Goal: Task Accomplishment & Management: Manage account settings

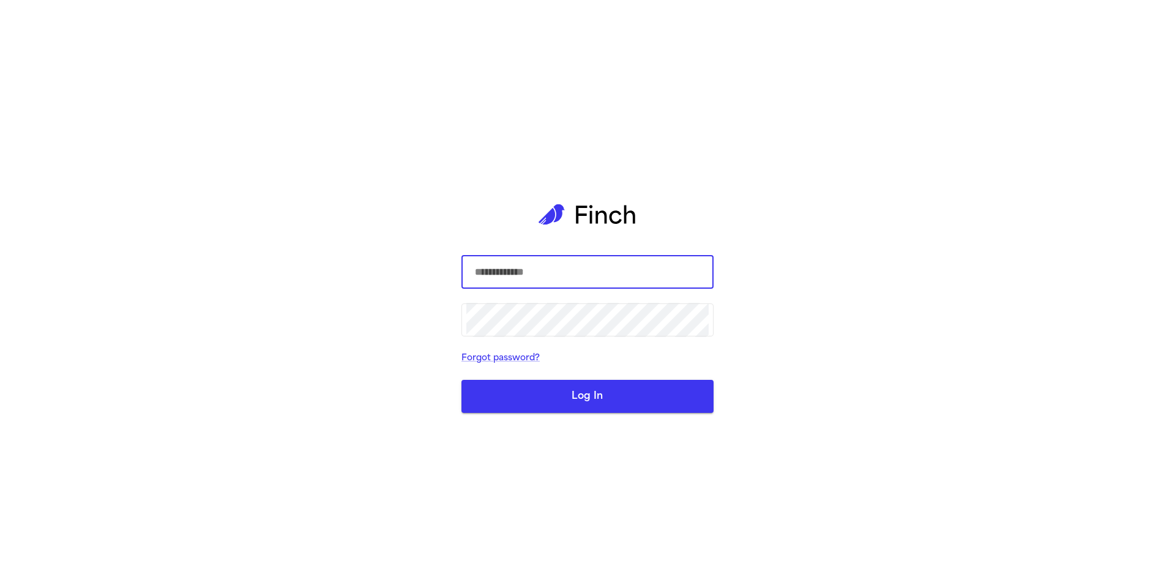
type input "**********"
click at [573, 396] on button "Log In" at bounding box center [587, 396] width 252 height 33
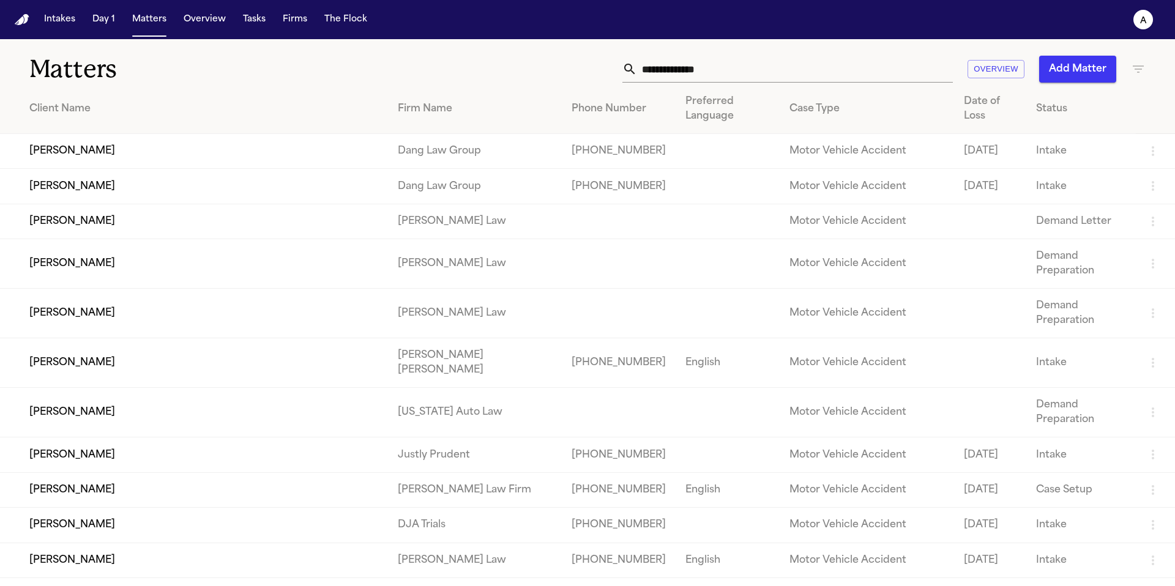
click at [688, 73] on input "text" at bounding box center [795, 69] width 316 height 27
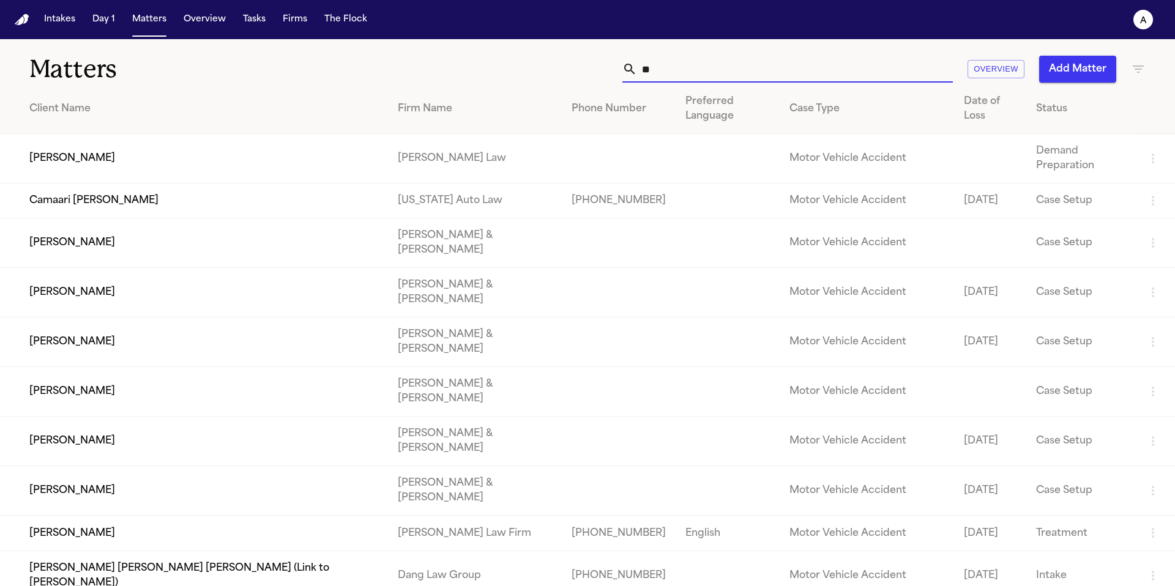
type input "*"
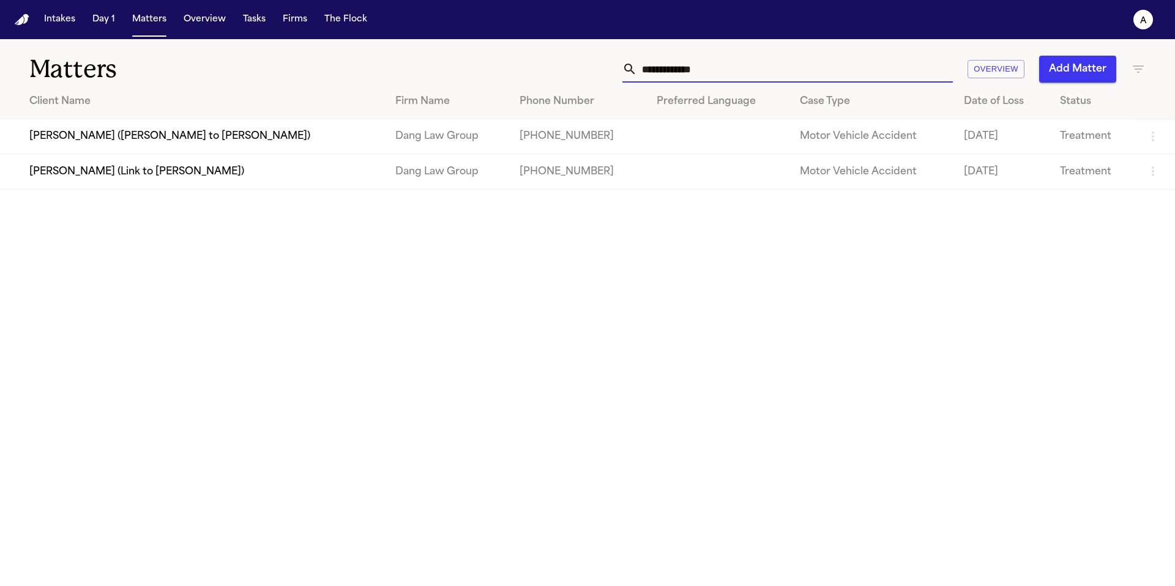
type input "**********"
click at [252, 179] on td "[PERSON_NAME] (Link to [PERSON_NAME])" at bounding box center [193, 171] width 386 height 35
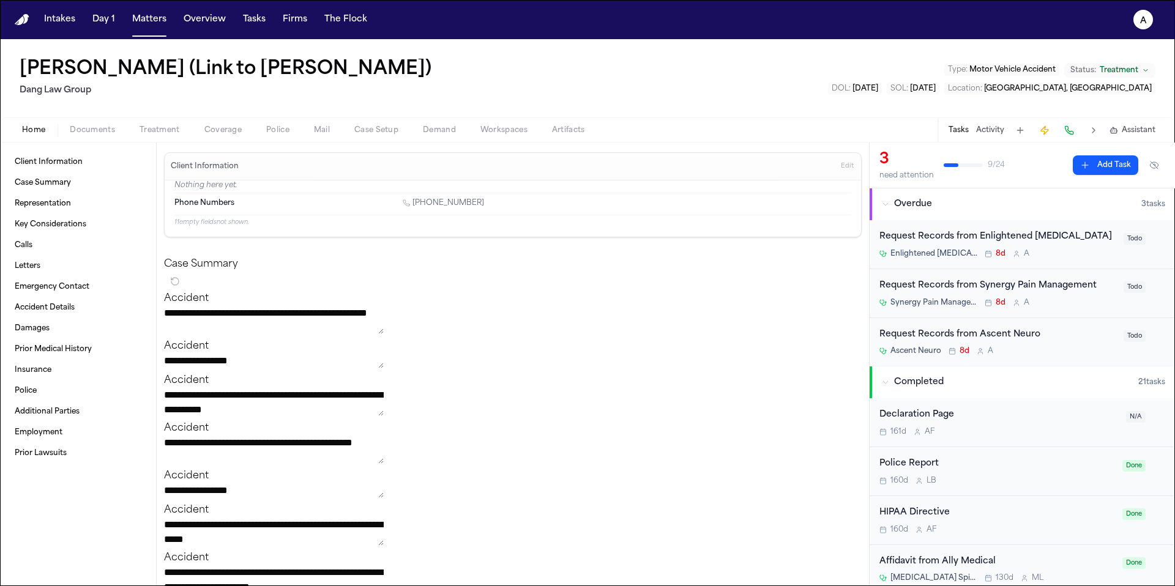
scroll to position [1, 0]
click at [1078, 255] on div "Enlightened Chiropractic 8d A" at bounding box center [997, 253] width 237 height 10
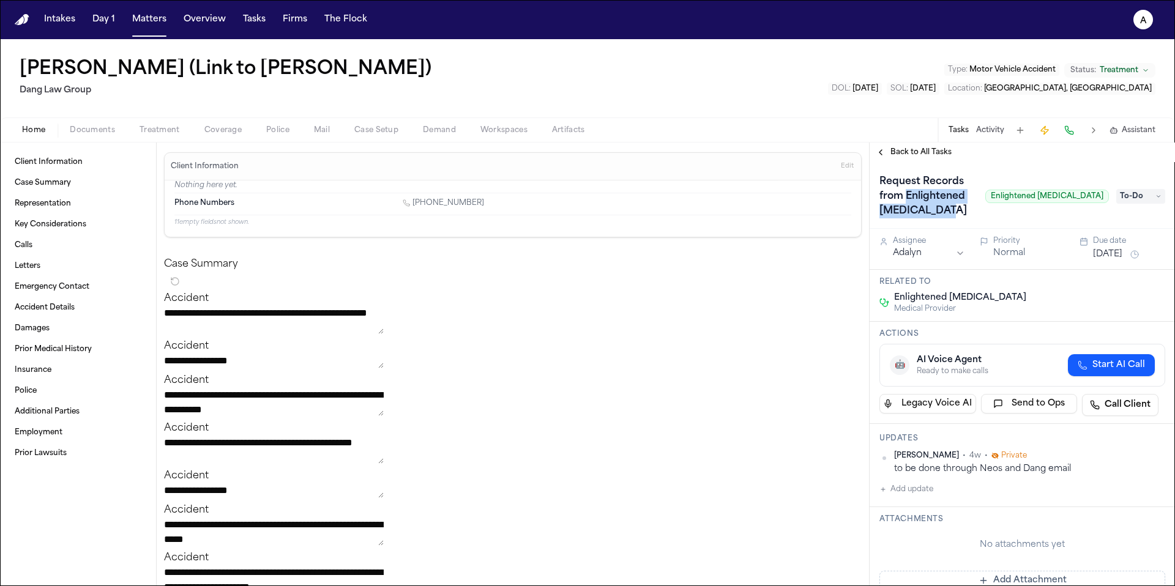
drag, startPoint x: 949, startPoint y: 215, endPoint x: 878, endPoint y: 197, distance: 73.9
click at [878, 197] on h1 "Request Records from Enlightened Chiropractic" at bounding box center [927, 196] width 106 height 49
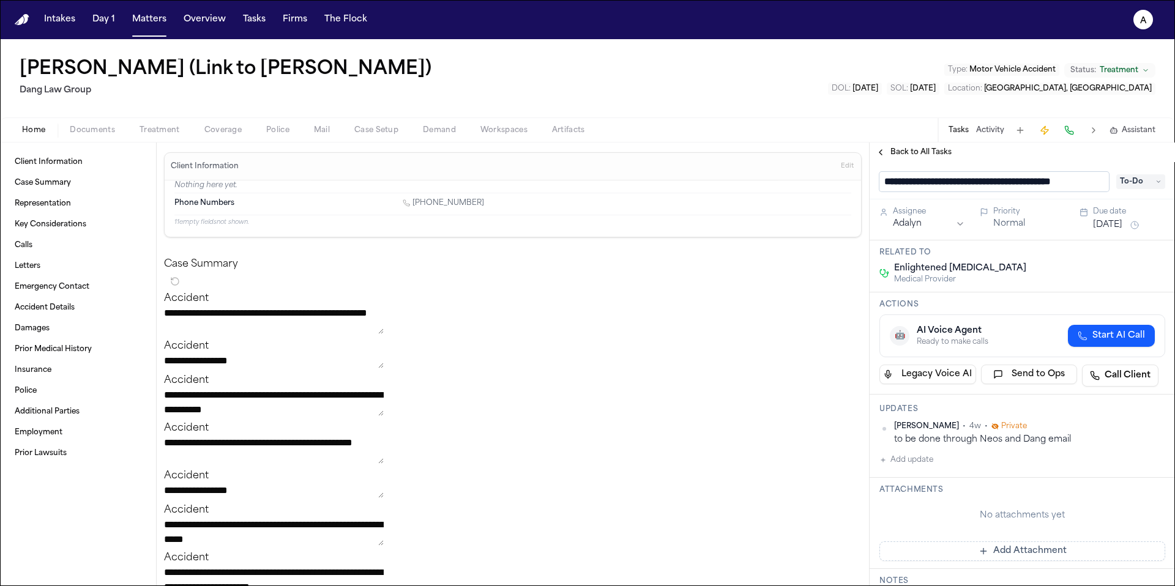
scroll to position [0, 17]
drag, startPoint x: 977, startPoint y: 182, endPoint x: 1117, endPoint y: 177, distance: 140.2
click at [1117, 177] on div "**********" at bounding box center [1022, 182] width 286 height 20
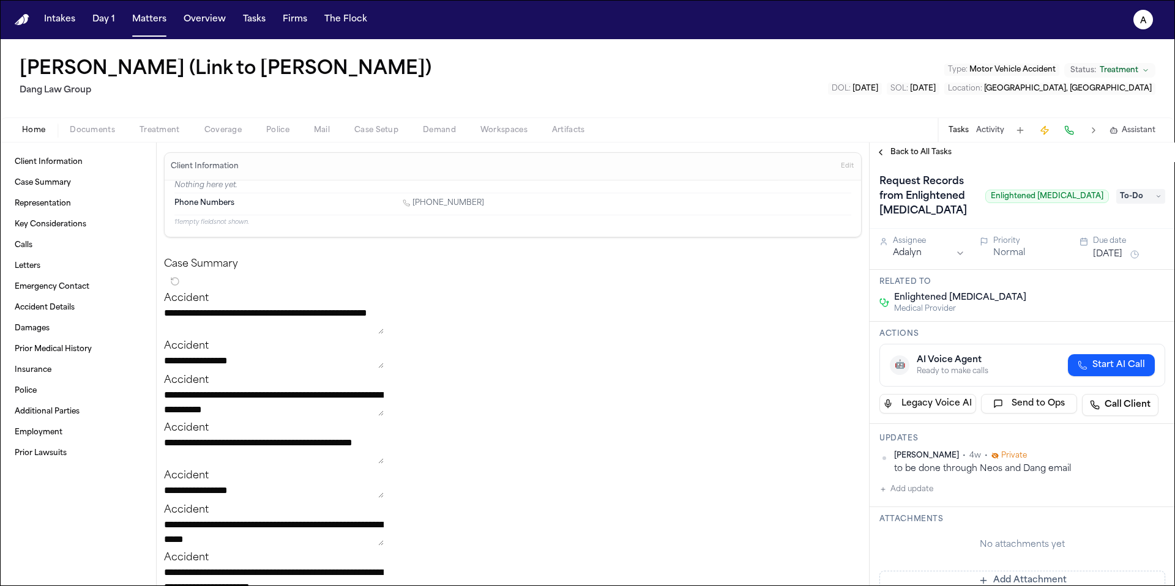
click at [1149, 198] on span "To-Do" at bounding box center [1140, 196] width 49 height 15
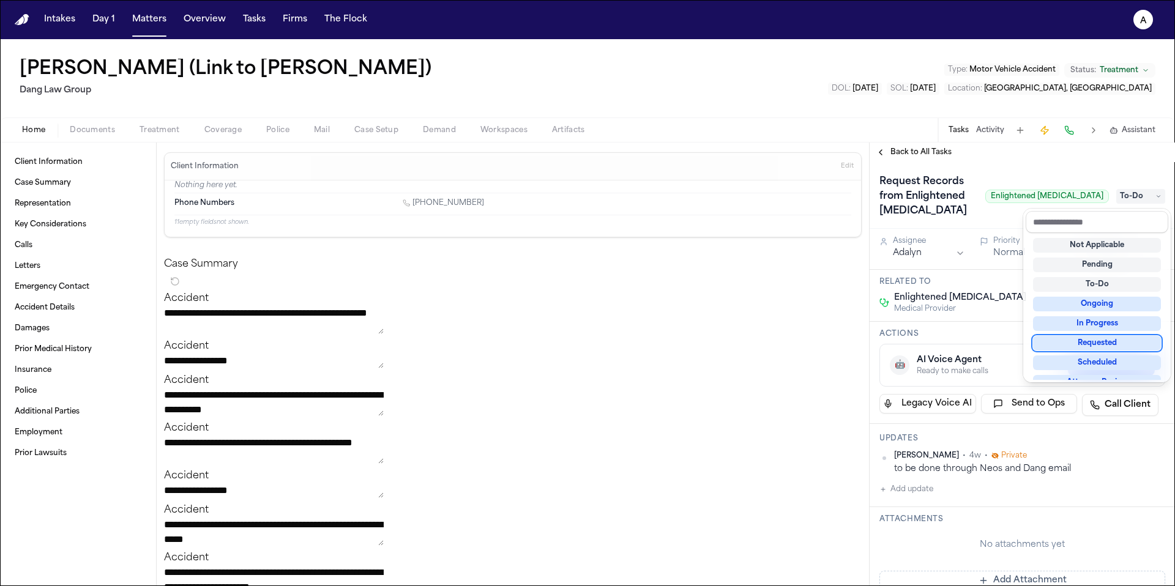
click at [1127, 346] on div "Requested" at bounding box center [1097, 343] width 128 height 15
click at [1062, 157] on div "Back to All Tasks Request Records from Enlightened Chiropractic Enlightened Chi…" at bounding box center [1022, 365] width 305 height 444
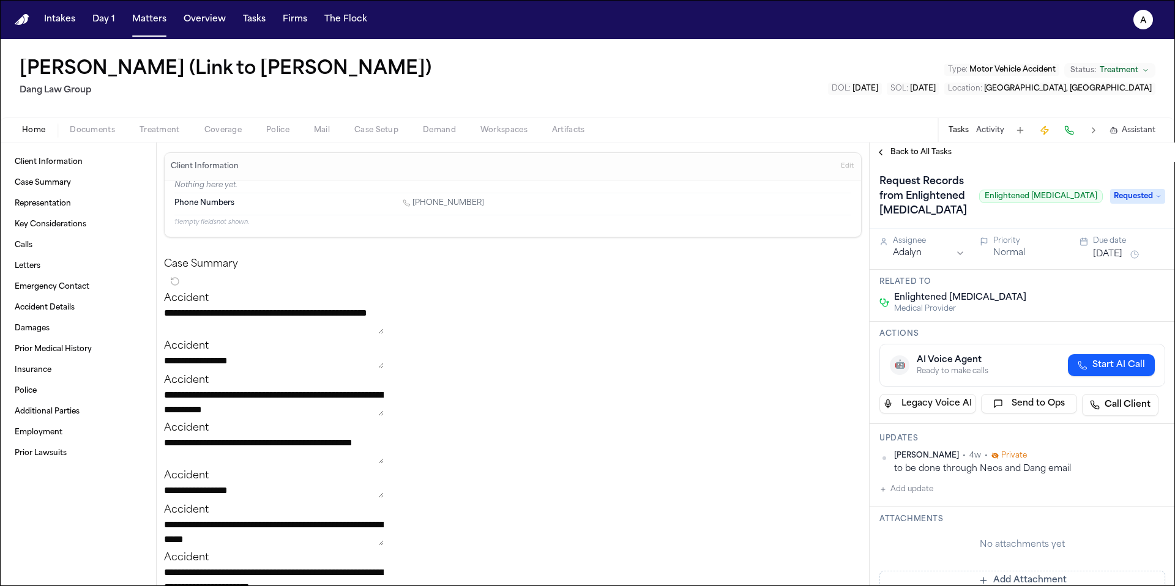
click at [941, 147] on span "Back to All Tasks" at bounding box center [920, 152] width 61 height 10
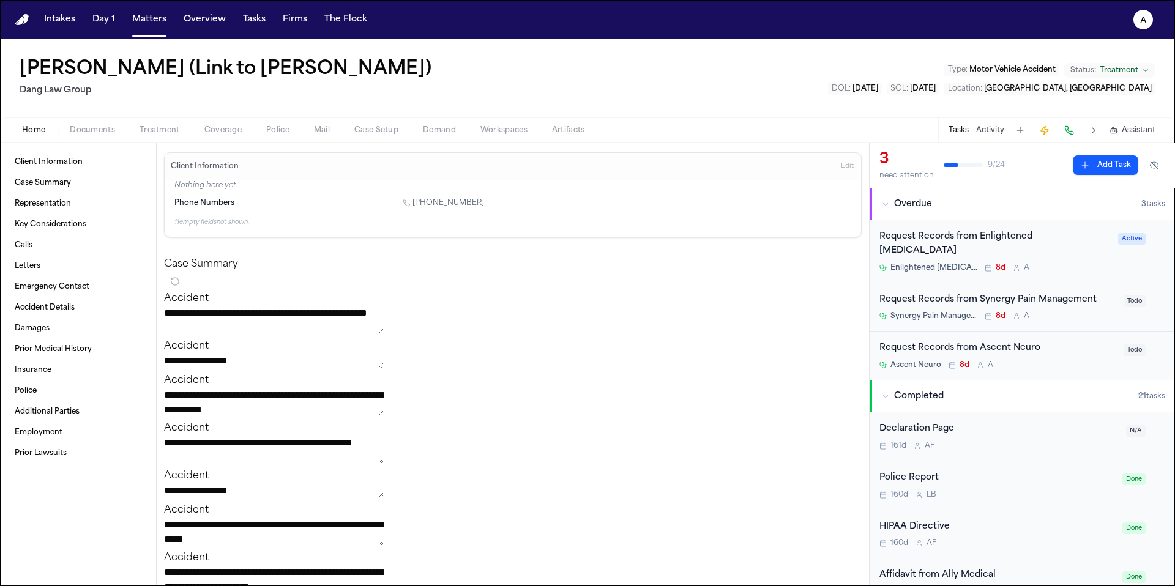
click at [1076, 308] on div "Request Records from Synergy Pain Management Synergy Pain Management 8d A Todo" at bounding box center [1022, 307] width 305 height 49
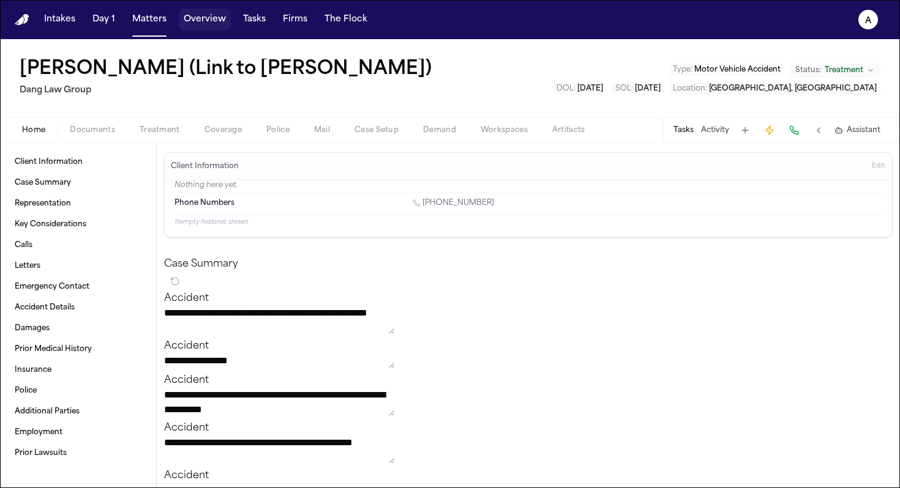
drag, startPoint x: 209, startPoint y: 22, endPoint x: 178, endPoint y: 24, distance: 31.3
click at [209, 22] on button "Overview" at bounding box center [205, 20] width 52 height 22
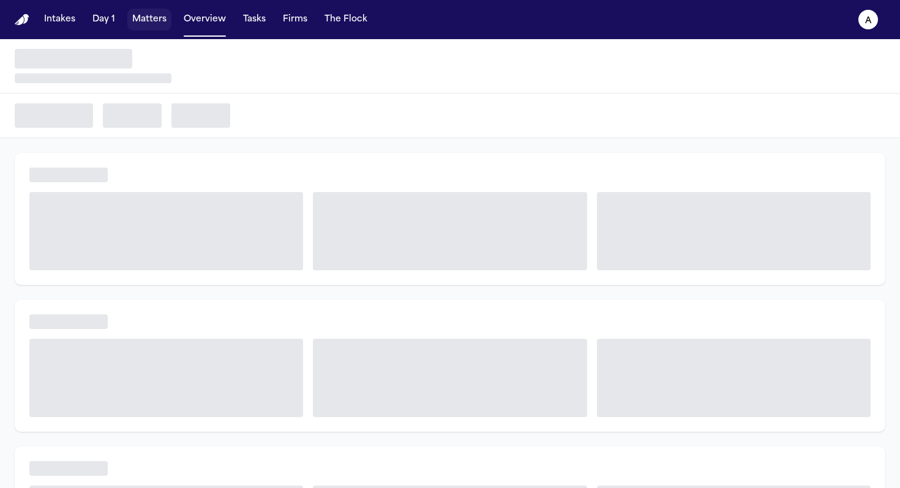
drag, startPoint x: 158, startPoint y: 21, endPoint x: 206, endPoint y: 20, distance: 47.7
click at [158, 21] on button "Matters" at bounding box center [149, 20] width 44 height 22
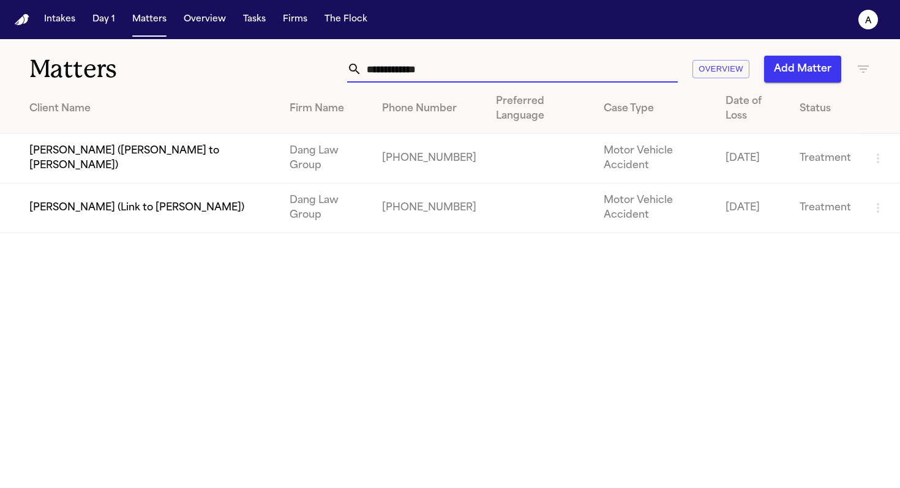
drag, startPoint x: 452, startPoint y: 67, endPoint x: 319, endPoint y: 59, distance: 132.5
click at [320, 64] on div "**********" at bounding box center [567, 69] width 608 height 27
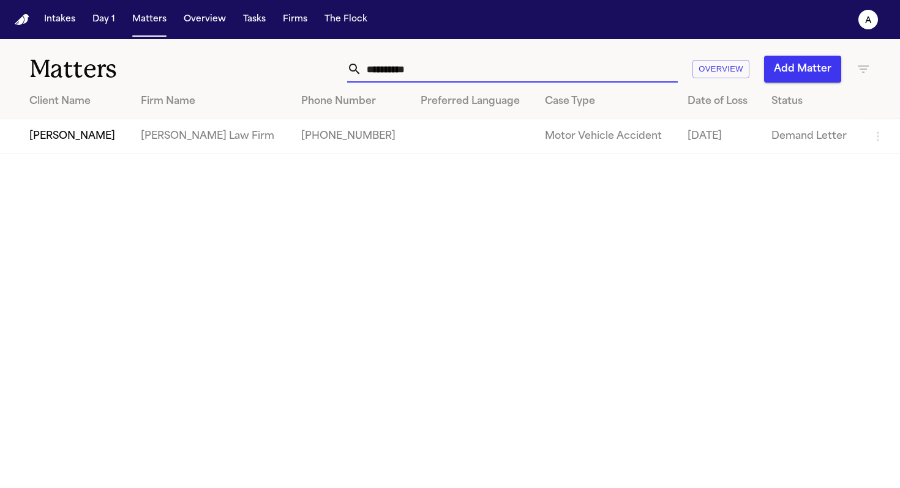
type input "**********"
click at [76, 145] on td "[PERSON_NAME]" at bounding box center [65, 136] width 131 height 35
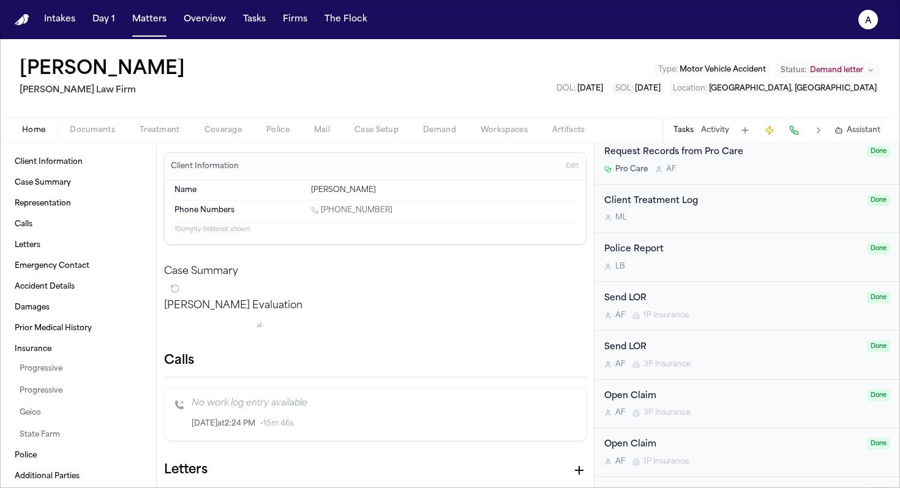
scroll to position [491, 0]
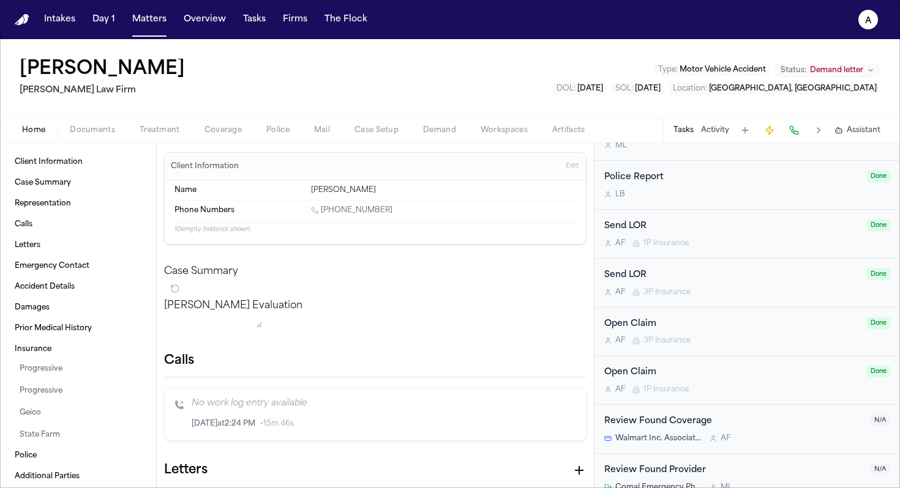
click at [824, 464] on div "Review Found Provider Comal Emergency Physicians PLLC M L" at bounding box center [733, 478] width 259 height 29
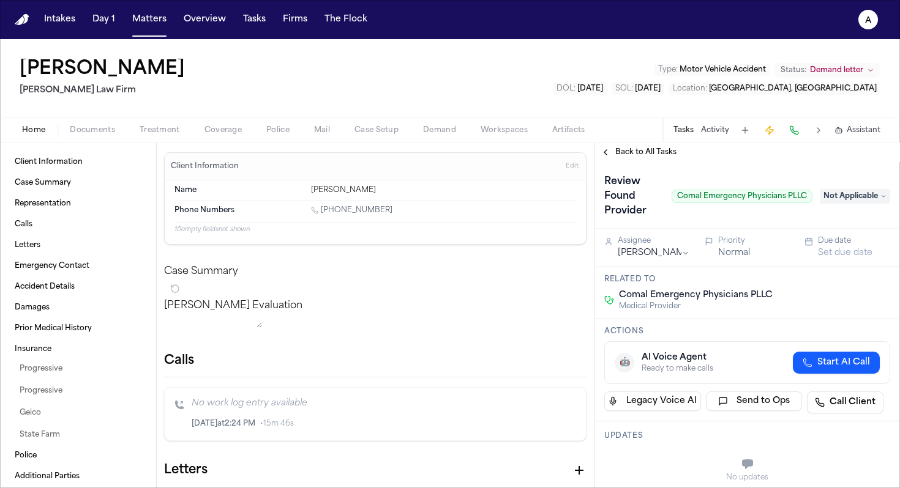
click at [642, 157] on span "Back to All Tasks" at bounding box center [645, 152] width 61 height 10
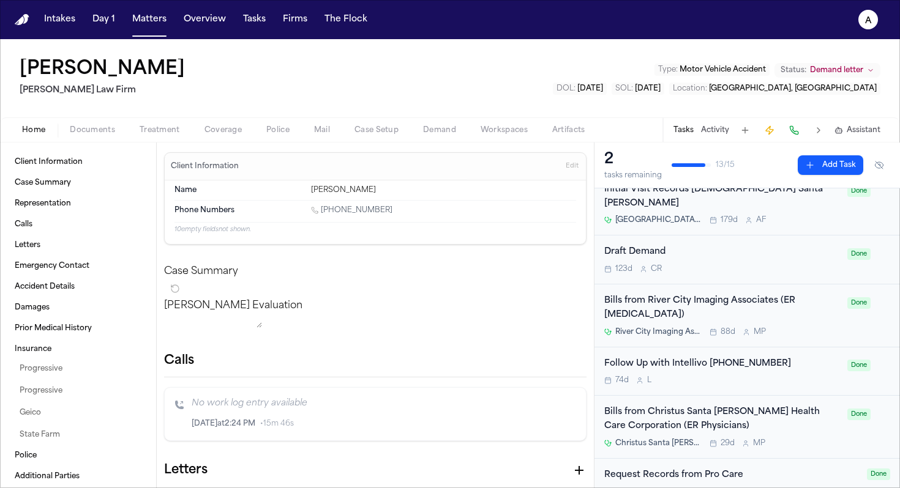
scroll to position [97, 0]
click at [102, 135] on span "Documents" at bounding box center [92, 130] width 45 height 10
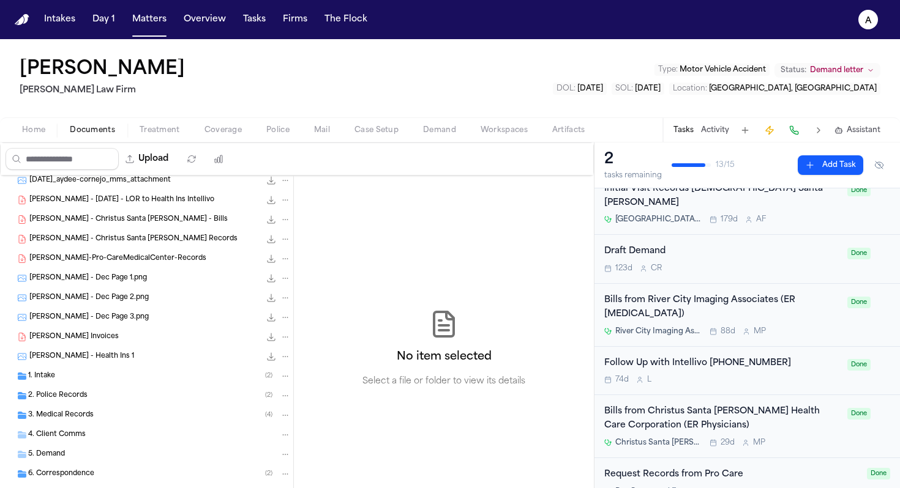
scroll to position [205, 0]
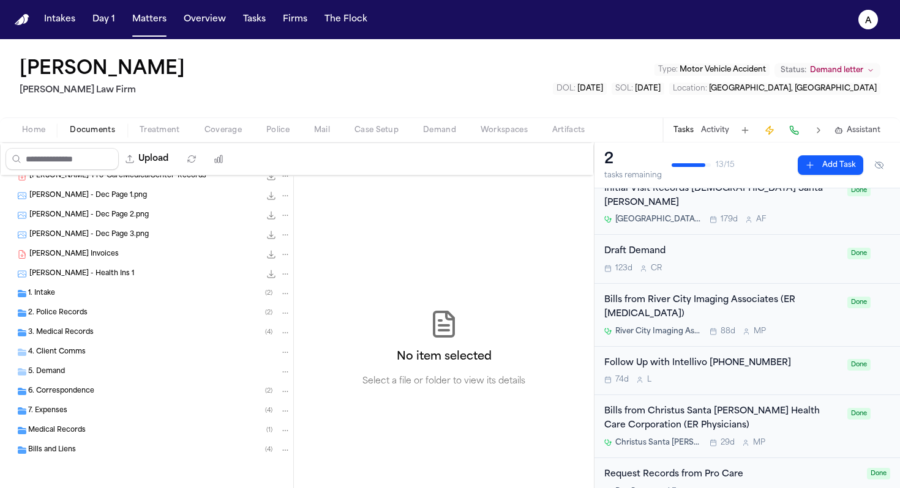
click at [105, 335] on div "3. Medical Records ( 4 )" at bounding box center [159, 332] width 263 height 11
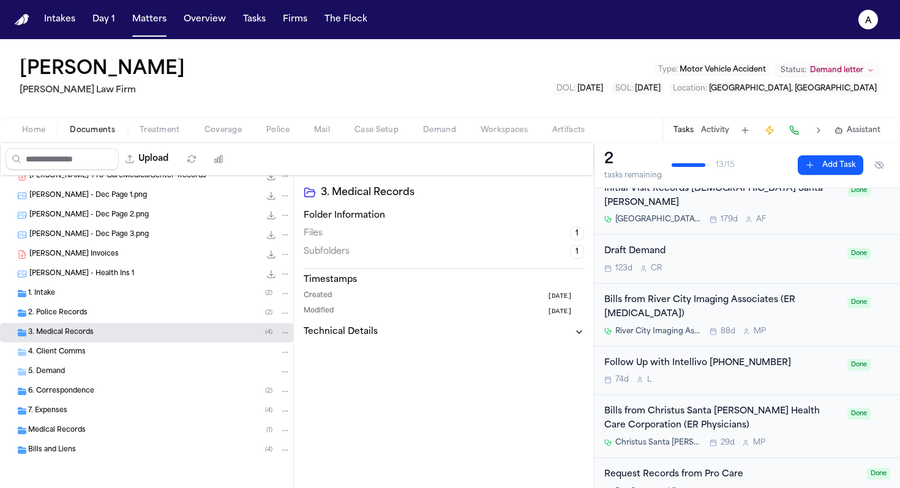
click at [151, 332] on div "3. Medical Records ( 4 )" at bounding box center [159, 332] width 263 height 11
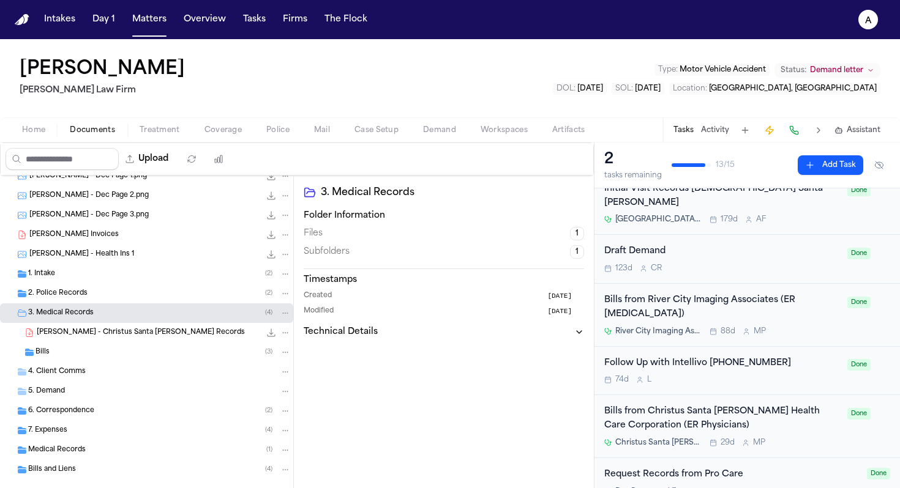
scroll to position [244, 0]
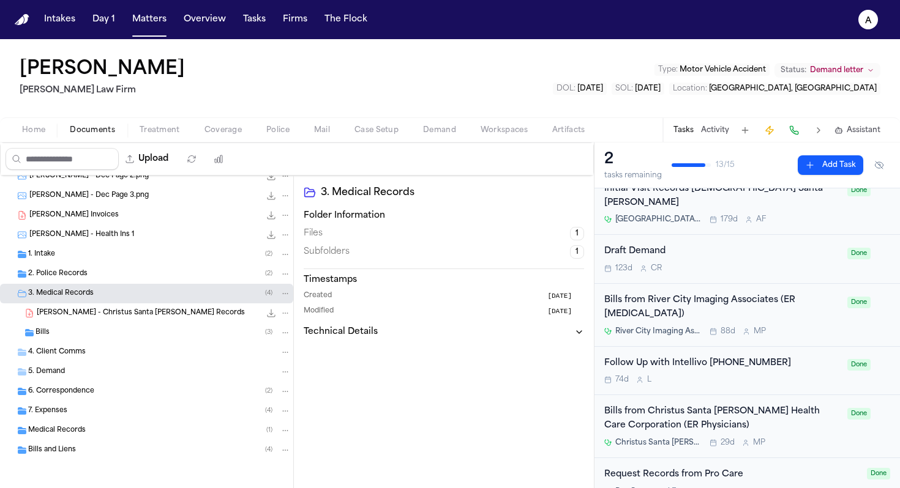
click at [159, 431] on div "Medical Records ( 1 )" at bounding box center [159, 430] width 263 height 11
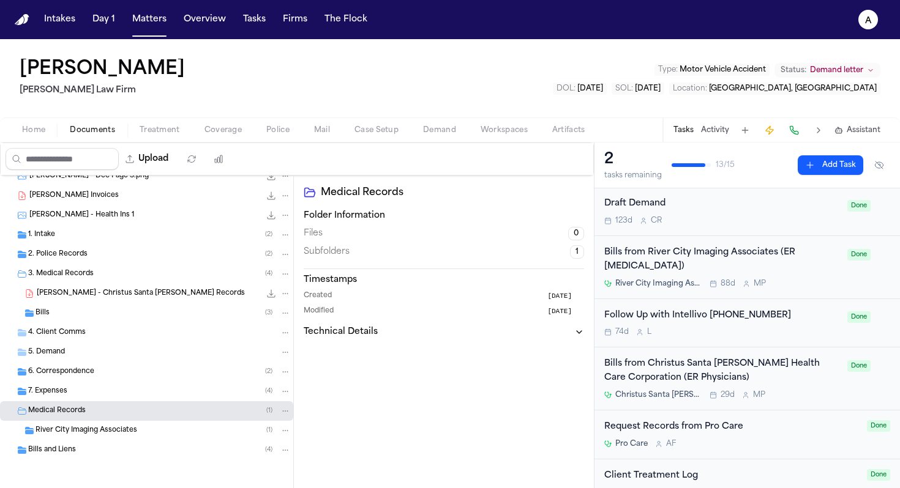
scroll to position [491, 0]
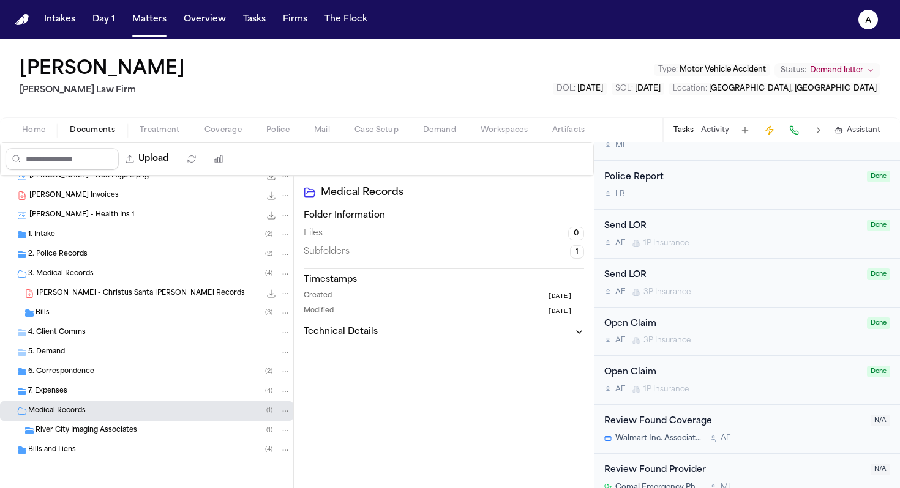
click at [784, 466] on div "Review Found Provider Comal Emergency Physicians PLLC M L" at bounding box center [733, 478] width 259 height 29
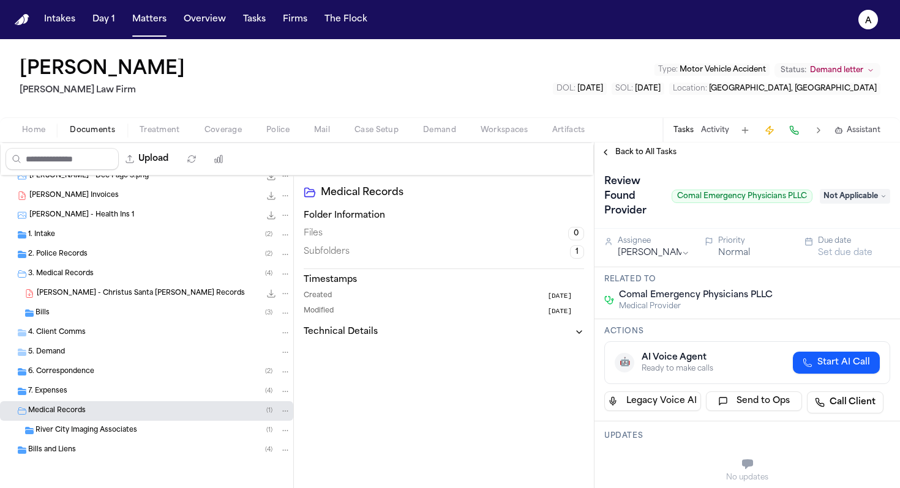
click at [819, 212] on div "Review Found Provider Comal Emergency Physicians PLLC Not Applicable" at bounding box center [747, 196] width 286 height 49
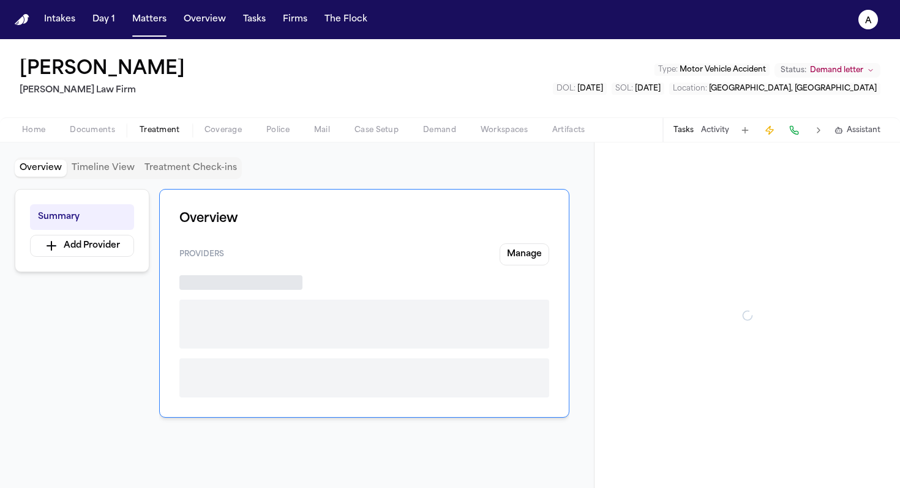
click at [168, 130] on span "Treatment" at bounding box center [160, 130] width 40 height 10
click at [88, 129] on span "Documents" at bounding box center [92, 130] width 45 height 10
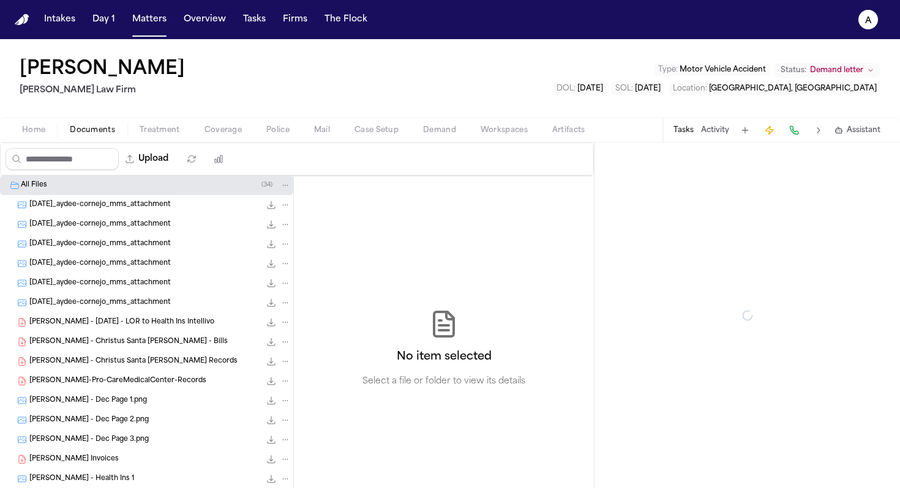
click at [185, 128] on button "Treatment" at bounding box center [159, 130] width 65 height 15
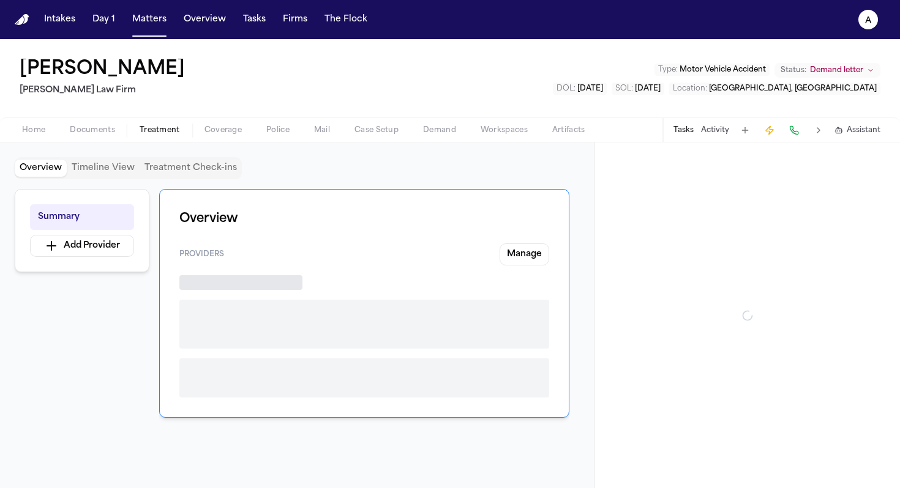
click at [690, 129] on button "Tasks" at bounding box center [683, 130] width 20 height 10
click at [685, 128] on button "Tasks" at bounding box center [683, 130] width 20 height 10
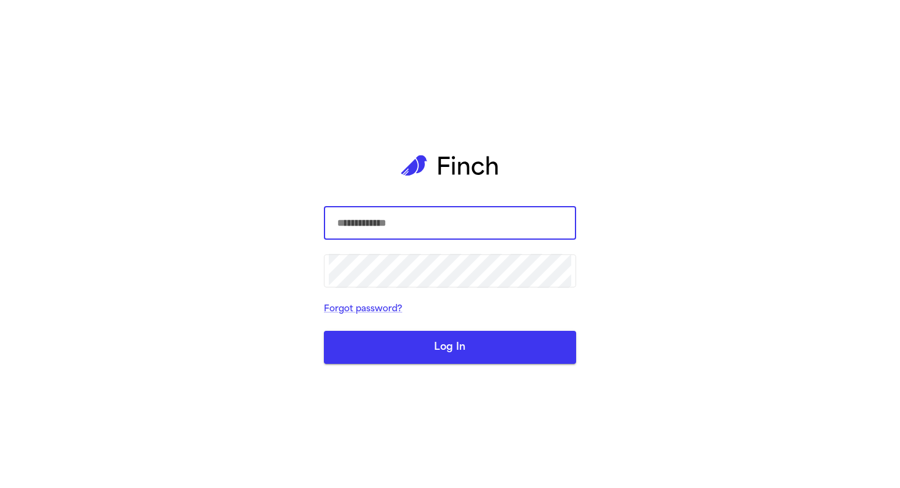
type input "**********"
click at [400, 341] on button "Log In" at bounding box center [450, 347] width 252 height 33
type input "**********"
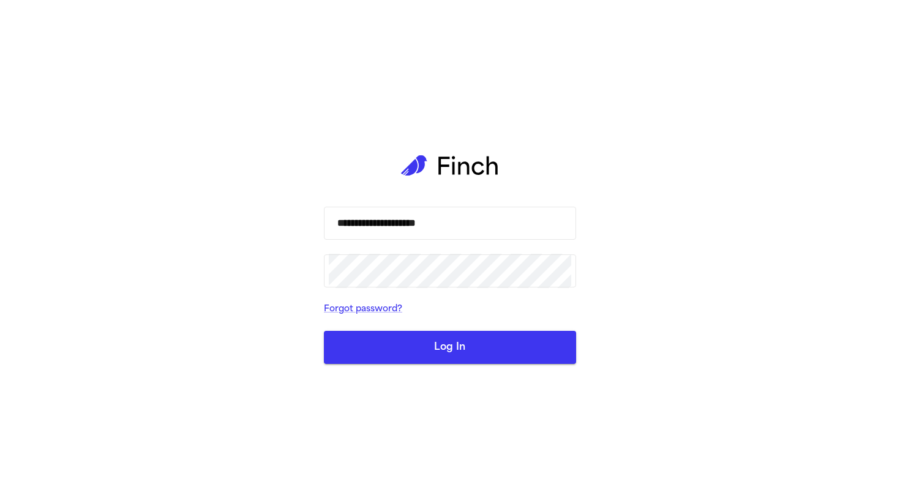
click at [422, 351] on button "Log In" at bounding box center [450, 347] width 252 height 33
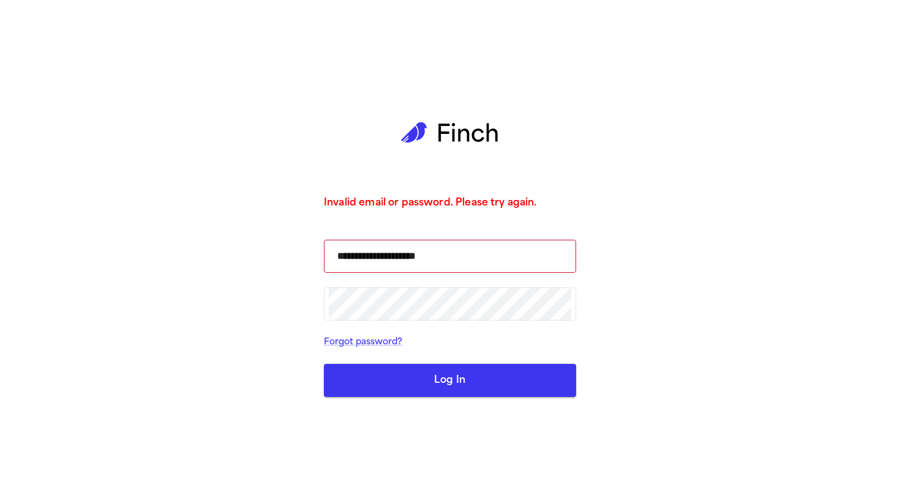
click at [212, 137] on div "**********" at bounding box center [450, 244] width 900 height 488
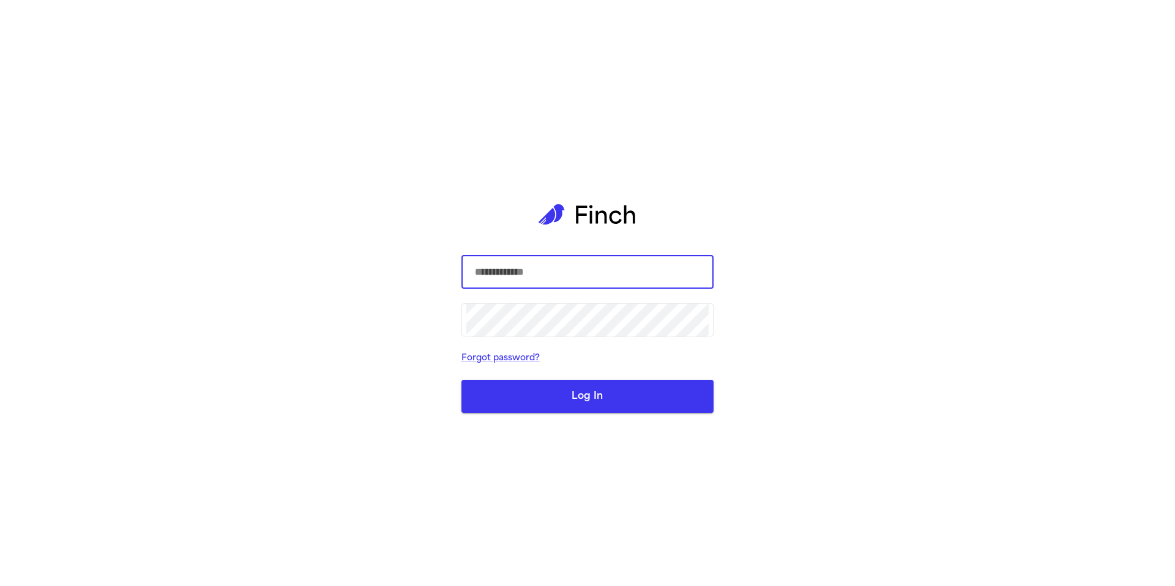
type input "**********"
click at [605, 389] on button "Log In" at bounding box center [587, 396] width 252 height 33
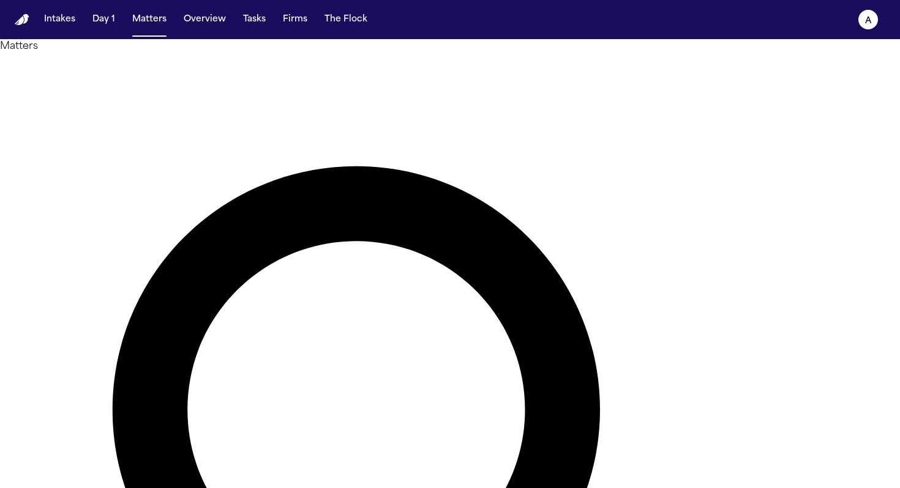
type input "**********"
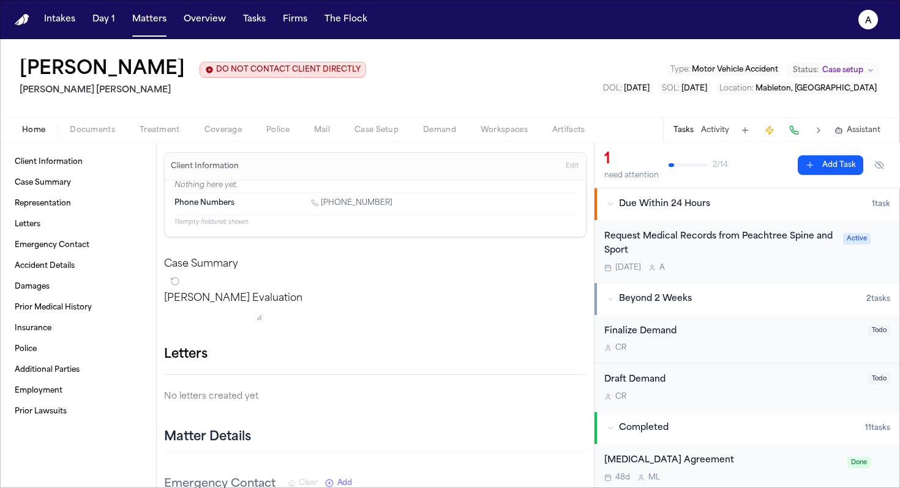
click at [518, 268] on div "Today A" at bounding box center [719, 268] width 231 height 10
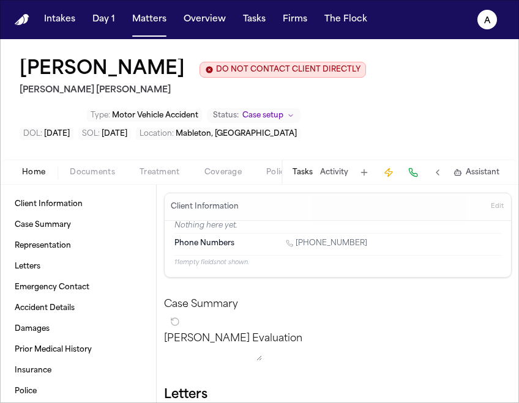
scroll to position [2, 0]
click at [310, 174] on button "Tasks" at bounding box center [303, 173] width 20 height 10
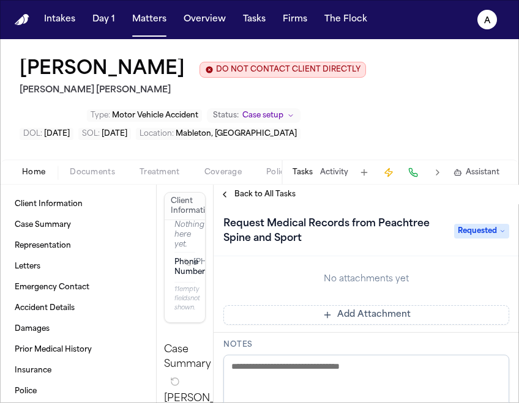
scroll to position [262, 0]
click at [380, 310] on button "Add Attachment" at bounding box center [366, 315] width 286 height 20
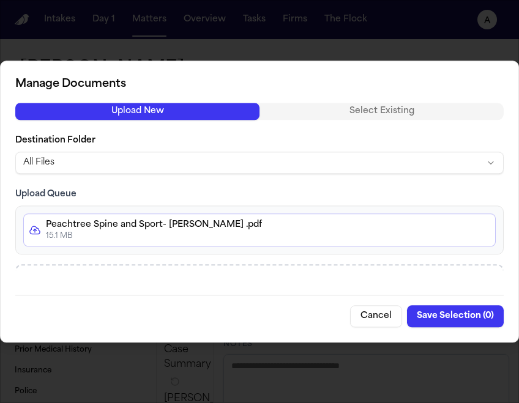
click at [442, 312] on button "Save Selection ( 0 )" at bounding box center [455, 316] width 97 height 22
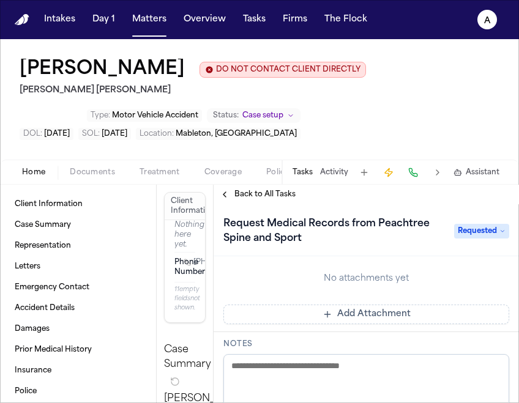
click at [471, 226] on span "Requested" at bounding box center [481, 231] width 55 height 15
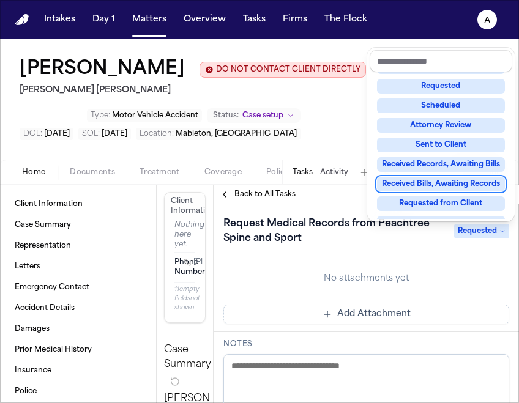
scroll to position [191, 0]
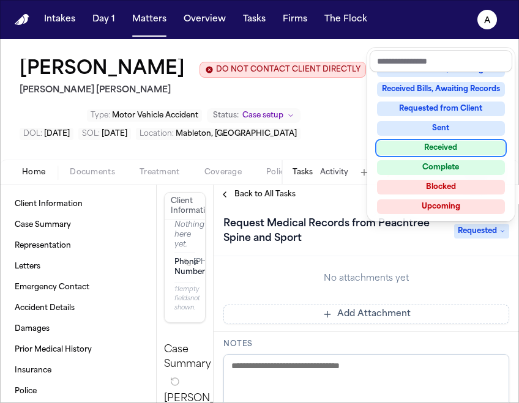
click at [455, 151] on div "Received" at bounding box center [441, 148] width 128 height 15
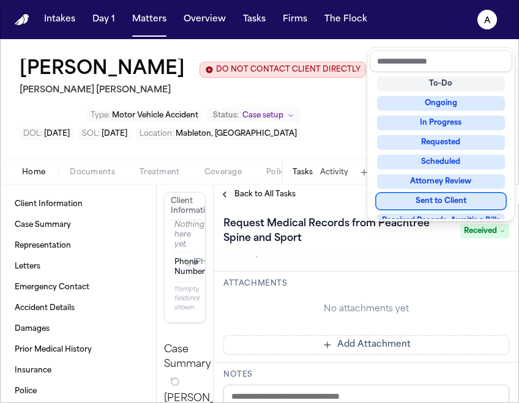
scroll to position [293, 0]
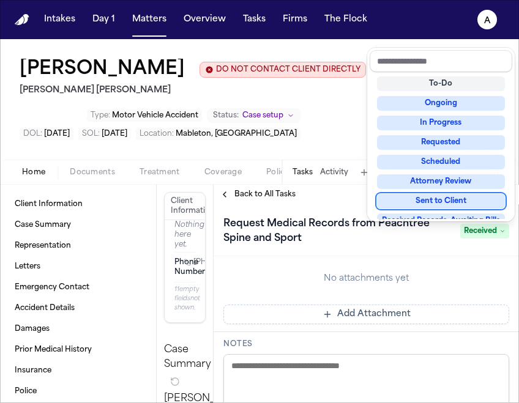
click at [436, 251] on div "Request Medical Records from Peachtree Spine and Sport Received" at bounding box center [366, 230] width 305 height 52
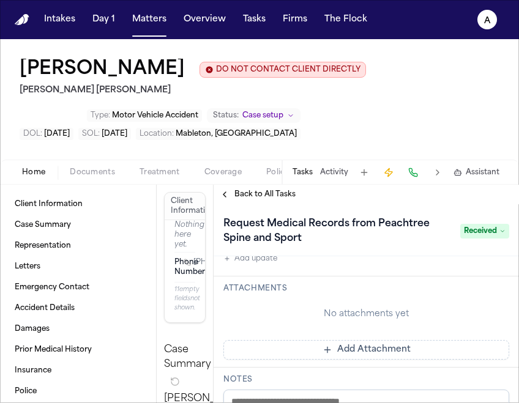
scroll to position [259, 0]
click at [348, 353] on button "Add Attachment" at bounding box center [366, 348] width 286 height 20
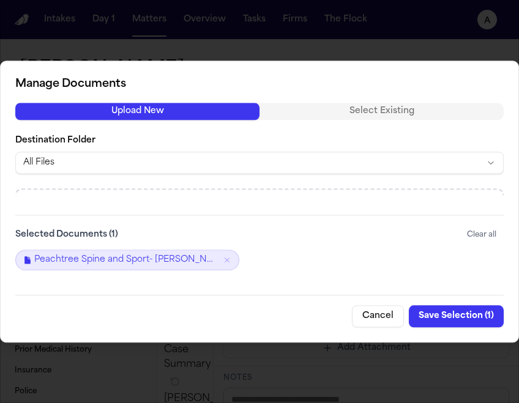
click at [468, 316] on button "Save Selection ( 1 )" at bounding box center [456, 316] width 95 height 22
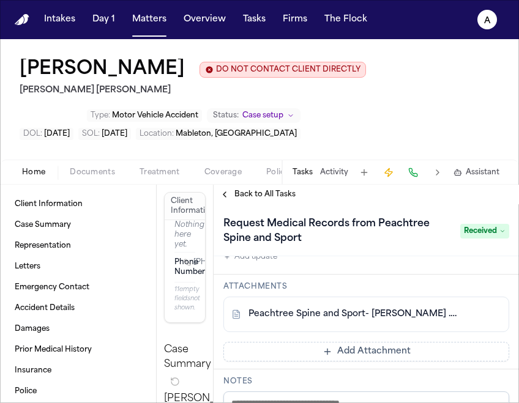
click at [88, 177] on span "Documents" at bounding box center [92, 173] width 45 height 10
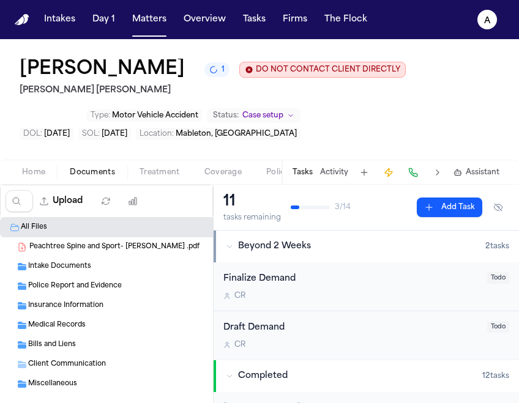
click at [197, 246] on div "Peachtree Spine and Sport- J. Williams .pdf 15.1 MB • PDF" at bounding box center [159, 247] width 261 height 12
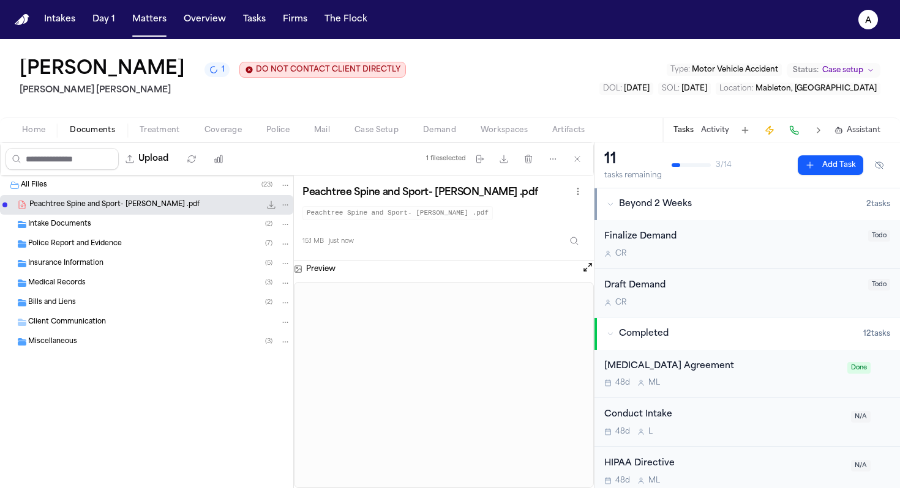
click at [285, 207] on icon "File: Peachtree Spine and Sport- J. Williams .pdf" at bounding box center [285, 205] width 9 height 9
click at [102, 288] on div "All Files ( 23 ) Peachtree Spine and Sport- J. Williams .pdf 15.1 MB • PDF Inta…" at bounding box center [146, 294] width 293 height 237
click at [76, 285] on span "Medical Records" at bounding box center [57, 283] width 58 height 10
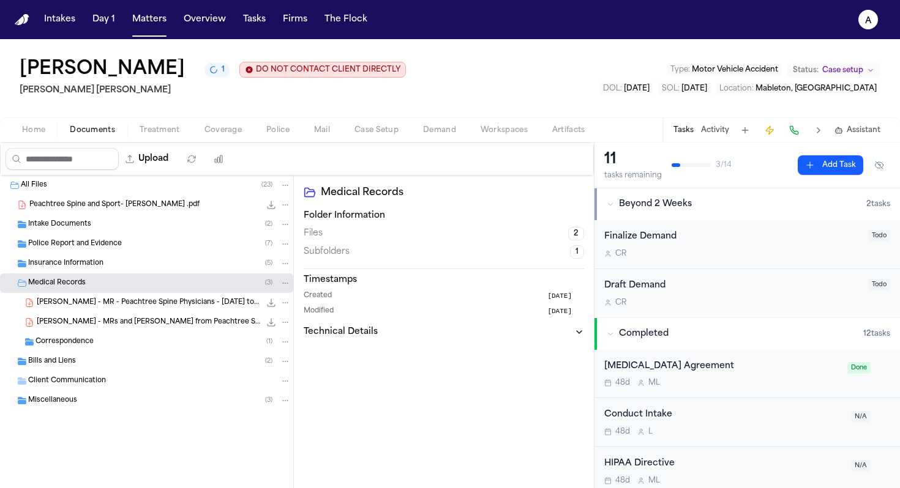
click at [285, 206] on icon "File: Peachtree Spine and Sport- J. Williams .pdf" at bounding box center [286, 204] width 6 height 1
click at [297, 272] on span "Delete" at bounding box center [282, 274] width 36 height 15
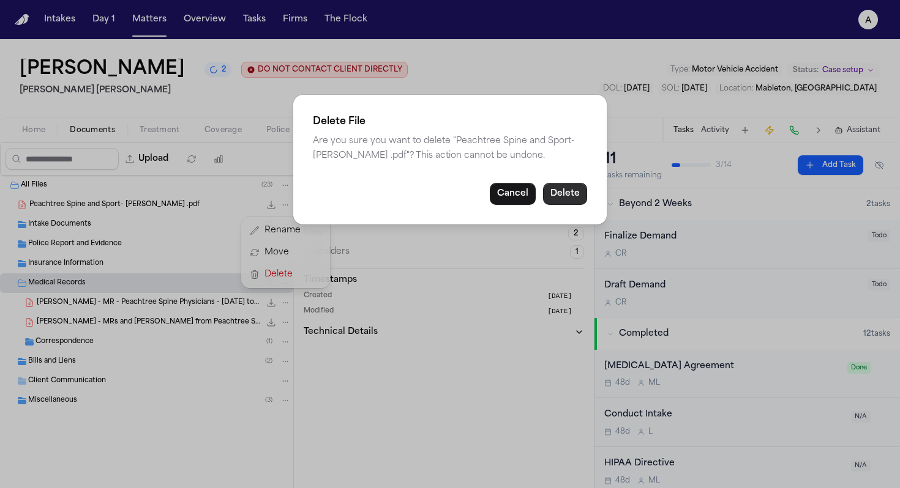
click at [518, 187] on button "Delete" at bounding box center [565, 194] width 44 height 22
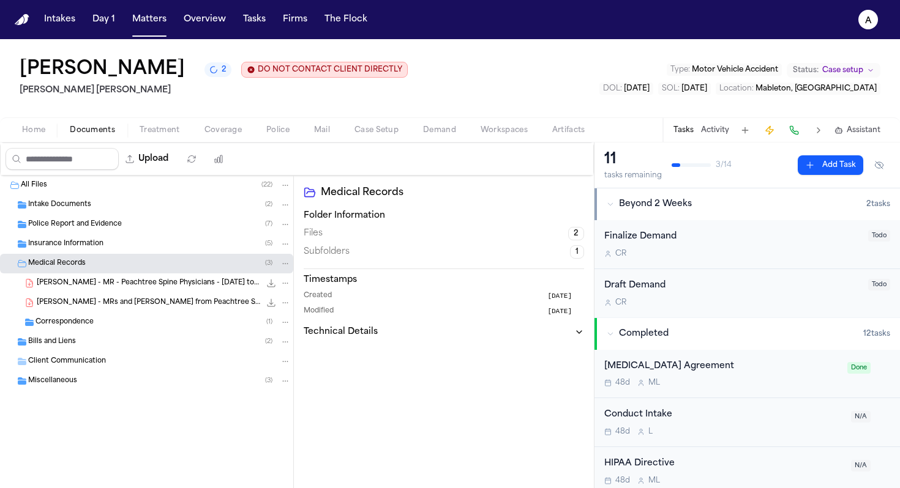
click at [260, 289] on div "14.0 MB • PDF" at bounding box center [275, 283] width 31 height 12
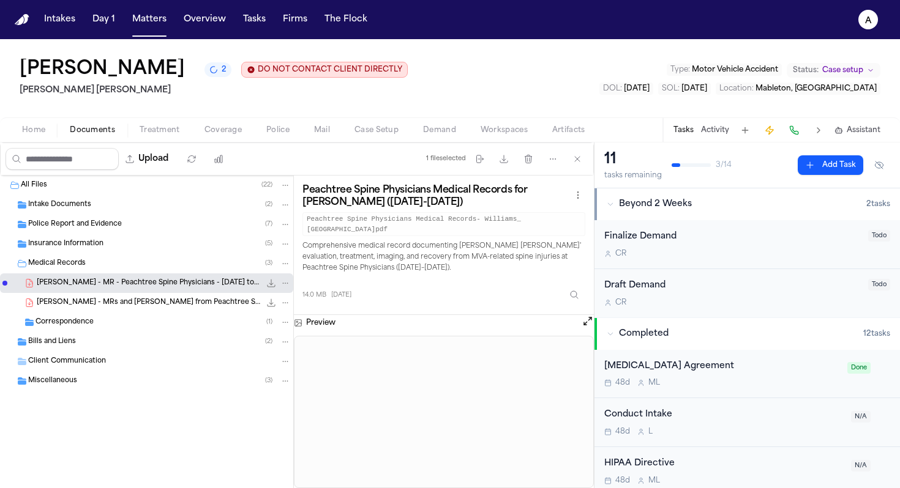
click at [0, 0] on span "15.1 MB • PDF" at bounding box center [0, 0] width 0 height 0
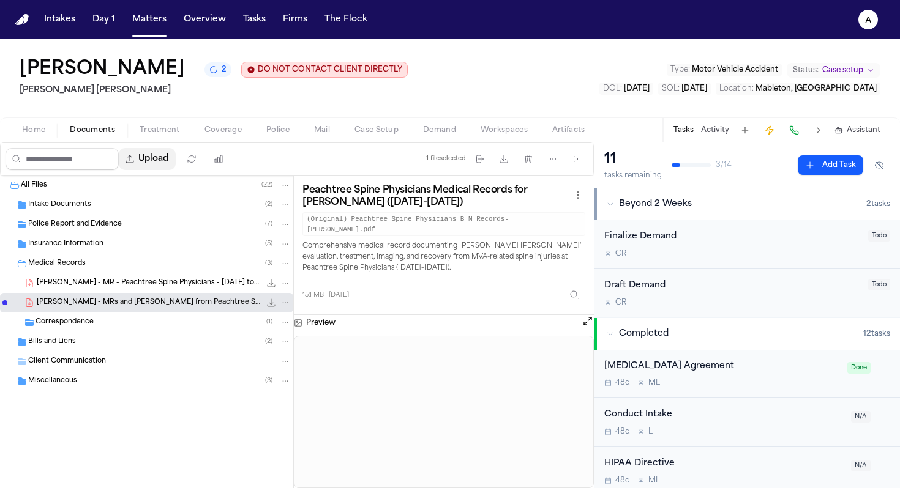
click at [157, 160] on button "Upload" at bounding box center [147, 159] width 57 height 22
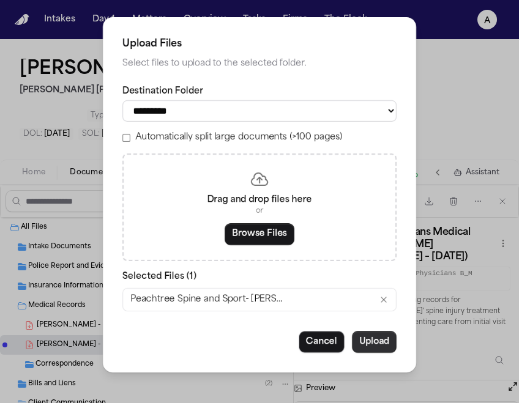
click at [381, 343] on button "Upload" at bounding box center [374, 342] width 45 height 22
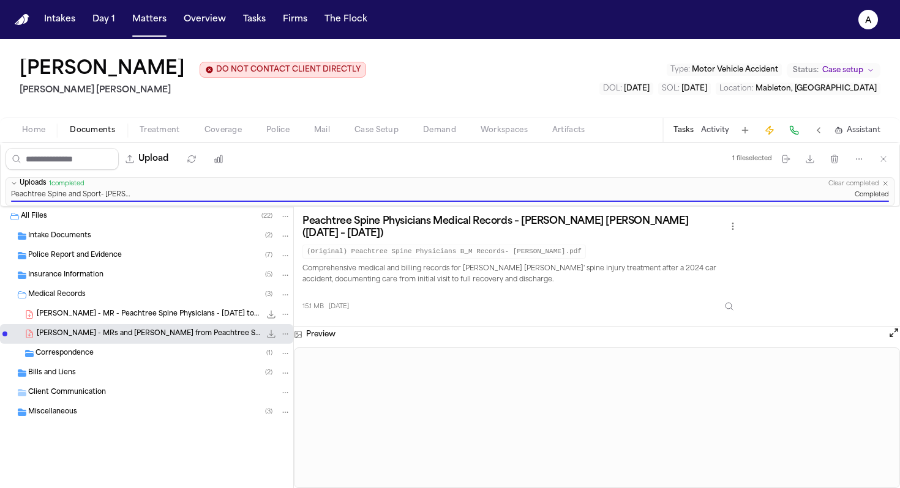
click at [518, 132] on button "Tasks" at bounding box center [683, 130] width 20 height 10
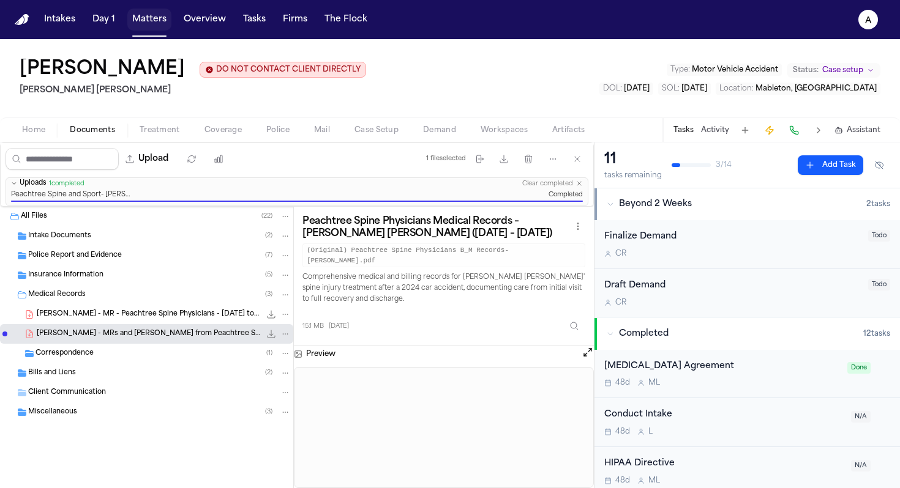
click at [149, 21] on button "Matters" at bounding box center [149, 20] width 44 height 22
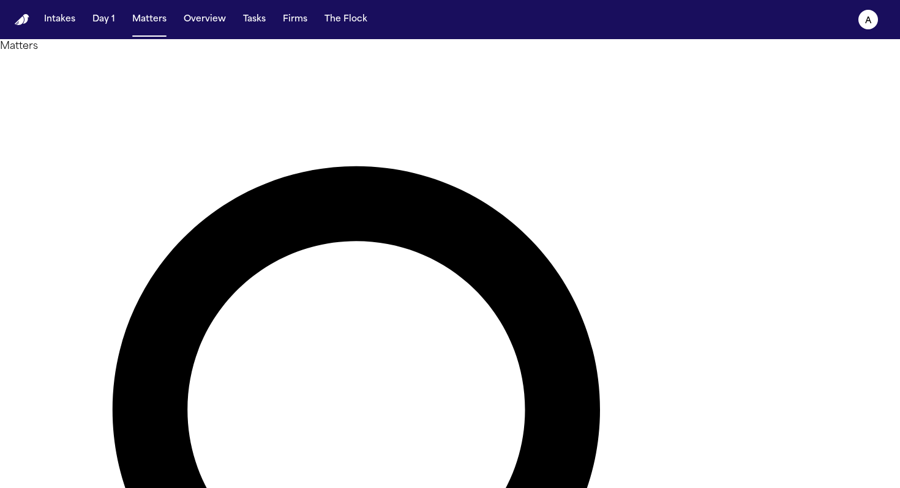
drag, startPoint x: 441, startPoint y: 72, endPoint x: 307, endPoint y: 67, distance: 134.1
type input "******"
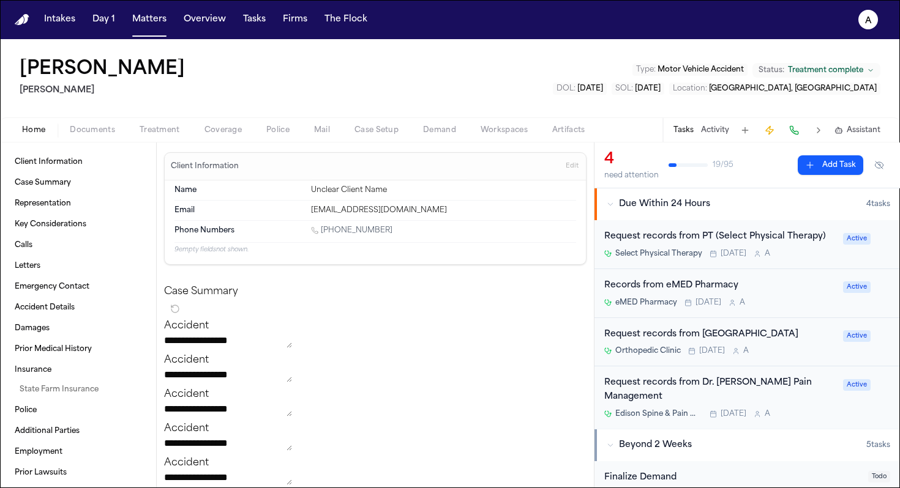
click at [518, 132] on button "Tasks" at bounding box center [683, 130] width 20 height 10
click at [154, 21] on button "Matters" at bounding box center [149, 20] width 44 height 22
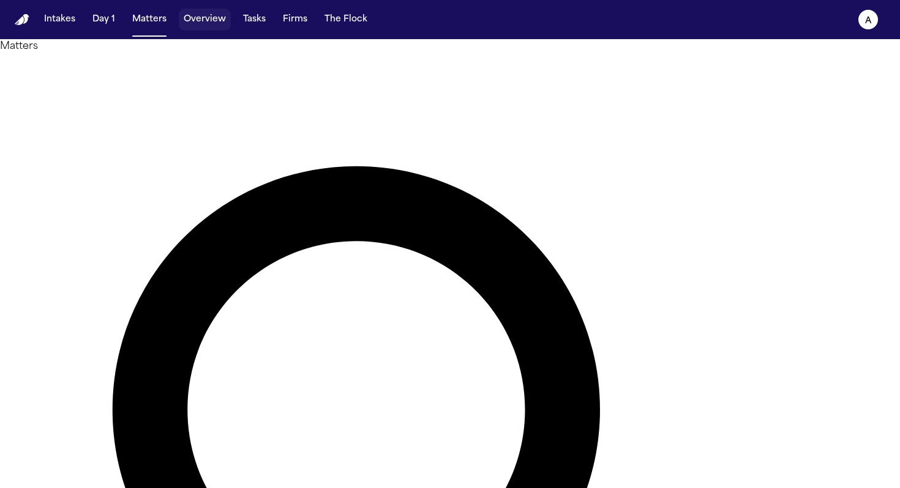
drag, startPoint x: 223, startPoint y: 21, endPoint x: 151, endPoint y: 29, distance: 72.0
click at [223, 21] on button "Overview" at bounding box center [205, 20] width 52 height 22
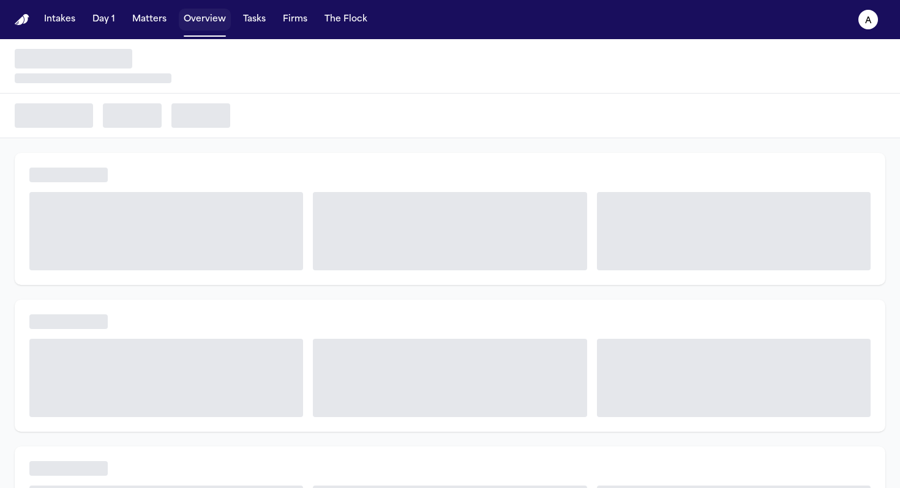
click at [179, 20] on button "Overview" at bounding box center [205, 20] width 52 height 22
click at [163, 23] on button "Matters" at bounding box center [149, 20] width 44 height 22
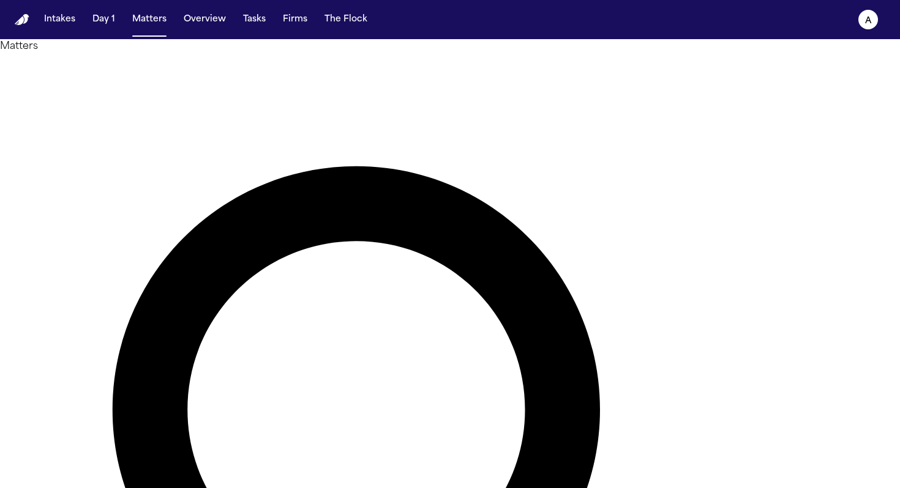
type input "******"
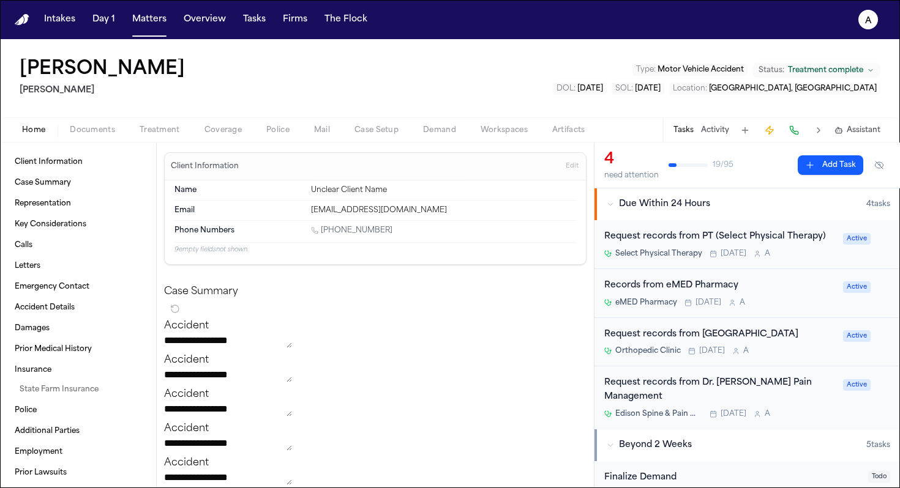
click at [518, 129] on button "Tasks" at bounding box center [683, 130] width 20 height 10
click at [518, 132] on button at bounding box center [744, 130] width 17 height 17
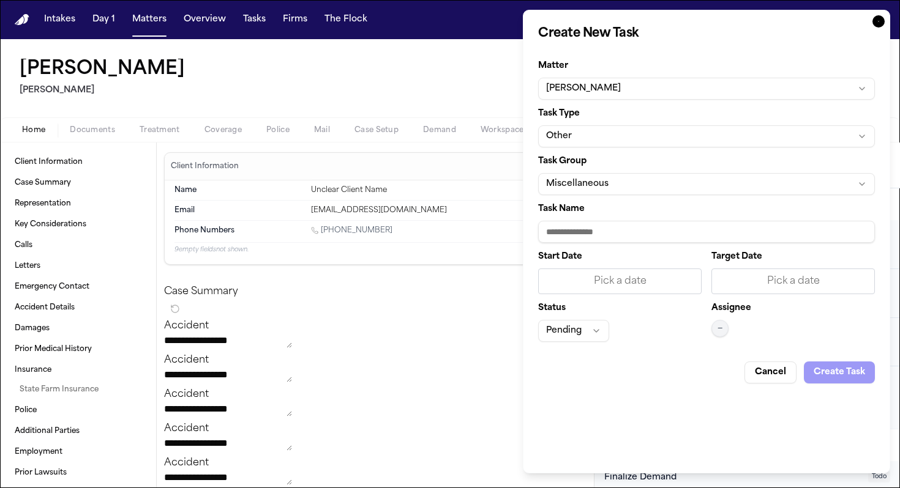
click at [518, 188] on button "Miscellaneous" at bounding box center [706, 184] width 337 height 22
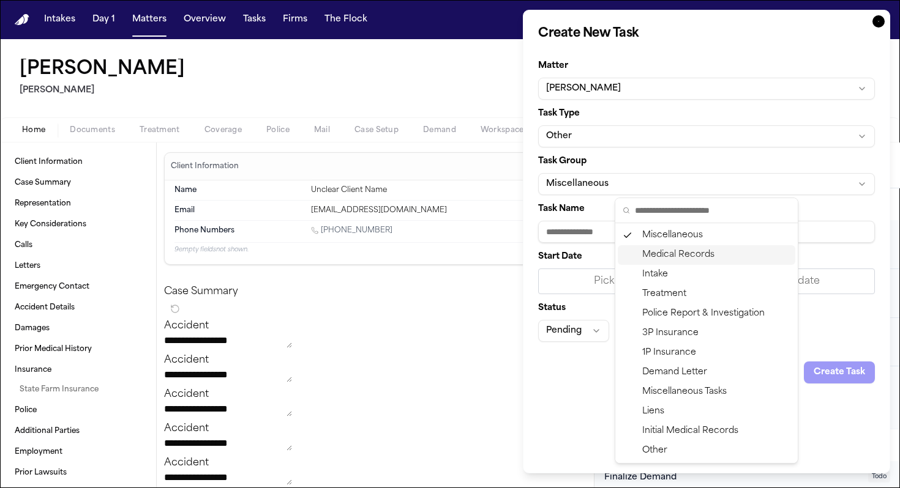
click at [518, 259] on div "Medical Records" at bounding box center [705, 255] width 177 height 20
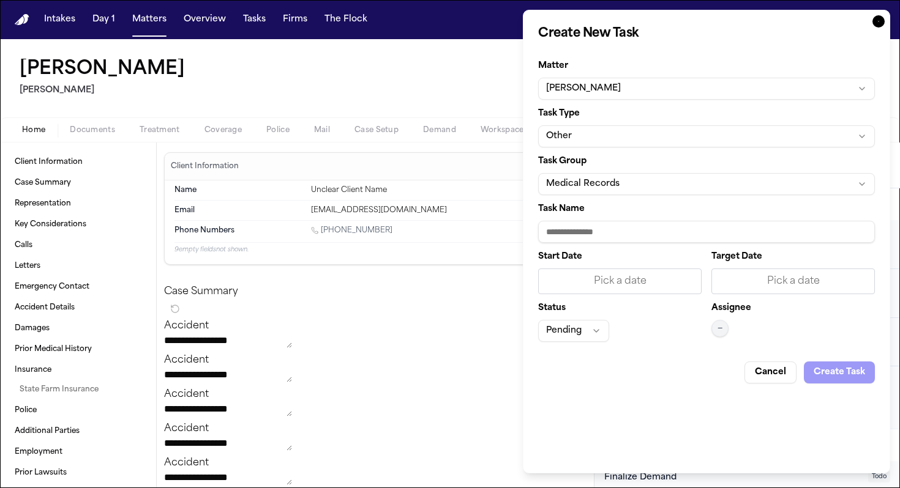
drag, startPoint x: 595, startPoint y: 229, endPoint x: 602, endPoint y: 226, distance: 6.8
click at [518, 229] on input "Task Name" at bounding box center [706, 232] width 337 height 22
click at [518, 234] on input "**********" at bounding box center [706, 232] width 337 height 22
type input "**********"
click at [518, 288] on div "Pick a date" at bounding box center [619, 281] width 147 height 15
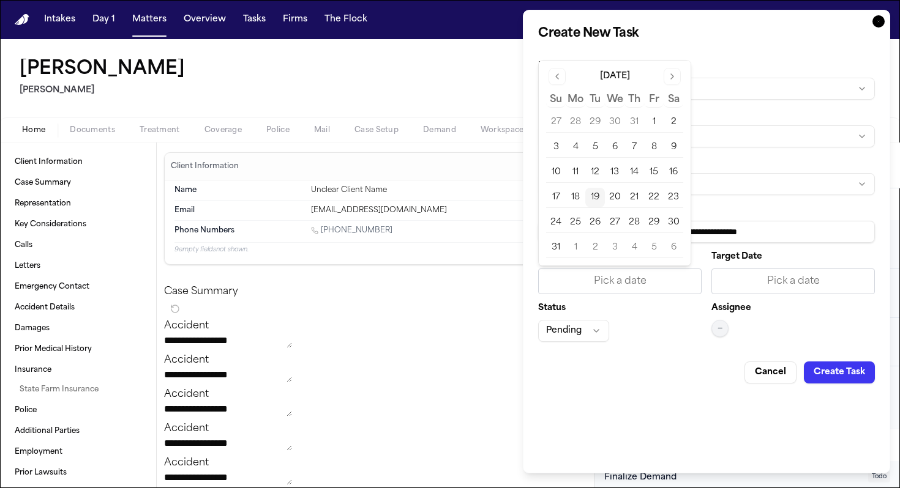
click at [518, 191] on button "19" at bounding box center [595, 198] width 20 height 20
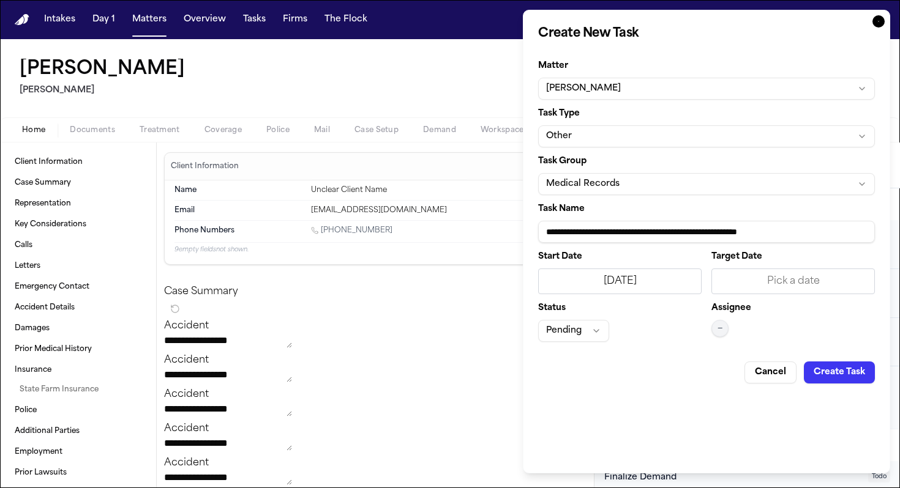
click at [518, 280] on div "Pick a date" at bounding box center [792, 281] width 147 height 15
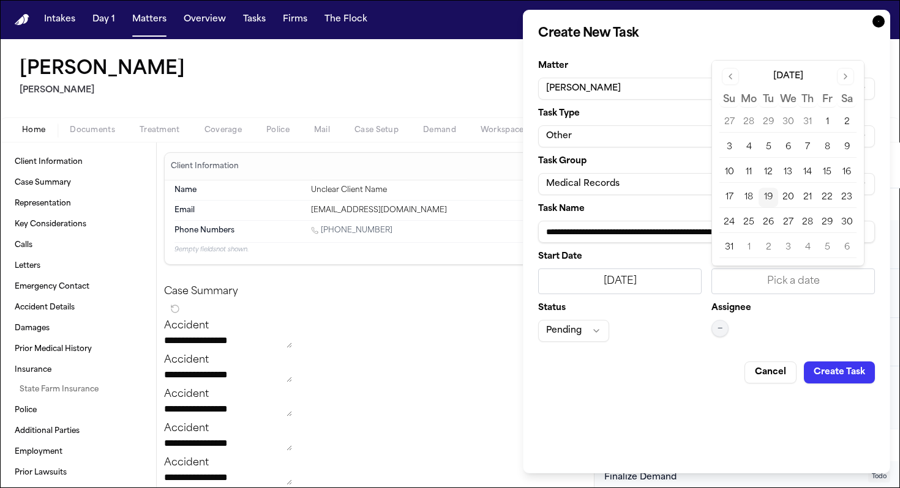
drag, startPoint x: 770, startPoint y: 194, endPoint x: 757, endPoint y: 209, distance: 20.0
click at [518, 194] on button "19" at bounding box center [768, 198] width 20 height 20
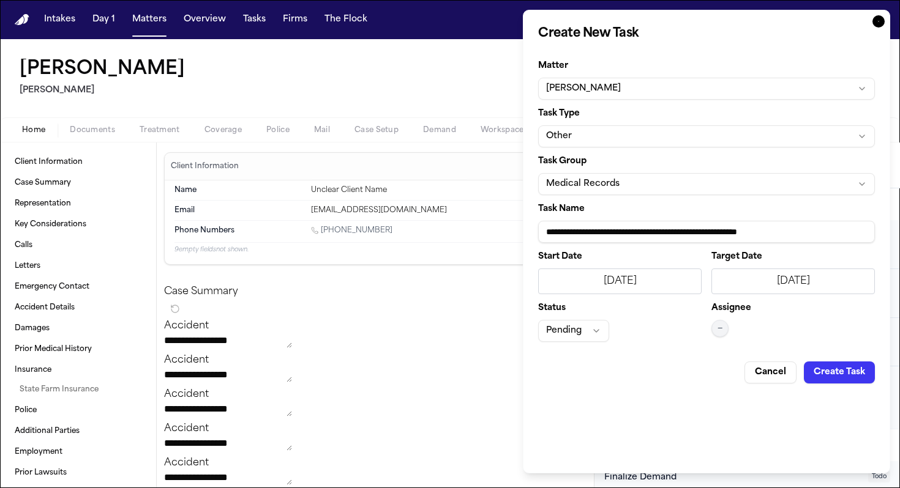
click at [518, 326] on button "Pending" at bounding box center [573, 331] width 71 height 22
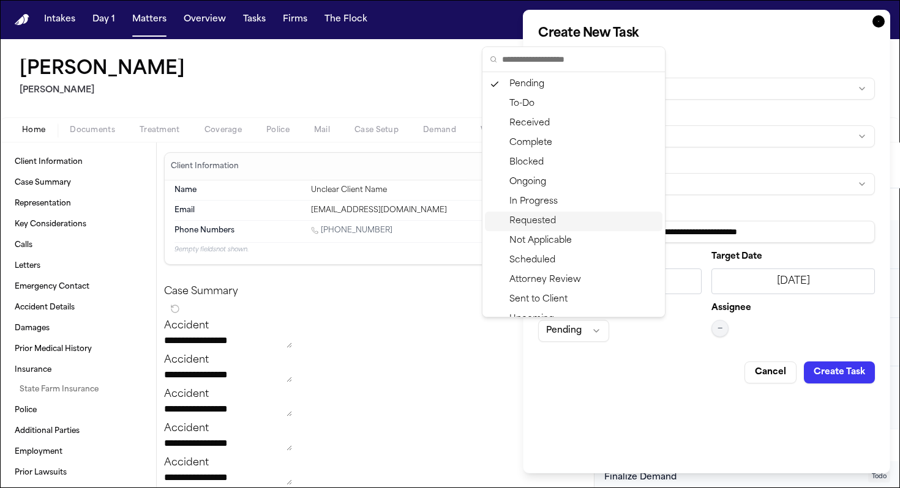
click at [518, 217] on div "Requested" at bounding box center [573, 222] width 177 height 20
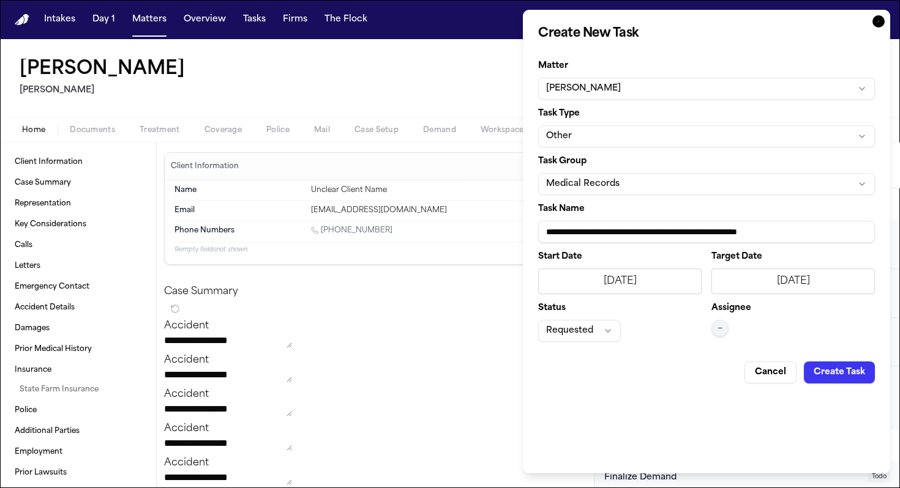
drag, startPoint x: 710, startPoint y: 330, endPoint x: 727, endPoint y: 335, distance: 17.2
click at [518, 331] on div "Start Date 8/19/2025 Target Date 8/19/2025 Status Requested Assignee —" at bounding box center [706, 297] width 337 height 89
click at [518, 329] on button "—" at bounding box center [719, 328] width 17 height 17
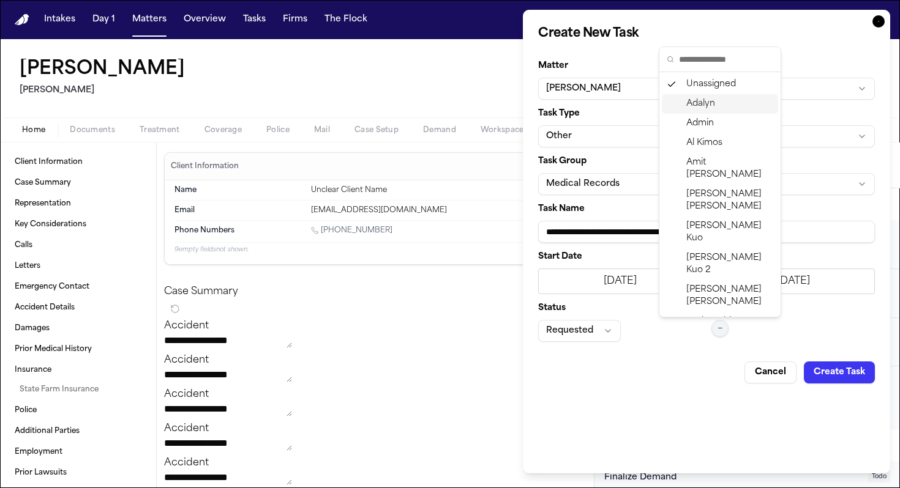
click at [518, 110] on span "Adalyn" at bounding box center [700, 104] width 29 height 12
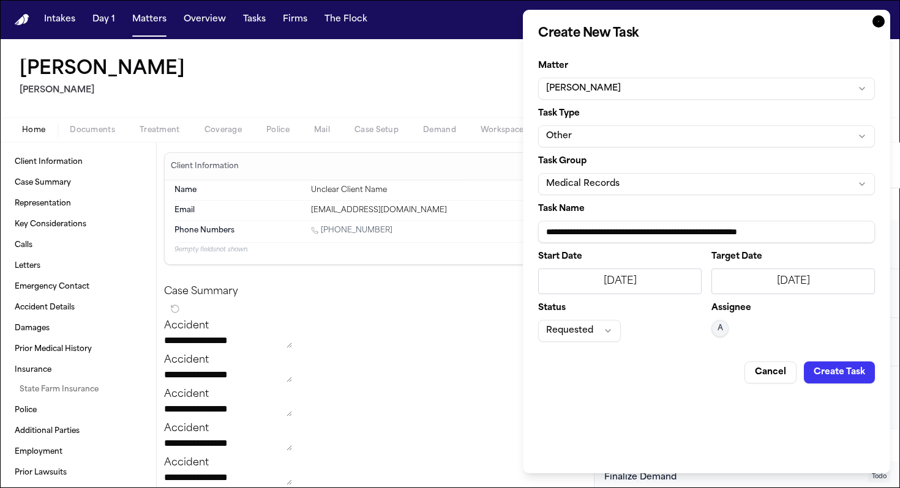
click at [518, 371] on button "Create Task" at bounding box center [838, 373] width 71 height 22
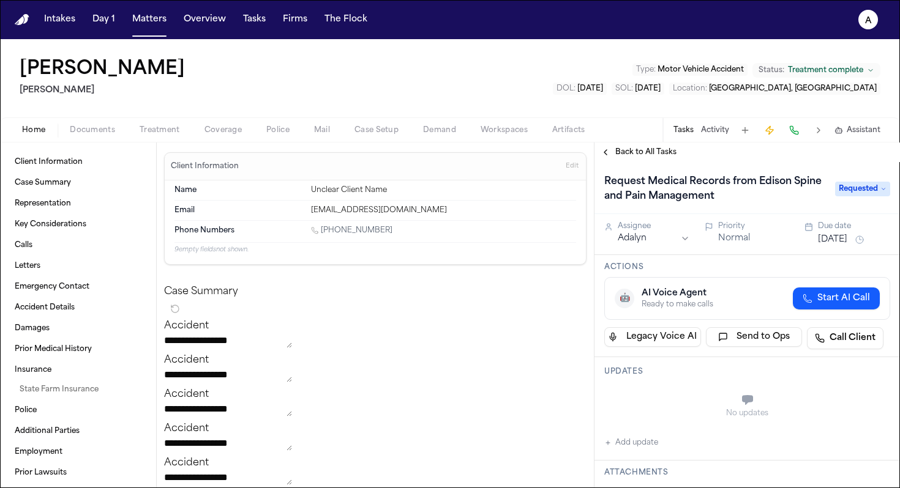
click at [518, 149] on span "Back to All Tasks" at bounding box center [645, 152] width 61 height 10
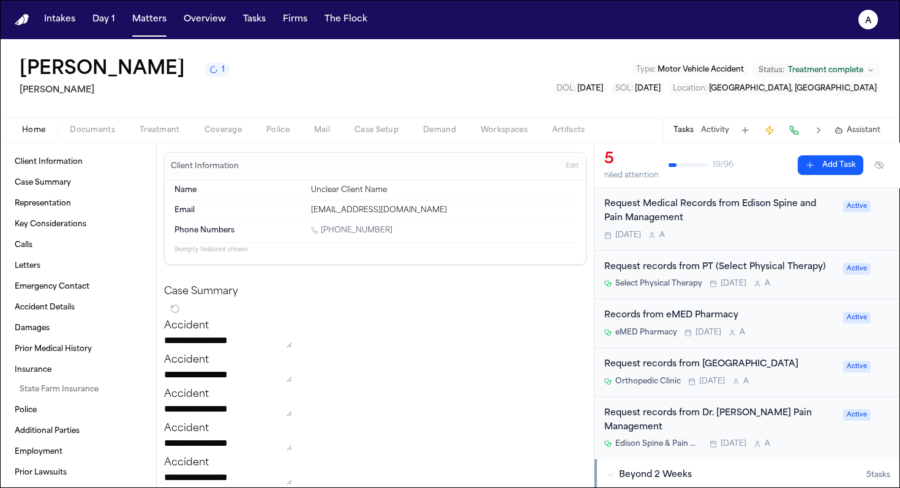
scroll to position [30, 0]
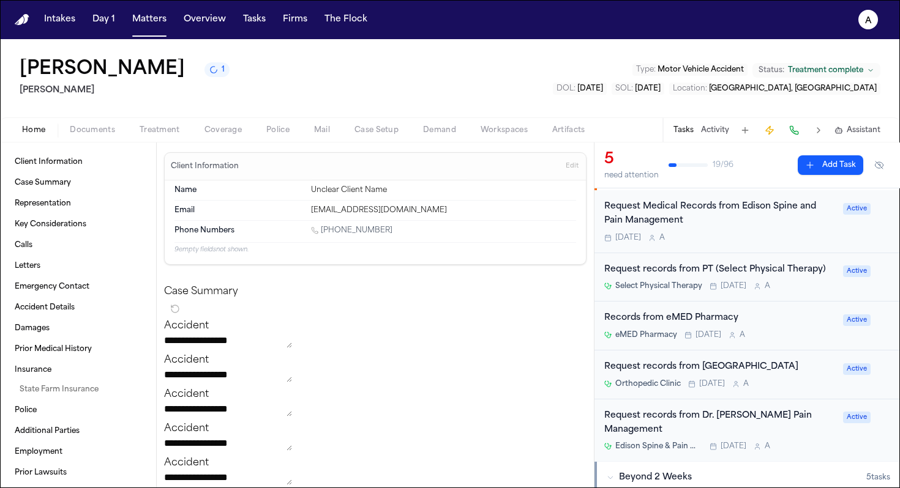
click at [518, 331] on div "Records from eMED Pharmacy eMED Pharmacy Today A" at bounding box center [719, 325] width 231 height 29
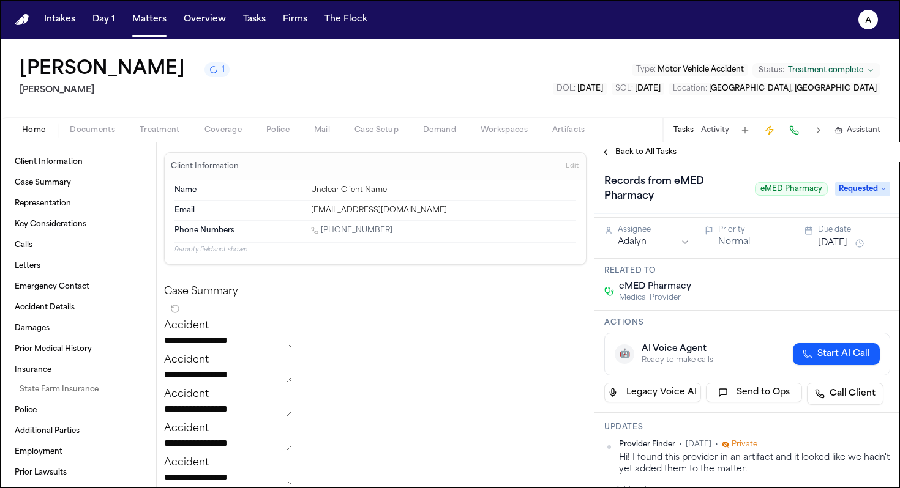
scroll to position [185, 0]
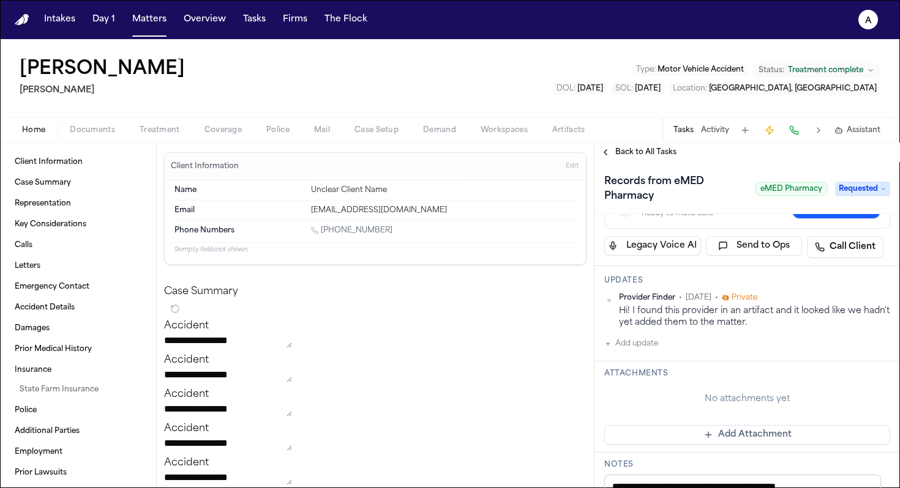
click at [518, 344] on button "Add update" at bounding box center [631, 344] width 54 height 15
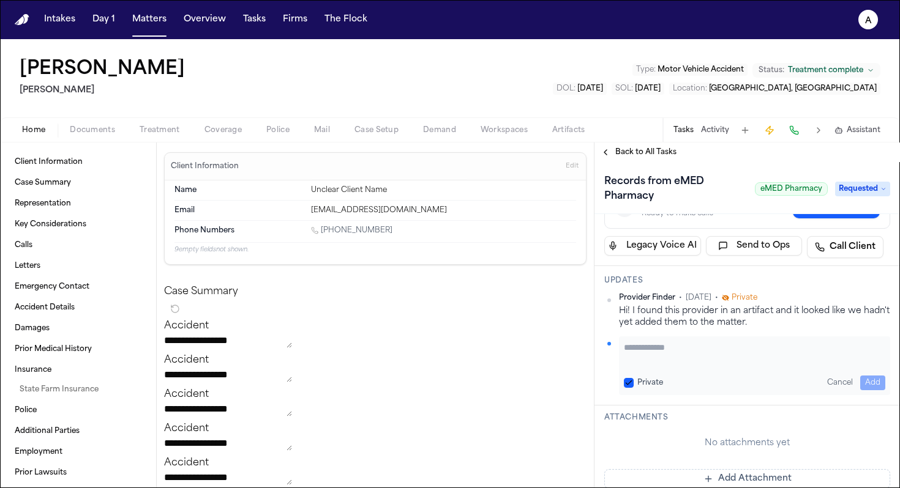
paste textarea "*********"
type textarea "*********"
drag, startPoint x: 624, startPoint y: 379, endPoint x: 644, endPoint y: 376, distance: 19.8
click at [518, 379] on button "Private" at bounding box center [629, 383] width 10 height 10
click at [518, 383] on button "Add" at bounding box center [872, 383] width 25 height 15
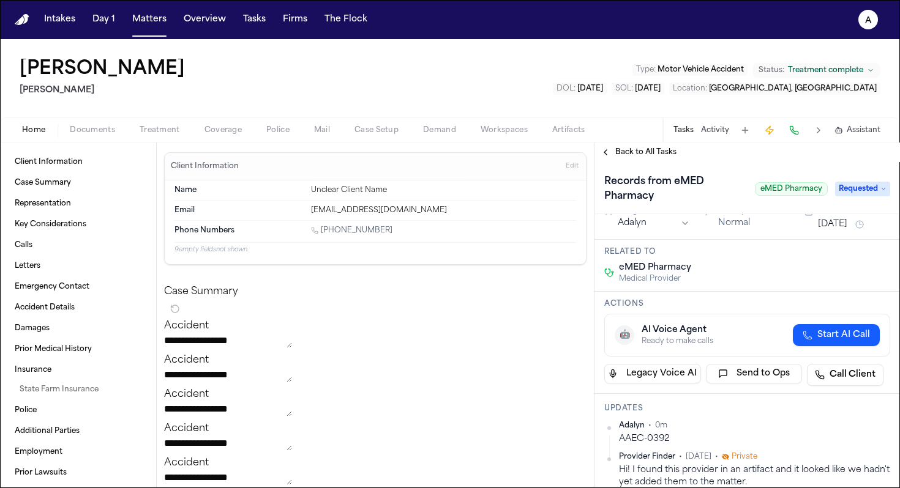
scroll to position [0, 0]
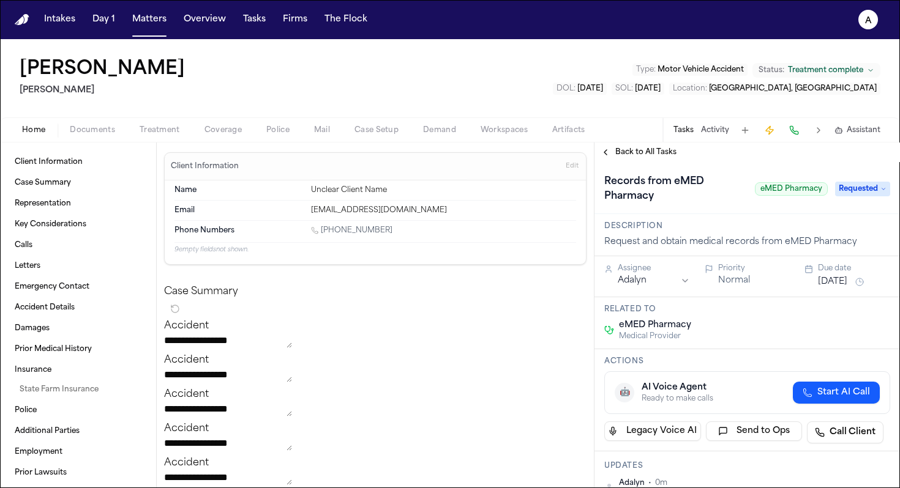
drag, startPoint x: 643, startPoint y: 160, endPoint x: 646, endPoint y: 153, distance: 8.2
click at [518, 160] on div "Back to All Tasks" at bounding box center [746, 153] width 305 height 20
click at [518, 152] on span "Back to All Tasks" at bounding box center [645, 152] width 61 height 10
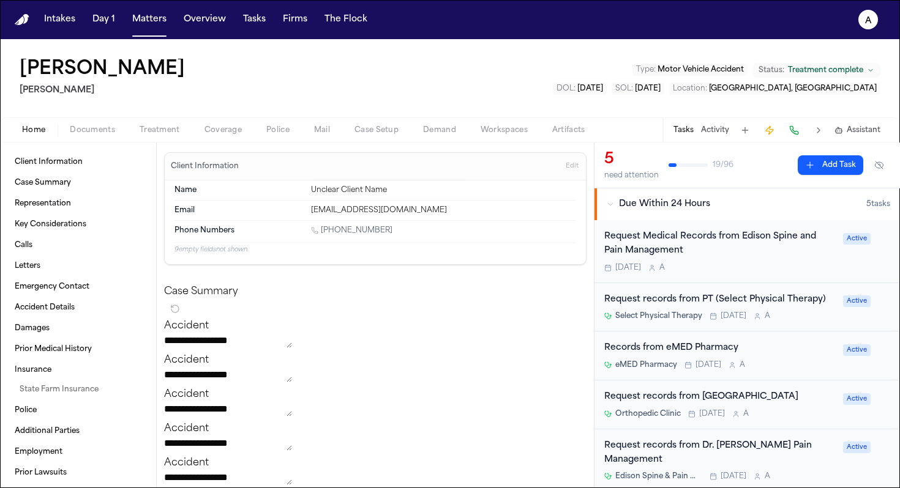
click at [518, 266] on div "Today A" at bounding box center [719, 268] width 231 height 10
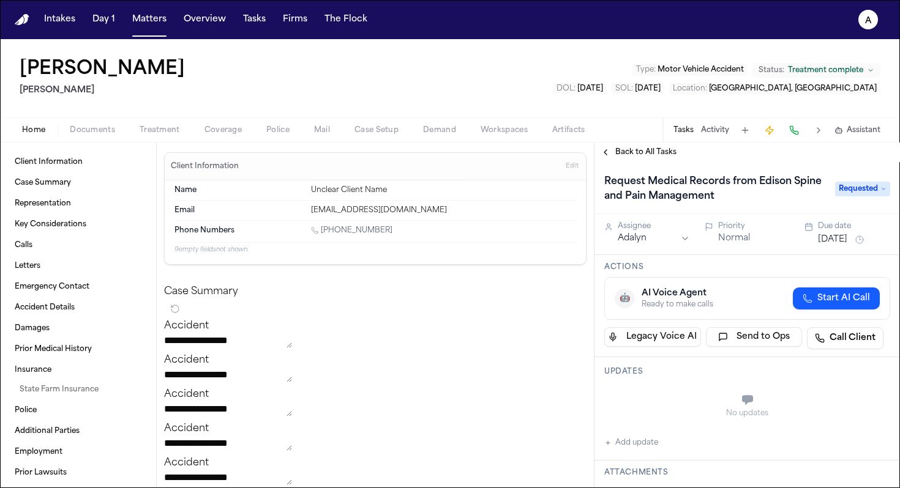
click at [518, 242] on button "[DATE]" at bounding box center [832, 240] width 29 height 12
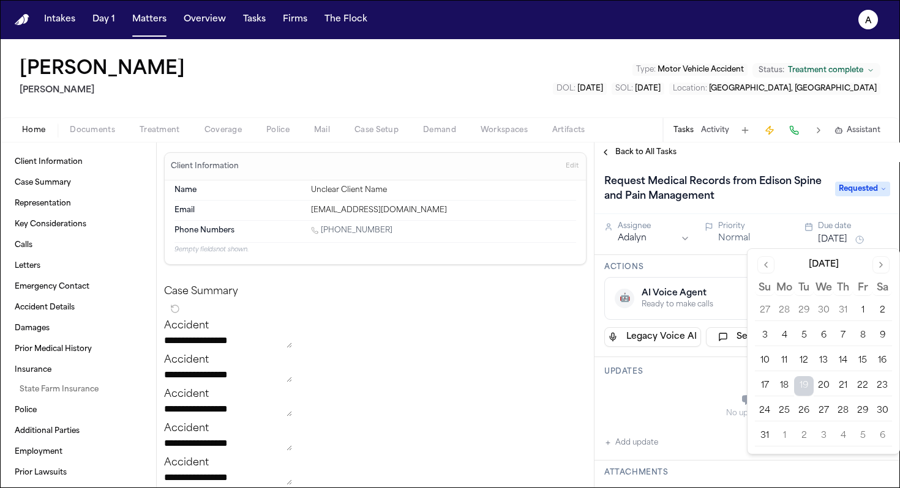
click at [518, 387] on button "22" at bounding box center [862, 386] width 20 height 20
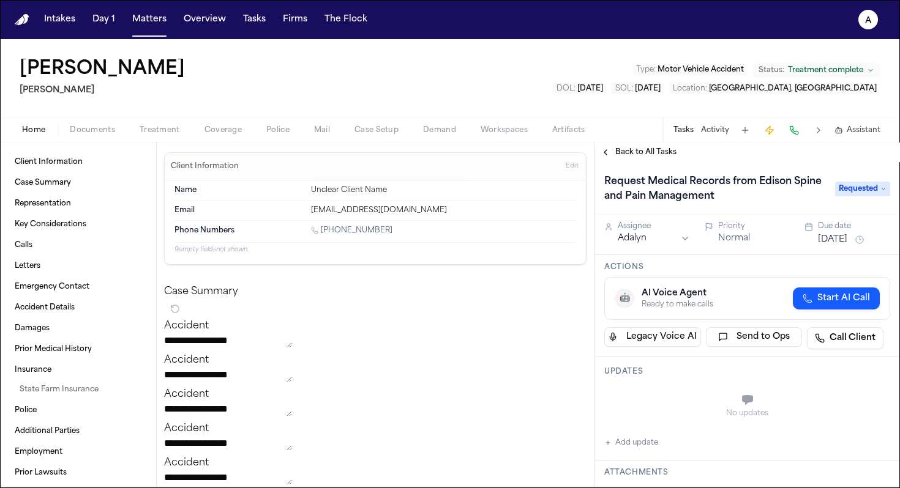
click at [518, 383] on div "Updates No updates Add update" at bounding box center [746, 408] width 305 height 103
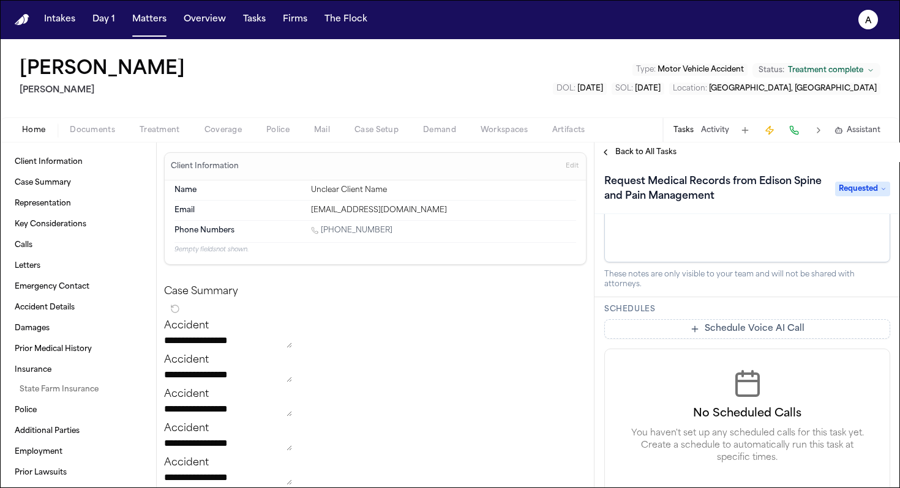
scroll to position [436, 0]
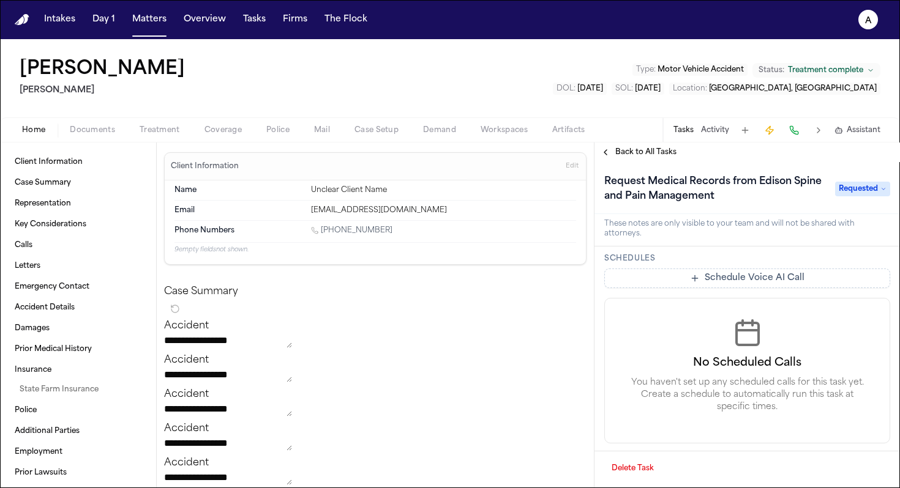
click at [518, 274] on button "Schedule Voice AI Call" at bounding box center [747, 279] width 286 height 20
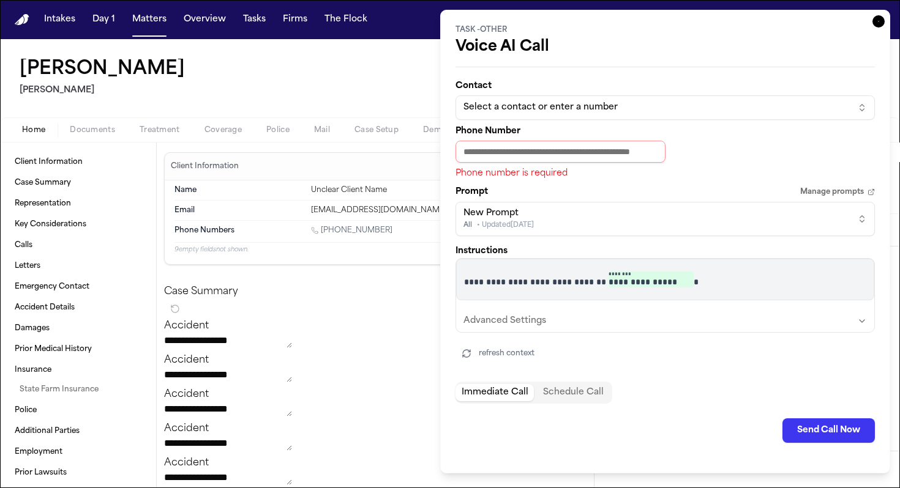
drag, startPoint x: 866, startPoint y: 20, endPoint x: 830, endPoint y: 117, distance: 103.4
click at [518, 21] on icon "button" at bounding box center [878, 21] width 12 height 12
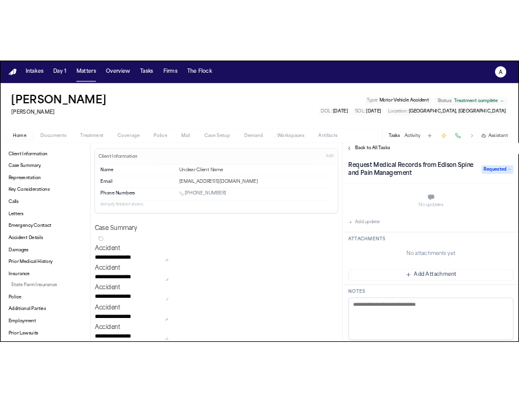
scroll to position [162, 0]
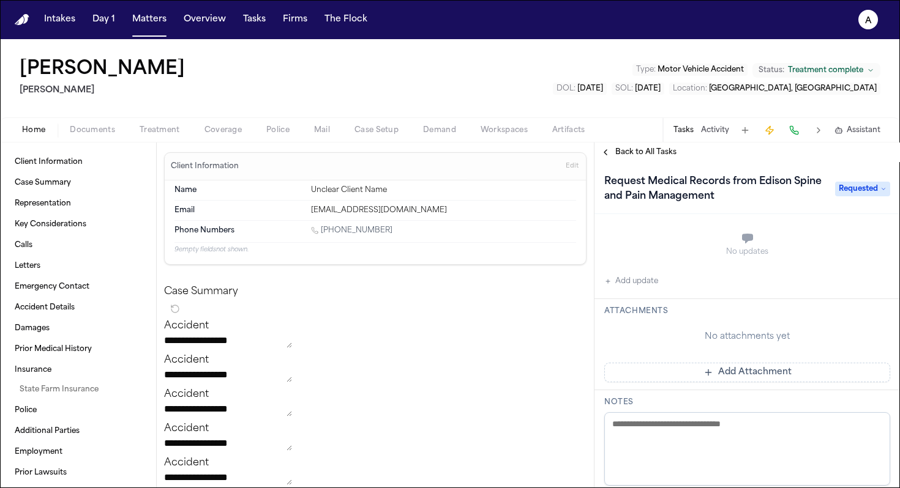
click at [518, 380] on button "Add Attachment" at bounding box center [747, 373] width 286 height 20
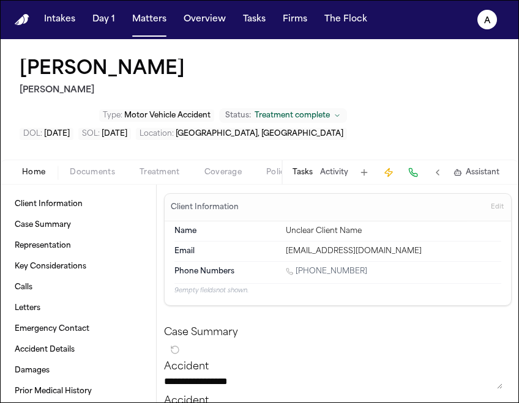
scroll to position [2, 0]
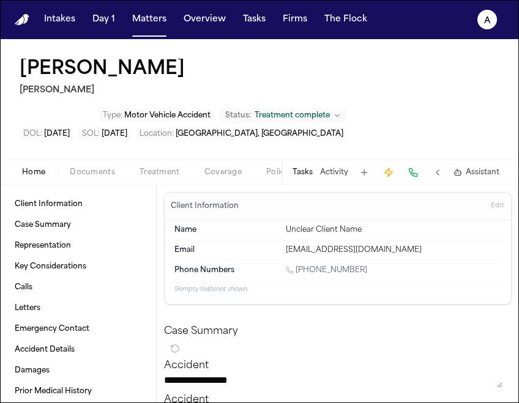
click at [311, 168] on button "Tasks" at bounding box center [303, 173] width 20 height 10
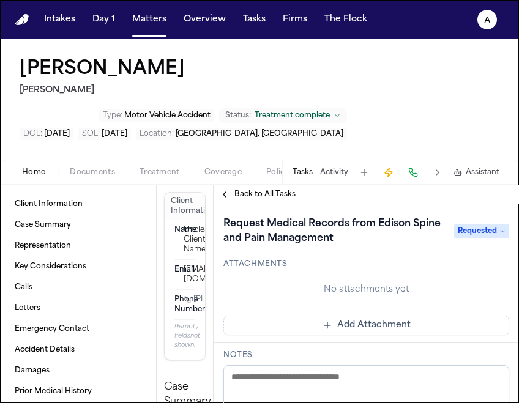
scroll to position [174, 0]
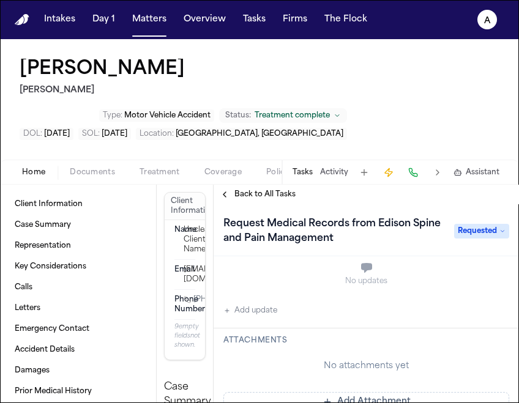
click at [385, 392] on button "Add Attachment" at bounding box center [366, 402] width 286 height 20
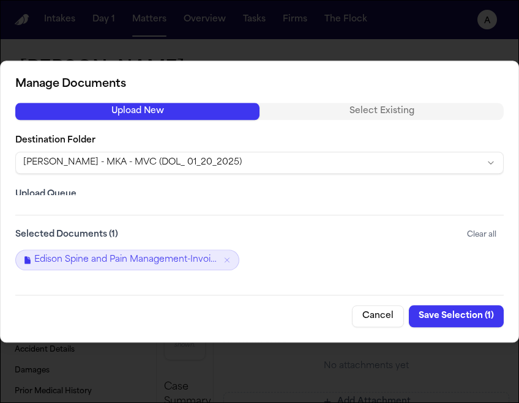
click at [471, 317] on button "Save Selection ( 1 )" at bounding box center [456, 316] width 95 height 22
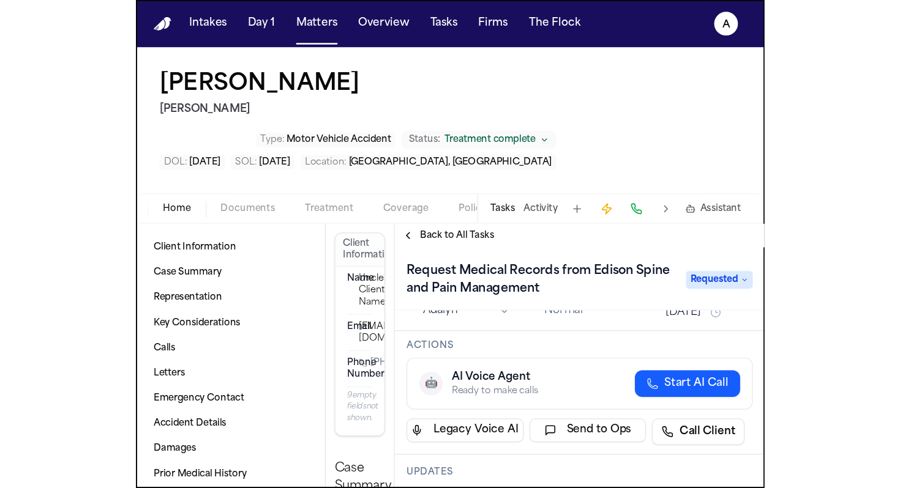
scroll to position [138, 0]
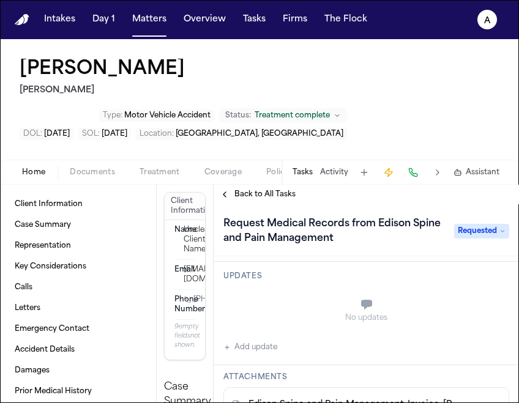
click at [294, 307] on div "No updates Add update" at bounding box center [366, 322] width 286 height 66
click at [275, 340] on button "Add update" at bounding box center [250, 347] width 54 height 15
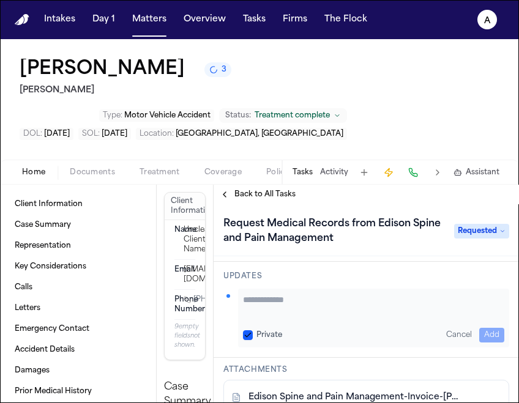
drag, startPoint x: 252, startPoint y: 291, endPoint x: 266, endPoint y: 265, distance: 29.3
click at [254, 330] on div "Private" at bounding box center [262, 335] width 39 height 10
click at [250, 330] on button "Private" at bounding box center [248, 335] width 10 height 10
click at [264, 294] on textarea "Add your update" at bounding box center [373, 306] width 261 height 24
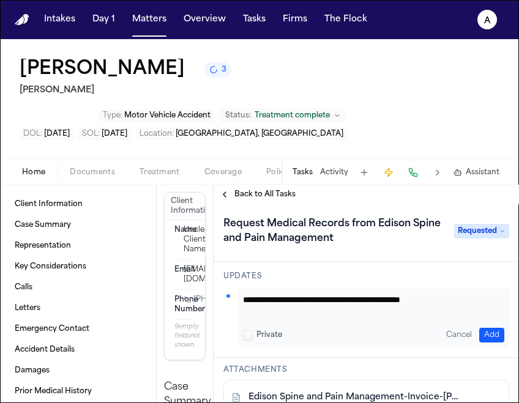
type textarea "**********"
click at [479, 328] on button "Add" at bounding box center [491, 335] width 25 height 15
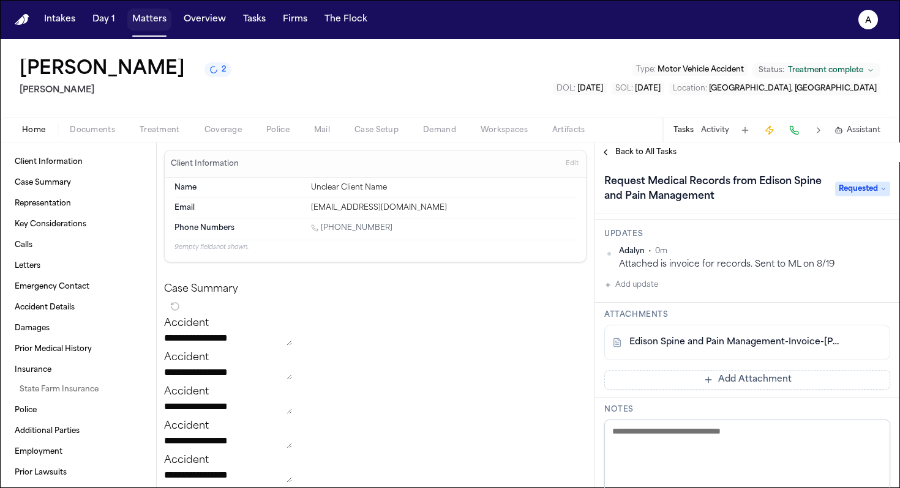
click at [146, 35] on nav "Intakes Day 1 Matters Overview Tasks Firms The Flock A" at bounding box center [450, 19] width 900 height 39
click at [143, 18] on button "Matters" at bounding box center [149, 20] width 44 height 22
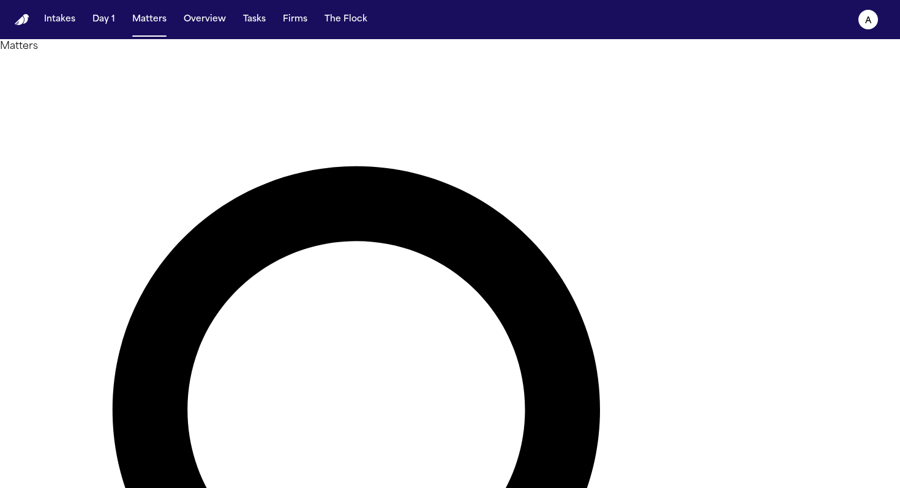
drag, startPoint x: 444, startPoint y: 69, endPoint x: 348, endPoint y: 43, distance: 99.3
type input "**********"
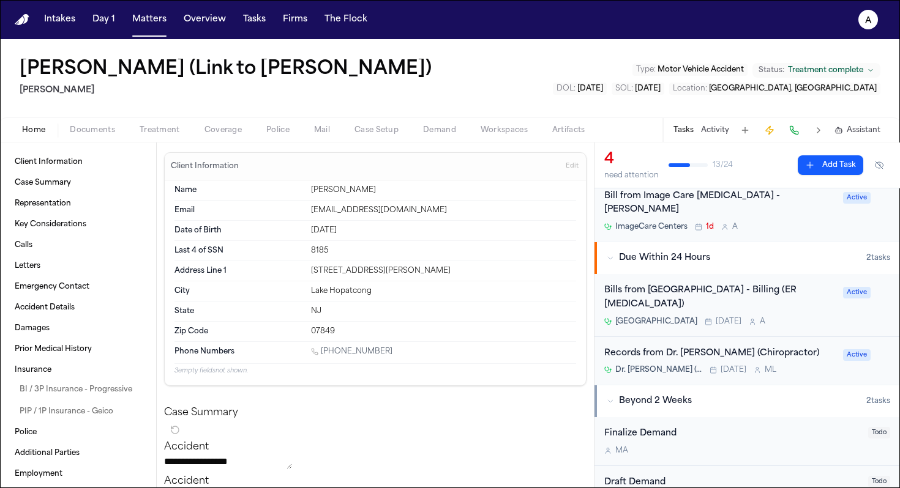
scroll to position [106, 0]
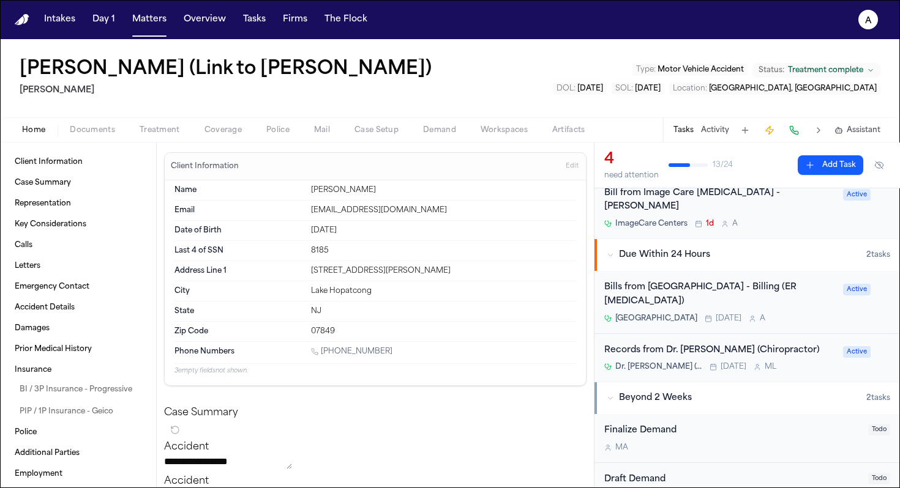
click at [518, 362] on div "Dr. Michael Grant (Chiropractor) Tomorrow M L" at bounding box center [719, 367] width 231 height 10
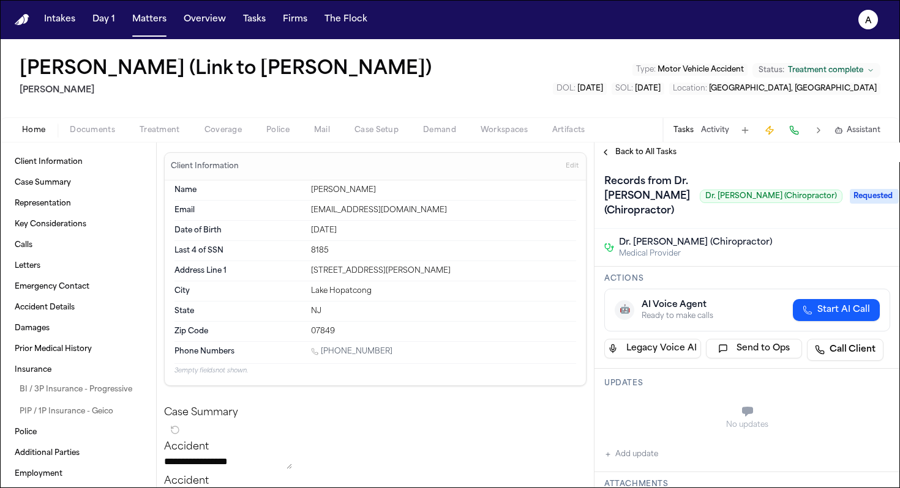
scroll to position [89, 0]
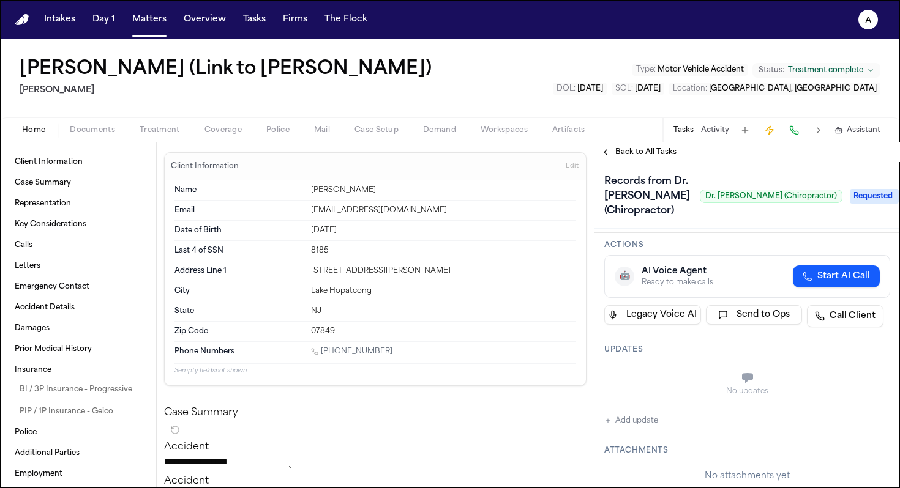
click at [518, 403] on div "Updates No updates Add update" at bounding box center [746, 386] width 305 height 103
click at [518, 403] on button "Add update" at bounding box center [631, 421] width 54 height 15
click at [518, 382] on textarea "Add your update" at bounding box center [754, 379] width 261 height 24
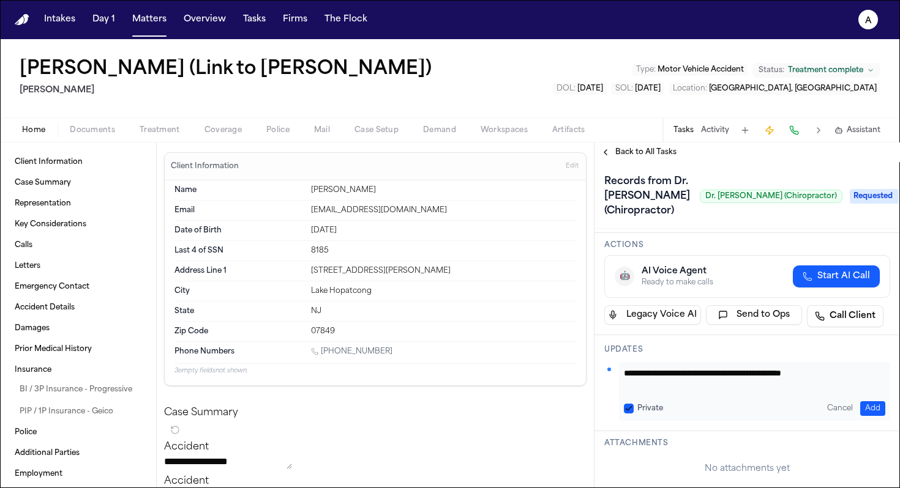
type textarea "**********"
click at [518, 403] on button "Private" at bounding box center [629, 409] width 10 height 10
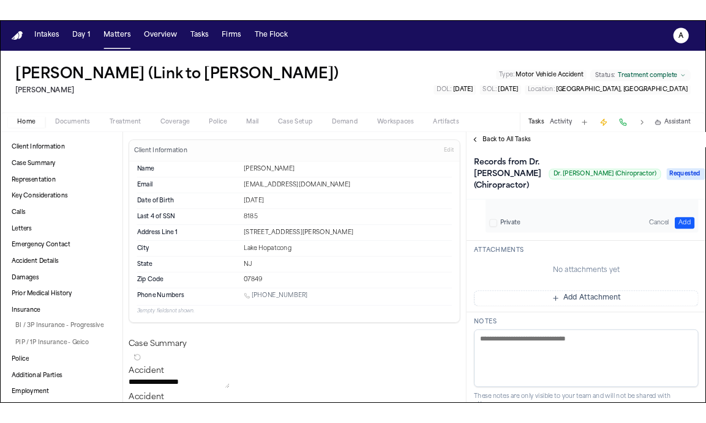
scroll to position [252, 0]
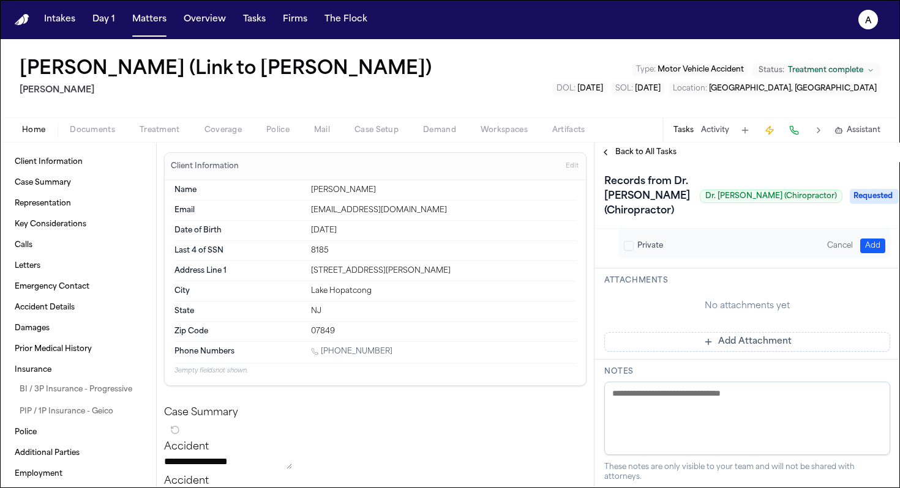
click at [518, 336] on button "Add Attachment" at bounding box center [747, 342] width 286 height 20
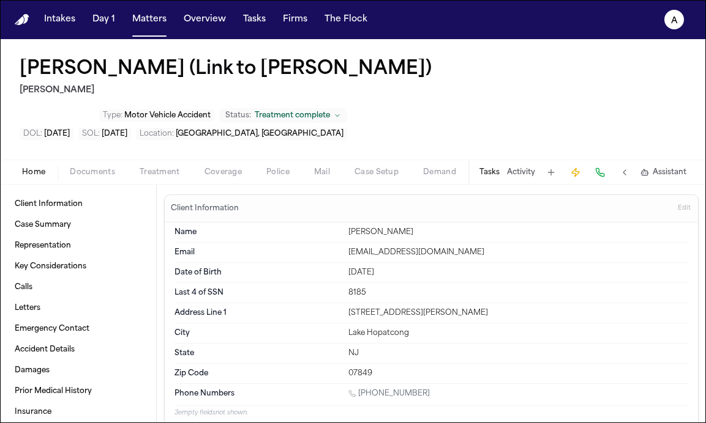
click at [483, 168] on button "Tasks" at bounding box center [489, 173] width 20 height 10
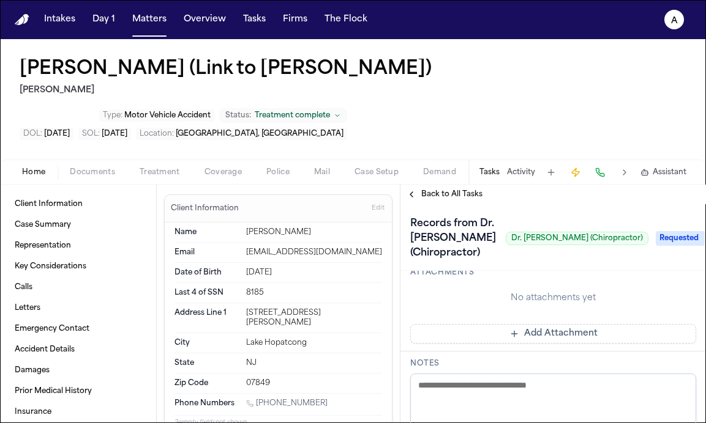
scroll to position [293, 0]
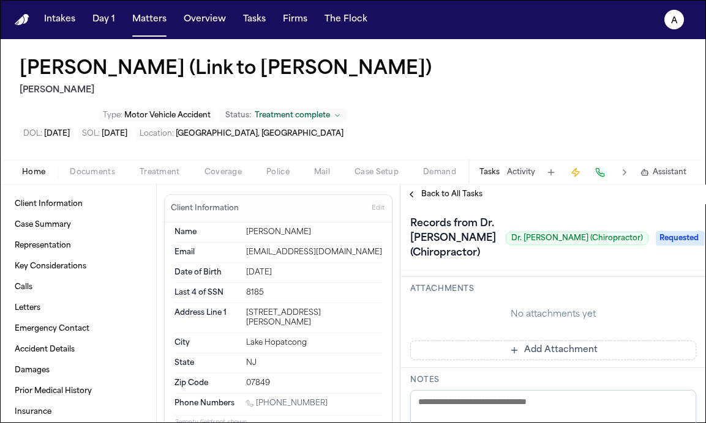
click at [518, 341] on button "Add Attachment" at bounding box center [553, 351] width 286 height 20
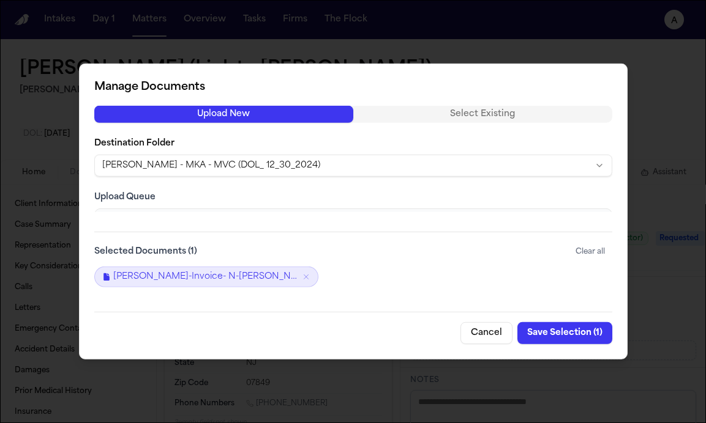
click at [518, 338] on button "Save Selection ( 1 )" at bounding box center [564, 333] width 95 height 22
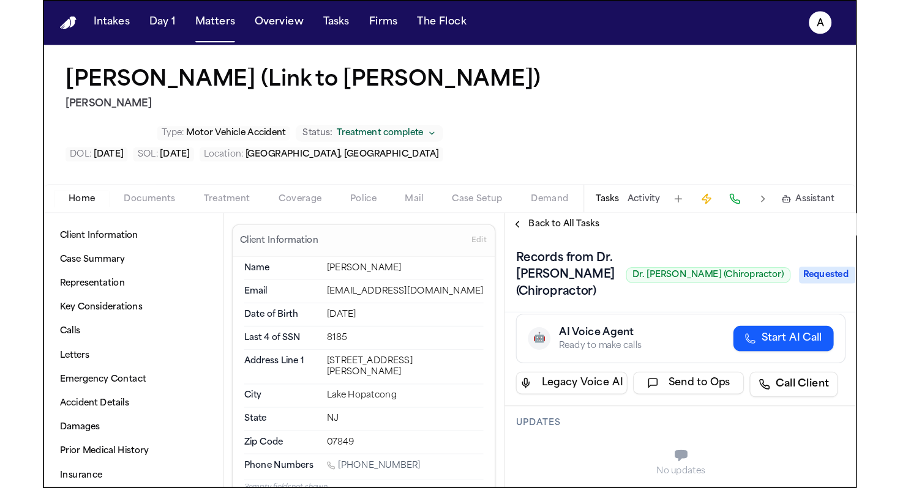
scroll to position [0, 0]
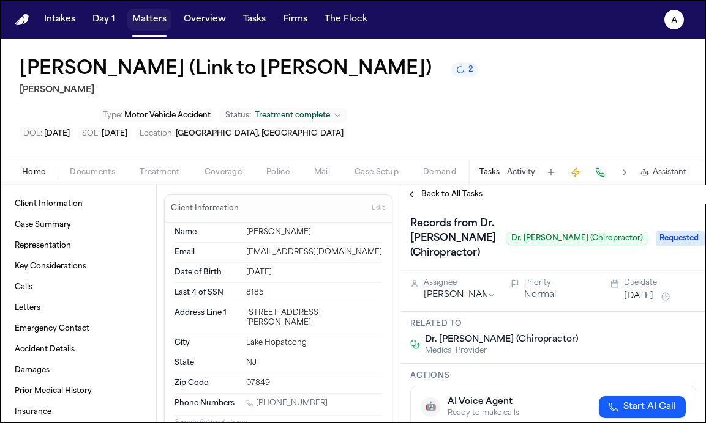
click at [158, 20] on button "Matters" at bounding box center [149, 20] width 44 height 22
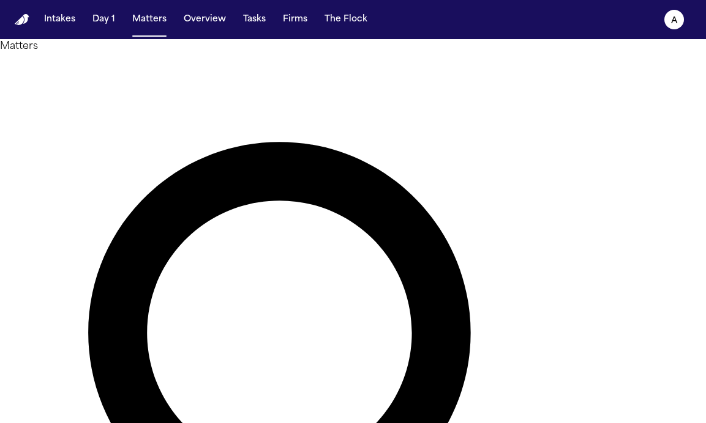
drag, startPoint x: 321, startPoint y: 71, endPoint x: 147, endPoint y: 67, distance: 173.8
click at [147, 67] on div "**********" at bounding box center [353, 414] width 706 height 750
type input "******"
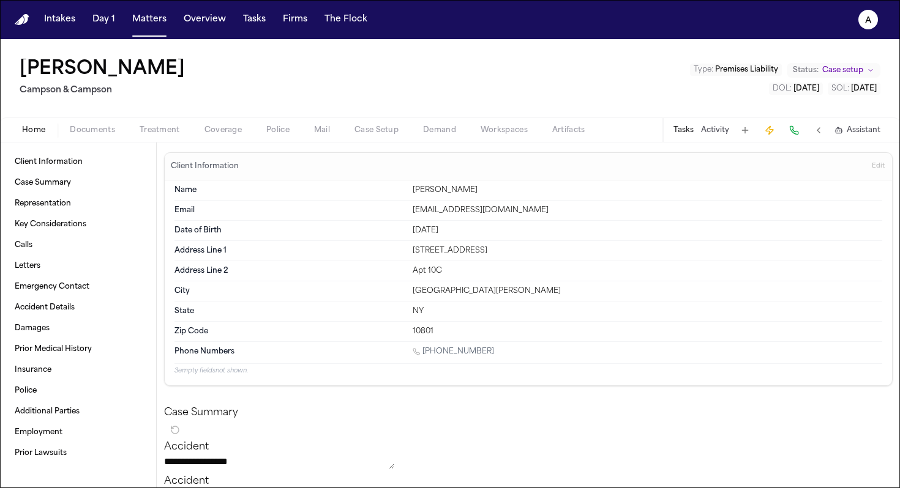
click at [518, 129] on button "Tasks" at bounding box center [683, 130] width 20 height 10
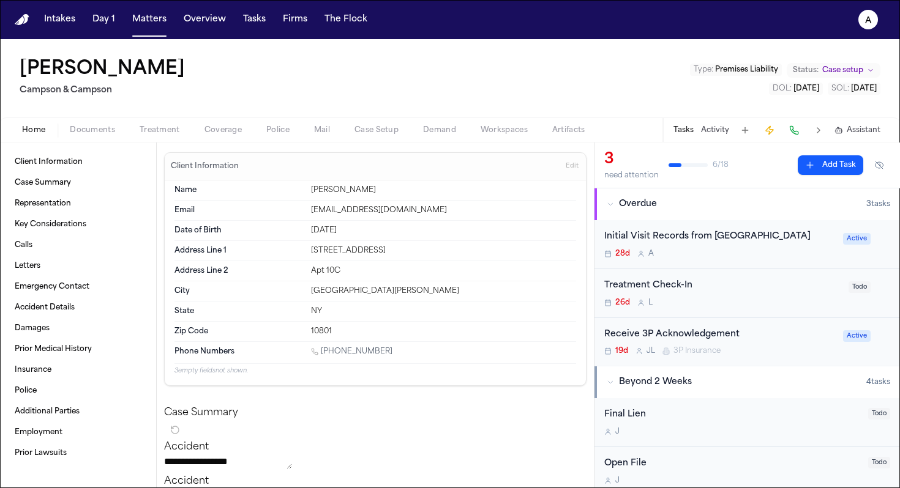
click at [518, 259] on div "28d A" at bounding box center [719, 254] width 231 height 10
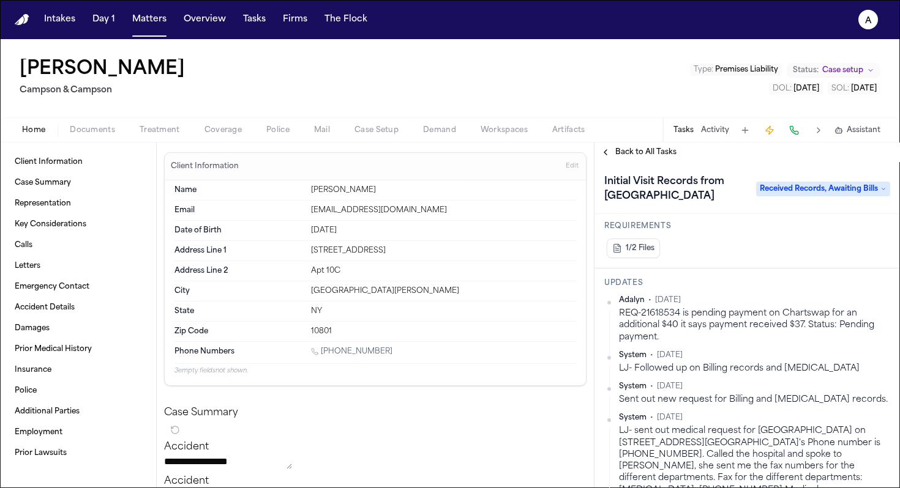
scroll to position [146, 0]
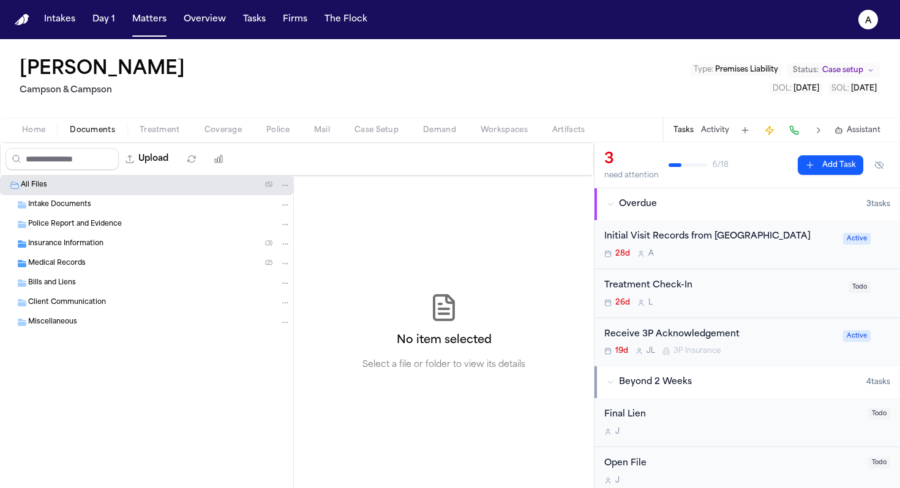
click at [101, 125] on span "Documents" at bounding box center [92, 130] width 45 height 10
click at [121, 261] on div "Medical Records ( 2 )" at bounding box center [159, 263] width 263 height 11
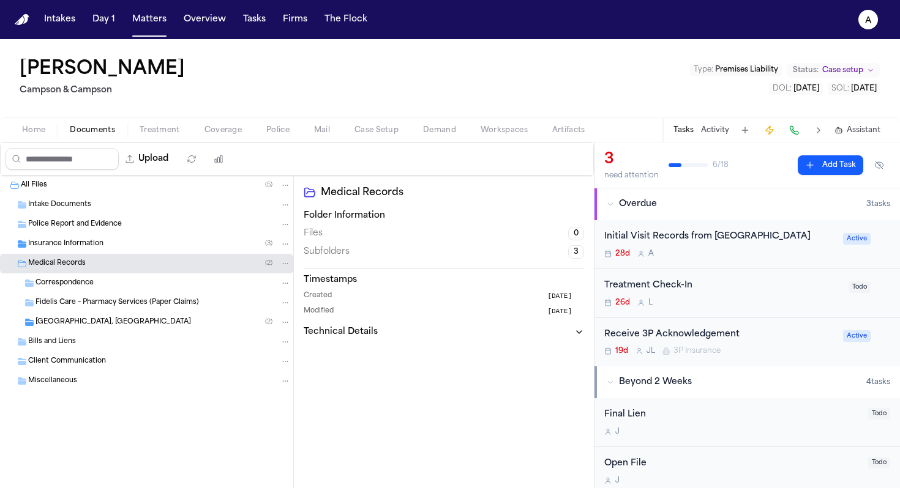
click at [191, 323] on span "AtlantiCare Regional Medical Center, Atlantic City Campus" at bounding box center [112, 323] width 155 height 10
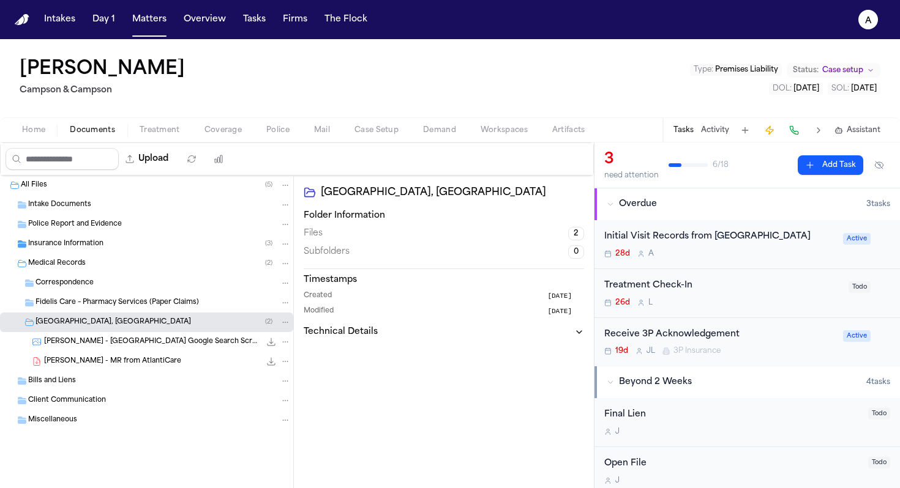
click at [191, 323] on span "AtlantiCare Regional Medical Center, Atlantic City Campus" at bounding box center [112, 323] width 155 height 10
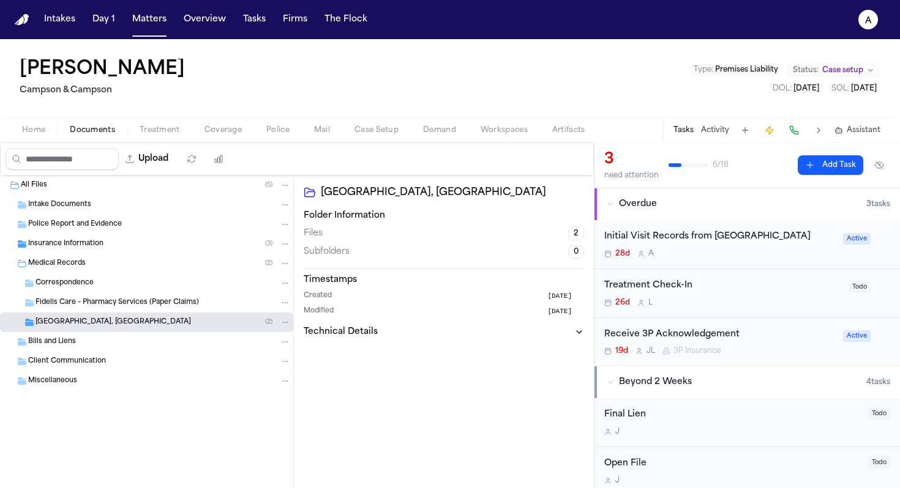
click at [191, 323] on span "AtlantiCare Regional Medical Center, Atlantic City Campus" at bounding box center [112, 323] width 155 height 10
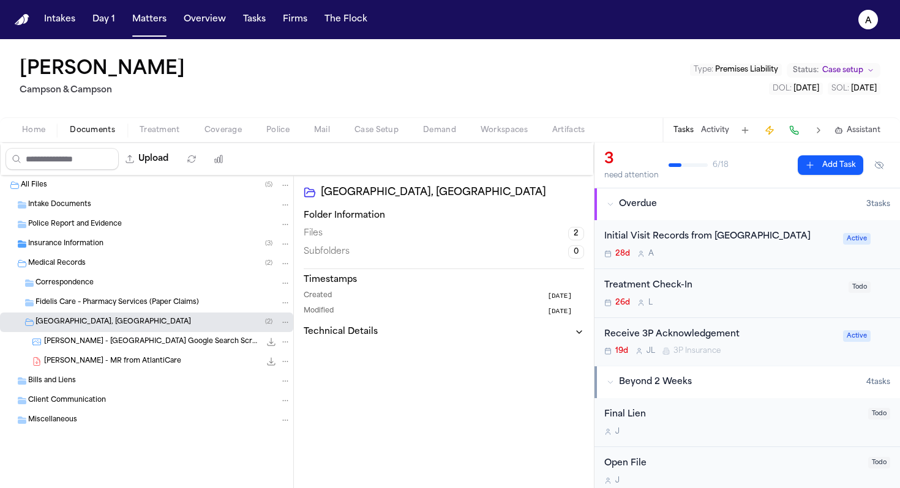
click at [185, 362] on div "F. Duval - MR from AtlantiCare 29.7 MB • PDF" at bounding box center [167, 362] width 247 height 12
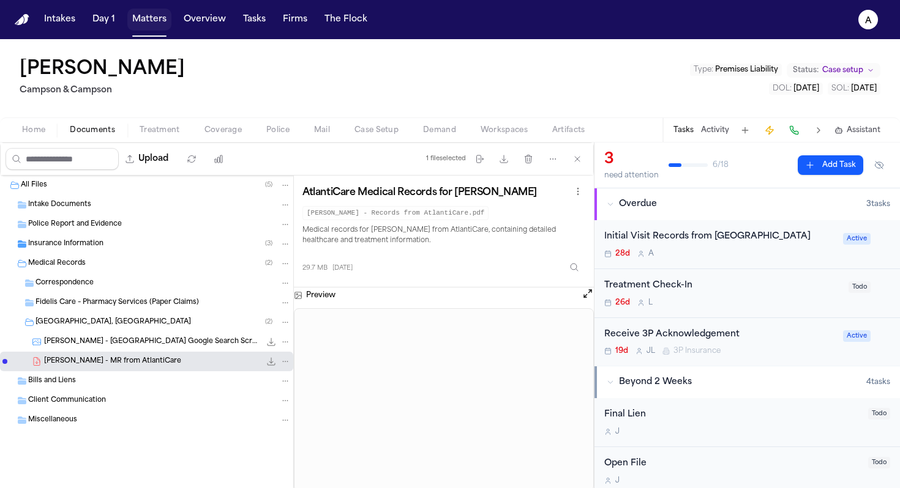
click at [160, 21] on button "Matters" at bounding box center [149, 20] width 44 height 22
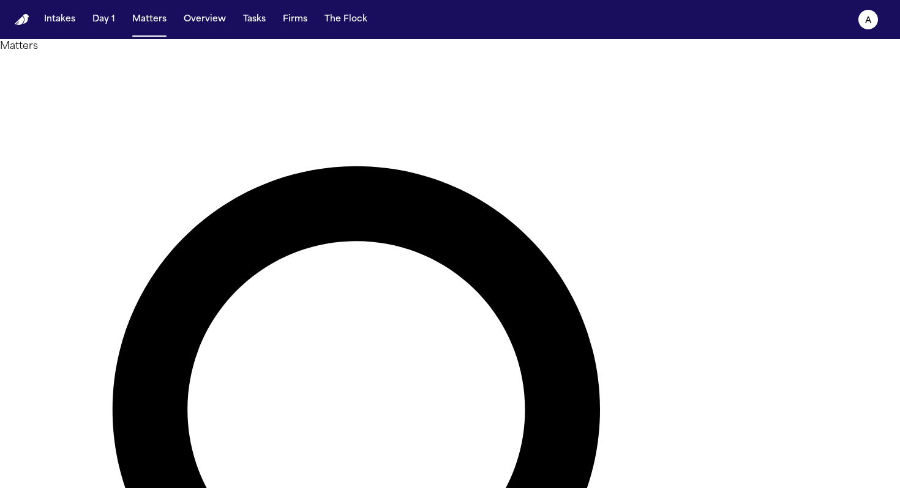
drag, startPoint x: 425, startPoint y: 70, endPoint x: 295, endPoint y: 65, distance: 130.4
type input "**********"
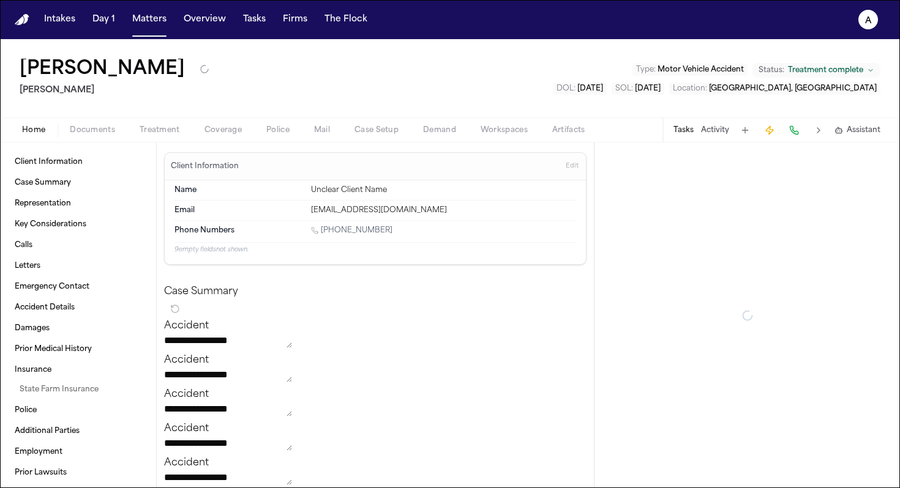
click at [518, 125] on button "Tasks" at bounding box center [683, 130] width 20 height 10
click at [518, 132] on button "Tasks" at bounding box center [683, 130] width 20 height 10
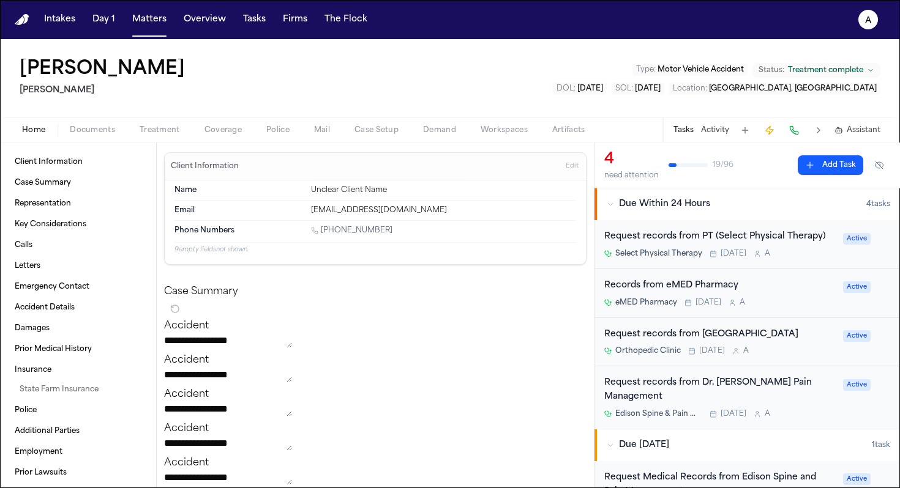
click at [518, 255] on div "Select Physical Therapy Today A" at bounding box center [719, 254] width 231 height 10
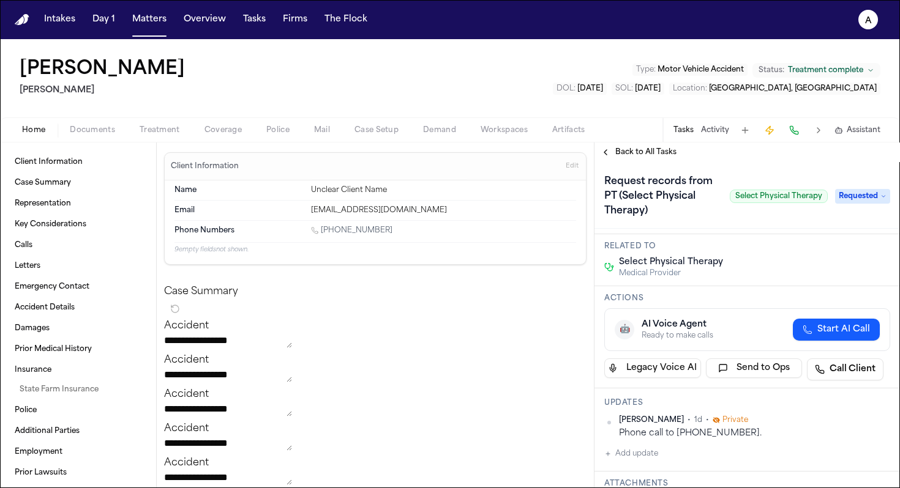
scroll to position [51, 0]
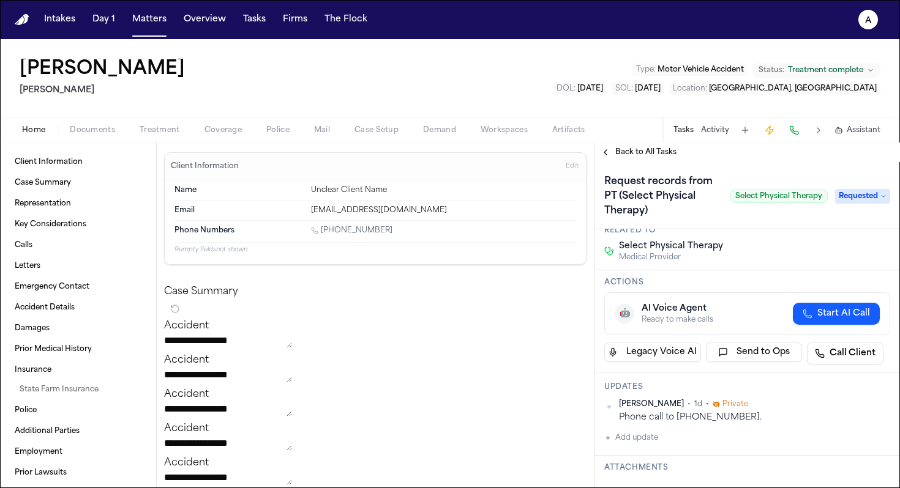
click at [518, 199] on span "Requested" at bounding box center [862, 196] width 55 height 15
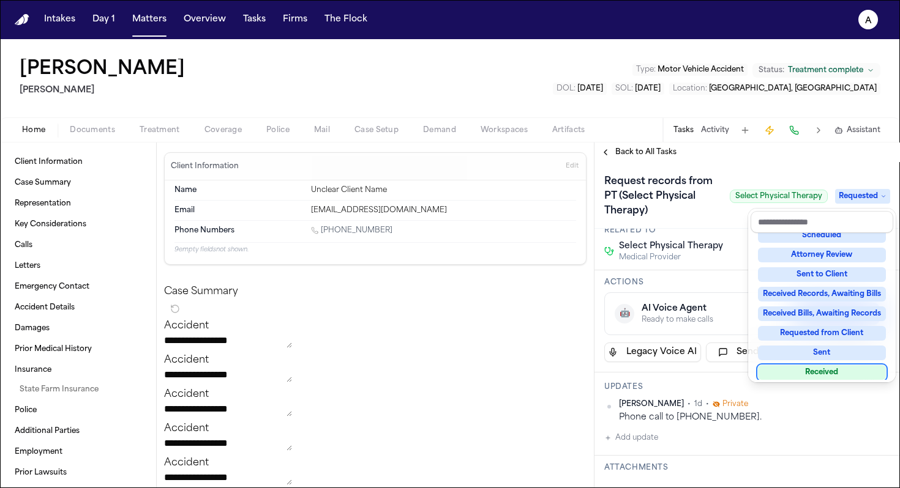
click at [518, 371] on div "Received" at bounding box center [822, 372] width 128 height 15
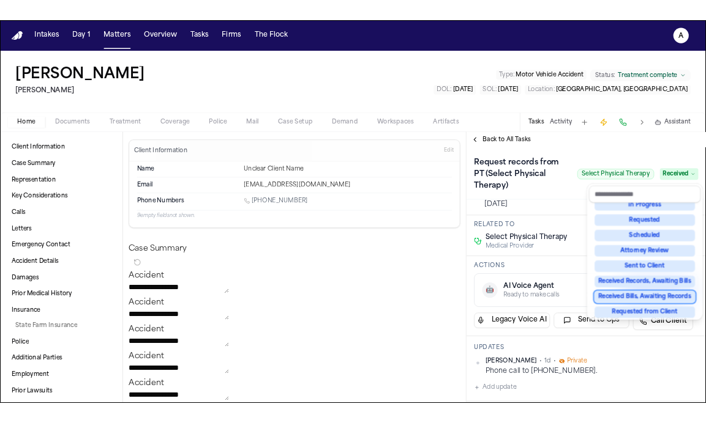
scroll to position [82, 0]
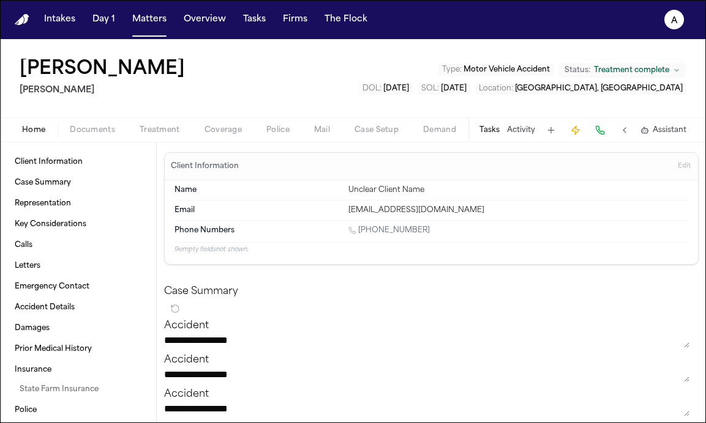
click at [492, 132] on button "Tasks" at bounding box center [489, 130] width 20 height 10
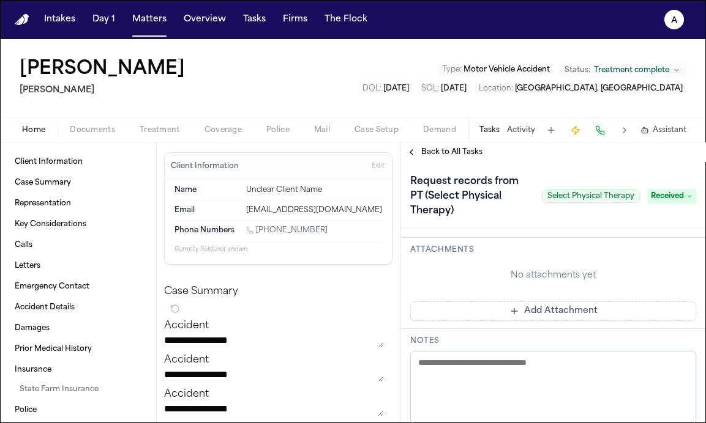
scroll to position [304, 0]
click at [518, 310] on button "Add Attachment" at bounding box center [553, 308] width 286 height 20
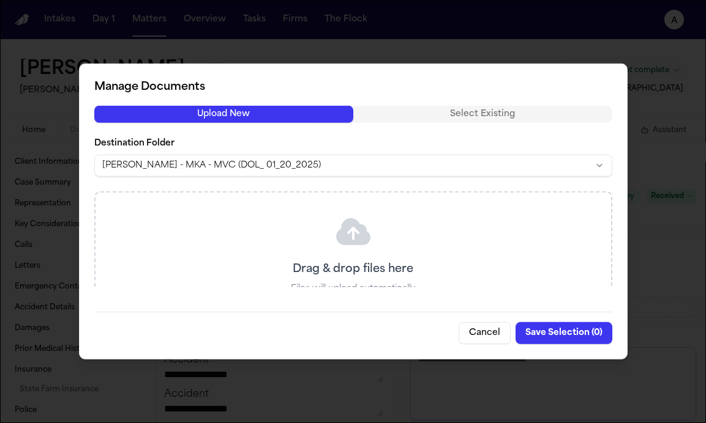
click at [518, 164] on div at bounding box center [353, 211] width 706 height 423
click at [488, 343] on button "Cancel" at bounding box center [484, 333] width 52 height 22
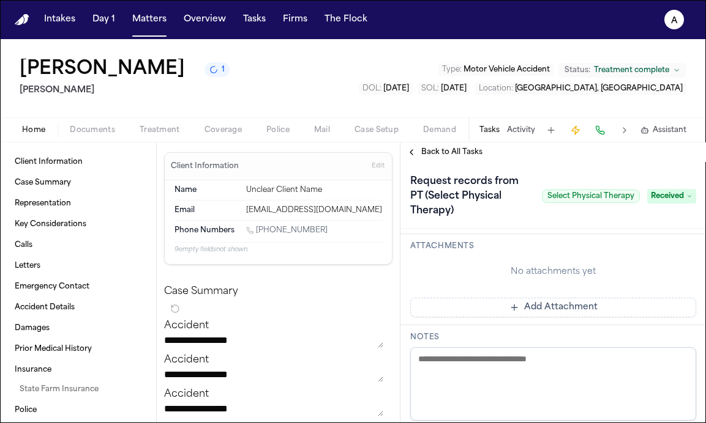
click at [91, 132] on span "Documents" at bounding box center [92, 130] width 45 height 10
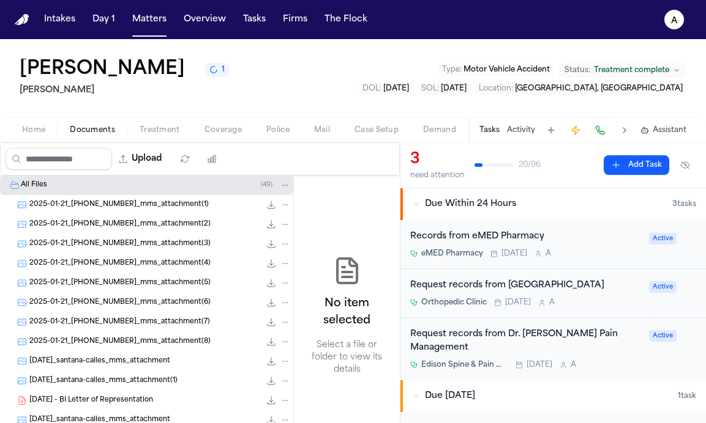
scroll to position [408, 0]
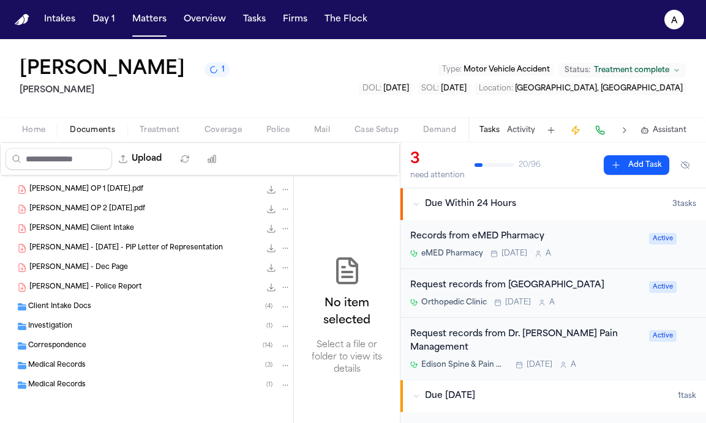
click at [95, 368] on div "Medical Records ( 3 )" at bounding box center [159, 365] width 263 height 11
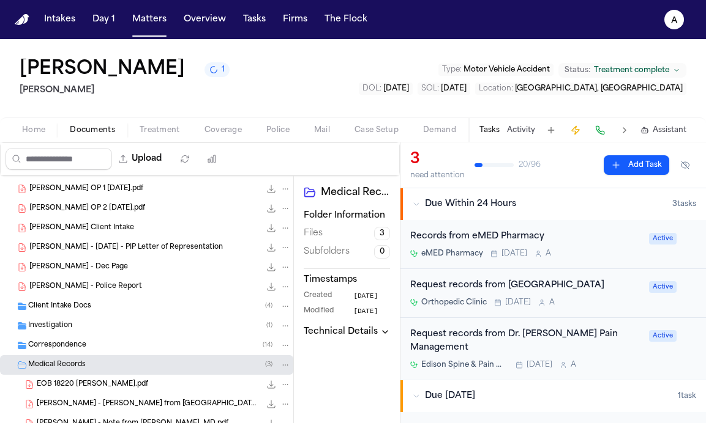
click at [95, 368] on div "Medical Records ( 3 )" at bounding box center [159, 365] width 263 height 11
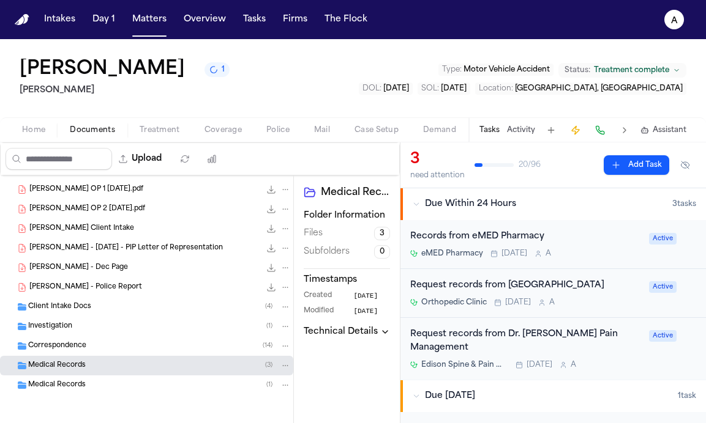
click at [95, 368] on div "Medical Records ( 3 )" at bounding box center [159, 365] width 263 height 11
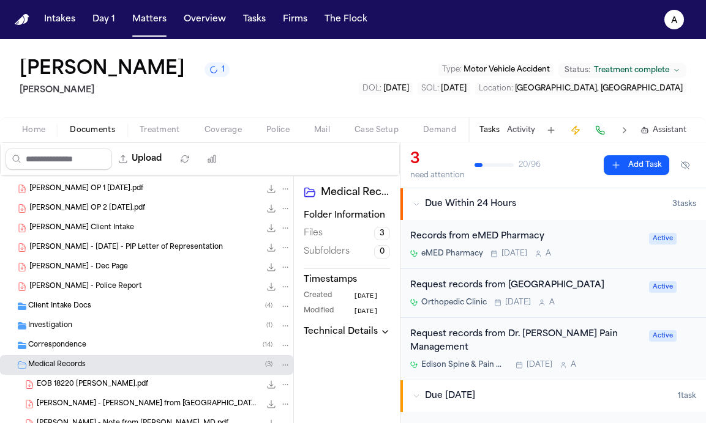
scroll to position [466, 0]
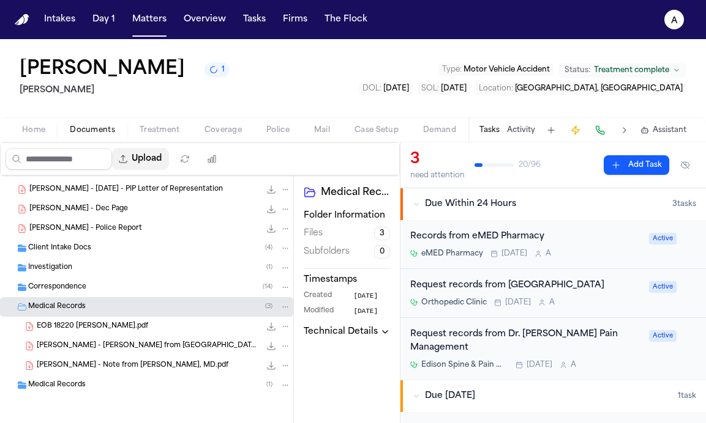
click at [153, 165] on button "Upload" at bounding box center [140, 159] width 57 height 22
select select "**********"
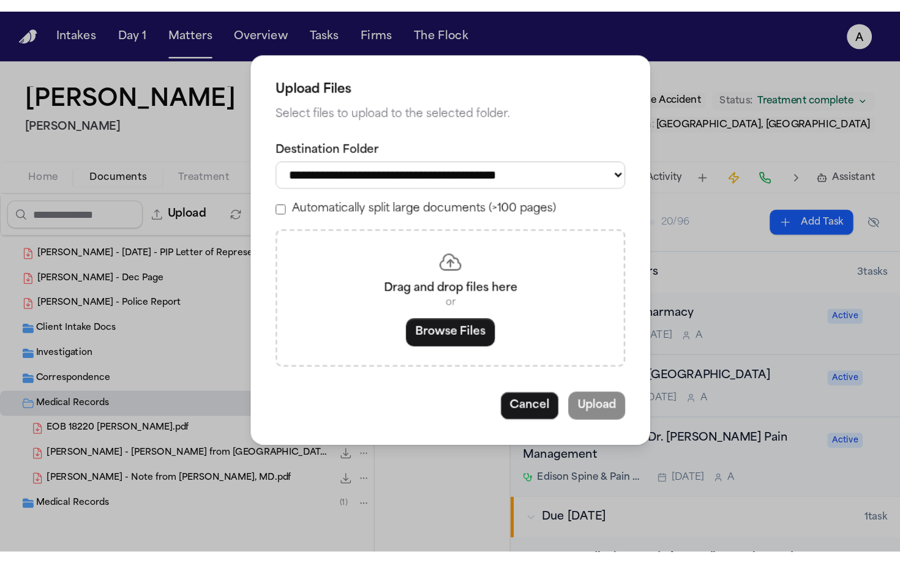
scroll to position [466, 0]
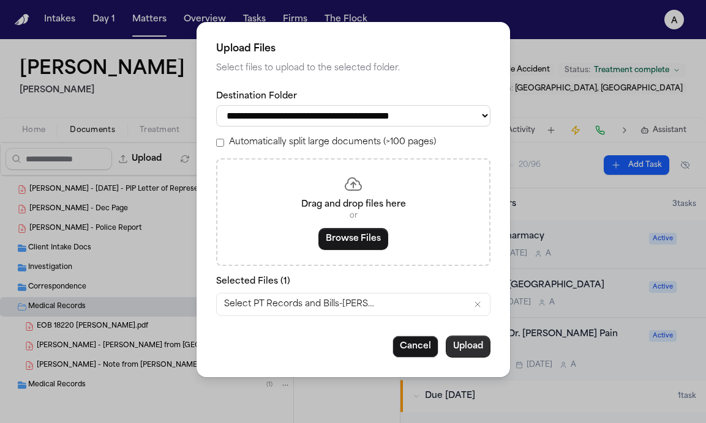
click at [468, 358] on button "Upload" at bounding box center [467, 347] width 45 height 22
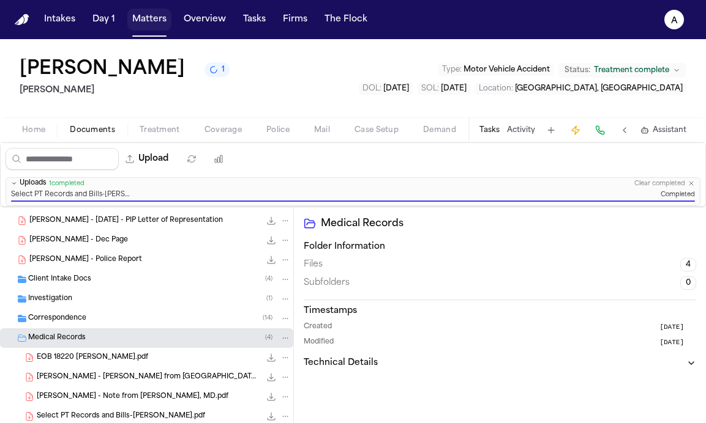
click at [160, 20] on button "Matters" at bounding box center [149, 20] width 44 height 22
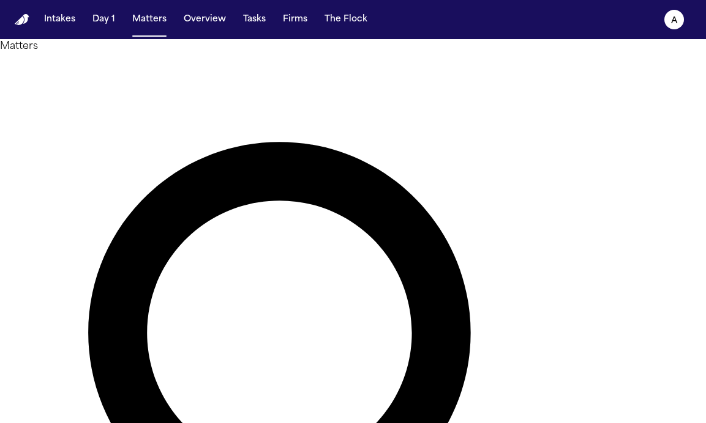
drag, startPoint x: 330, startPoint y: 80, endPoint x: 151, endPoint y: 75, distance: 178.8
click at [151, 75] on div "**********" at bounding box center [353, 414] width 706 height 750
type input "****"
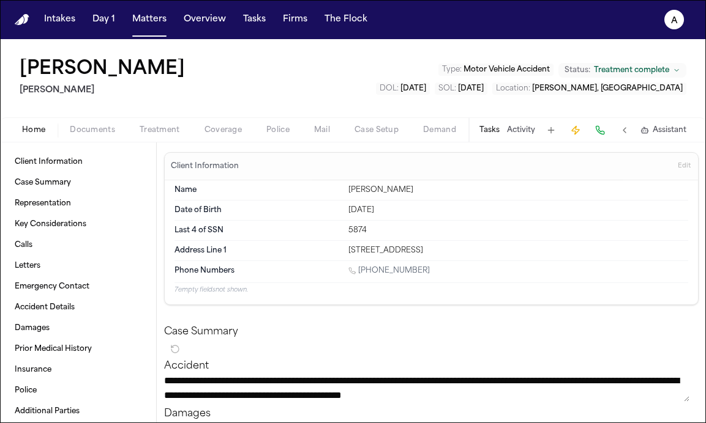
click at [491, 132] on button "Tasks" at bounding box center [489, 130] width 20 height 10
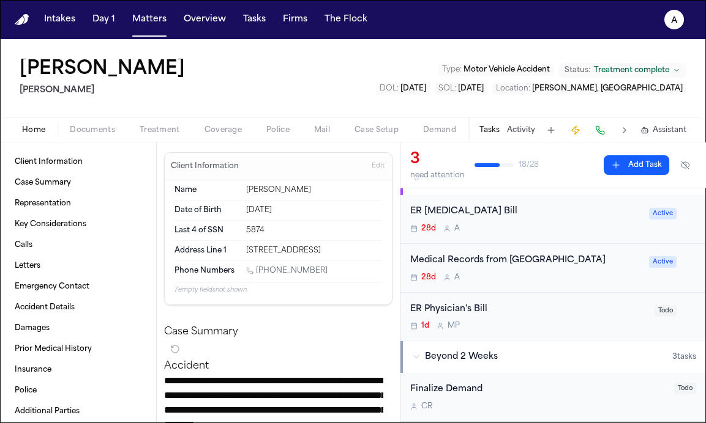
scroll to position [31, 0]
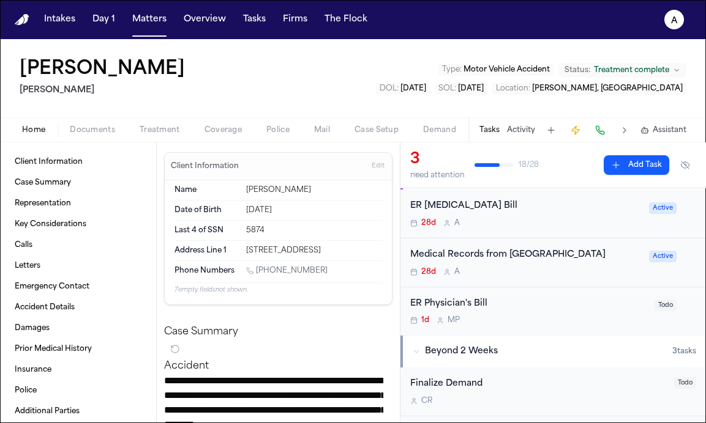
click at [518, 271] on div "28d A" at bounding box center [525, 272] width 231 height 10
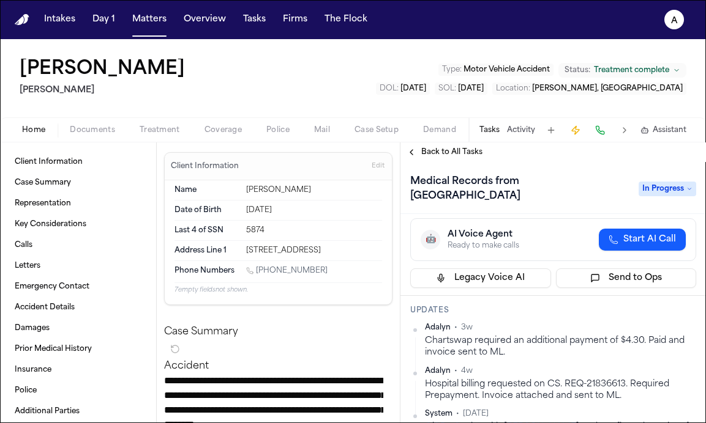
scroll to position [60, 0]
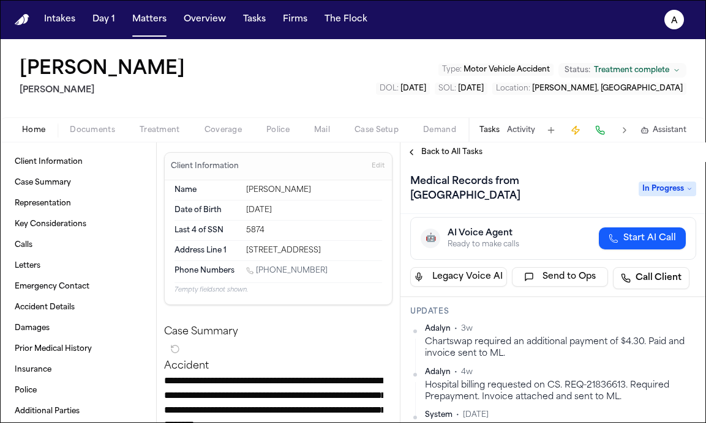
click at [464, 157] on span "Back to All Tasks" at bounding box center [451, 152] width 61 height 10
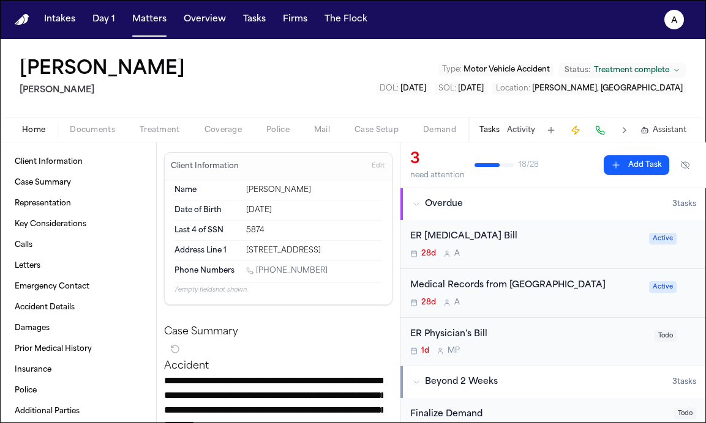
click at [518, 240] on div "ER Radiology Bill" at bounding box center [525, 237] width 231 height 14
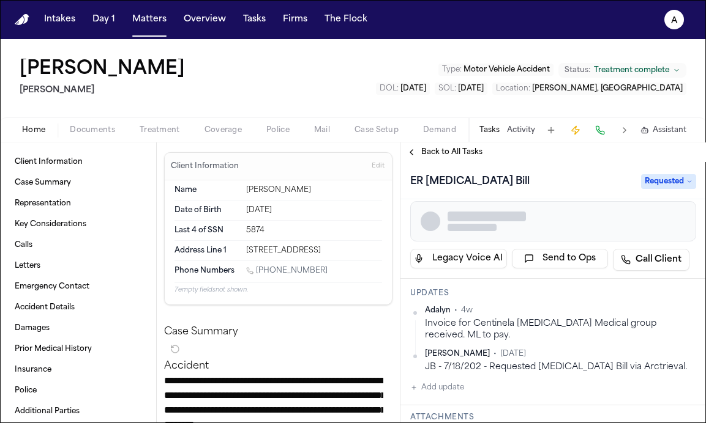
scroll to position [90, 0]
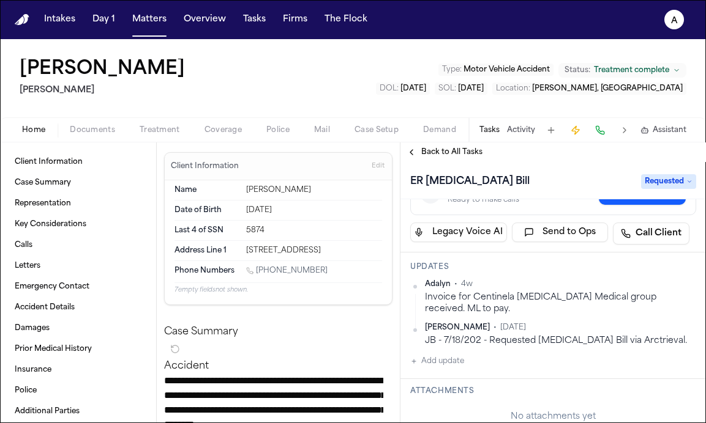
click at [468, 310] on div "Invoice for Centinela Radiology Medical group received. ML to pay." at bounding box center [560, 304] width 271 height 24
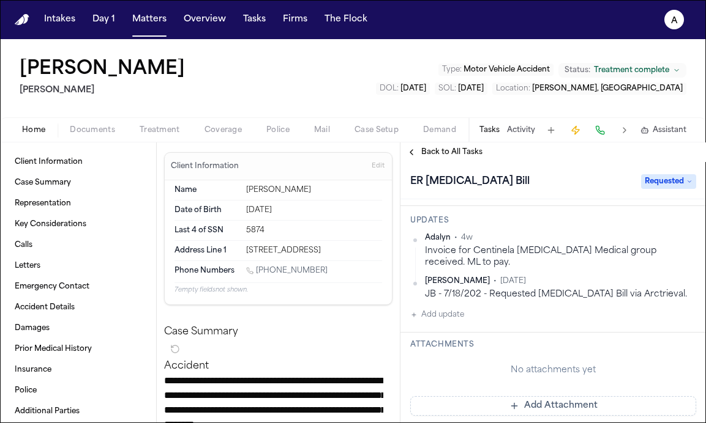
scroll to position [141, 0]
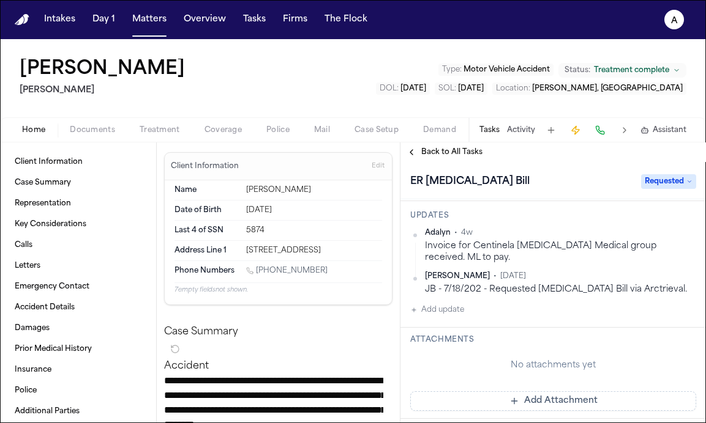
click at [466, 311] on div "Adalyn • 4w Invoice for Centinela Radiology Medical group received. ML to pay. …" at bounding box center [553, 272] width 286 height 89
click at [435, 313] on button "Add update" at bounding box center [437, 310] width 54 height 15
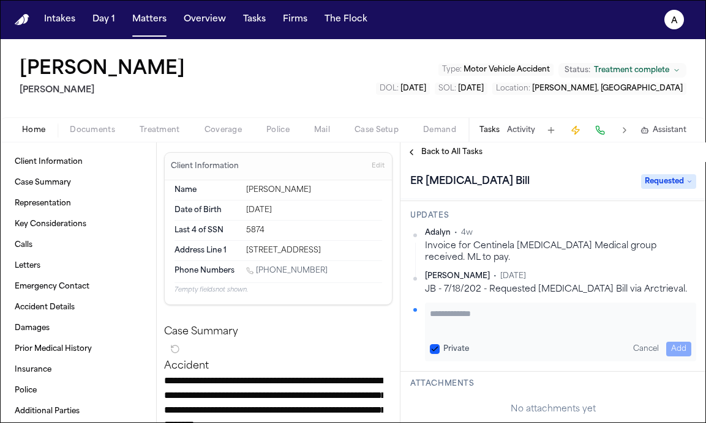
paste textarea "**********"
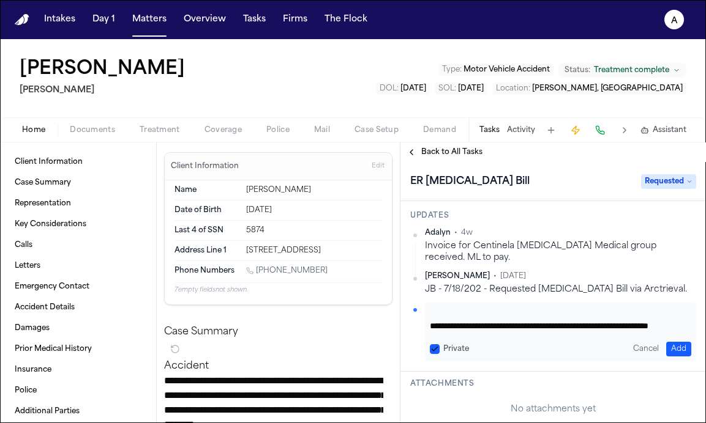
scroll to position [0, 0]
drag, startPoint x: 473, startPoint y: 321, endPoint x: 421, endPoint y: 306, distance: 54.2
click at [421, 306] on div "**********" at bounding box center [553, 332] width 286 height 59
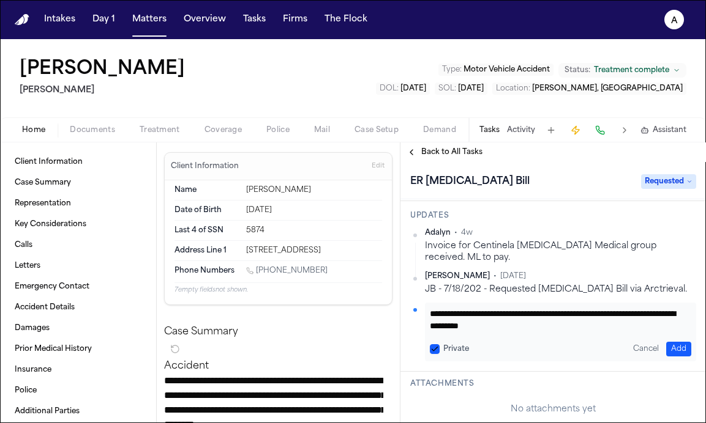
click at [518, 329] on textarea "**********" at bounding box center [556, 320] width 252 height 24
type textarea "**********"
click at [428, 345] on div "**********" at bounding box center [560, 332] width 271 height 59
click at [436, 347] on button "Private" at bounding box center [435, 350] width 10 height 10
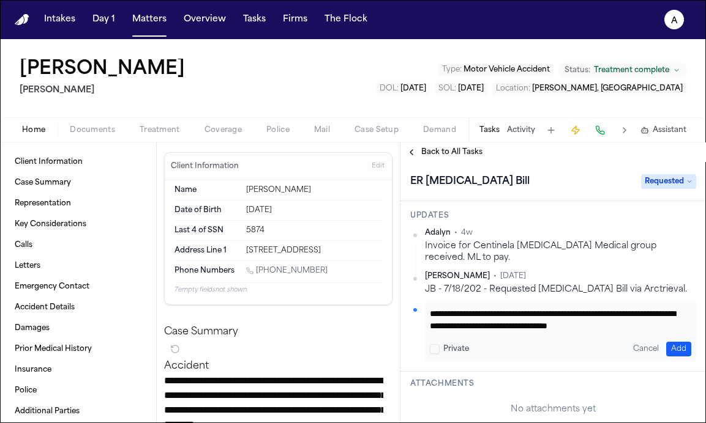
click at [518, 350] on button "Add" at bounding box center [678, 349] width 25 height 15
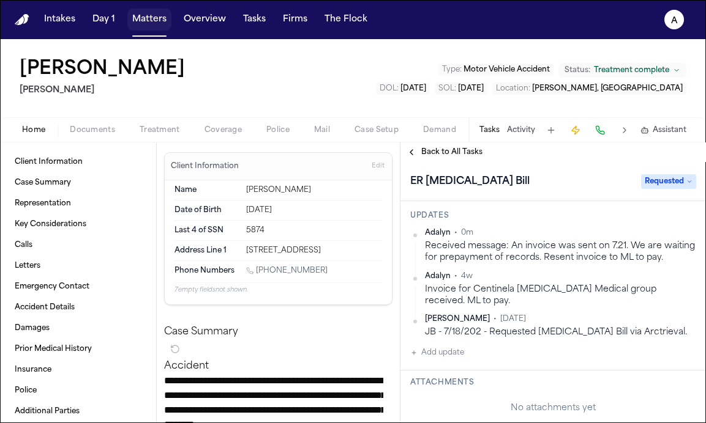
click at [139, 20] on button "Matters" at bounding box center [149, 20] width 44 height 22
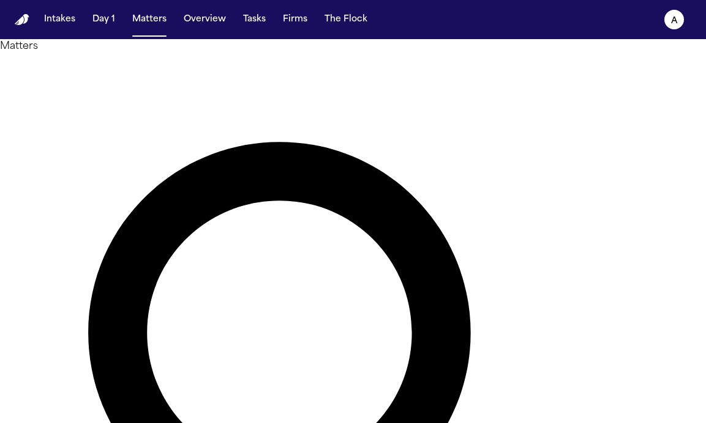
drag, startPoint x: 244, startPoint y: 67, endPoint x: 133, endPoint y: 64, distance: 110.8
click at [133, 64] on div "Matters **** Overview Add Matter" at bounding box center [353, 414] width 706 height 750
drag, startPoint x: 309, startPoint y: 87, endPoint x: 168, endPoint y: 75, distance: 141.3
click at [168, 75] on div "Matters ***** Overview Add Matter" at bounding box center [353, 414] width 706 height 750
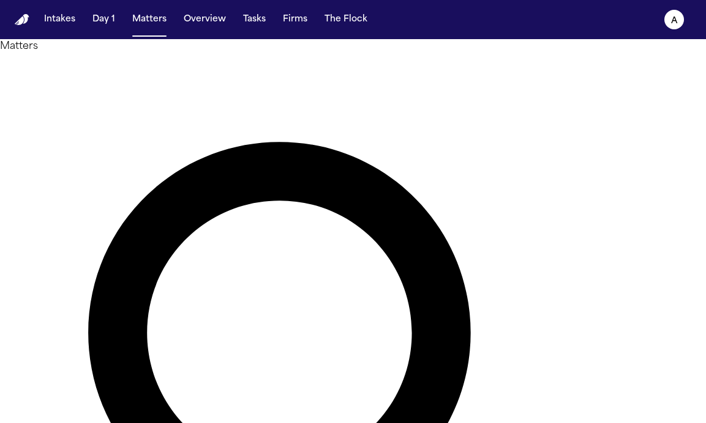
type input "********"
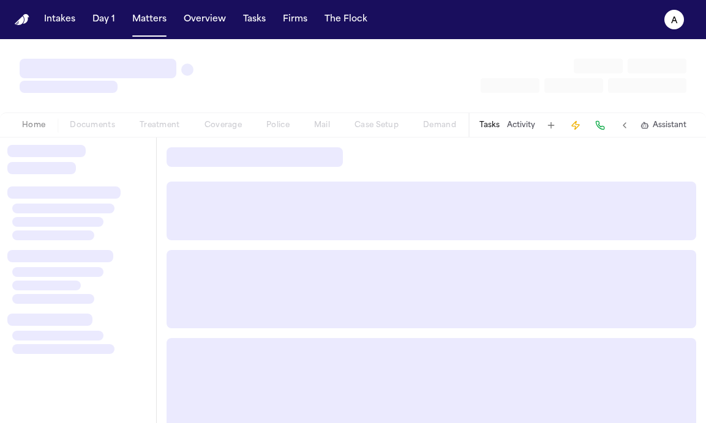
click at [493, 124] on button "Tasks" at bounding box center [489, 126] width 20 height 10
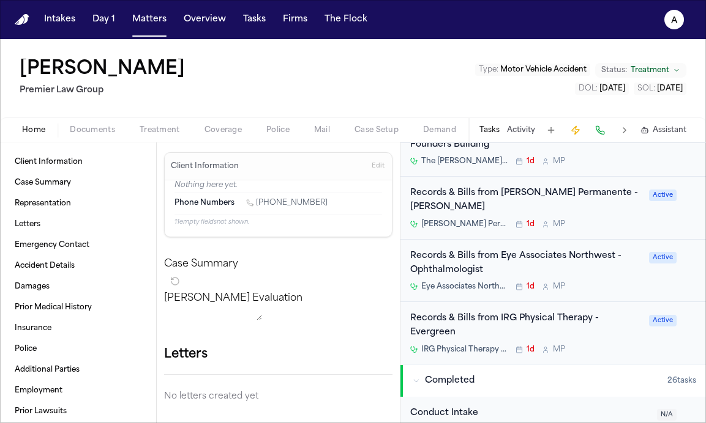
scroll to position [281, 0]
click at [518, 326] on div "Records & Bills from IRG Physical Therapy - Evergreen IRG Physical Therapy - Ev…" at bounding box center [525, 332] width 231 height 43
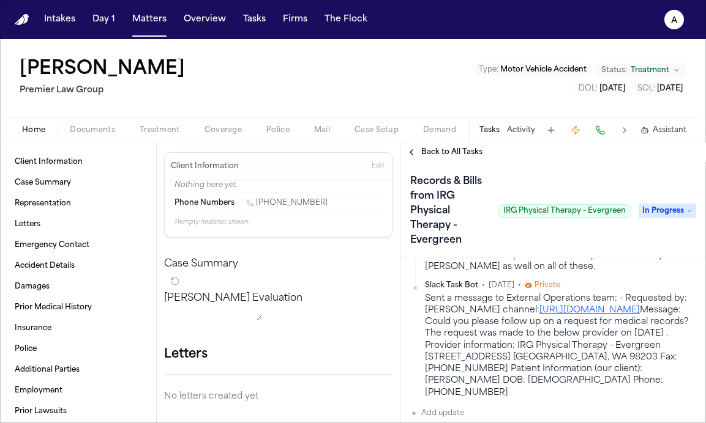
scroll to position [472, 0]
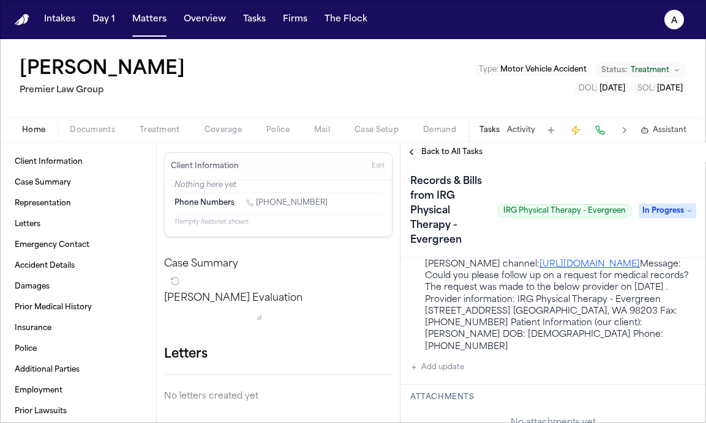
click at [461, 372] on button "Add update" at bounding box center [437, 367] width 54 height 15
click at [433, 402] on button "Private" at bounding box center [435, 407] width 10 height 10
click at [454, 379] on textarea "Add your update" at bounding box center [560, 377] width 261 height 24
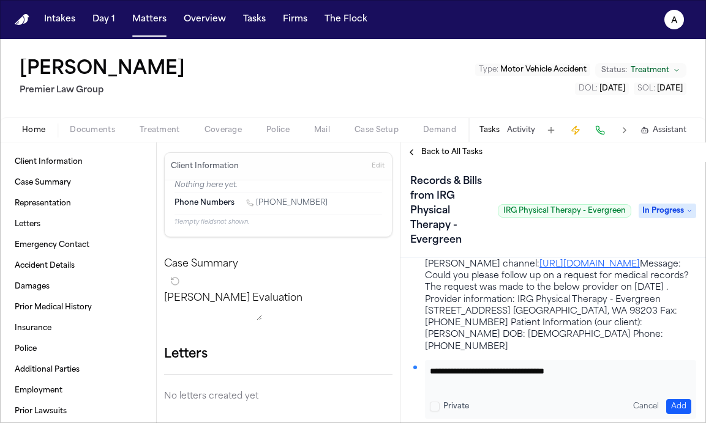
click at [518, 372] on textarea "**********" at bounding box center [556, 377] width 252 height 24
click at [518, 375] on textarea "**********" at bounding box center [556, 377] width 252 height 24
type textarea "**********"
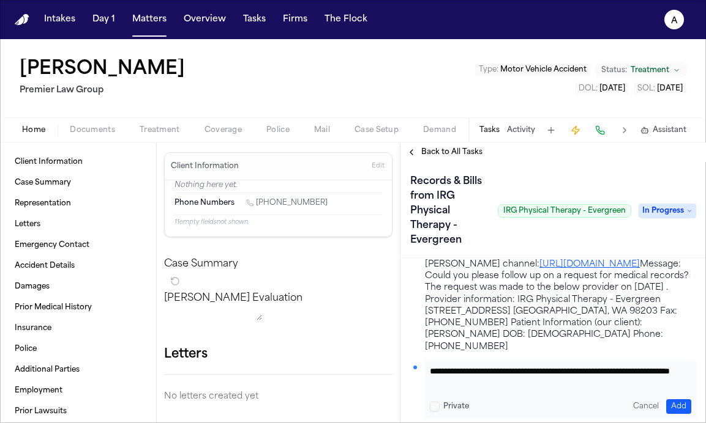
click at [518, 403] on button "Add" at bounding box center [678, 407] width 25 height 15
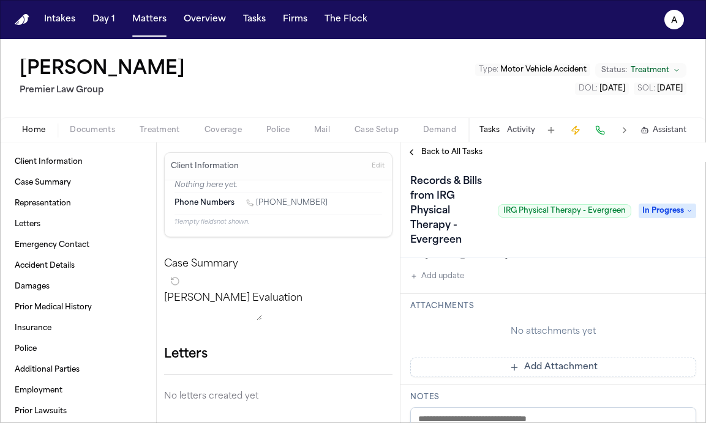
scroll to position [622, 0]
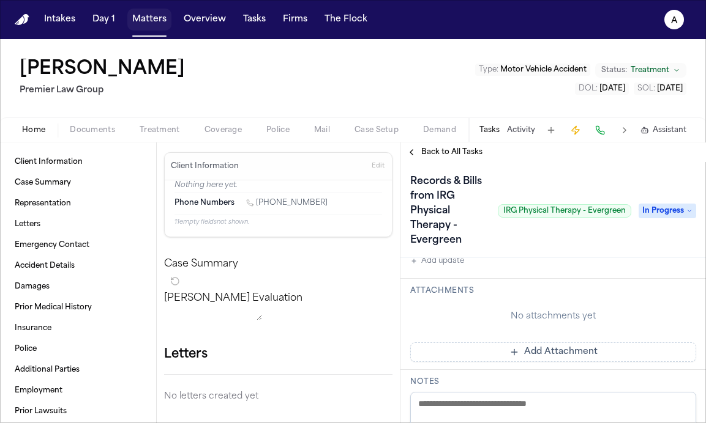
click at [160, 24] on button "Matters" at bounding box center [149, 20] width 44 height 22
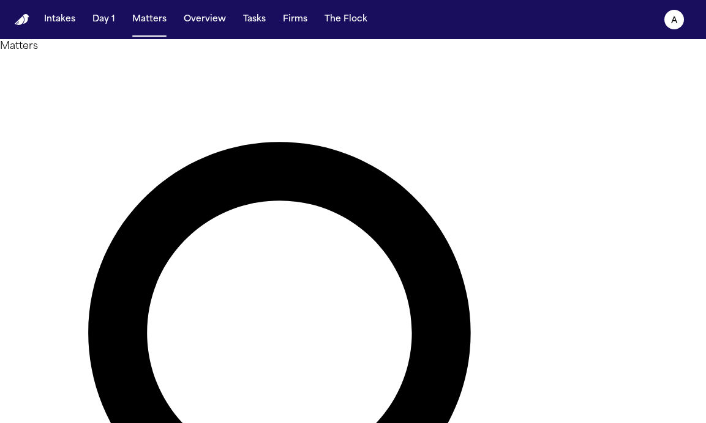
drag, startPoint x: 270, startPoint y: 76, endPoint x: 112, endPoint y: 67, distance: 158.2
click at [112, 67] on div "Matters ******** Overview Add Matter" at bounding box center [353, 414] width 706 height 750
type input "**********"
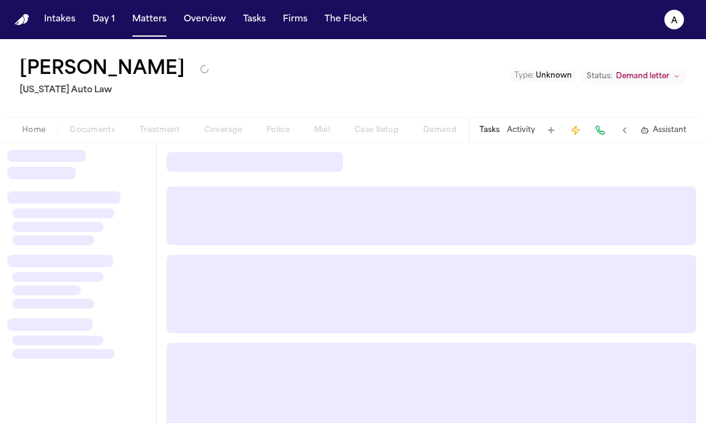
click at [495, 126] on button "Tasks" at bounding box center [489, 130] width 20 height 10
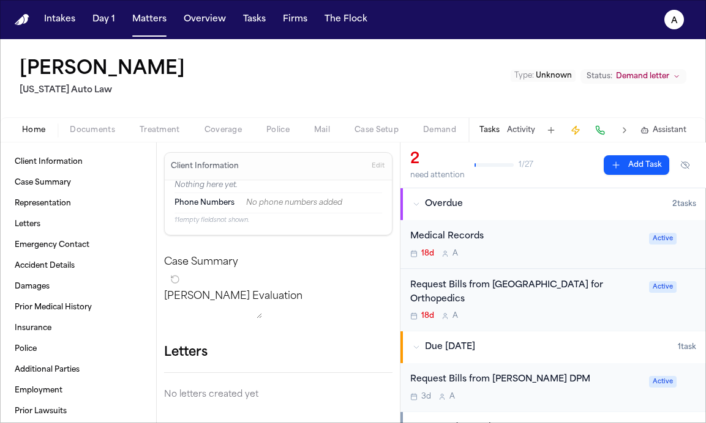
click at [496, 133] on button "Tasks" at bounding box center [489, 130] width 20 height 10
click at [518, 239] on div "Medical Records" at bounding box center [525, 237] width 231 height 14
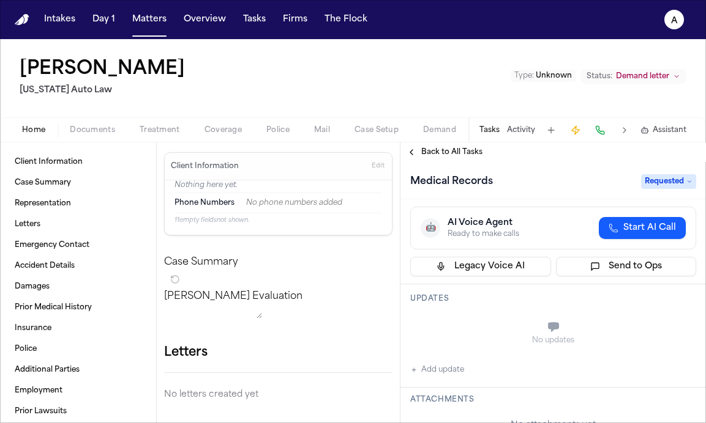
scroll to position [54, 0]
click at [501, 185] on div "Medical Records" at bounding box center [521, 182] width 223 height 20
click at [497, 185] on div "Medical Records" at bounding box center [521, 182] width 223 height 20
click at [497, 182] on div "Medical Records" at bounding box center [521, 182] width 223 height 20
click at [493, 182] on h1 "Medical Records" at bounding box center [451, 182] width 92 height 20
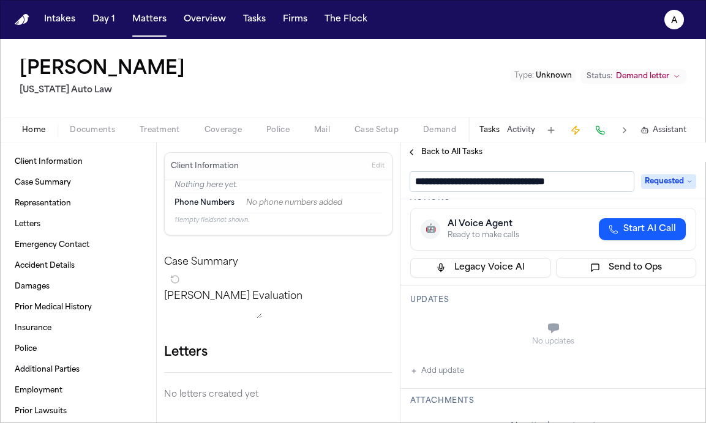
type input "**********"
click at [469, 338] on div "No updates" at bounding box center [553, 342] width 286 height 10
click at [463, 374] on button "Add update" at bounding box center [437, 371] width 54 height 15
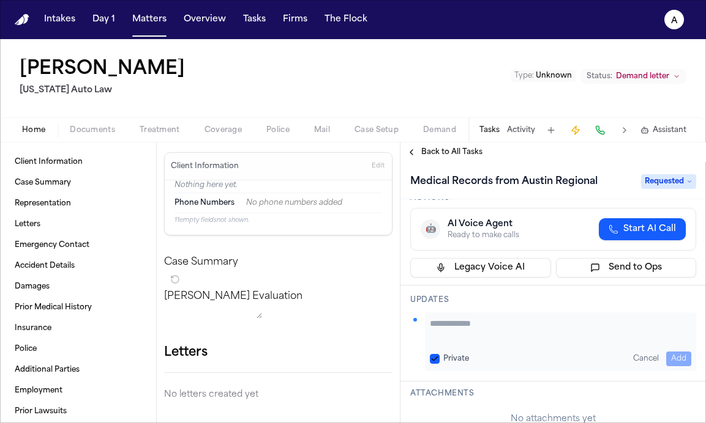
click at [437, 356] on button "Private" at bounding box center [435, 359] width 10 height 10
click at [483, 330] on textarea "Add your update" at bounding box center [560, 330] width 261 height 24
type textarea "**********"
click at [518, 358] on button "Add" at bounding box center [678, 359] width 25 height 15
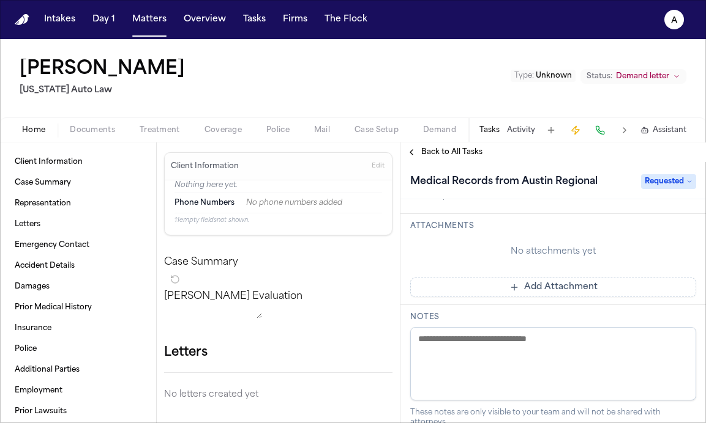
scroll to position [214, 0]
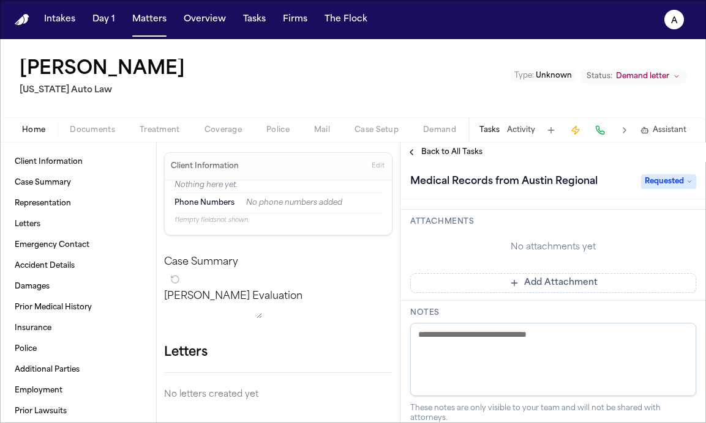
click at [352, 304] on p "[PERSON_NAME] Evaluation" at bounding box center [278, 296] width 228 height 15
click at [161, 126] on span "Treatment" at bounding box center [160, 130] width 40 height 10
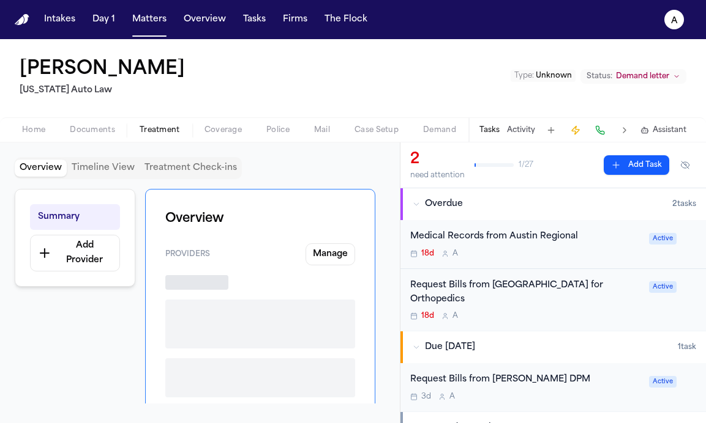
click at [498, 136] on div "Tasks Activity Assistant" at bounding box center [582, 130] width 228 height 24
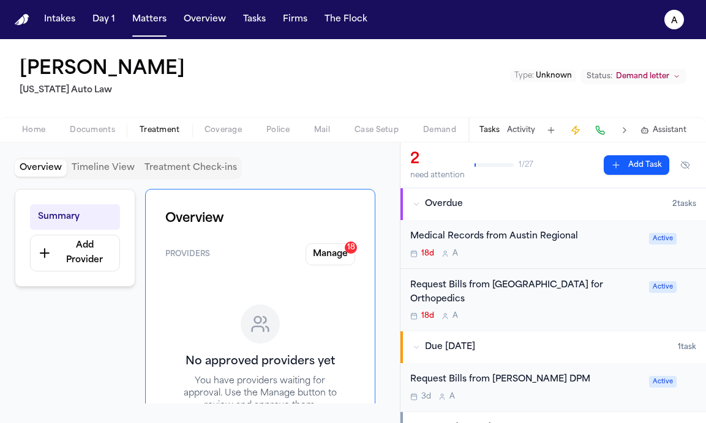
click at [518, 248] on div "Medical Records from Austin Regional 18d A" at bounding box center [525, 244] width 231 height 29
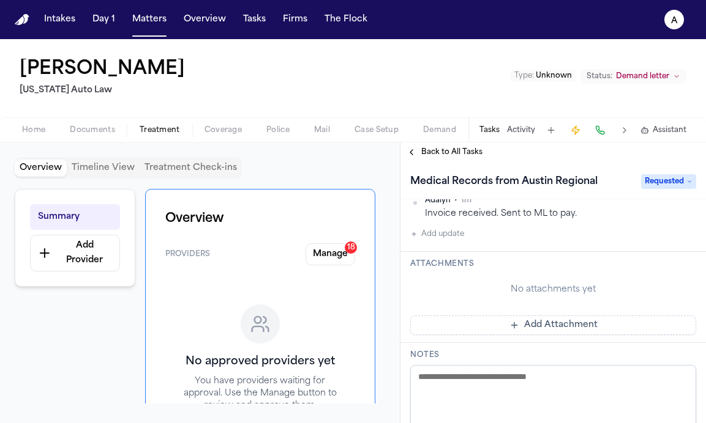
scroll to position [236, 0]
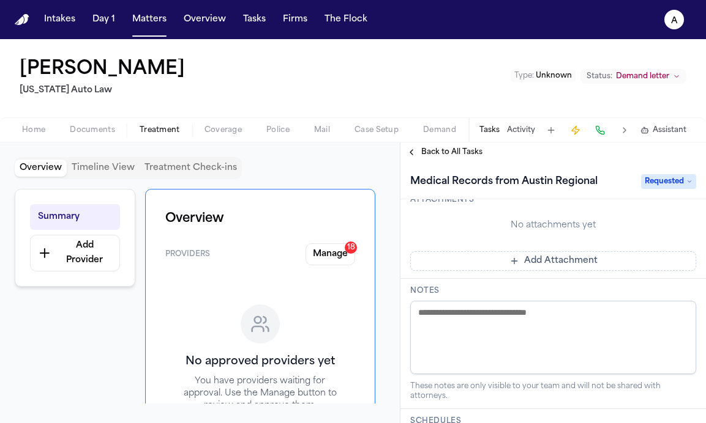
click at [518, 263] on button "Add Attachment" at bounding box center [553, 262] width 286 height 20
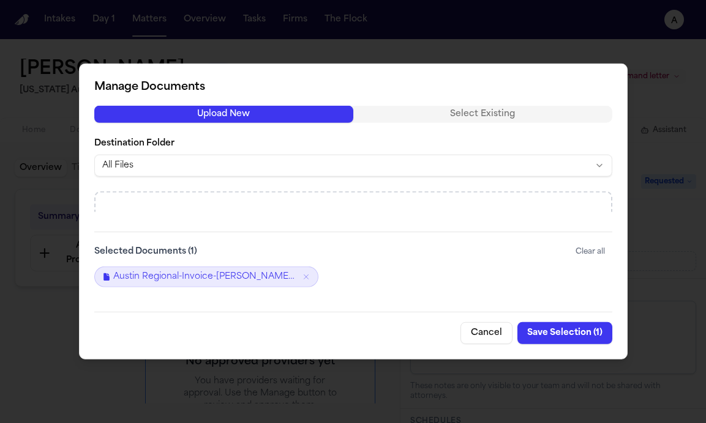
click at [518, 334] on button "Save Selection ( 1 )" at bounding box center [564, 333] width 95 height 22
click at [518, 338] on button "Save Selection ( 1 )" at bounding box center [564, 333] width 95 height 22
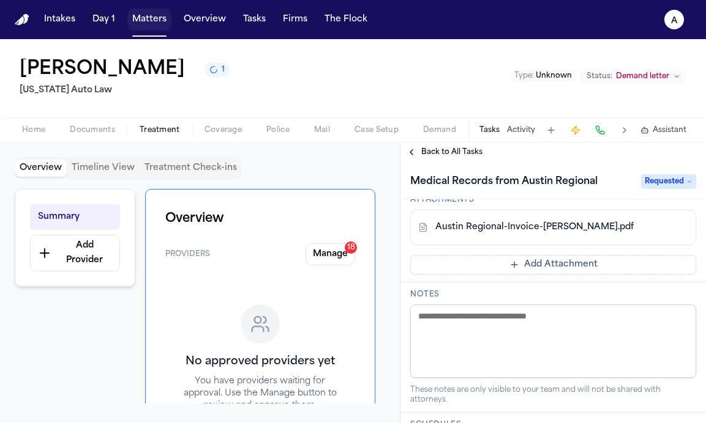
click at [150, 22] on button "Matters" at bounding box center [149, 20] width 44 height 22
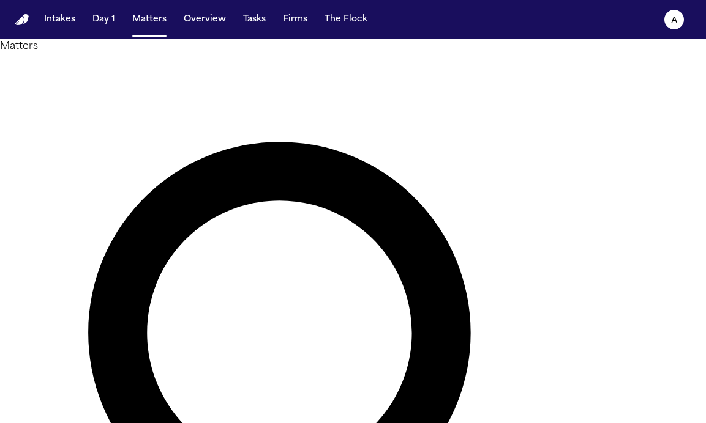
drag, startPoint x: 315, startPoint y: 80, endPoint x: 124, endPoint y: 67, distance: 192.0
click at [125, 68] on div "**********" at bounding box center [353, 414] width 706 height 750
type input "*********"
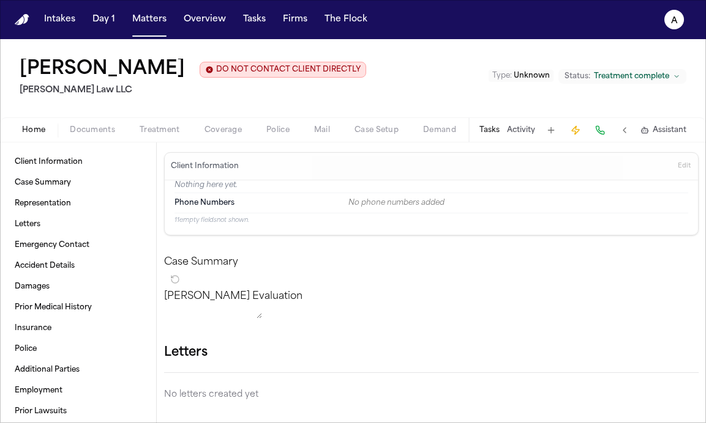
click at [492, 131] on button "Tasks" at bounding box center [489, 130] width 20 height 10
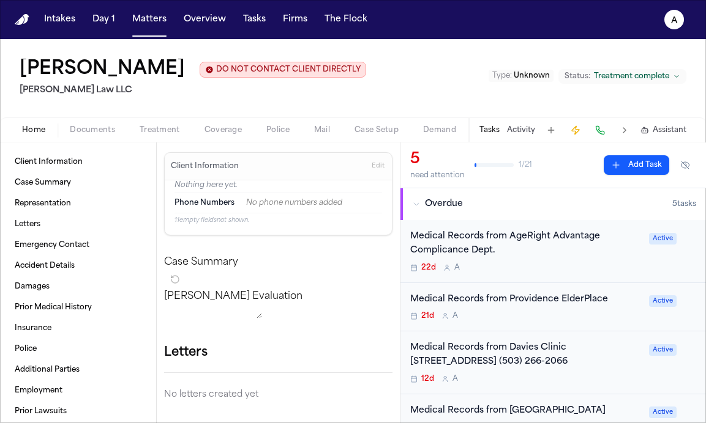
click at [518, 318] on div "21d A" at bounding box center [525, 316] width 231 height 10
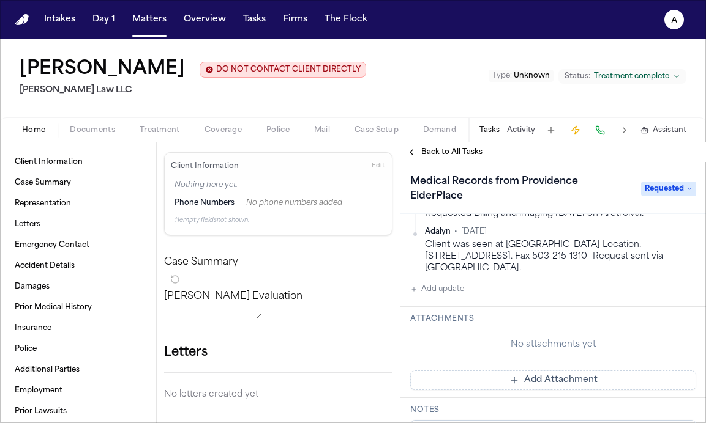
scroll to position [266, 0]
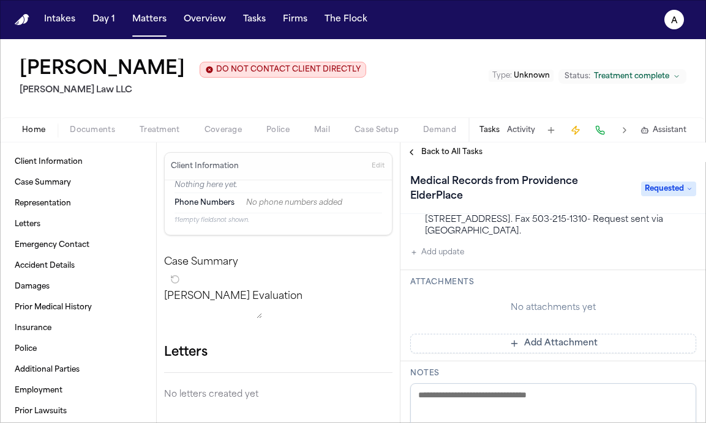
click at [497, 341] on button "Add Attachment" at bounding box center [553, 344] width 286 height 20
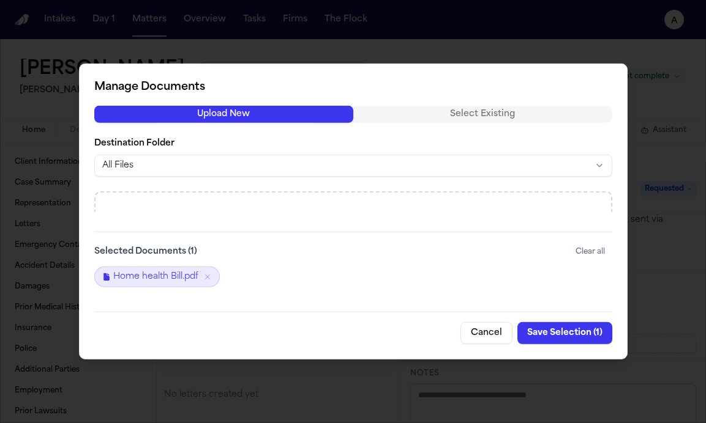
click at [206, 274] on icon "Remove Home health Bill.pdf" at bounding box center [207, 277] width 9 height 9
click at [518, 334] on button "Save Selection ( 1 )" at bounding box center [564, 333] width 95 height 22
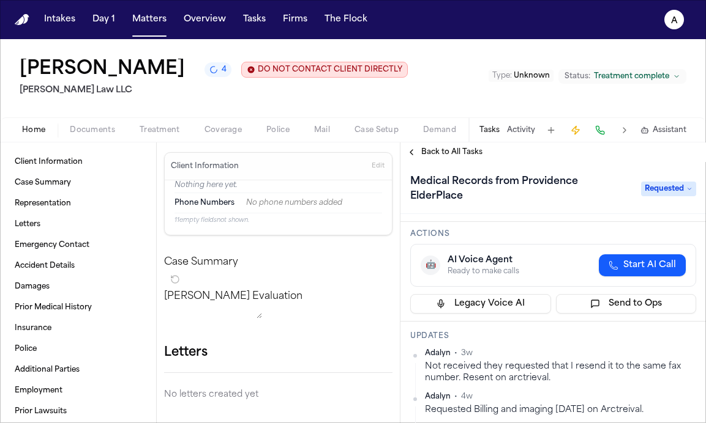
scroll to position [0, 0]
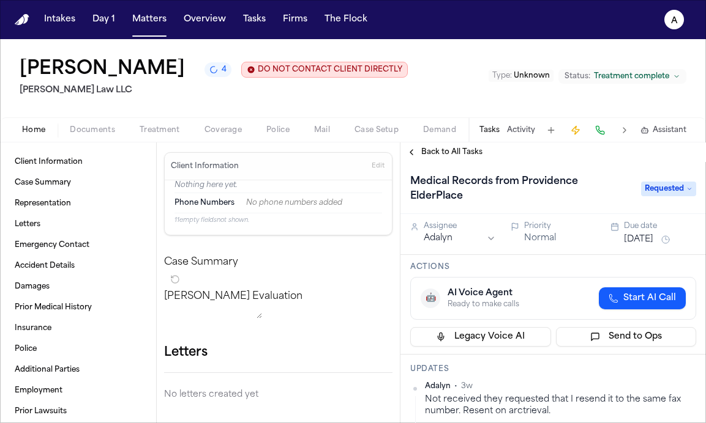
click at [95, 133] on span "Documents" at bounding box center [92, 130] width 45 height 10
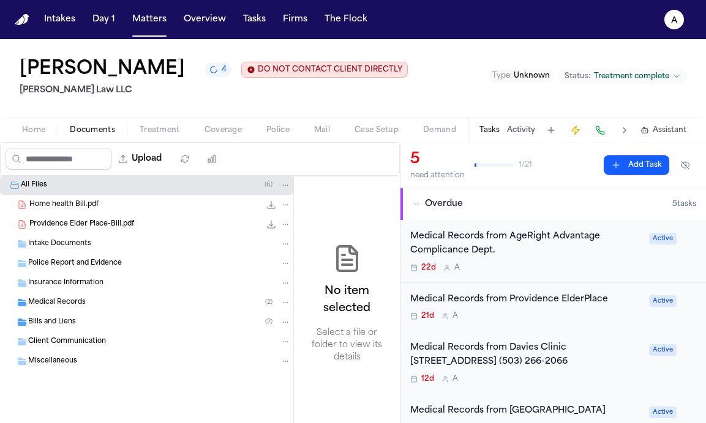
click at [128, 326] on div "Bills and Liens ( 2 )" at bounding box center [159, 322] width 263 height 11
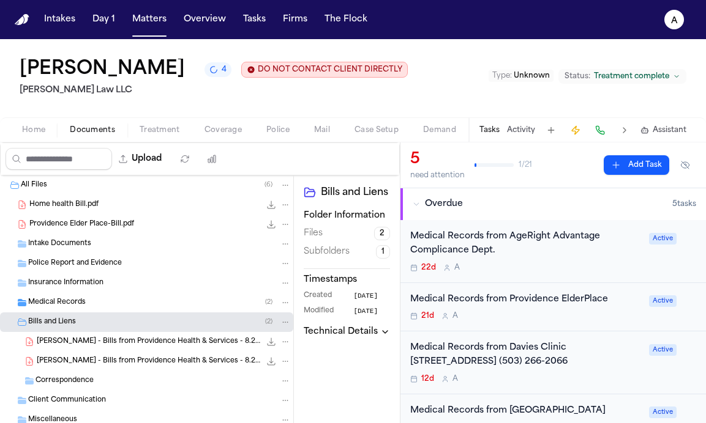
click at [128, 326] on div "Bills and Liens ( 2 )" at bounding box center [159, 322] width 263 height 11
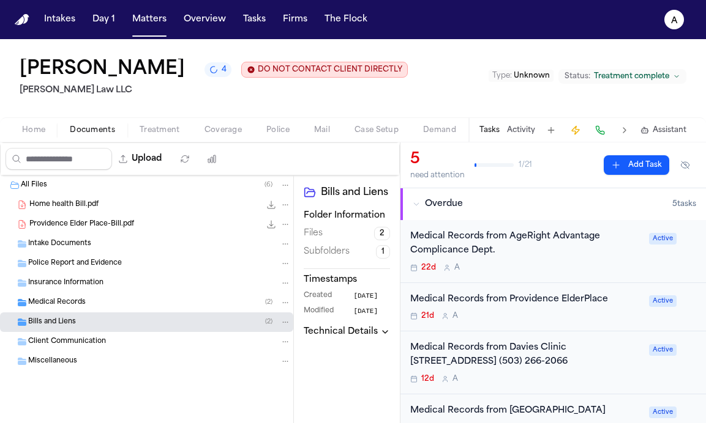
click at [128, 326] on div "Bills and Liens ( 2 )" at bounding box center [159, 322] width 263 height 11
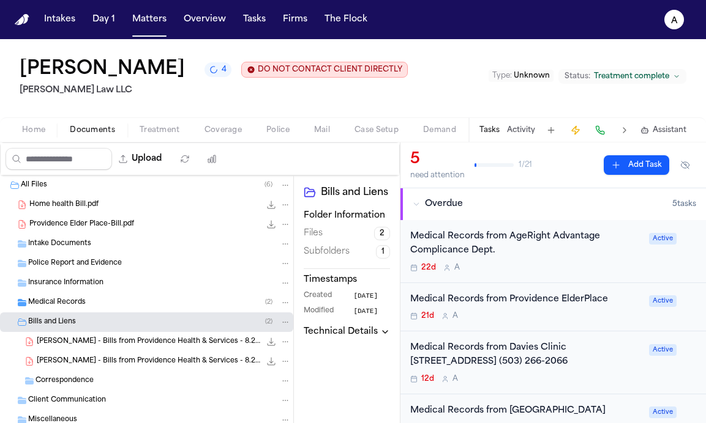
click at [168, 348] on div "S. Sheppard - Bills from Providence Health & Services - 8.2023 to 5.2024 1.5 MB…" at bounding box center [164, 342] width 254 height 12
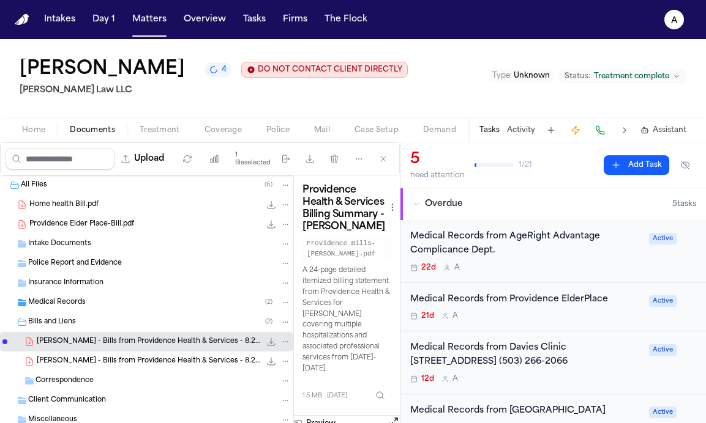
click at [204, 355] on div "S. Sheppard - Bills from Providence Health & Services - 8.2023 to 5.2024 1.5 MB…" at bounding box center [146, 362] width 293 height 20
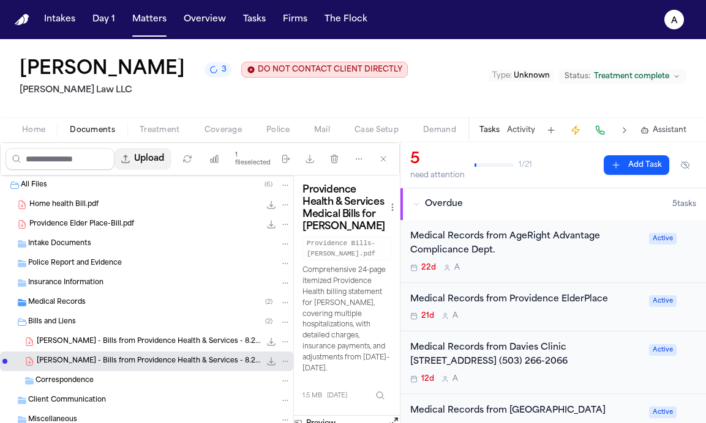
click at [171, 165] on button "Upload" at bounding box center [142, 159] width 57 height 22
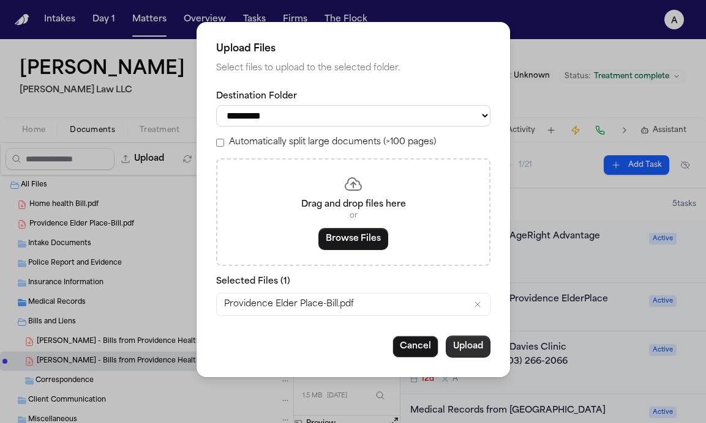
click at [470, 351] on button "Upload" at bounding box center [467, 347] width 45 height 22
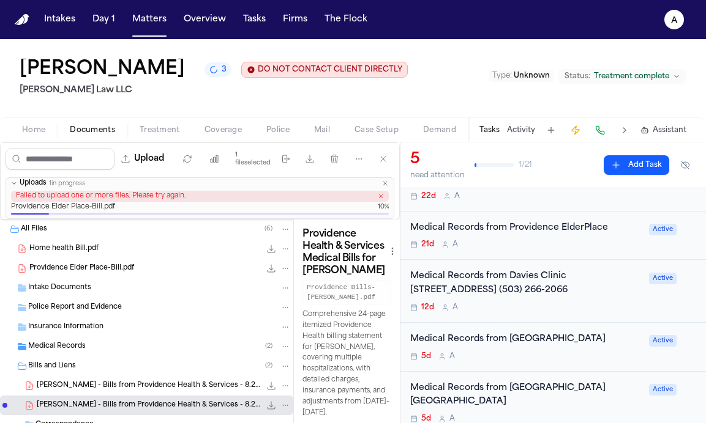
scroll to position [70, 0]
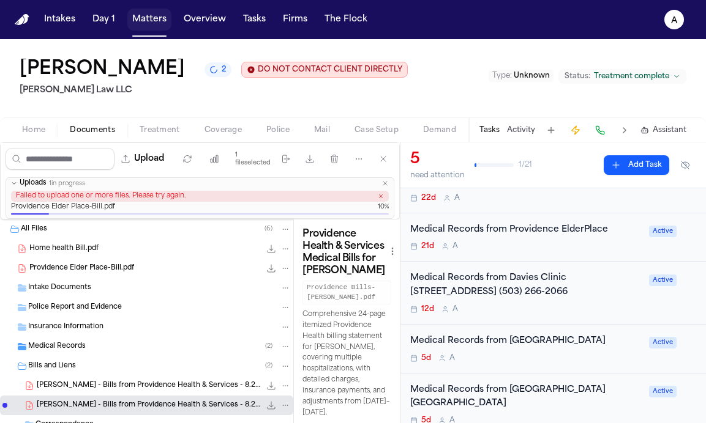
click at [155, 22] on button "Matters" at bounding box center [149, 20] width 44 height 22
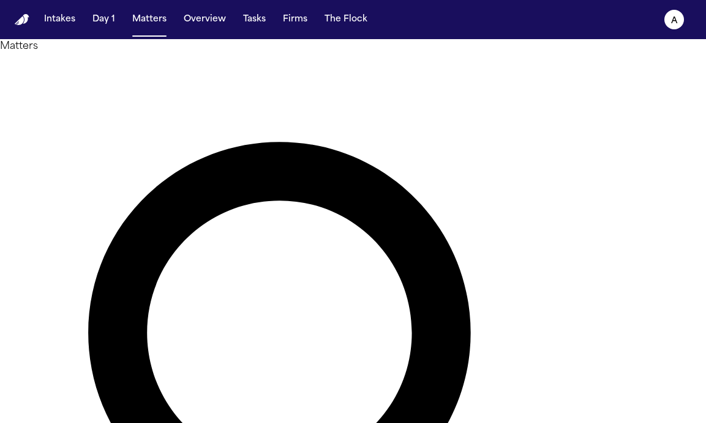
drag, startPoint x: 283, startPoint y: 78, endPoint x: 140, endPoint y: 75, distance: 142.6
click at [140, 75] on div "Matters ********* Overview Add Matter" at bounding box center [353, 414] width 706 height 750
type input "*********"
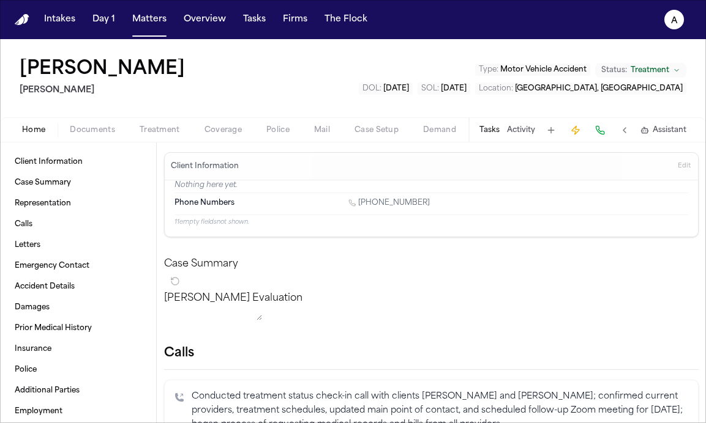
click at [485, 130] on button "Tasks" at bounding box center [489, 130] width 20 height 10
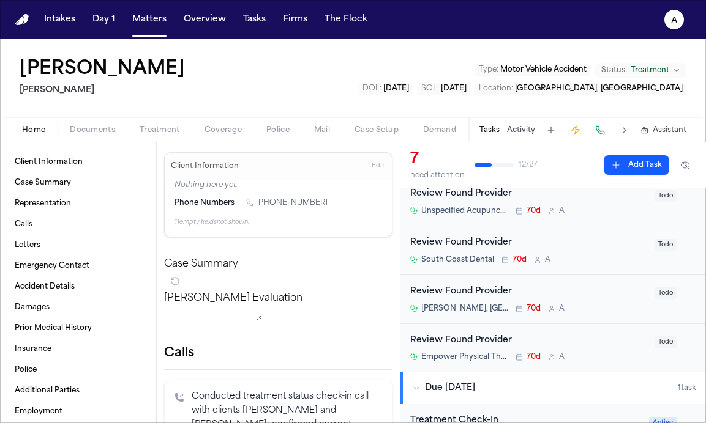
scroll to position [214, 0]
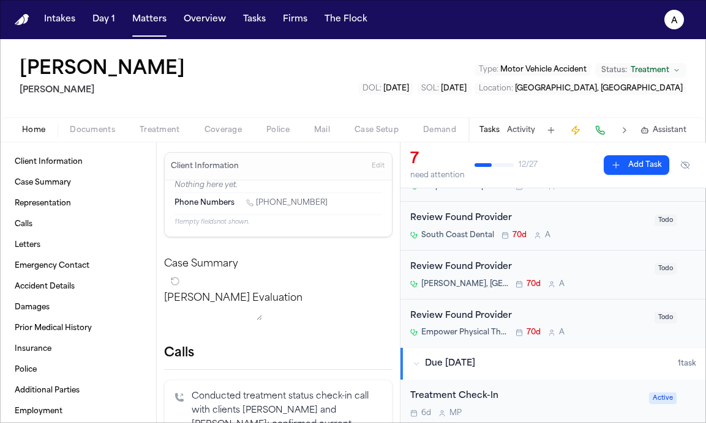
click at [518, 324] on div "Review Found Provider Empower Physical Therapy & Wellness 70d A" at bounding box center [528, 324] width 237 height 29
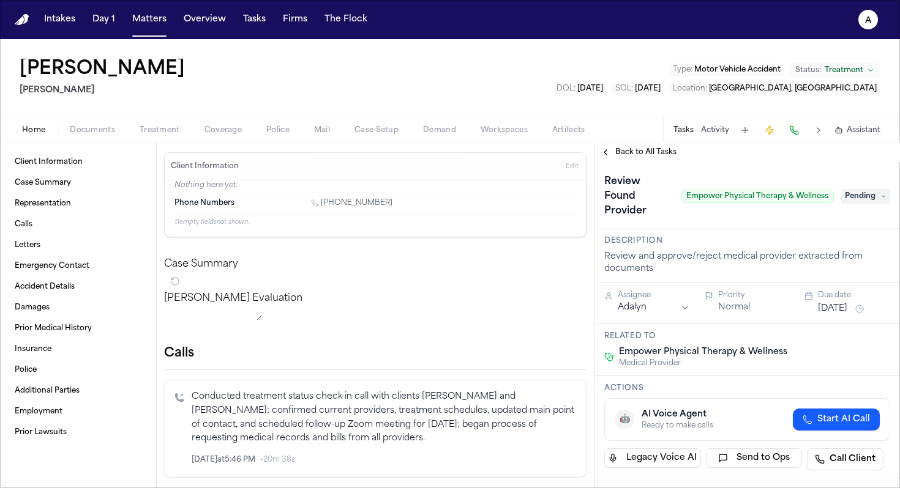
click at [518, 155] on span "Back to All Tasks" at bounding box center [645, 152] width 61 height 10
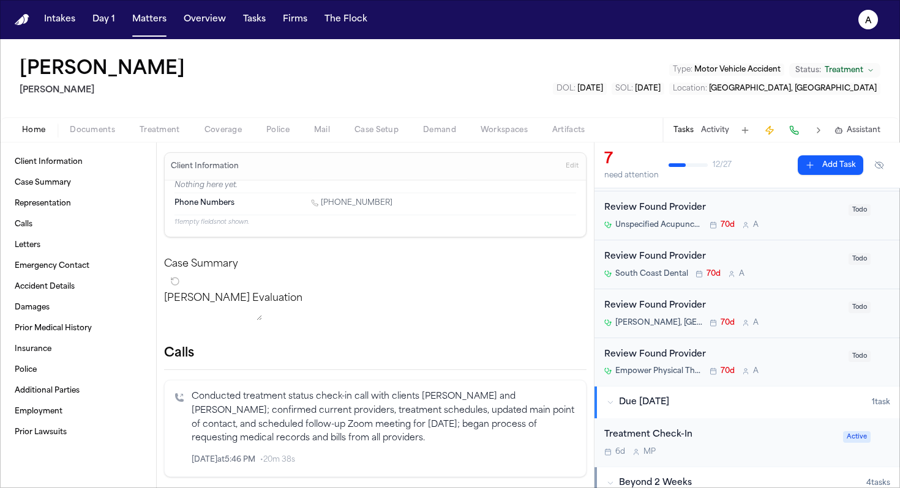
scroll to position [166, 0]
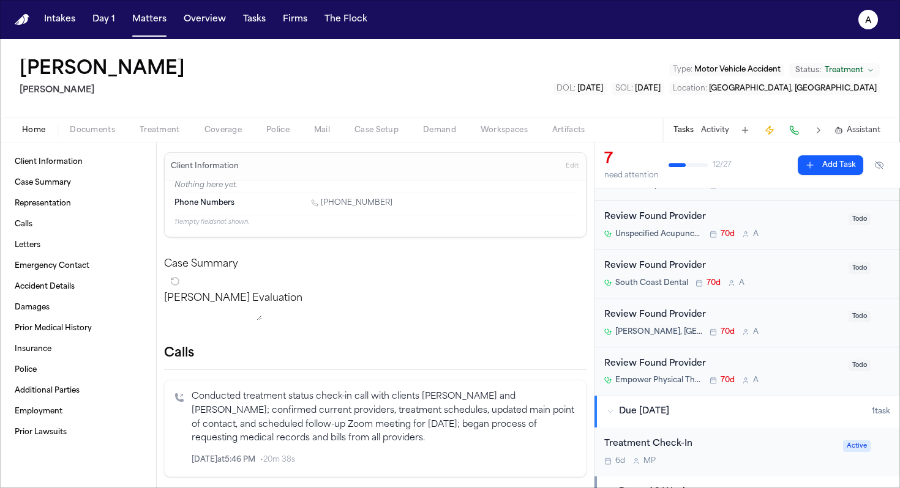
click at [518, 370] on div "Review Found Provider" at bounding box center [722, 364] width 237 height 14
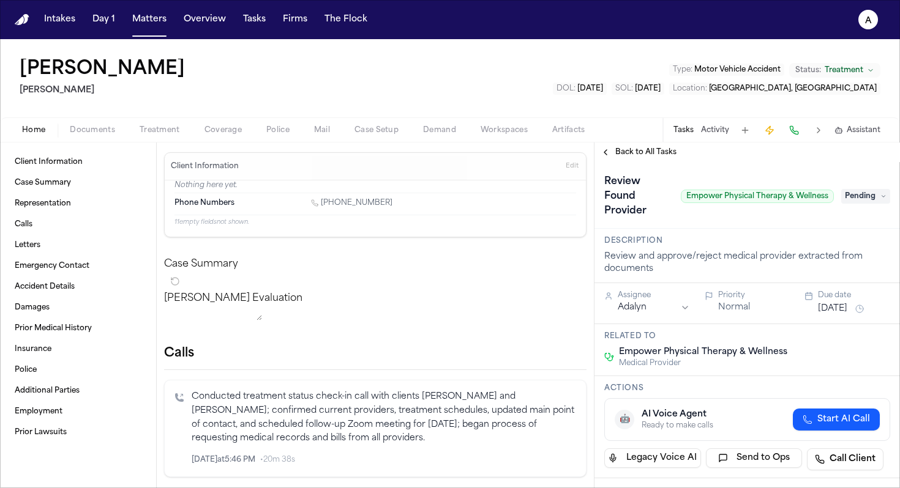
click at [518, 150] on span "Back to All Tasks" at bounding box center [645, 152] width 61 height 10
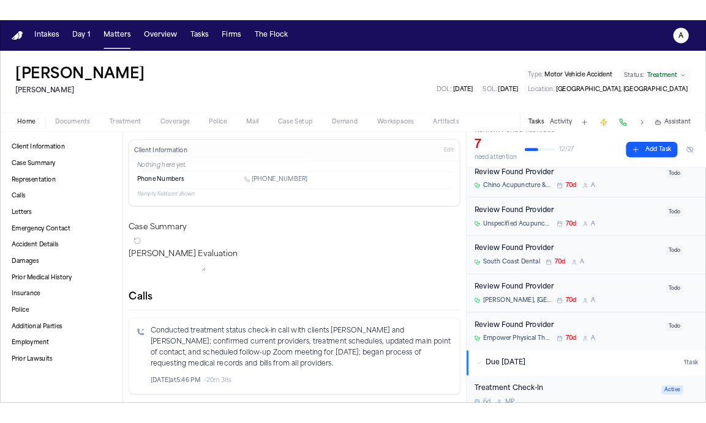
scroll to position [145, 0]
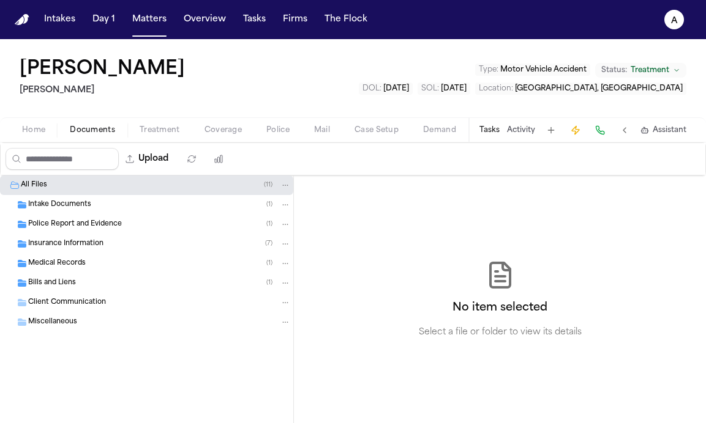
click at [103, 136] on span "button" at bounding box center [92, 136] width 60 height 1
click at [90, 267] on div "Medical Records ( 1 )" at bounding box center [159, 263] width 263 height 11
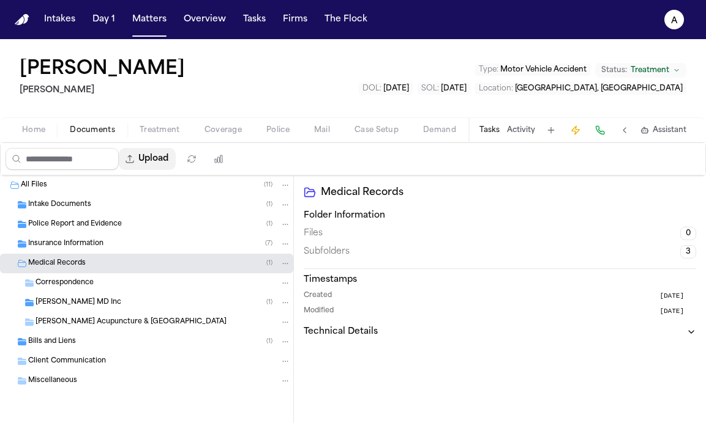
click at [169, 166] on button "Upload" at bounding box center [147, 159] width 57 height 22
select select "**********"
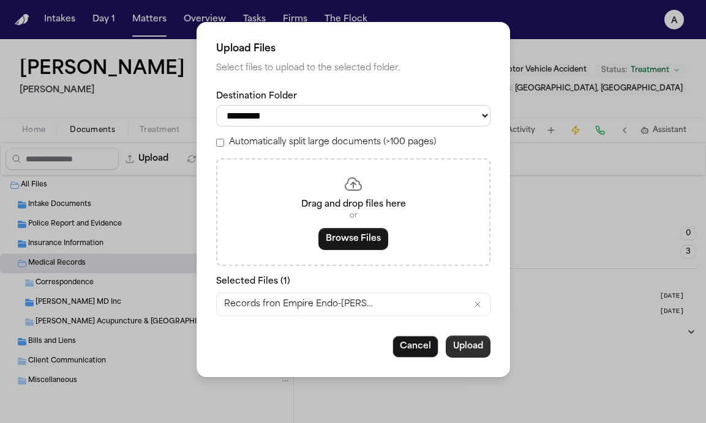
click at [469, 357] on button "Upload" at bounding box center [467, 347] width 45 height 22
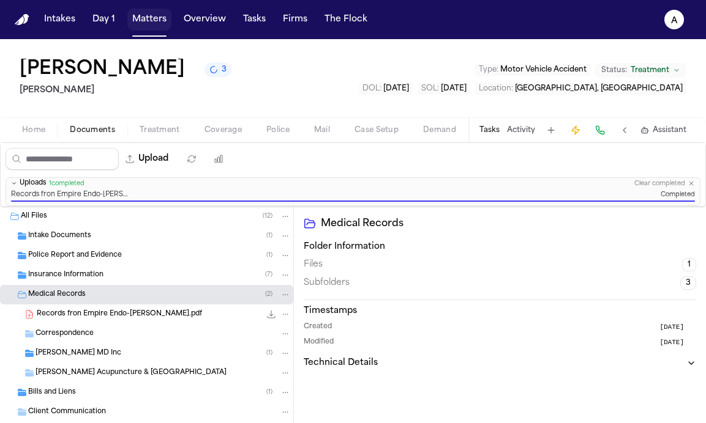
click at [145, 21] on button "Matters" at bounding box center [149, 20] width 44 height 22
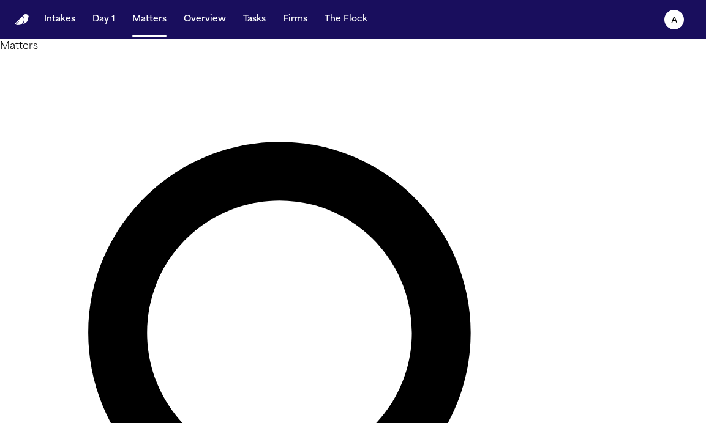
drag, startPoint x: 288, startPoint y: 79, endPoint x: 125, endPoint y: 76, distance: 162.2
click at [125, 77] on div "Matters ********* Overview Add Matter" at bounding box center [353, 414] width 706 height 750
type input "**********"
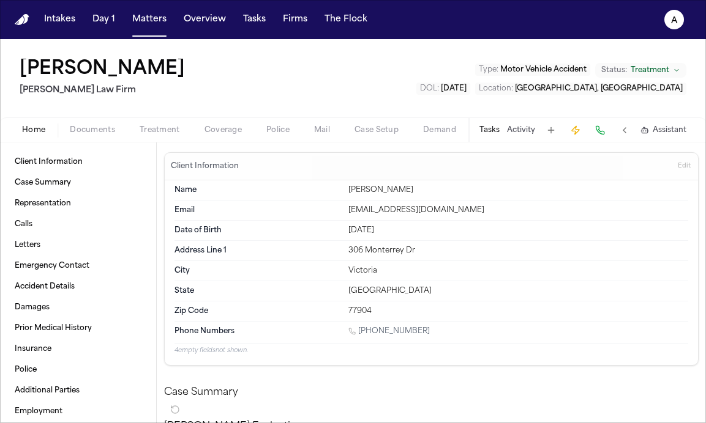
click at [484, 138] on div "Tasks Activity Assistant" at bounding box center [582, 130] width 228 height 24
click at [488, 134] on button "Tasks" at bounding box center [489, 130] width 20 height 10
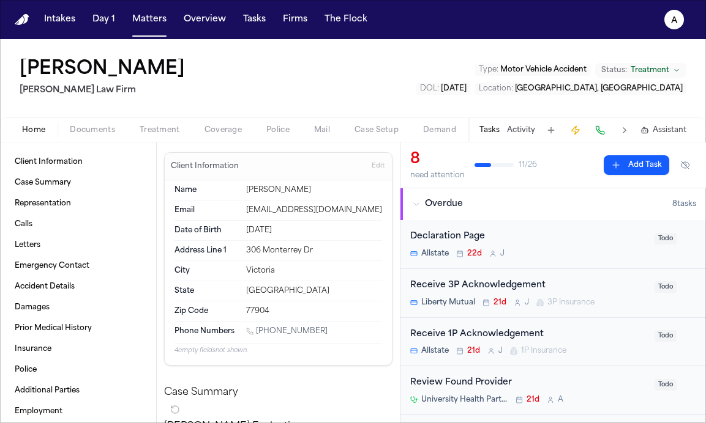
scroll to position [58, 0]
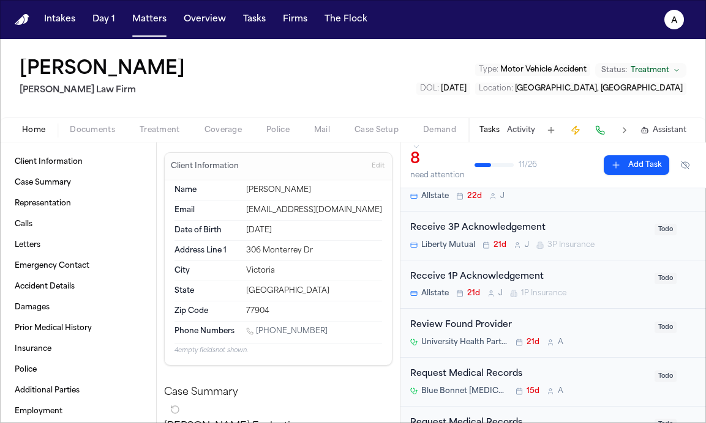
click at [486, 126] on button "Tasks" at bounding box center [489, 130] width 20 height 10
click at [491, 132] on button "Tasks" at bounding box center [489, 130] width 20 height 10
click at [518, 163] on button "Add Task" at bounding box center [635, 165] width 65 height 20
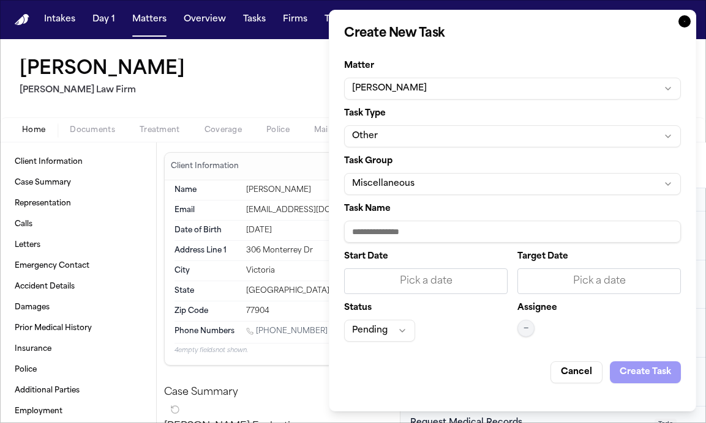
click at [460, 188] on button "Miscellaneous" at bounding box center [512, 184] width 337 height 22
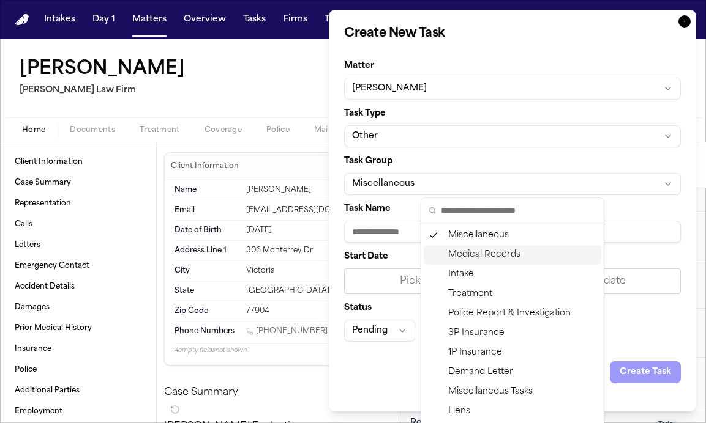
click at [489, 254] on div "Medical Records" at bounding box center [511, 255] width 177 height 20
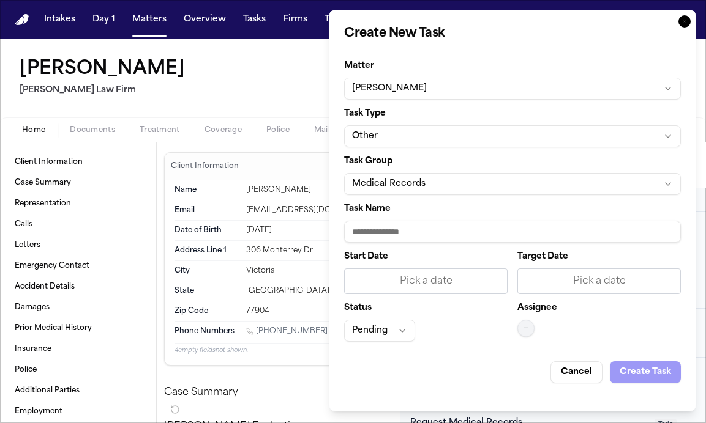
click at [420, 232] on input "Task Name" at bounding box center [512, 232] width 337 height 22
click at [389, 232] on input "**********" at bounding box center [512, 232] width 337 height 22
click at [505, 238] on input "**********" at bounding box center [512, 232] width 337 height 22
type input "**********"
click at [518, 280] on div "Pick a date" at bounding box center [598, 281] width 147 height 15
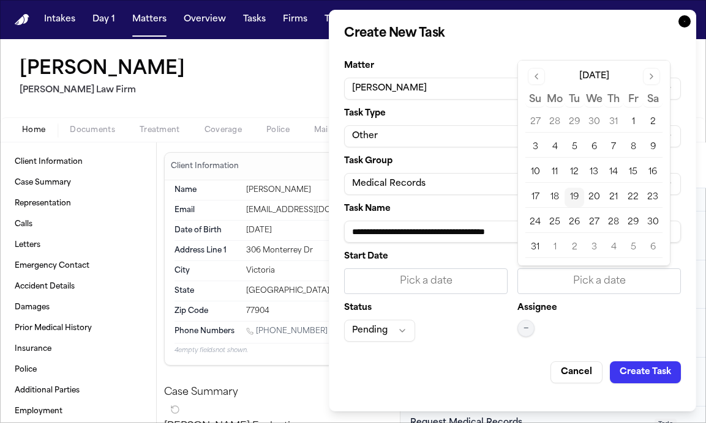
click at [518, 195] on button "19" at bounding box center [574, 198] width 20 height 20
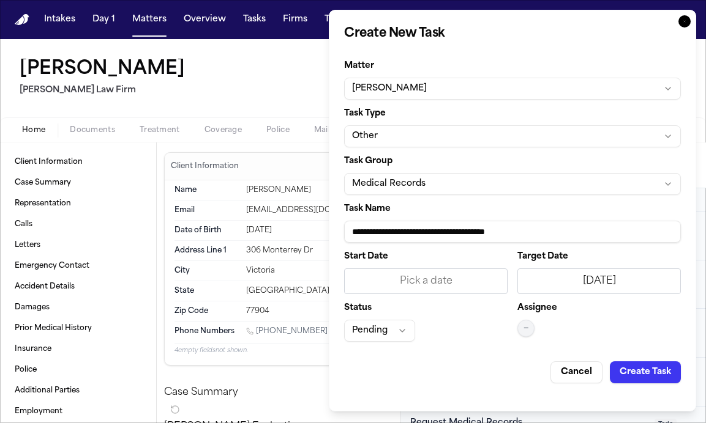
click at [466, 288] on div "Pick a date" at bounding box center [425, 281] width 147 height 15
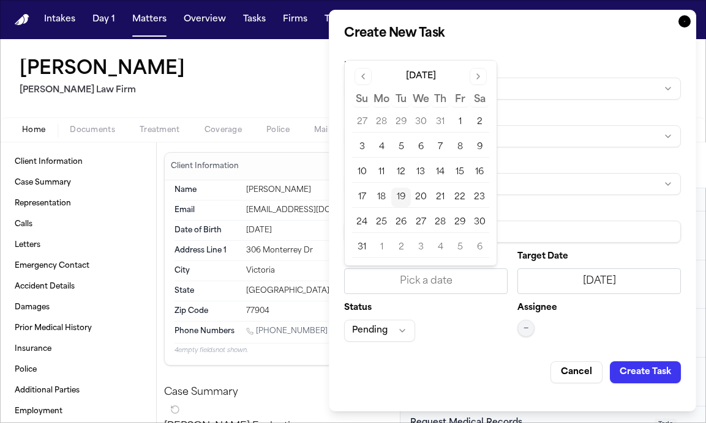
click at [401, 199] on button "19" at bounding box center [401, 198] width 20 height 20
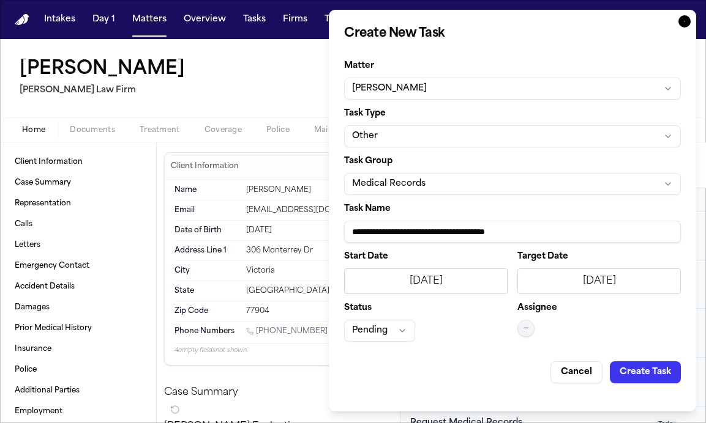
click at [518, 326] on button "—" at bounding box center [525, 328] width 17 height 17
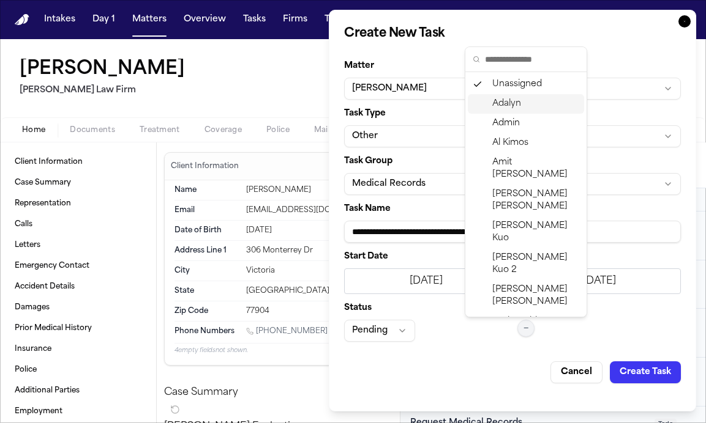
click at [518, 99] on div "Adalyn" at bounding box center [526, 104] width 116 height 20
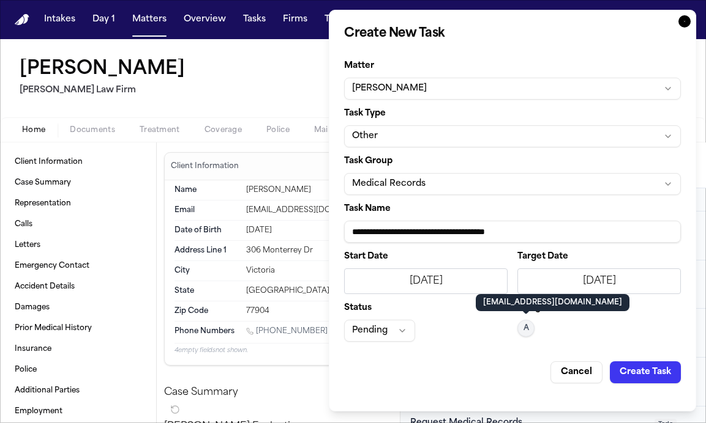
click at [393, 333] on button "Pending" at bounding box center [379, 331] width 71 height 22
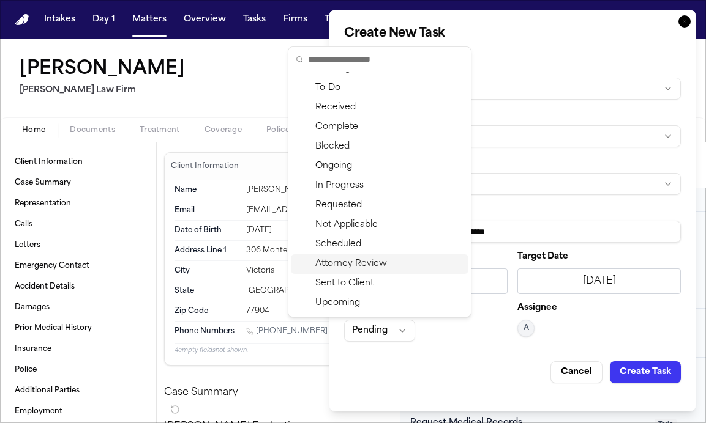
scroll to position [0, 0]
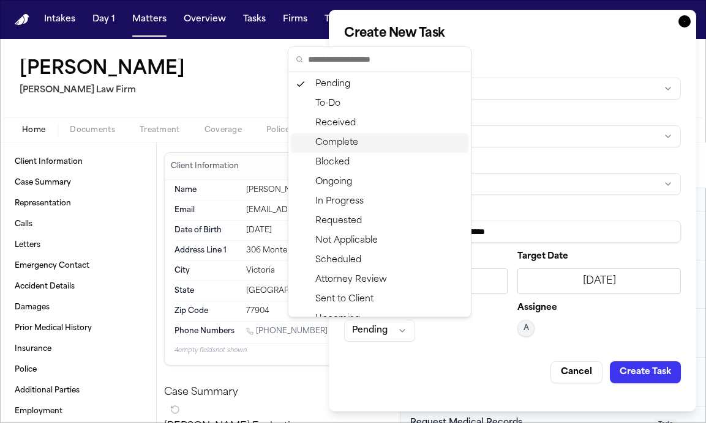
click at [381, 144] on div "Complete" at bounding box center [379, 143] width 177 height 20
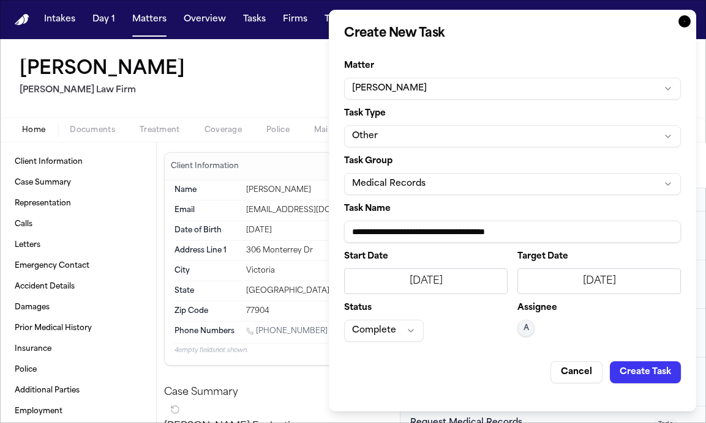
click at [518, 376] on button "Create Task" at bounding box center [644, 373] width 71 height 22
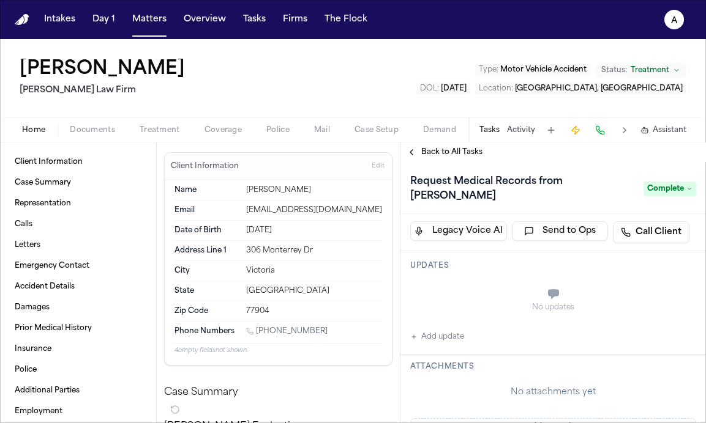
scroll to position [106, 0]
click at [458, 335] on button "Add update" at bounding box center [437, 337] width 54 height 15
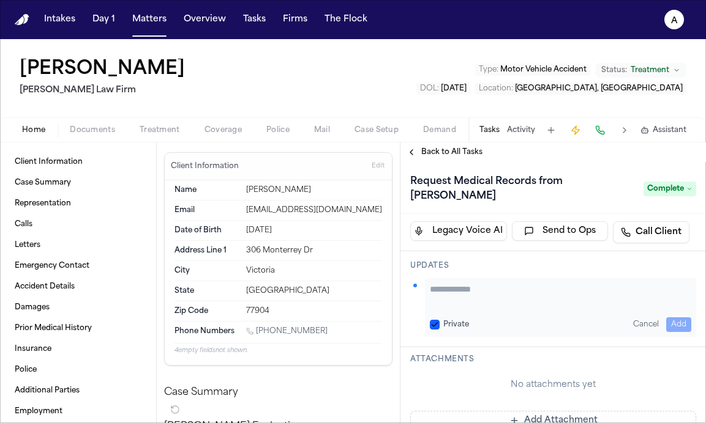
click at [99, 138] on div "Home Documents Treatment Coverage Police Mail Case Setup Demand Workspaces Arti…" at bounding box center [353, 129] width 706 height 24
click at [104, 132] on span "Documents" at bounding box center [92, 130] width 45 height 10
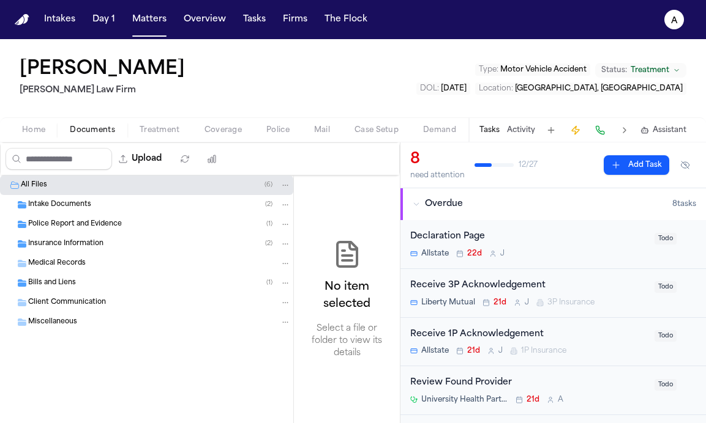
click at [75, 264] on span "Medical Records" at bounding box center [57, 264] width 58 height 10
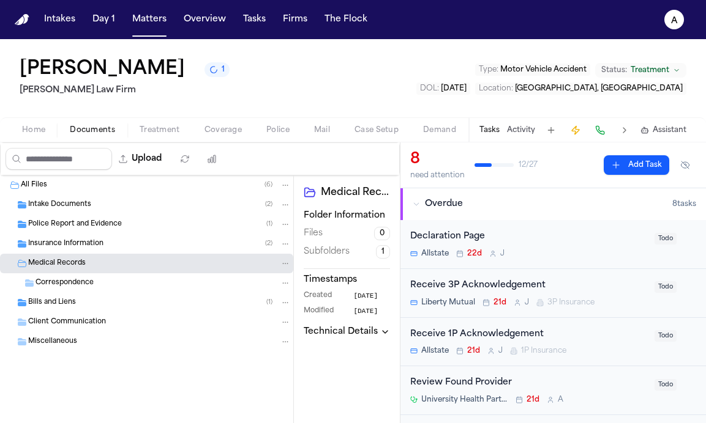
scroll to position [38, 0]
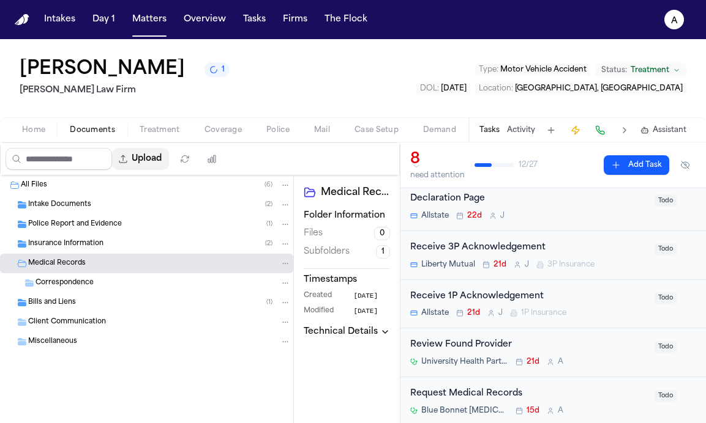
click at [152, 165] on button "Upload" at bounding box center [140, 159] width 57 height 22
select select "**********"
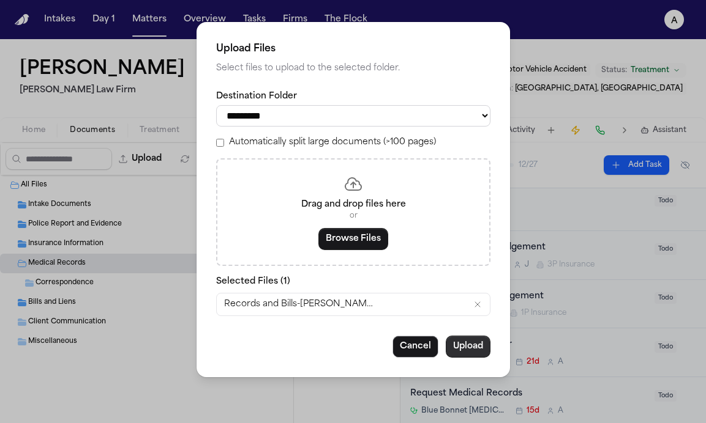
click at [461, 353] on button "Upload" at bounding box center [467, 347] width 45 height 22
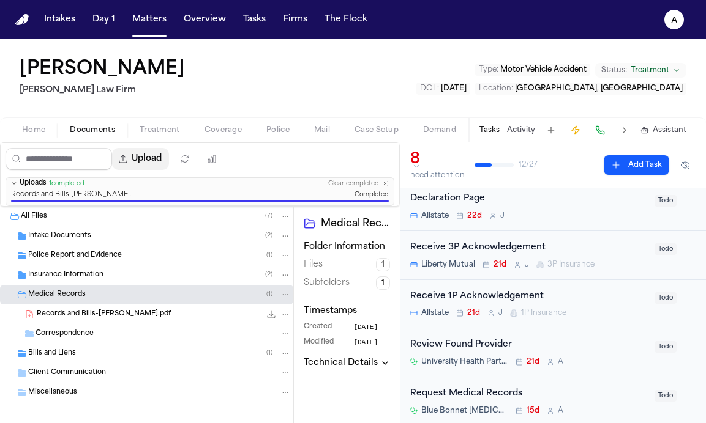
click at [146, 157] on button "Upload" at bounding box center [140, 159] width 57 height 22
select select "**********"
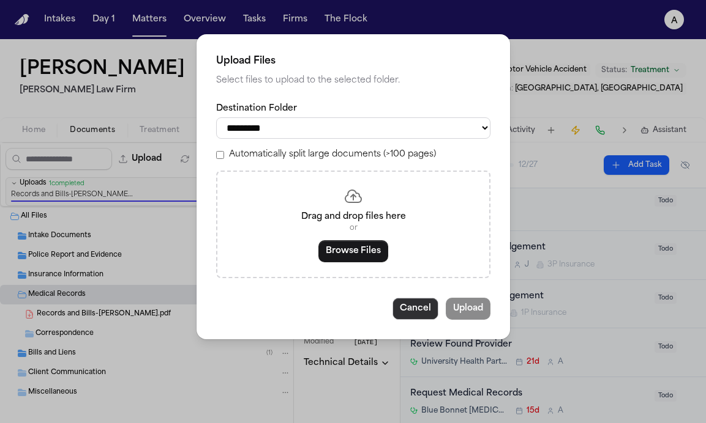
click at [417, 316] on button "Cancel" at bounding box center [415, 309] width 46 height 22
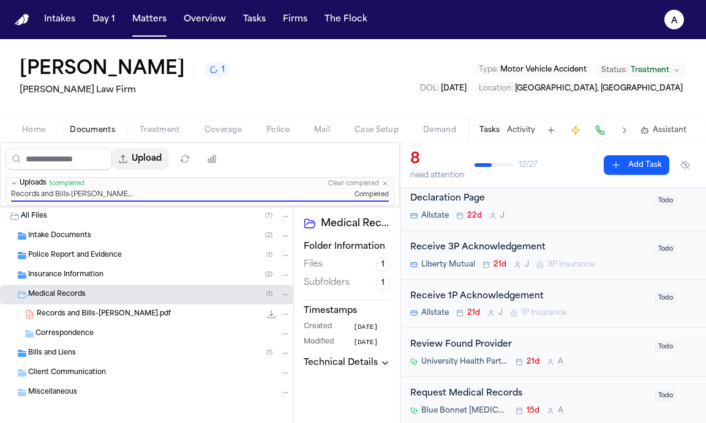
click at [151, 166] on button "Upload" at bounding box center [140, 159] width 57 height 22
select select "**********"
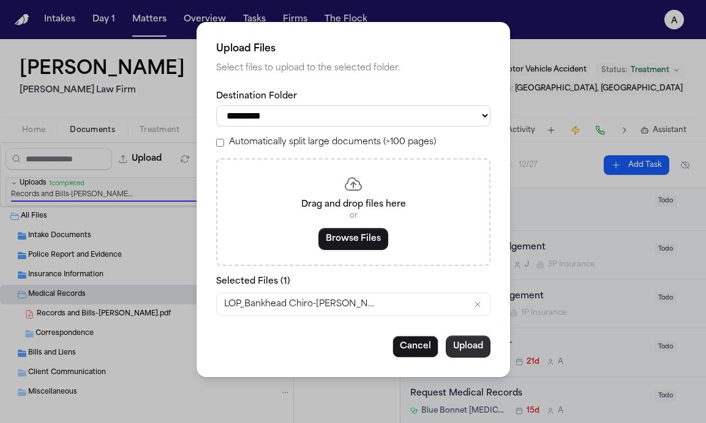
click at [475, 352] on button "Upload" at bounding box center [467, 347] width 45 height 22
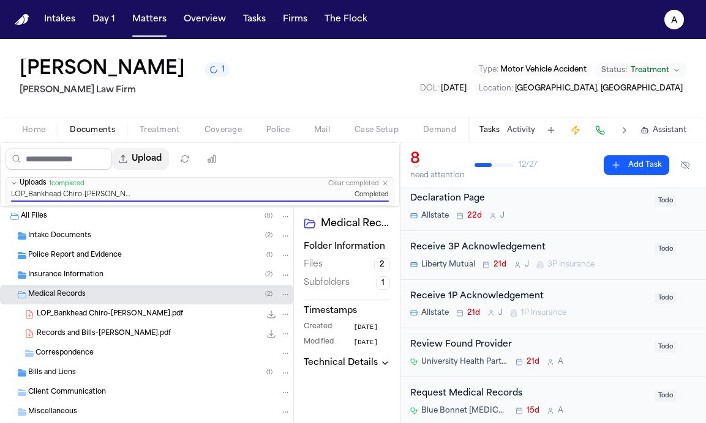
click at [147, 168] on button "Upload" at bounding box center [140, 159] width 57 height 22
select select "**********"
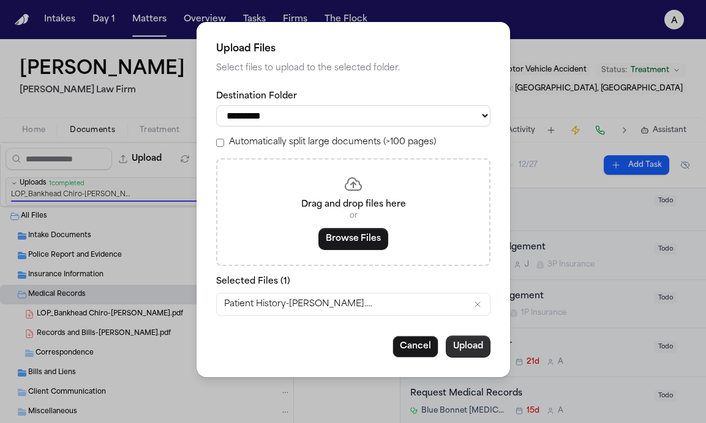
click at [478, 356] on button "Upload" at bounding box center [467, 347] width 45 height 22
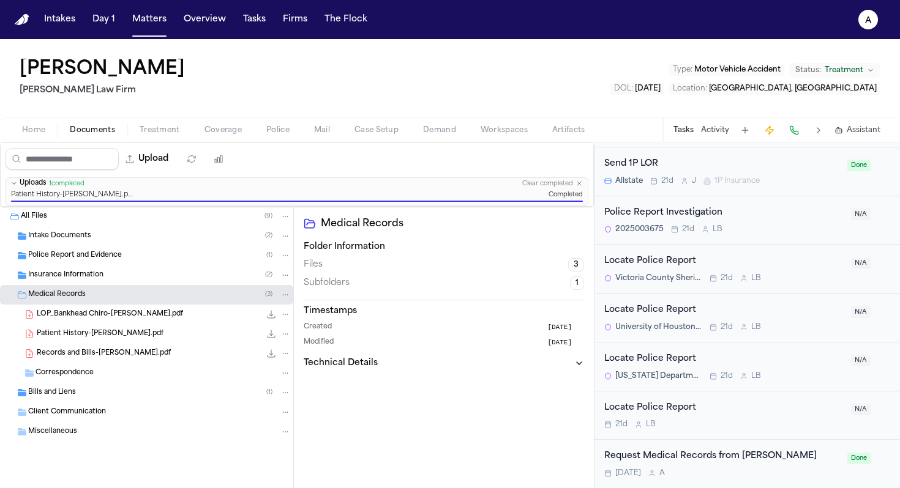
scroll to position [1161, 0]
click at [204, 19] on button "Overview" at bounding box center [205, 20] width 52 height 22
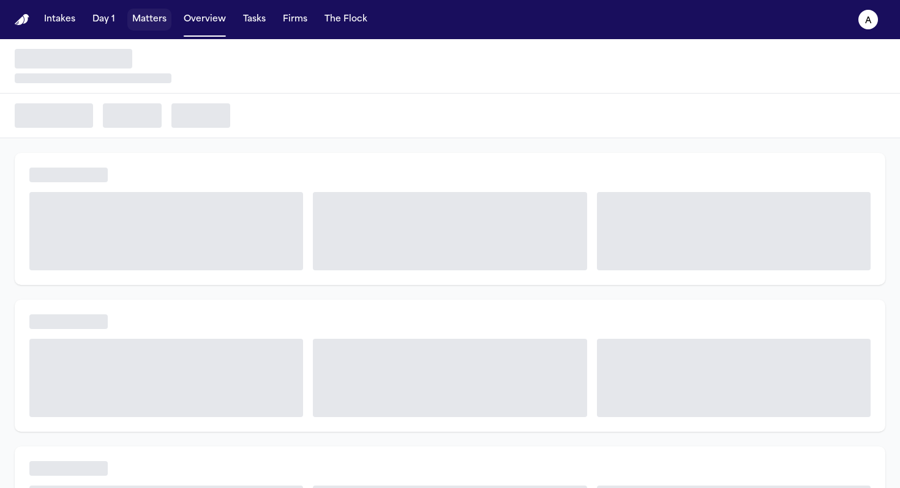
click at [155, 20] on button "Matters" at bounding box center [149, 20] width 44 height 22
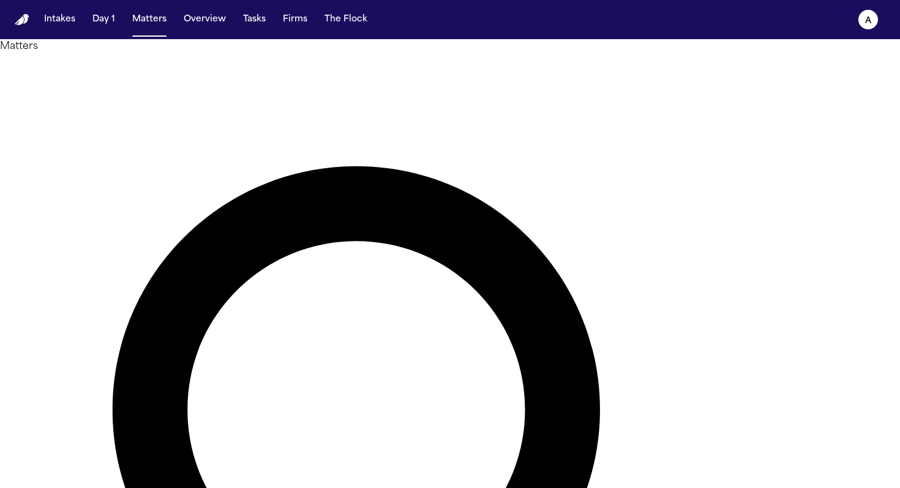
drag, startPoint x: 471, startPoint y: 67, endPoint x: 250, endPoint y: 58, distance: 220.5
type input "******"
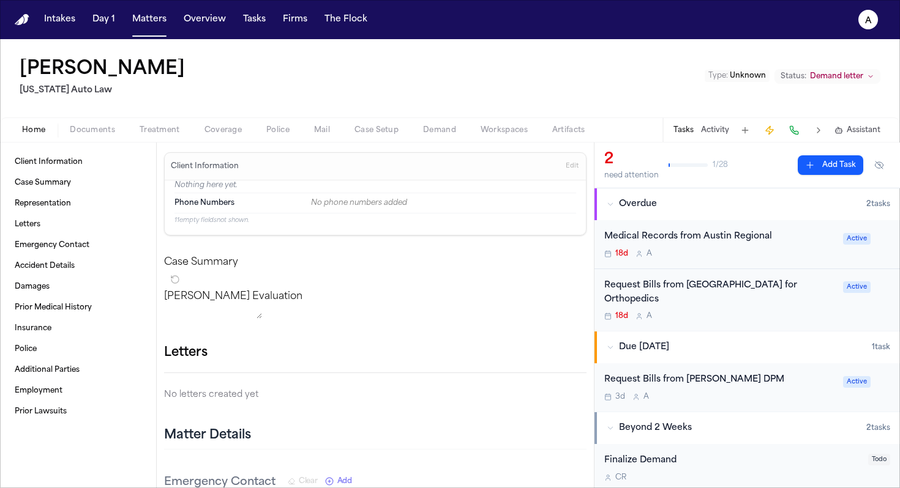
click at [518, 252] on div "18d A" at bounding box center [719, 254] width 231 height 10
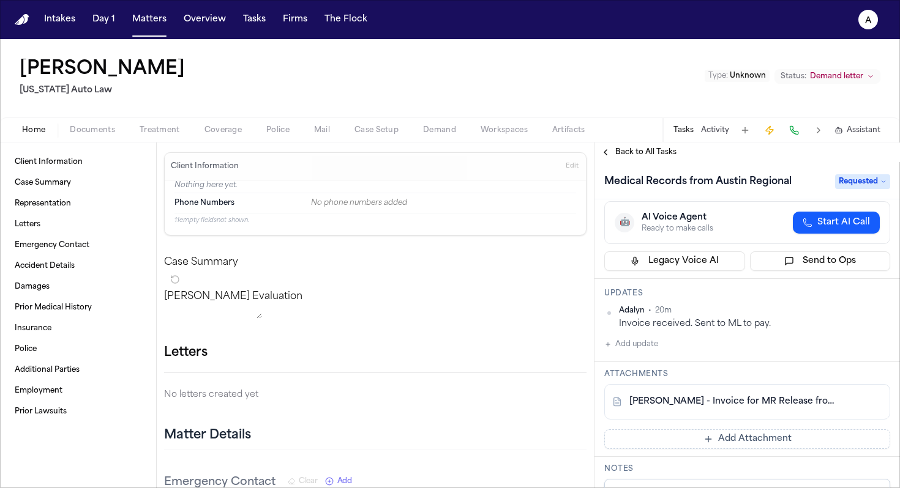
scroll to position [64, 0]
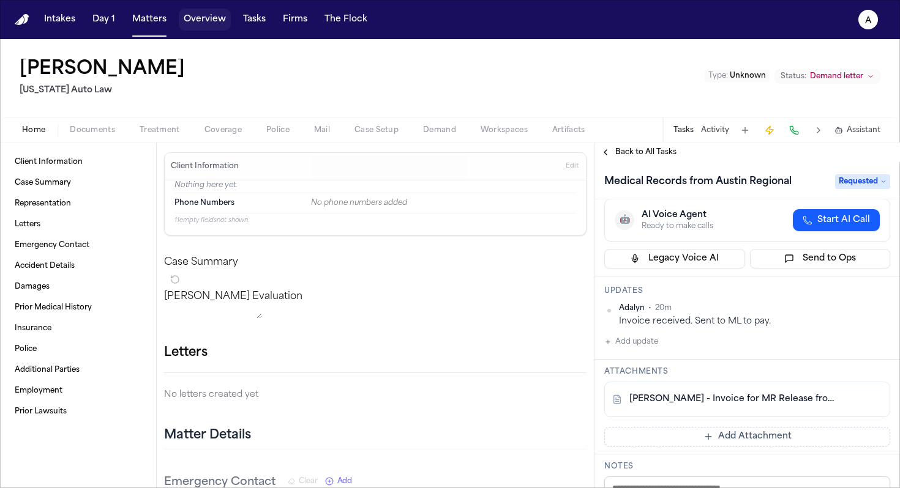
click at [215, 27] on button "Overview" at bounding box center [205, 20] width 52 height 22
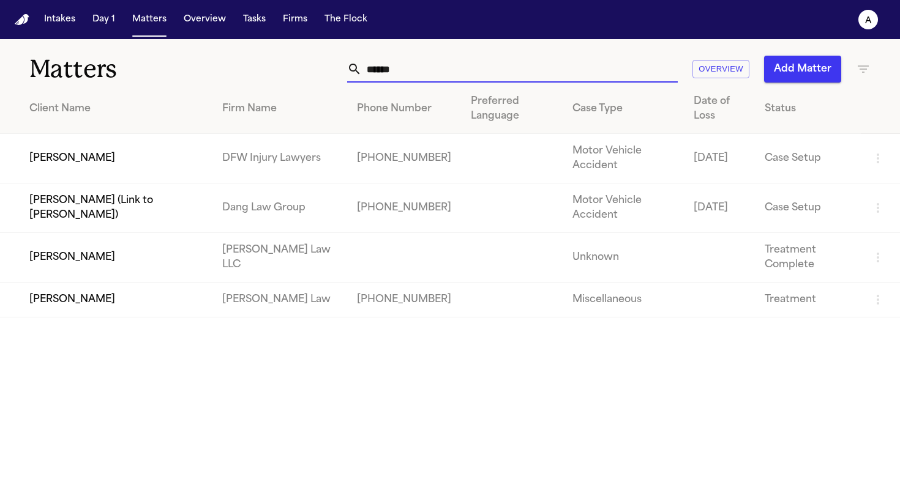
type input "******"
click at [82, 267] on td "[PERSON_NAME]" at bounding box center [106, 258] width 212 height 50
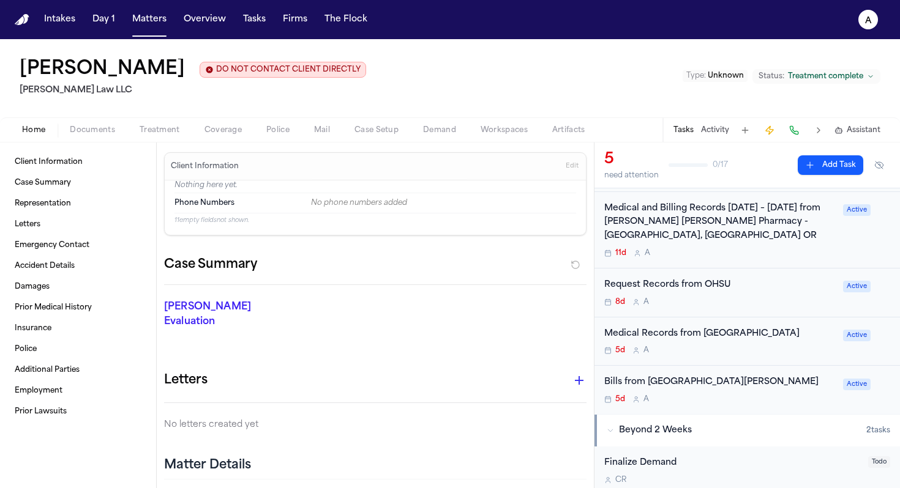
scroll to position [133, 0]
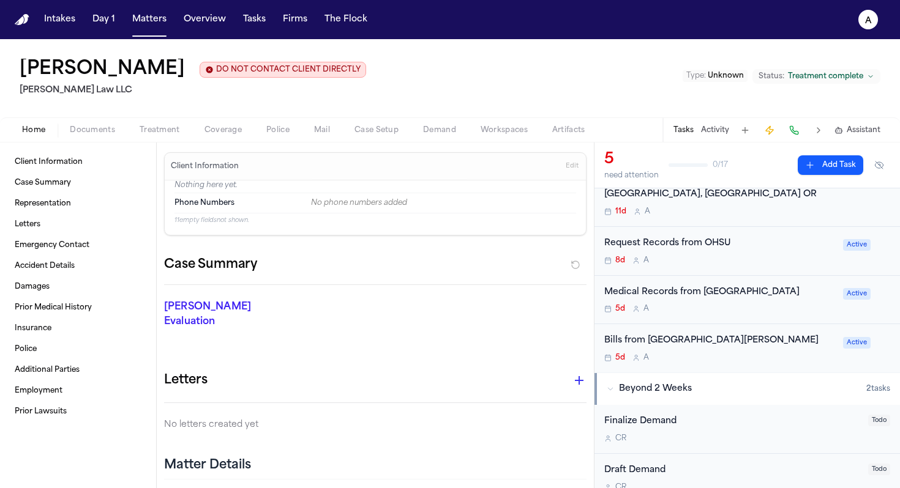
click at [793, 363] on div "5d A" at bounding box center [719, 358] width 231 height 10
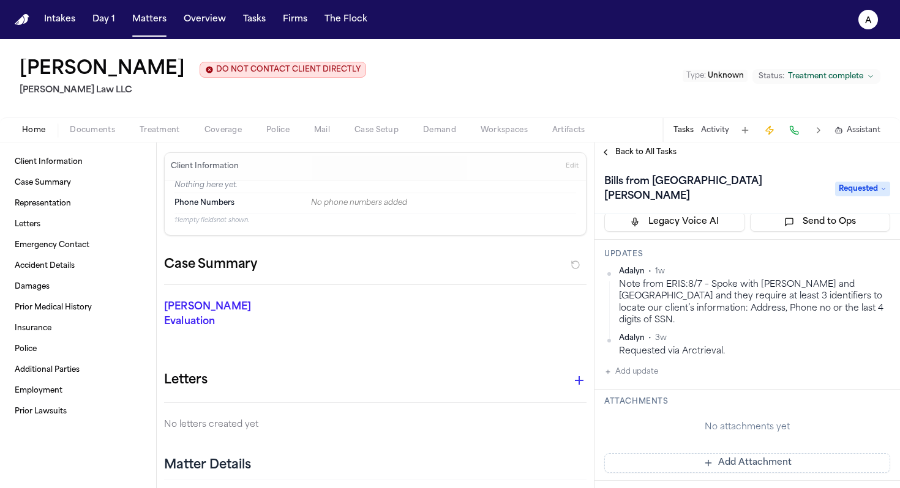
scroll to position [117, 0]
click at [857, 195] on span "Requested" at bounding box center [862, 189] width 55 height 15
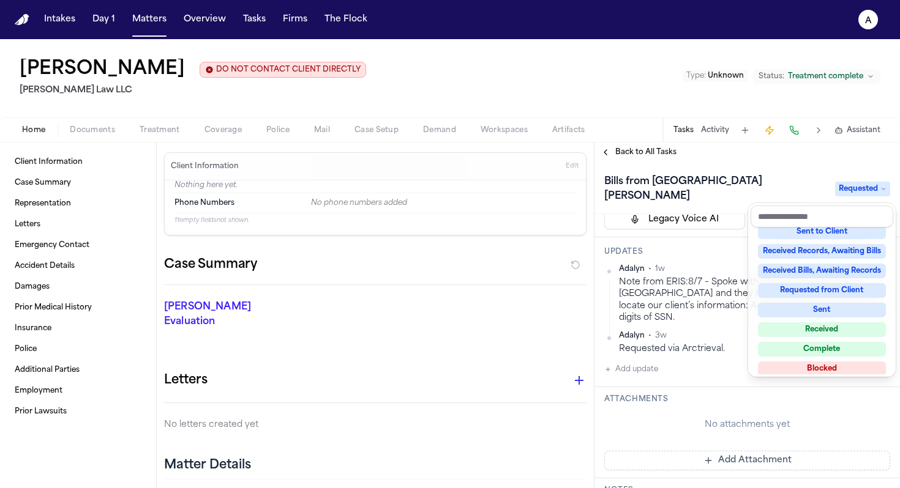
scroll to position [169, 0]
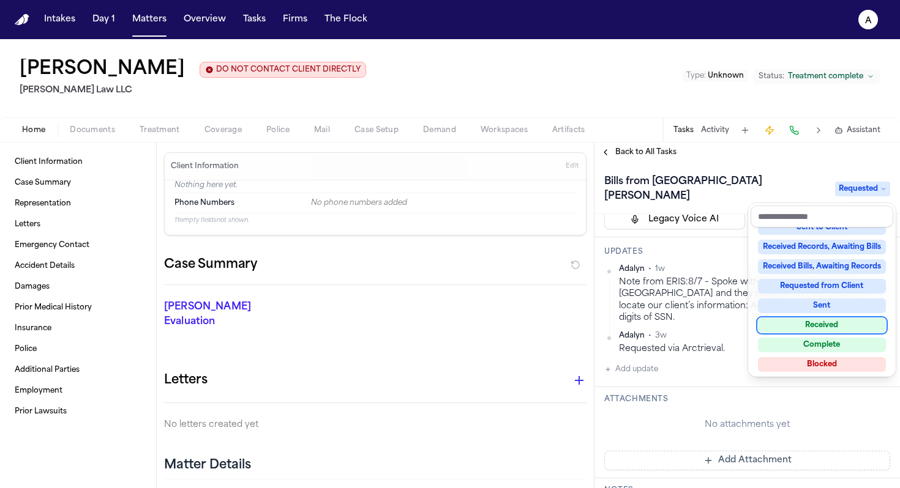
click at [829, 326] on div "Received" at bounding box center [822, 325] width 128 height 15
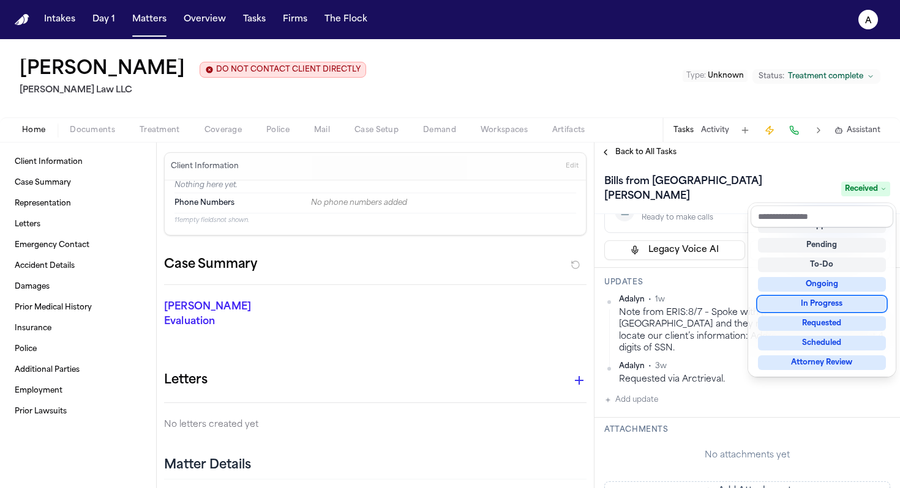
scroll to position [148, 0]
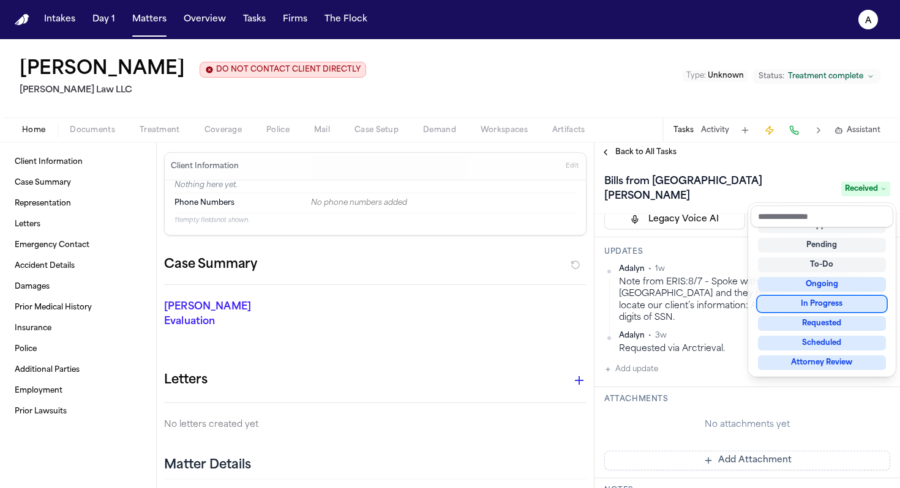
click at [193, 17] on div "Intakes Day 1 Matters Overview Tasks Firms The Flock A [PERSON_NAME] DO NOT CON…" at bounding box center [450, 244] width 900 height 488
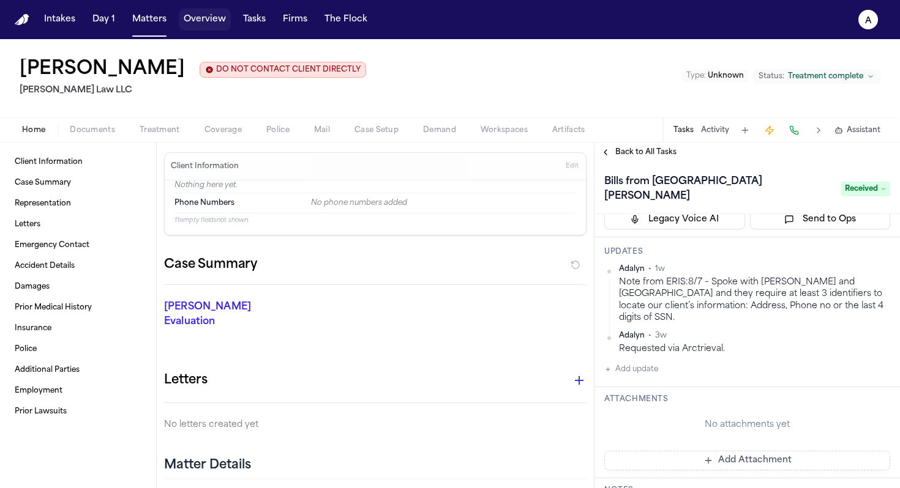
click at [199, 27] on button "Overview" at bounding box center [205, 20] width 52 height 22
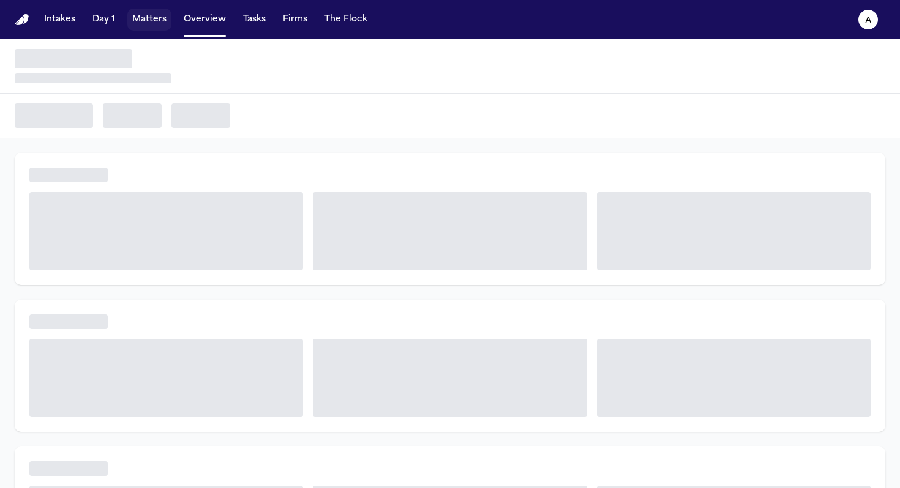
click at [155, 23] on button "Matters" at bounding box center [149, 20] width 44 height 22
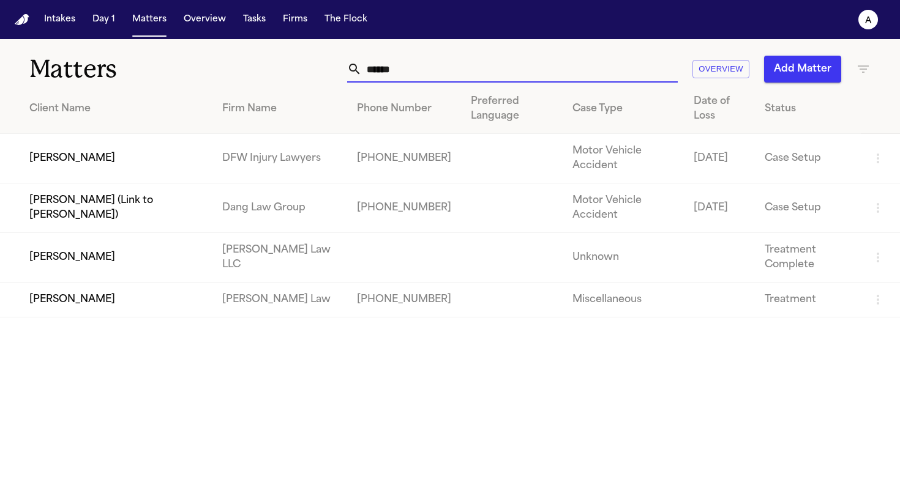
drag, startPoint x: 453, startPoint y: 75, endPoint x: 228, endPoint y: 73, distance: 224.6
click at [228, 73] on div "Matters ****** Overview Add Matter" at bounding box center [450, 61] width 900 height 45
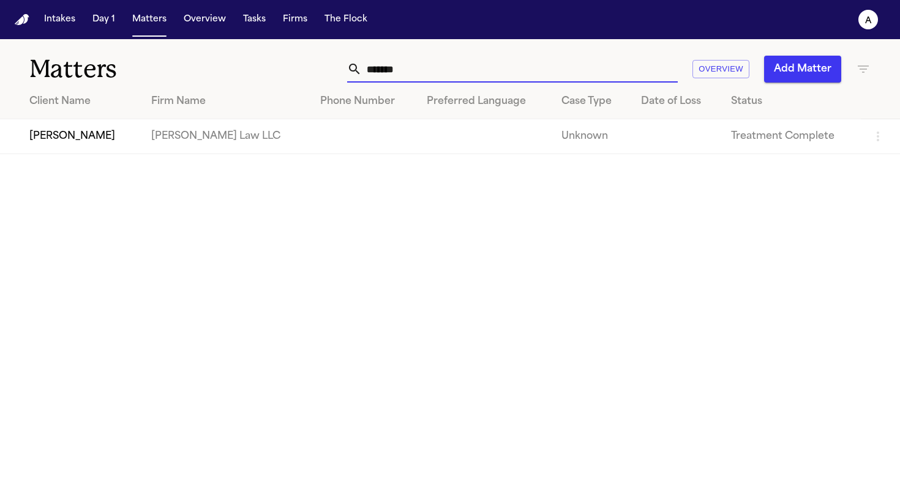
type input "*******"
click at [132, 137] on td "[PERSON_NAME]" at bounding box center [70, 136] width 141 height 35
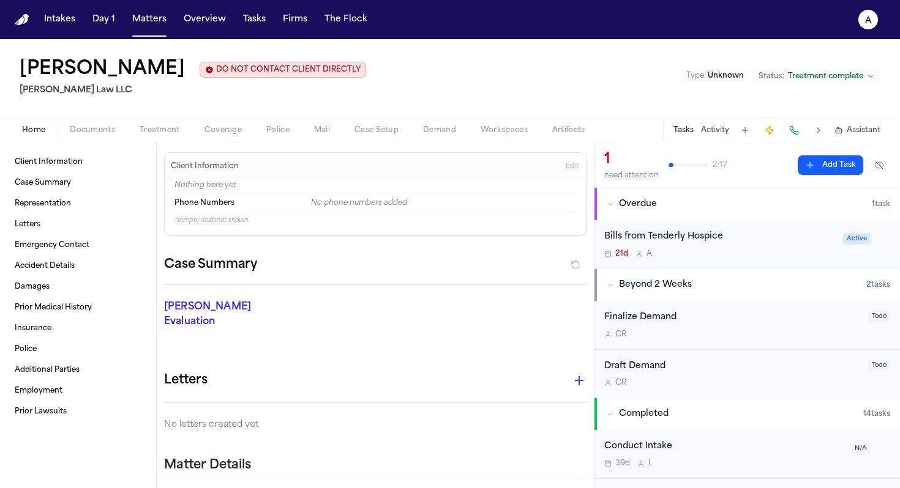
click at [789, 256] on div "21d A" at bounding box center [719, 254] width 231 height 10
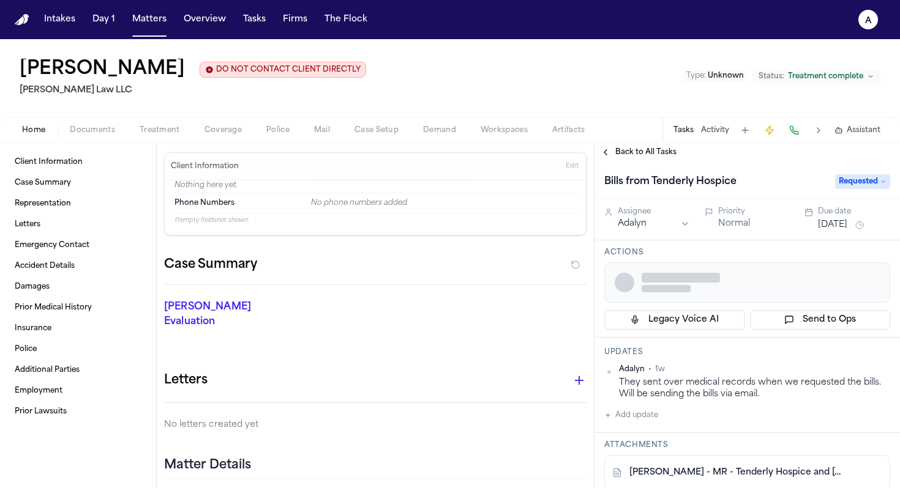
scroll to position [39, 0]
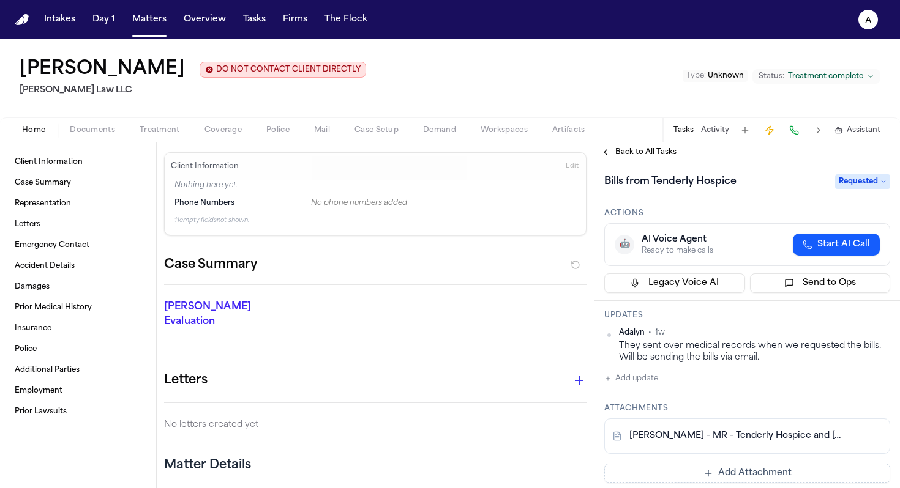
click at [859, 182] on span "Requested" at bounding box center [862, 181] width 55 height 15
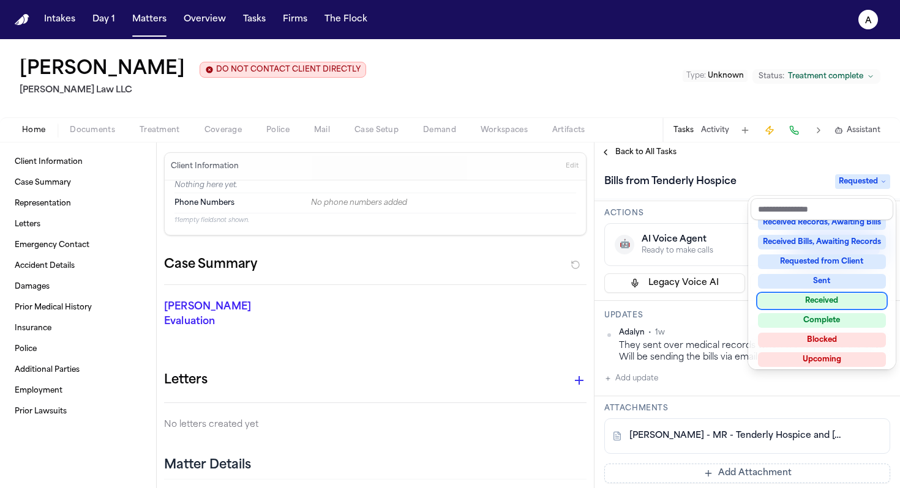
click at [836, 302] on div "Received" at bounding box center [822, 301] width 128 height 15
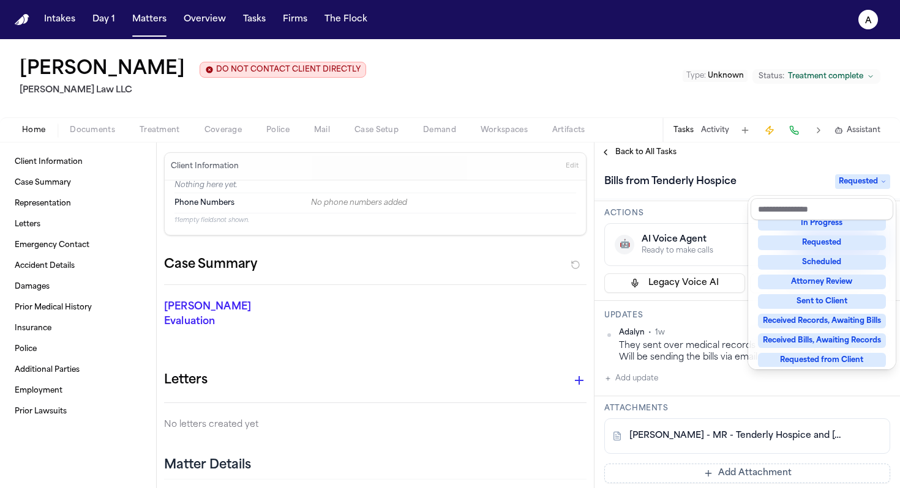
scroll to position [25, 0]
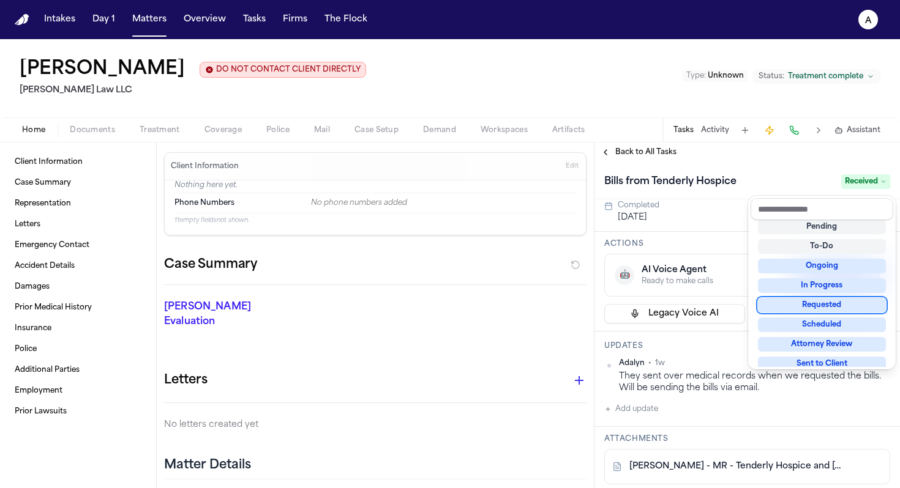
click at [726, 316] on div "Bills from Tenderly Hospice Received Assignee Adalyn Priority Normal Due date […" at bounding box center [746, 325] width 305 height 326
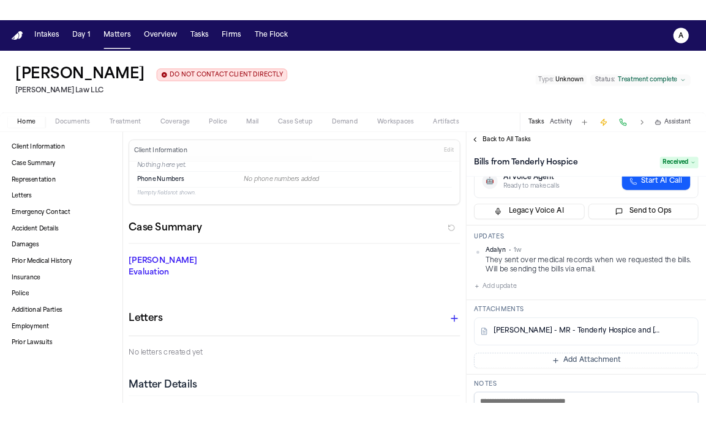
scroll to position [110, 0]
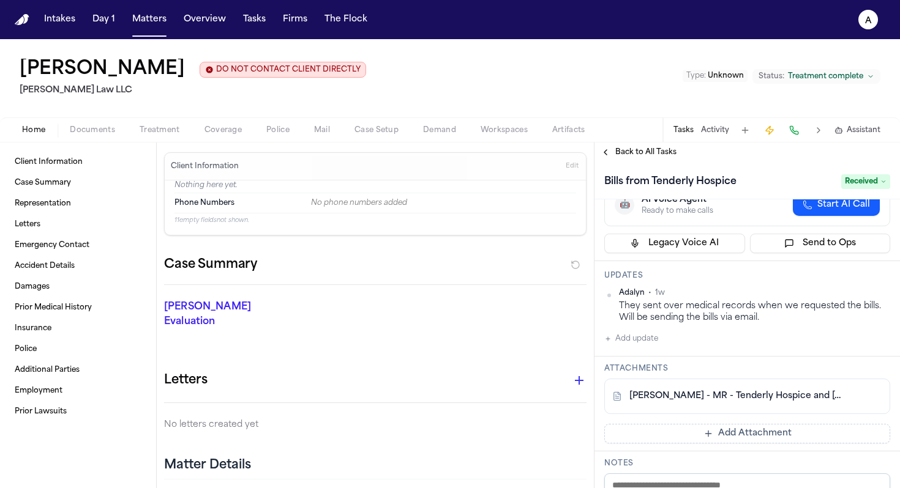
click at [764, 439] on button "Add Attachment" at bounding box center [747, 434] width 286 height 20
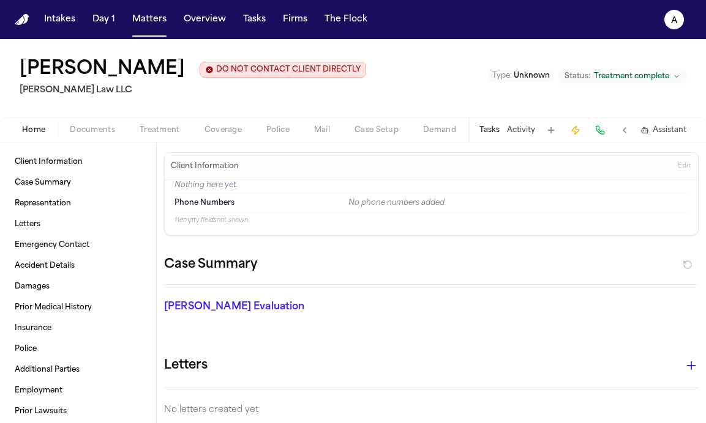
click at [487, 134] on button "Tasks" at bounding box center [489, 130] width 20 height 10
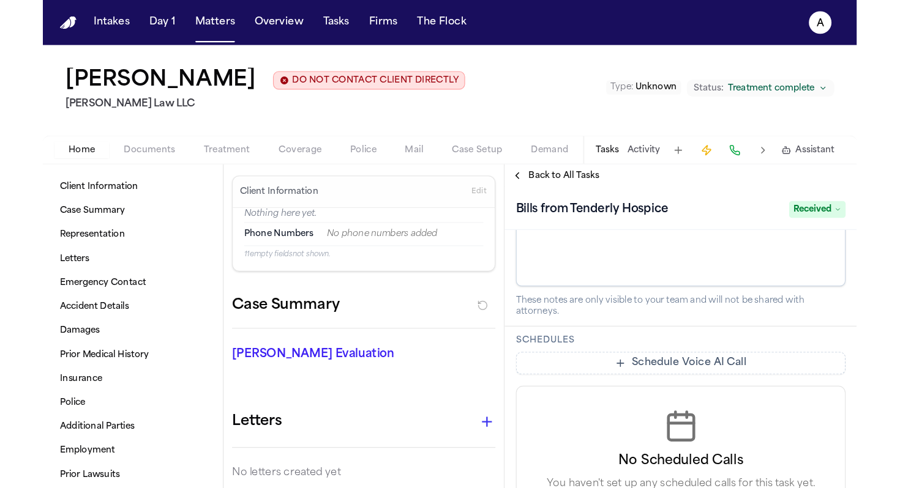
scroll to position [203, 0]
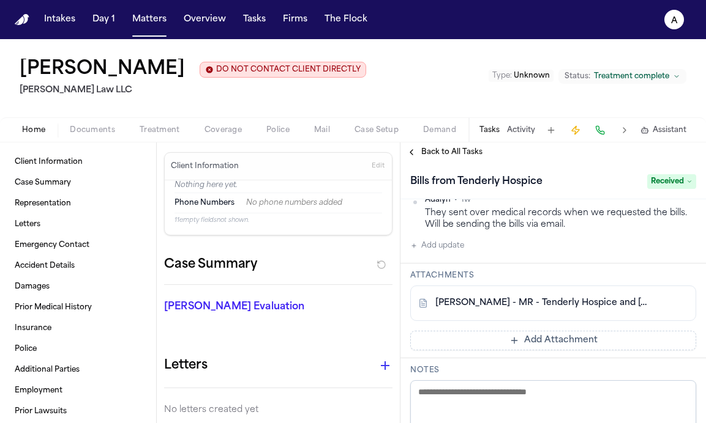
click at [574, 341] on button "Add Attachment" at bounding box center [553, 341] width 286 height 20
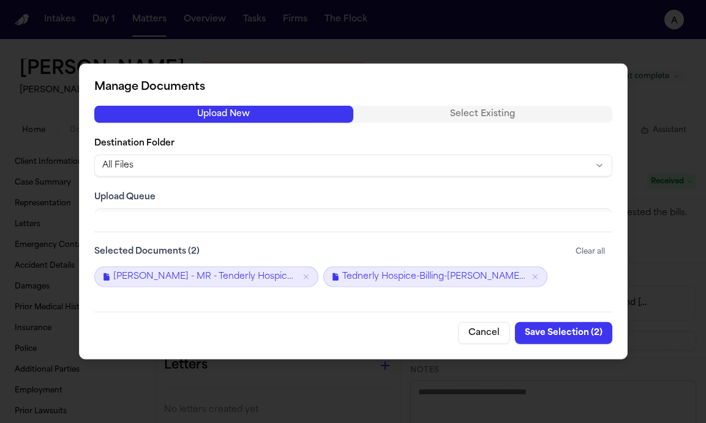
click at [548, 343] on button "Save Selection ( 2 )" at bounding box center [563, 333] width 97 height 22
click at [577, 332] on button "Save Selection ( 2 )" at bounding box center [563, 333] width 97 height 22
click at [542, 331] on button "Save Selection ( 2 )" at bounding box center [563, 333] width 97 height 22
click at [545, 335] on button "Save Selection ( 2 )" at bounding box center [563, 333] width 97 height 22
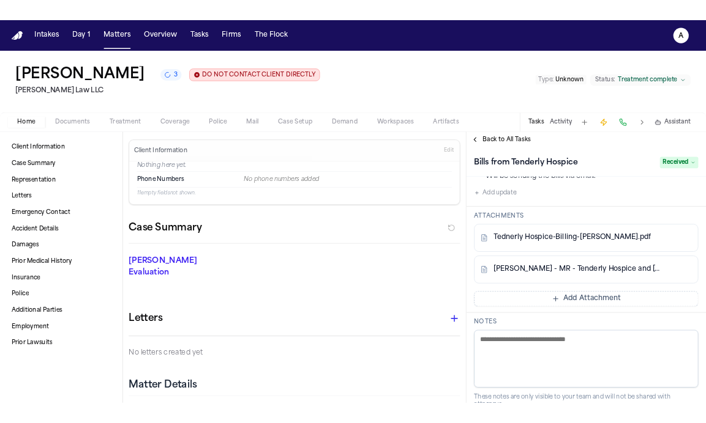
scroll to position [167, 0]
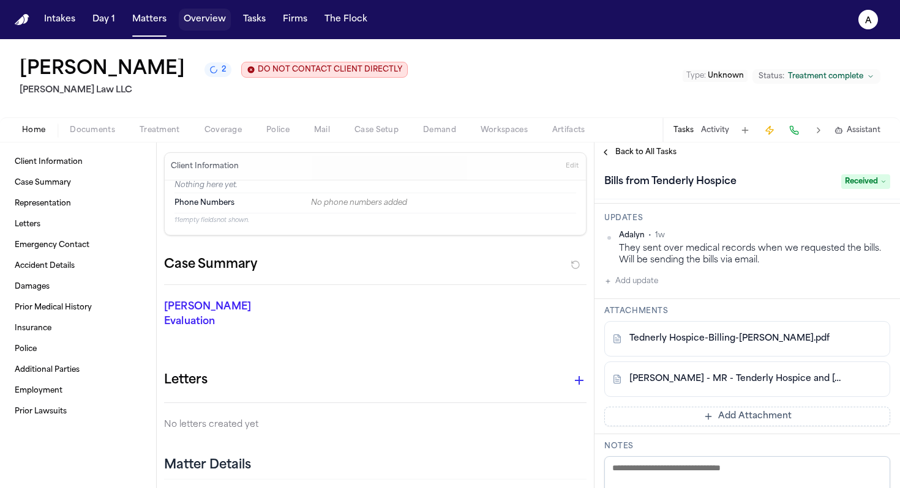
click at [212, 23] on button "Overview" at bounding box center [205, 20] width 52 height 22
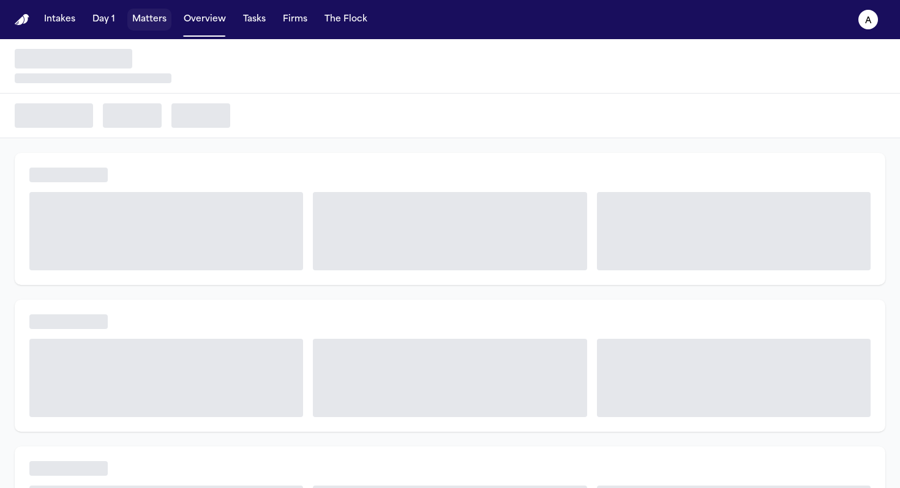
click at [158, 21] on button "Matters" at bounding box center [149, 20] width 44 height 22
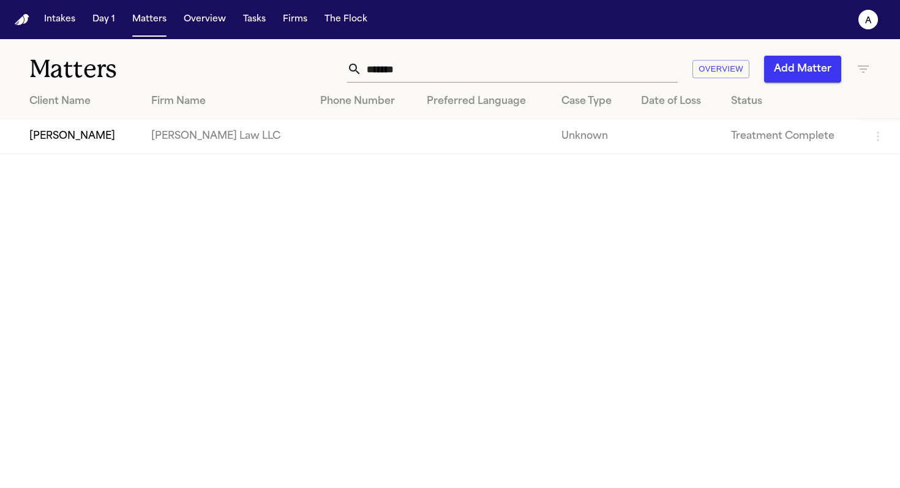
click at [91, 141] on td "[PERSON_NAME]" at bounding box center [70, 136] width 141 height 35
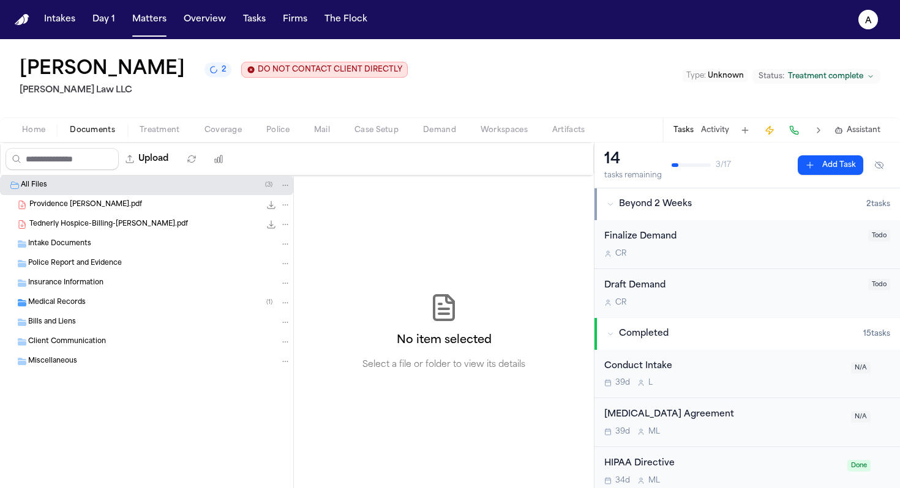
click at [94, 125] on span "Documents" at bounding box center [92, 130] width 45 height 10
click at [99, 322] on div "Bills and Liens" at bounding box center [159, 322] width 263 height 11
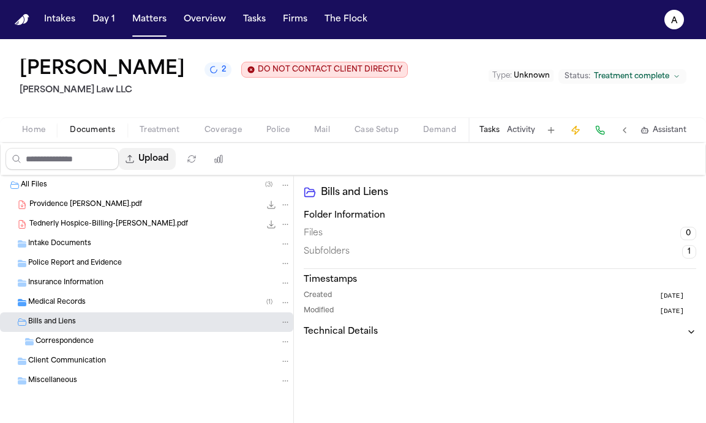
click at [162, 162] on button "Upload" at bounding box center [147, 159] width 57 height 22
select select "**********"
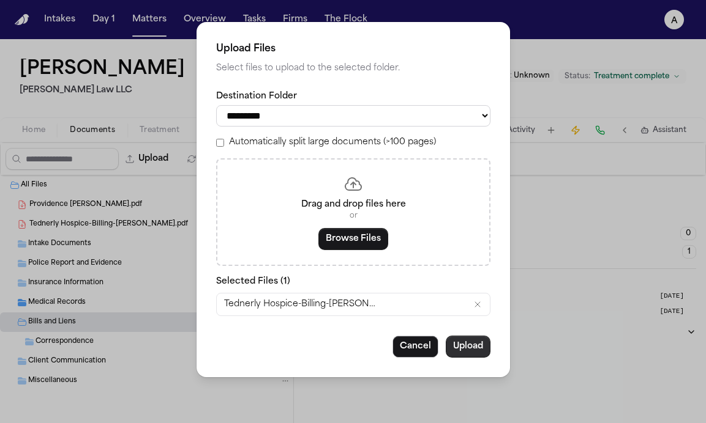
click at [470, 356] on button "Upload" at bounding box center [467, 347] width 45 height 22
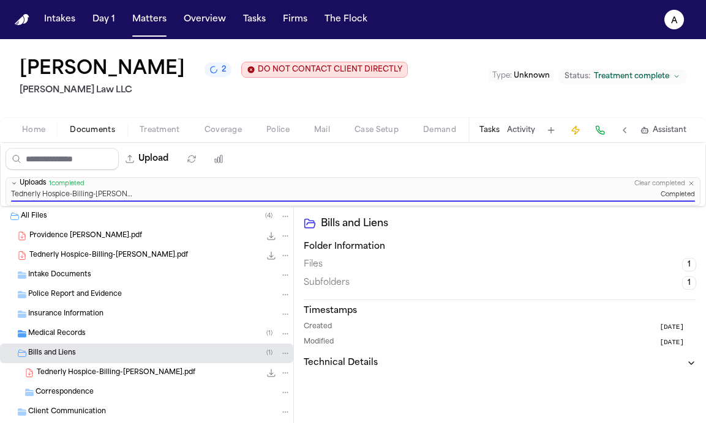
click at [130, 333] on div "Medical Records ( 1 )" at bounding box center [159, 334] width 263 height 11
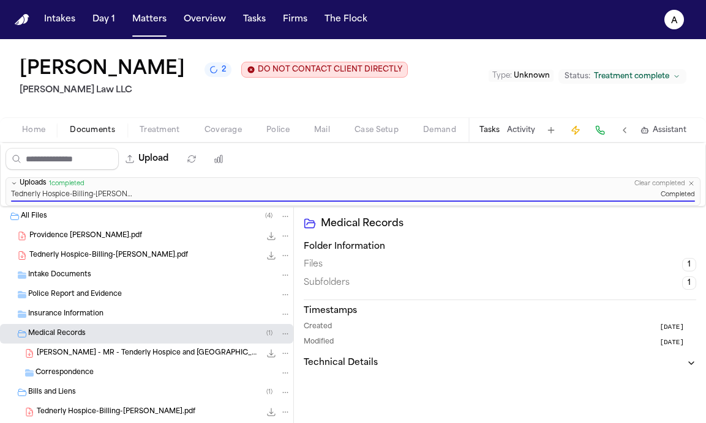
click at [502, 133] on div "Tasks Activity Assistant" at bounding box center [582, 130] width 228 height 24
click at [486, 129] on button "Tasks" at bounding box center [489, 130] width 20 height 10
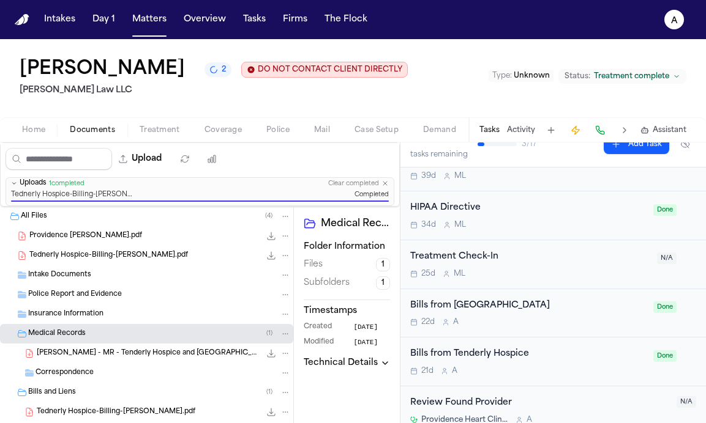
scroll to position [261, 0]
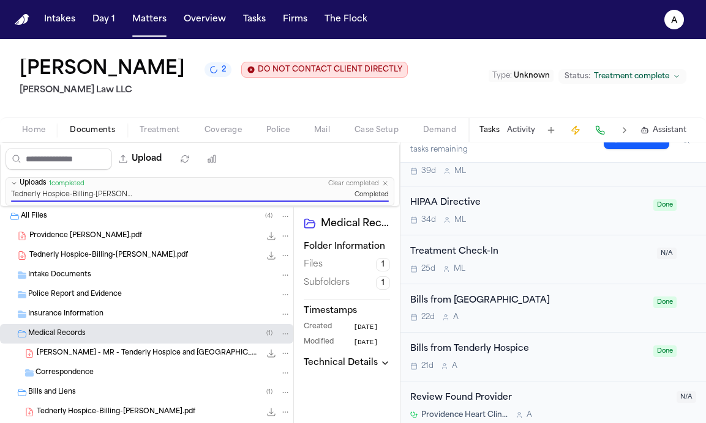
click at [572, 322] on div "22d A" at bounding box center [528, 318] width 236 height 10
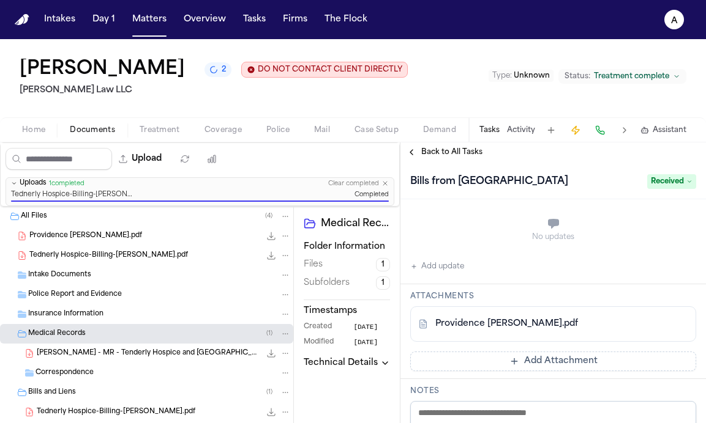
scroll to position [204, 0]
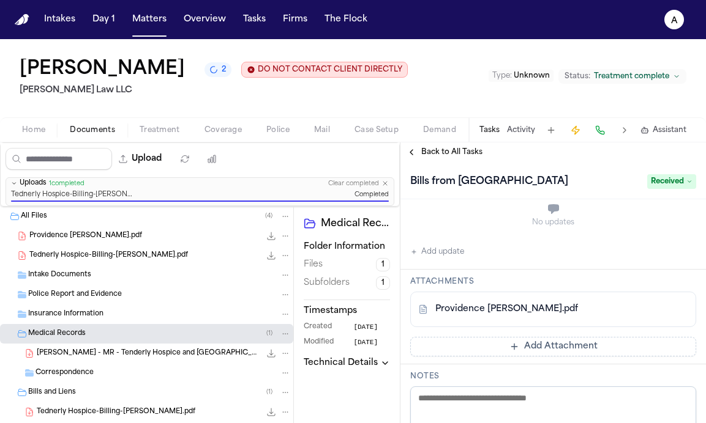
click at [600, 316] on div "Providence [PERSON_NAME].pdf" at bounding box center [532, 310] width 228 height 12
click at [592, 316] on div "Providence [PERSON_NAME].pdf" at bounding box center [532, 310] width 228 height 12
click at [647, 319] on button at bounding box center [656, 310] width 20 height 20
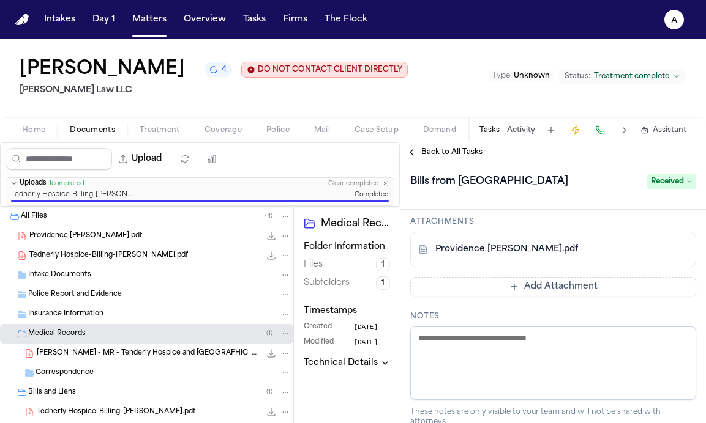
scroll to position [56, 0]
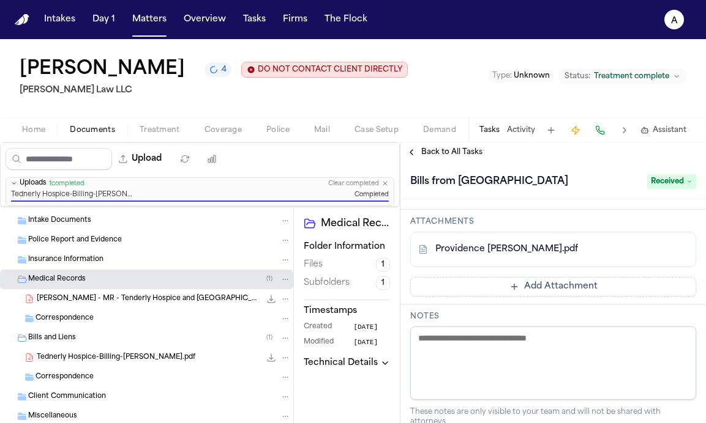
click at [166, 346] on div "Bills and Liens ( 1 )" at bounding box center [146, 339] width 293 height 20
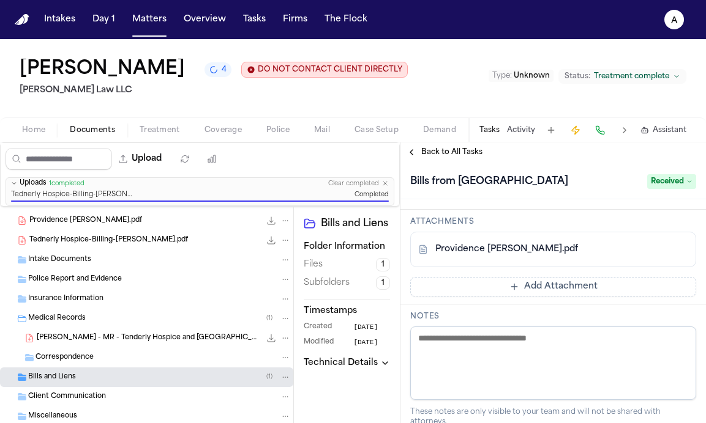
click at [120, 379] on div "Bills and Liens ( 1 )" at bounding box center [159, 377] width 263 height 11
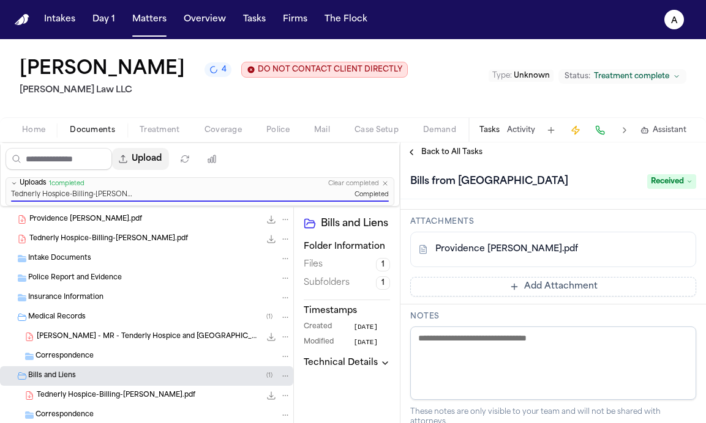
click at [147, 158] on button "Upload" at bounding box center [140, 159] width 57 height 22
select select "**********"
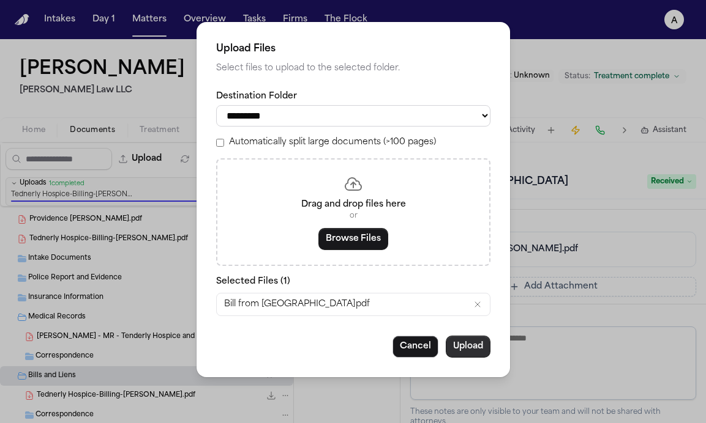
click at [469, 353] on button "Upload" at bounding box center [467, 347] width 45 height 22
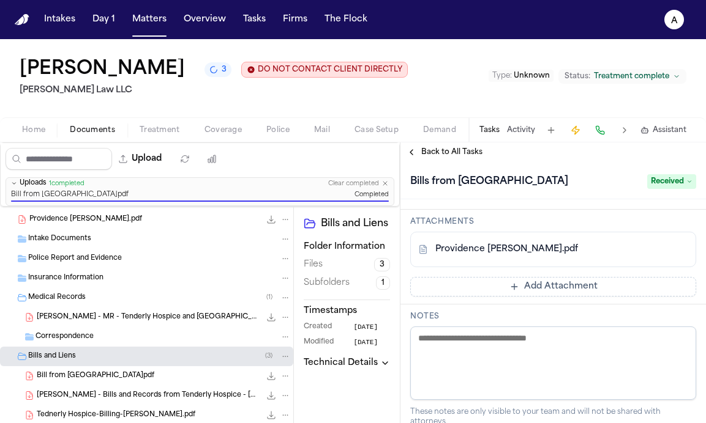
scroll to position [75, 0]
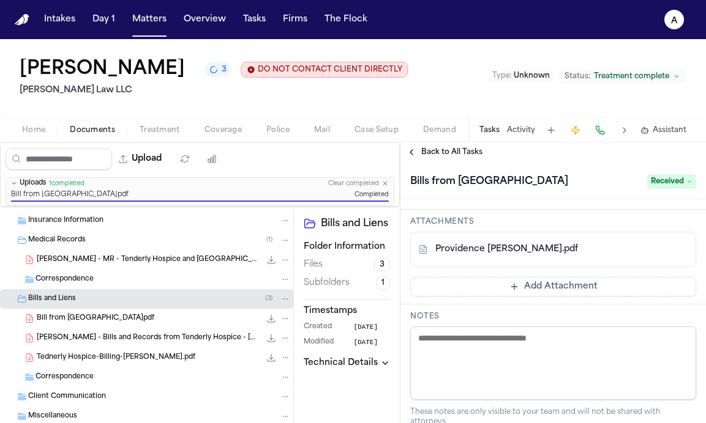
click at [440, 149] on span "Back to All Tasks" at bounding box center [451, 152] width 61 height 10
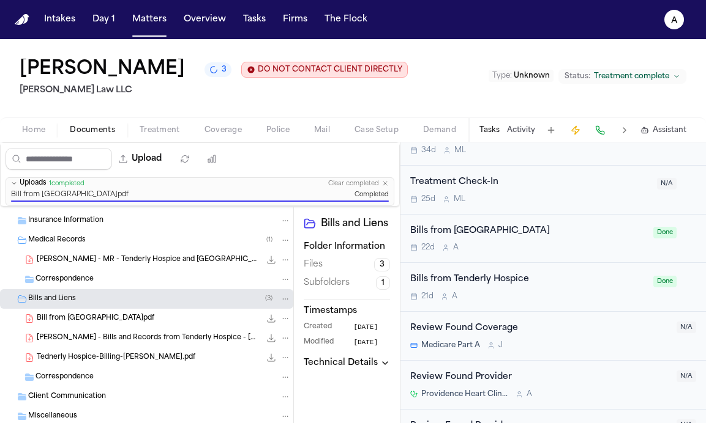
scroll to position [330, 0]
click at [168, 25] on button "Matters" at bounding box center [149, 20] width 44 height 22
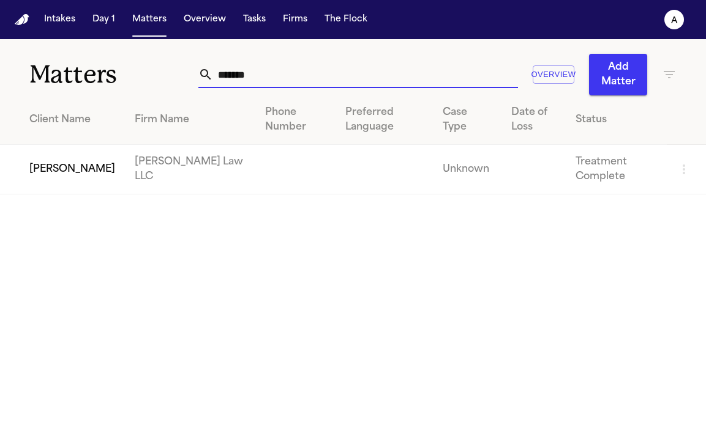
drag, startPoint x: 285, startPoint y: 80, endPoint x: 151, endPoint y: 74, distance: 134.8
click at [150, 75] on div "Matters ******* Overview Add Matter" at bounding box center [353, 67] width 706 height 56
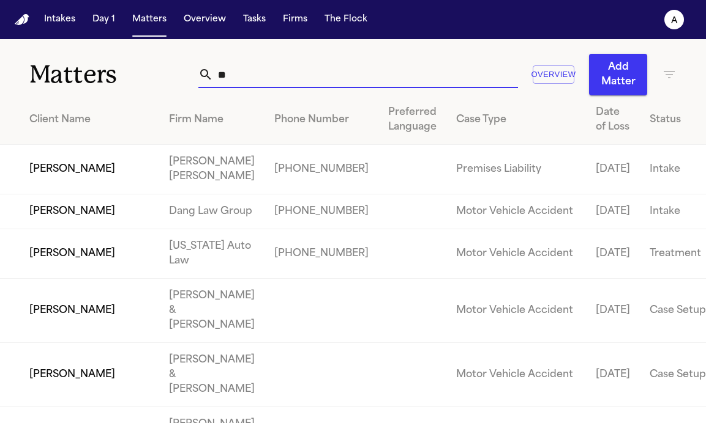
type input "*"
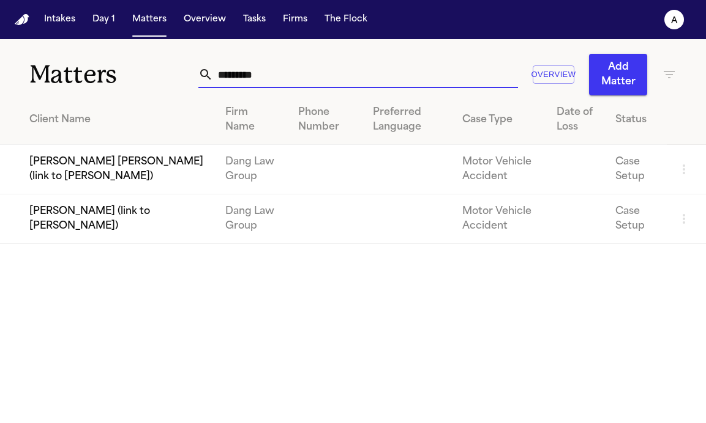
drag, startPoint x: 291, startPoint y: 75, endPoint x: 116, endPoint y: 67, distance: 175.2
click at [116, 67] on div "Matters ********* Overview Add Matter" at bounding box center [353, 67] width 706 height 56
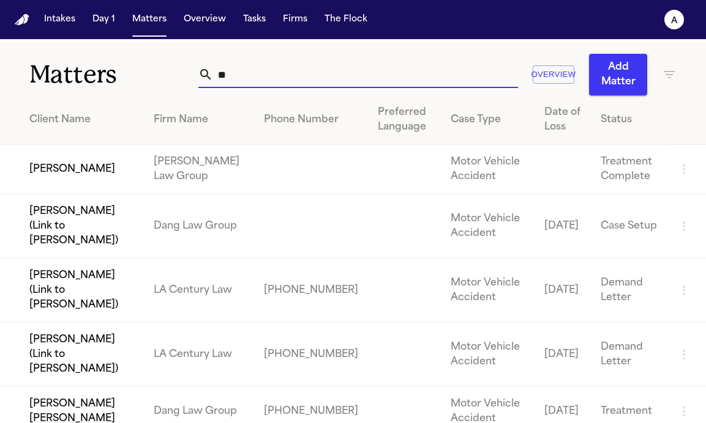
type input "*"
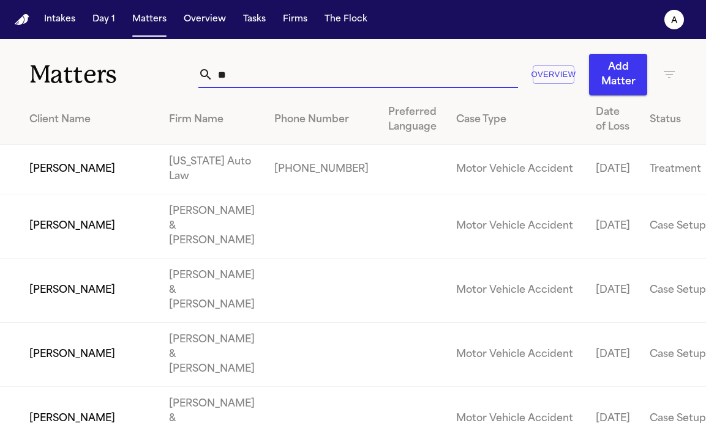
type input "*"
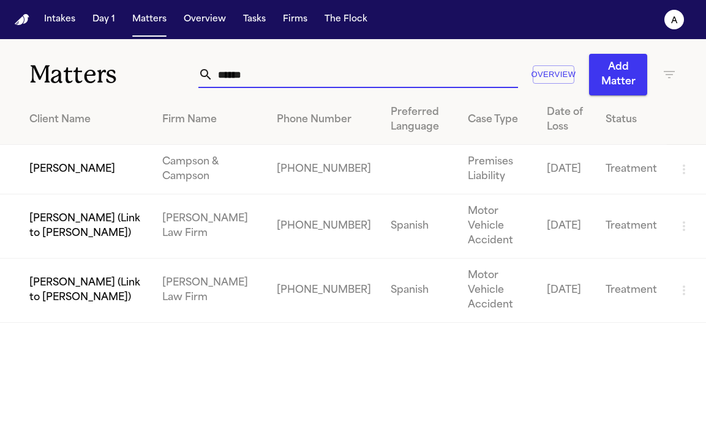
type input "*****"
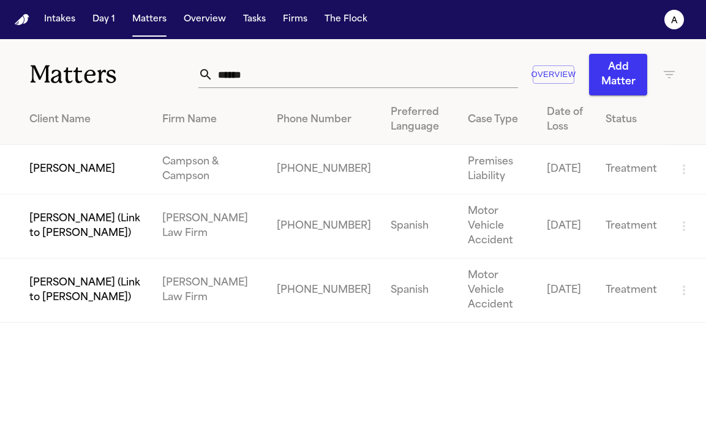
click at [110, 175] on td "[PERSON_NAME]" at bounding box center [76, 170] width 152 height 50
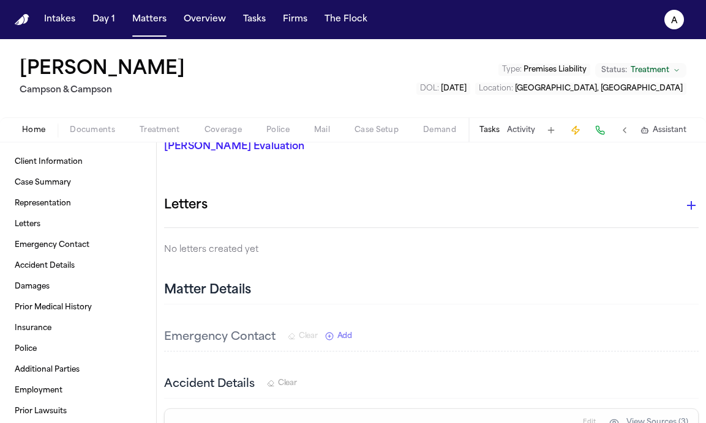
scroll to position [248, 0]
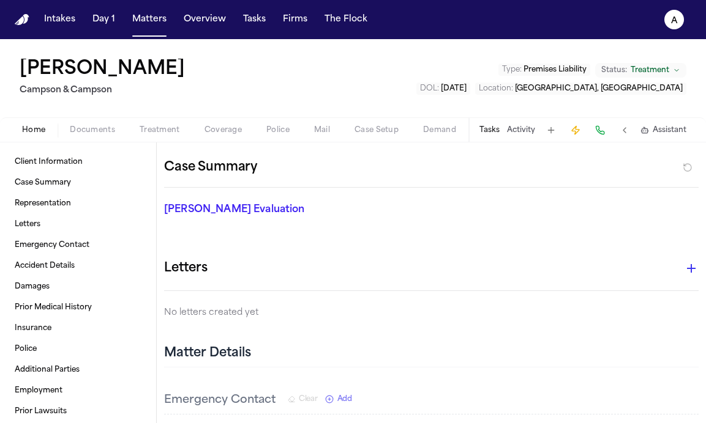
click at [486, 133] on button "Tasks" at bounding box center [489, 130] width 20 height 10
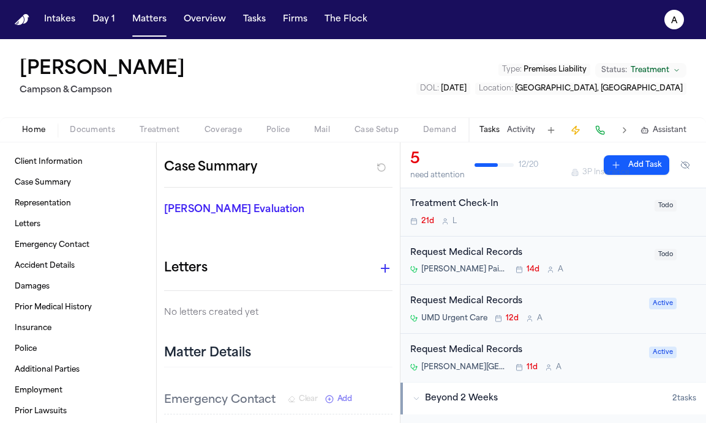
scroll to position [85, 0]
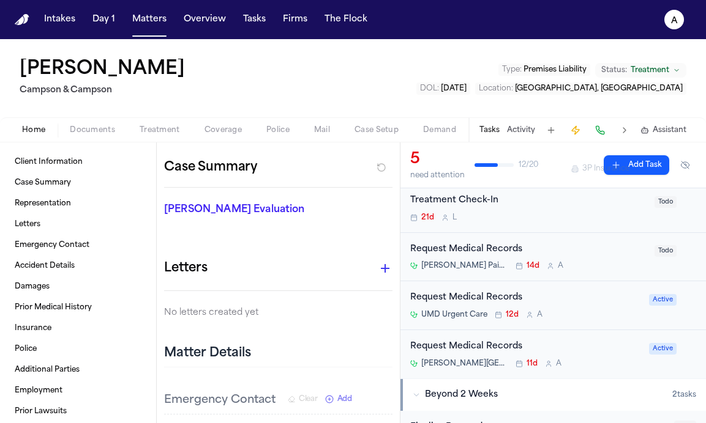
click at [586, 358] on div "Request Medical Records [PERSON_NAME] 11d A" at bounding box center [525, 354] width 231 height 29
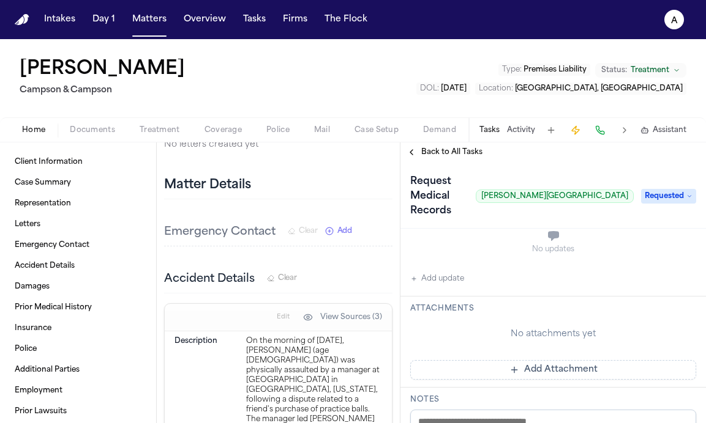
scroll to position [293, 0]
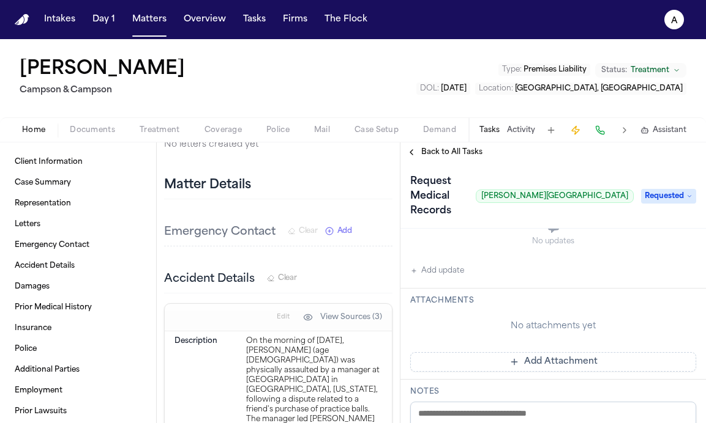
click at [680, 189] on span "Requested" at bounding box center [668, 196] width 55 height 15
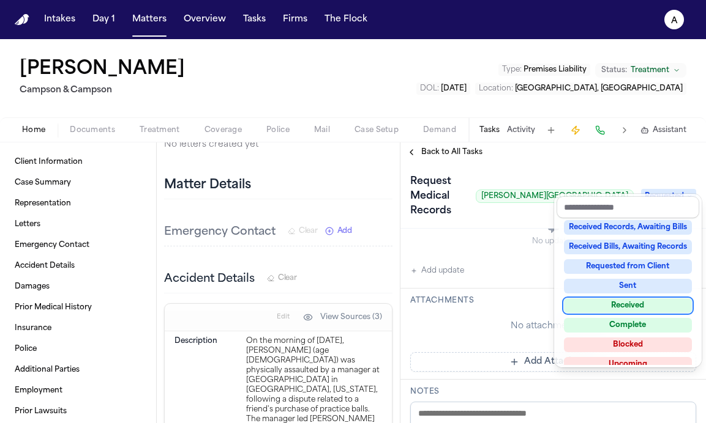
click at [647, 304] on div "Received" at bounding box center [628, 306] width 128 height 15
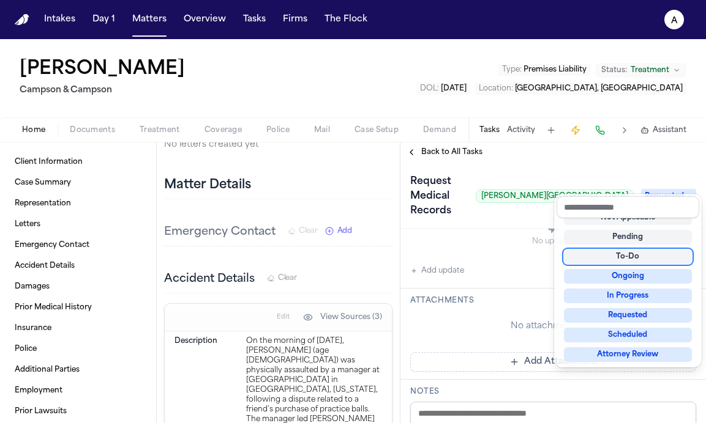
scroll to position [324, 0]
click at [117, 121] on div "[PERSON_NAME] [PERSON_NAME] & [PERSON_NAME] Type : Premises Liability Status: T…" at bounding box center [353, 231] width 706 height 384
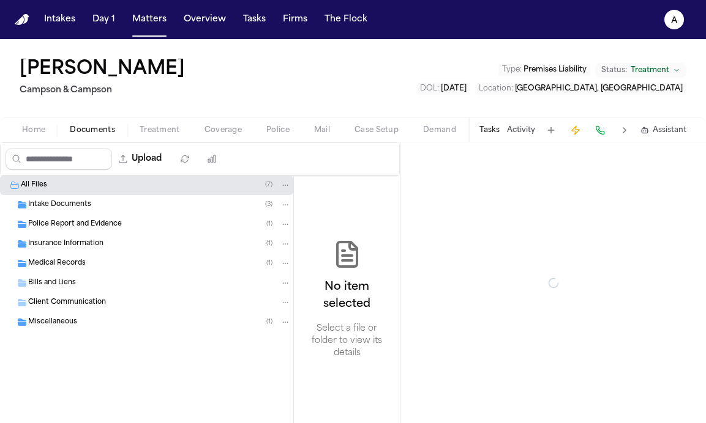
click at [101, 125] on span "Documents" at bounding box center [92, 130] width 45 height 10
click at [116, 270] on div "Medical Records ( 1 )" at bounding box center [146, 264] width 293 height 20
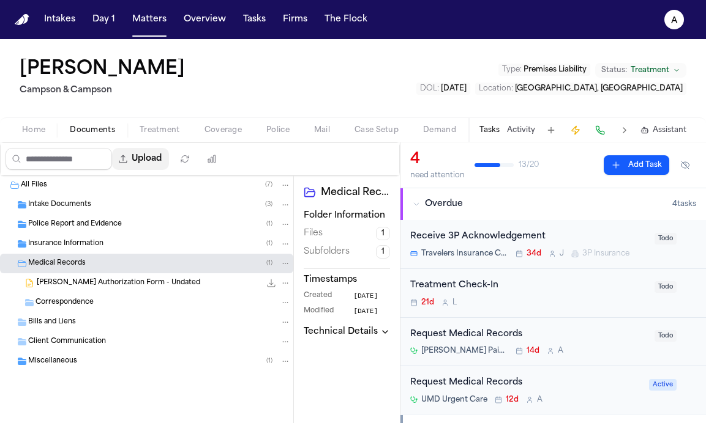
click at [130, 166] on button "Upload" at bounding box center [140, 159] width 57 height 22
select select "**********"
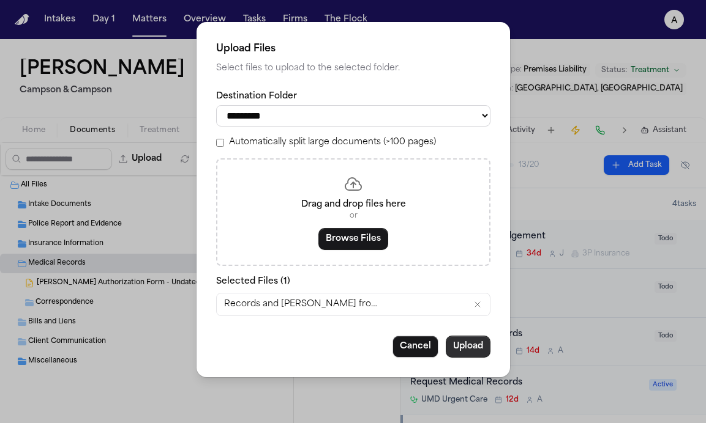
click at [468, 352] on button "Upload" at bounding box center [467, 347] width 45 height 22
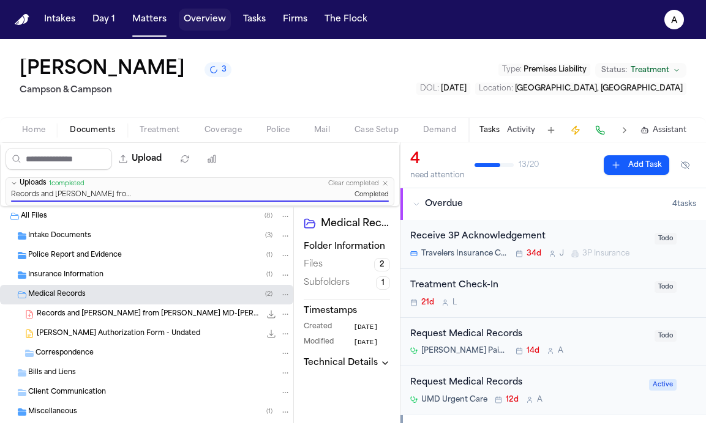
click at [203, 20] on button "Overview" at bounding box center [205, 20] width 52 height 22
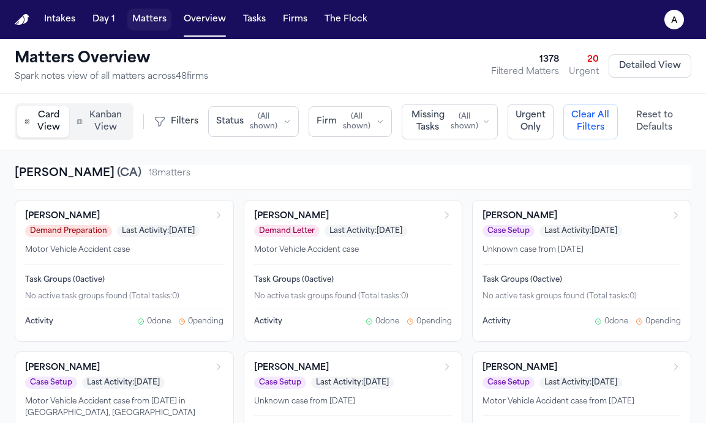
click at [151, 26] on button "Matters" at bounding box center [149, 20] width 44 height 22
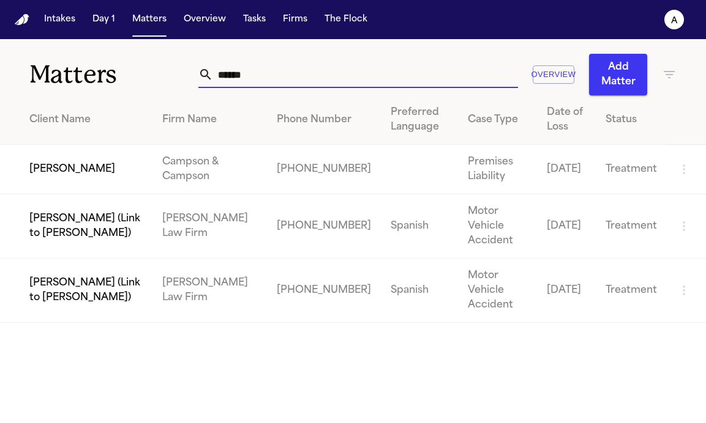
drag, startPoint x: 252, startPoint y: 76, endPoint x: 155, endPoint y: 71, distance: 96.8
click at [155, 71] on div "Matters ***** Overview Add Matter" at bounding box center [353, 67] width 706 height 56
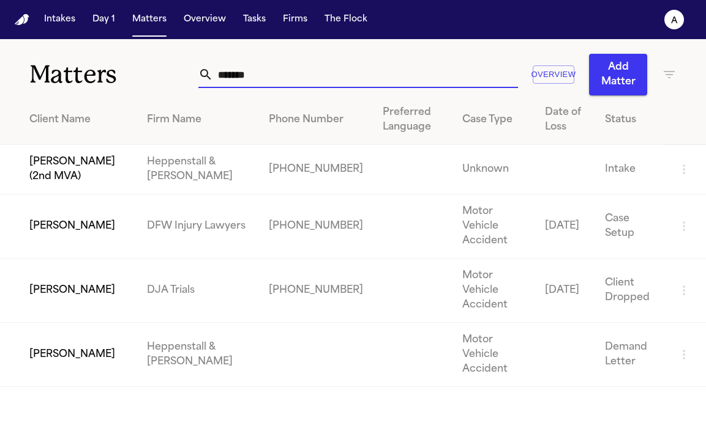
type input "*******"
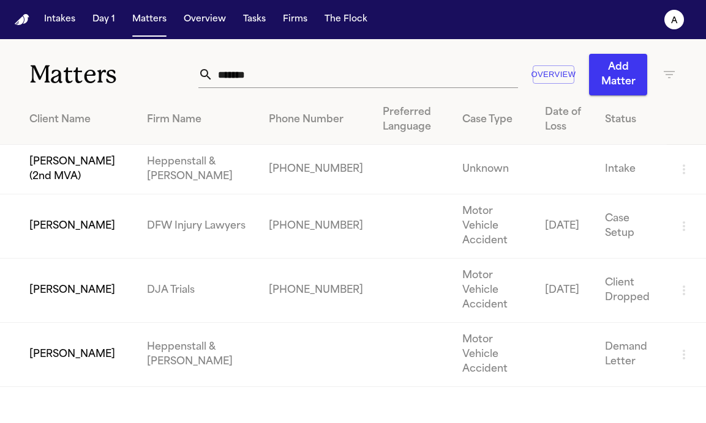
click at [101, 223] on td "[PERSON_NAME]" at bounding box center [68, 227] width 137 height 64
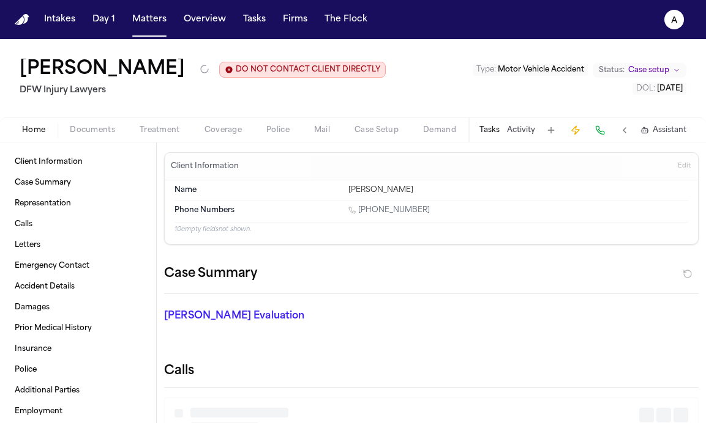
click at [493, 129] on button "Tasks" at bounding box center [489, 130] width 20 height 10
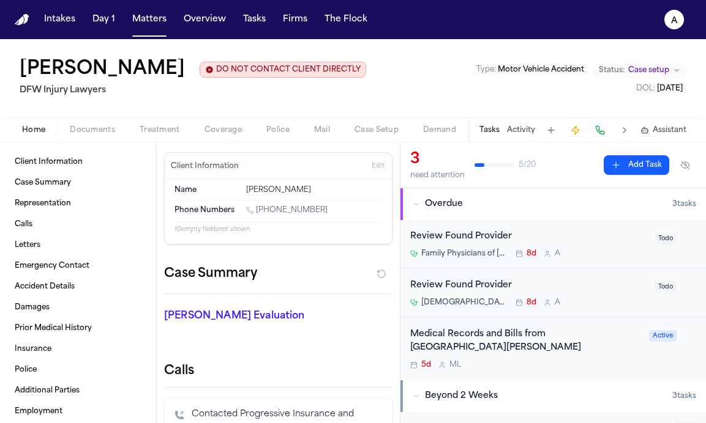
scroll to position [29, 0]
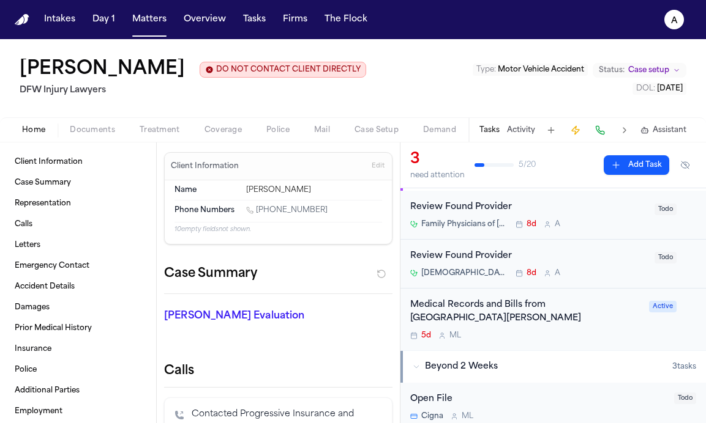
click at [601, 332] on div "Medical Records and Bills from [GEOGRAPHIC_DATA][PERSON_NAME] 5d M L" at bounding box center [525, 320] width 231 height 43
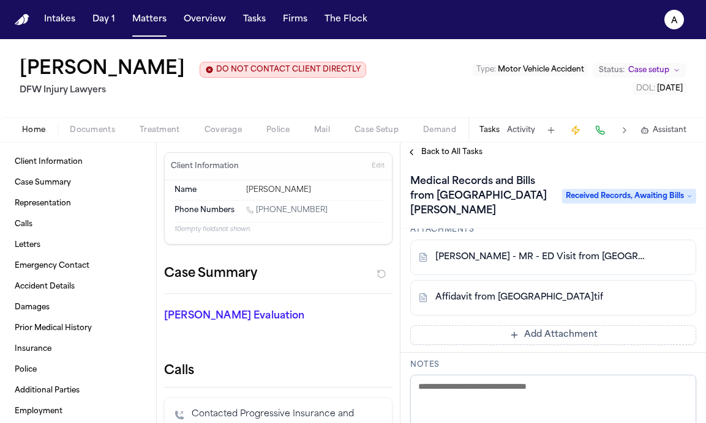
scroll to position [334, 0]
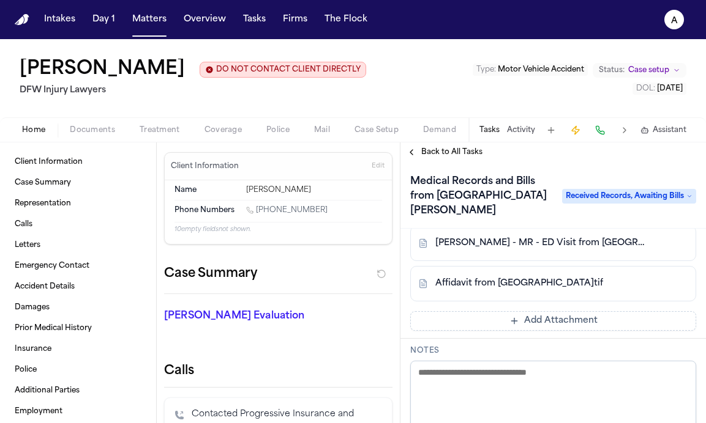
click at [649, 190] on div "Medical Records and Bills from [GEOGRAPHIC_DATA][PERSON_NAME] Received Records,…" at bounding box center [553, 196] width 286 height 49
click at [657, 199] on span "Received Records, Awaiting Bills" at bounding box center [629, 196] width 134 height 15
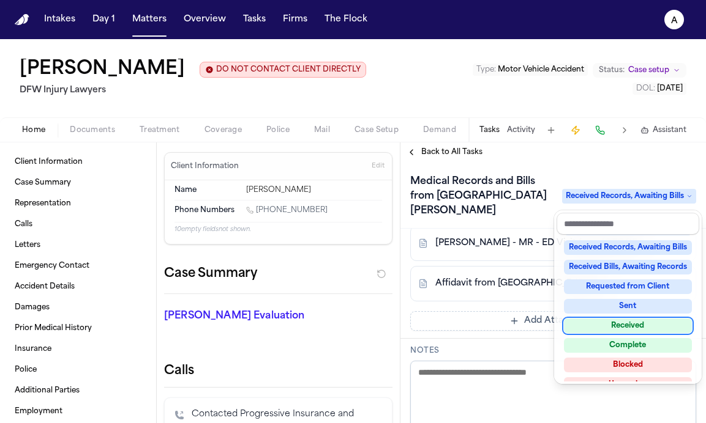
click at [644, 328] on div "Received" at bounding box center [628, 326] width 128 height 15
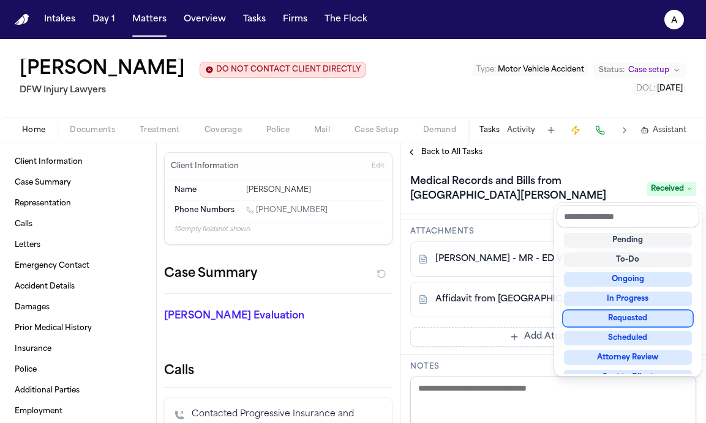
scroll to position [365, 0]
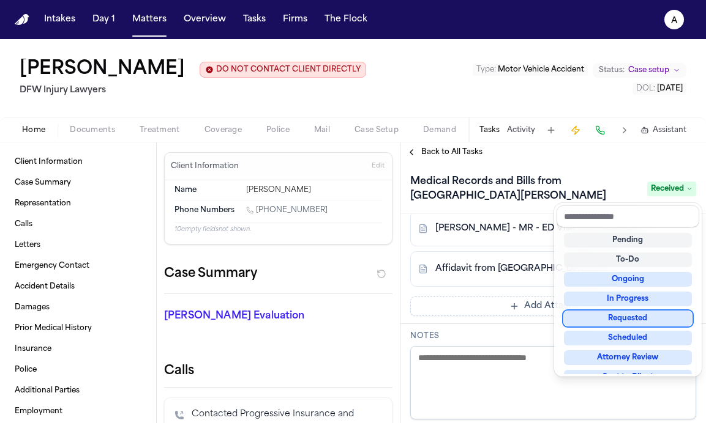
click at [83, 122] on div "[PERSON_NAME] DO NOT CONTACT CLIENT DIRECTLY DO NOT CONTACT DFW Injury Lawyers …" at bounding box center [353, 231] width 706 height 384
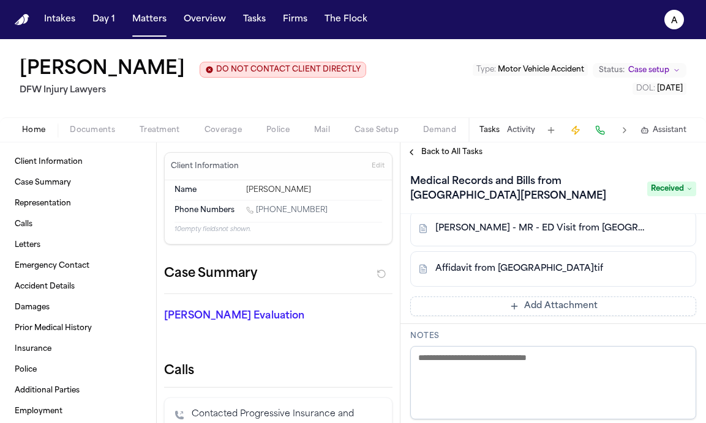
click at [86, 132] on span "Documents" at bounding box center [92, 130] width 45 height 10
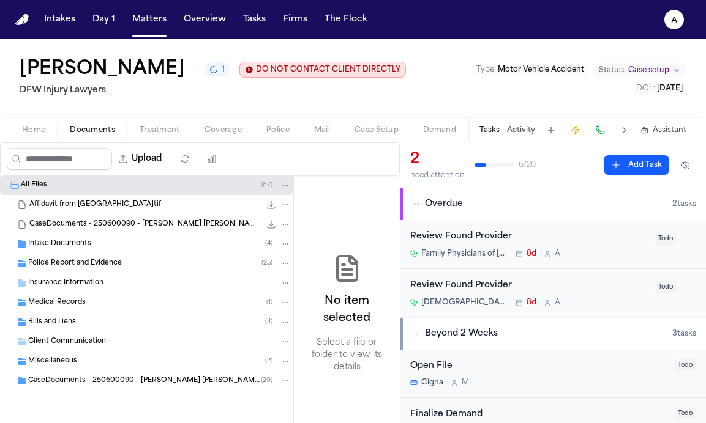
click at [74, 328] on span "Bills and Liens" at bounding box center [52, 323] width 48 height 10
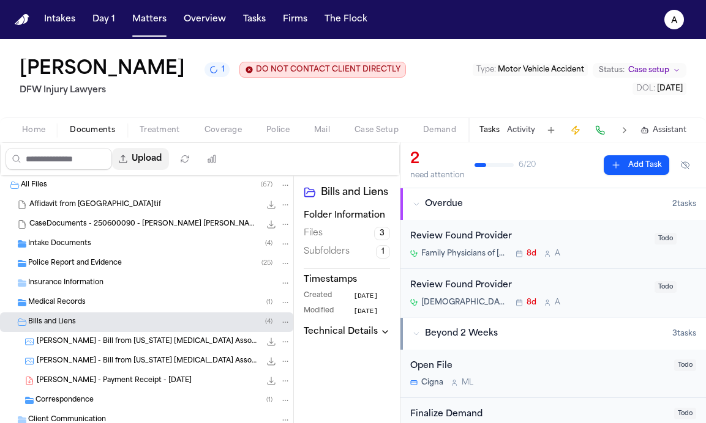
click at [150, 166] on button "Upload" at bounding box center [140, 159] width 57 height 22
select select "**********"
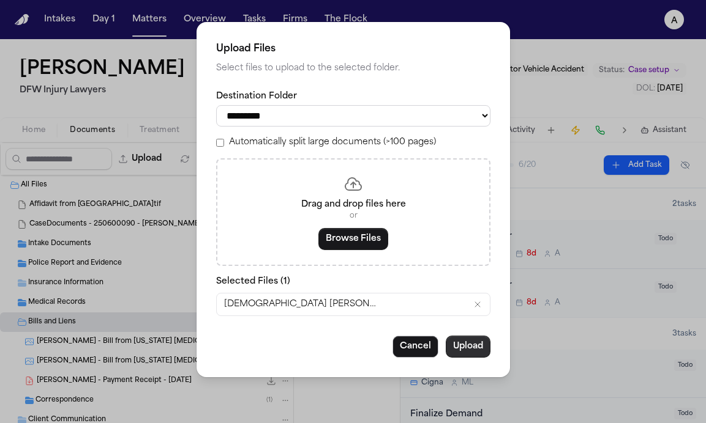
click at [477, 353] on button "Upload" at bounding box center [467, 347] width 45 height 22
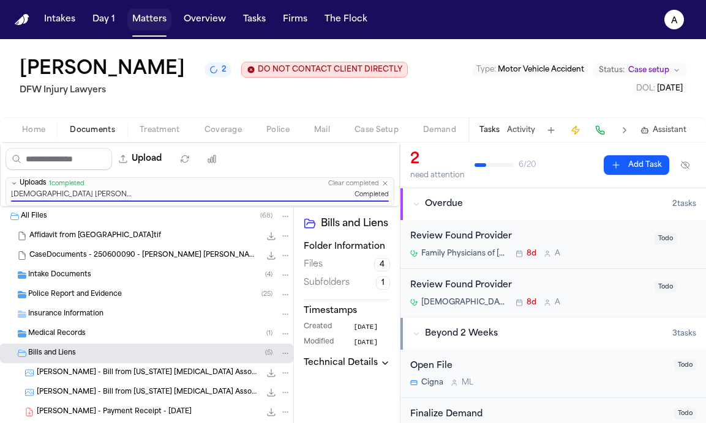
click at [151, 23] on button "Matters" at bounding box center [149, 20] width 44 height 22
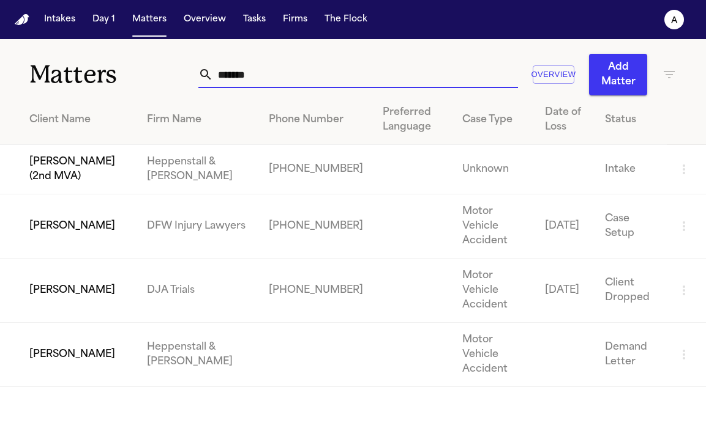
drag, startPoint x: 268, startPoint y: 78, endPoint x: 129, endPoint y: 73, distance: 139.0
click at [129, 73] on div "Matters ******* Overview Add Matter" at bounding box center [353, 67] width 706 height 56
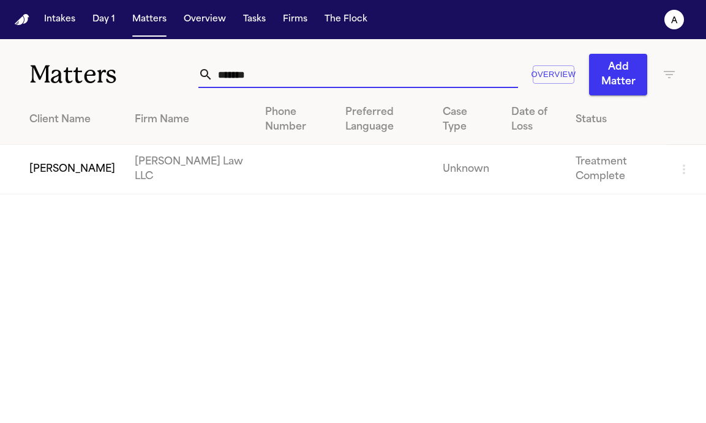
type input "*******"
click at [66, 172] on td "[PERSON_NAME]" at bounding box center [62, 170] width 125 height 50
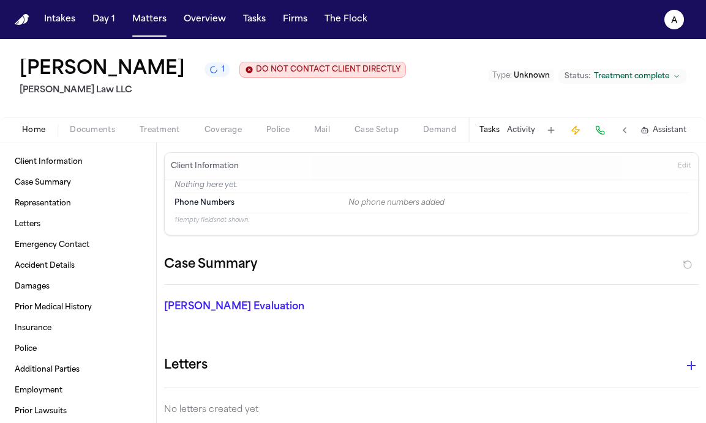
click at [493, 132] on button "Tasks" at bounding box center [489, 130] width 20 height 10
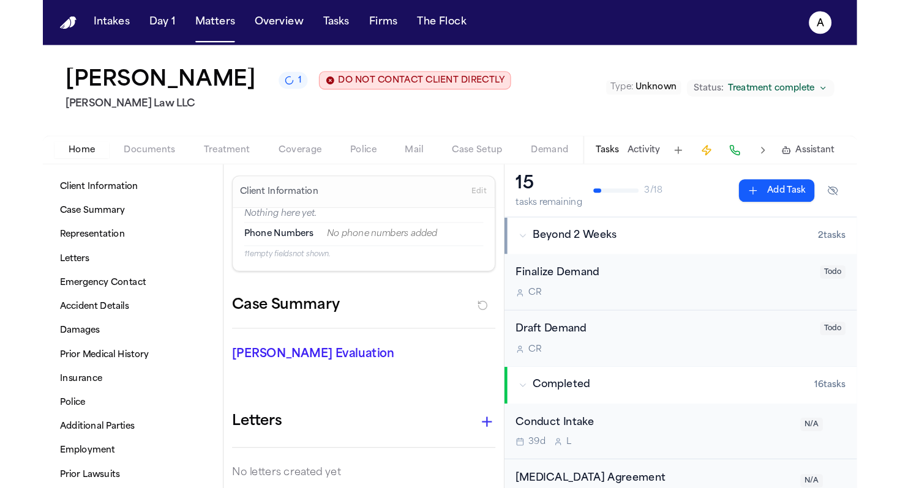
scroll to position [5, 0]
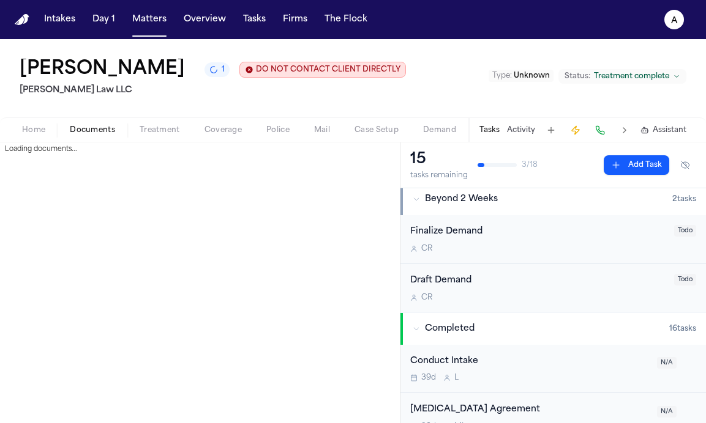
click at [94, 135] on span "Documents" at bounding box center [92, 130] width 45 height 10
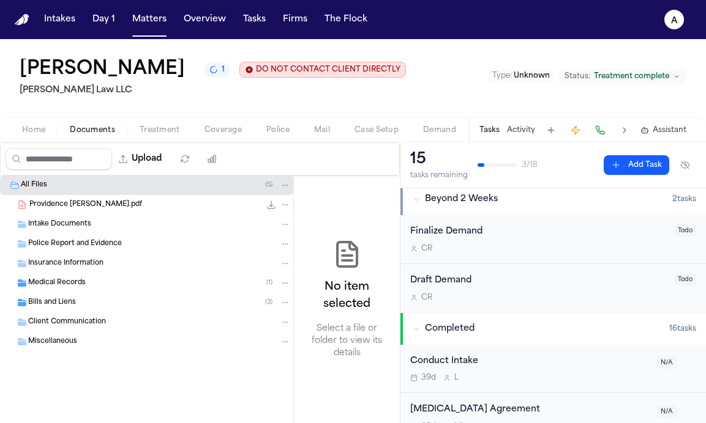
click at [127, 307] on div "Bills and Liens ( 3 )" at bounding box center [159, 302] width 263 height 11
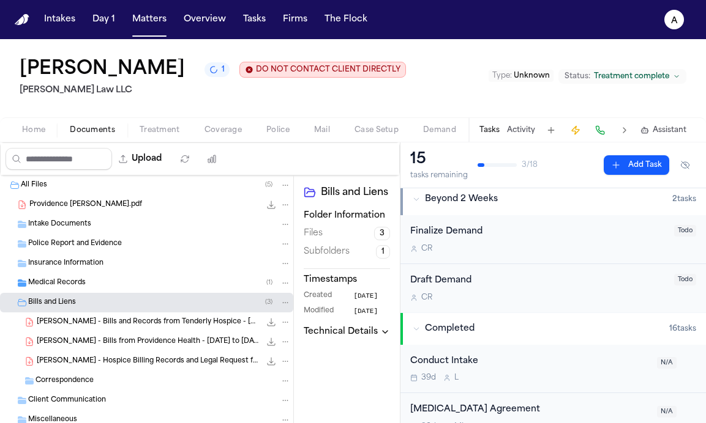
click at [163, 344] on span "[PERSON_NAME] - Bills from Providence Health - [DATE] to [DATE], [DATE], [DATE]" at bounding box center [148, 342] width 223 height 10
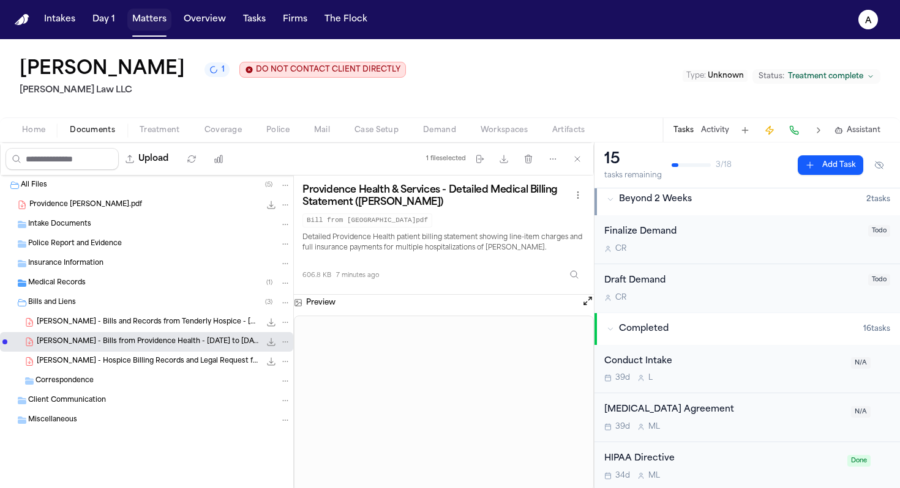
click at [165, 23] on button "Matters" at bounding box center [149, 20] width 44 height 22
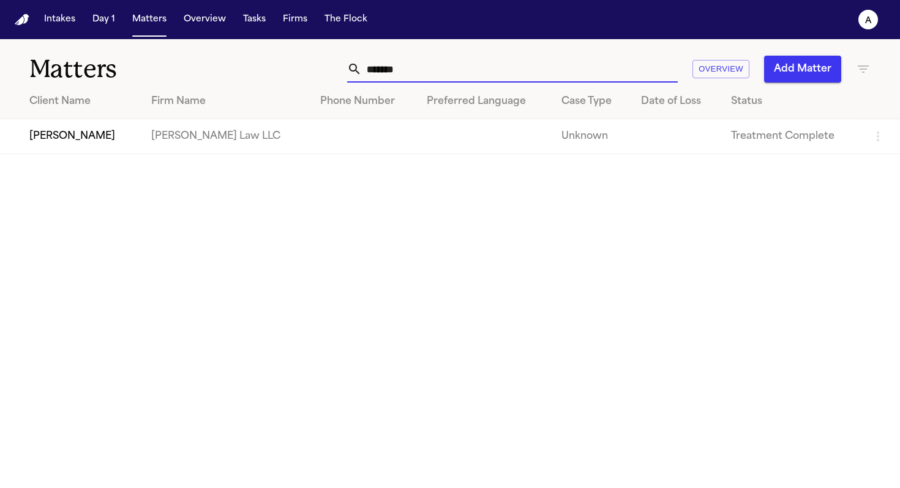
drag, startPoint x: 479, startPoint y: 66, endPoint x: 274, endPoint y: 61, distance: 205.1
click at [274, 61] on div "******* Overview Add Matter" at bounding box center [567, 69] width 608 height 27
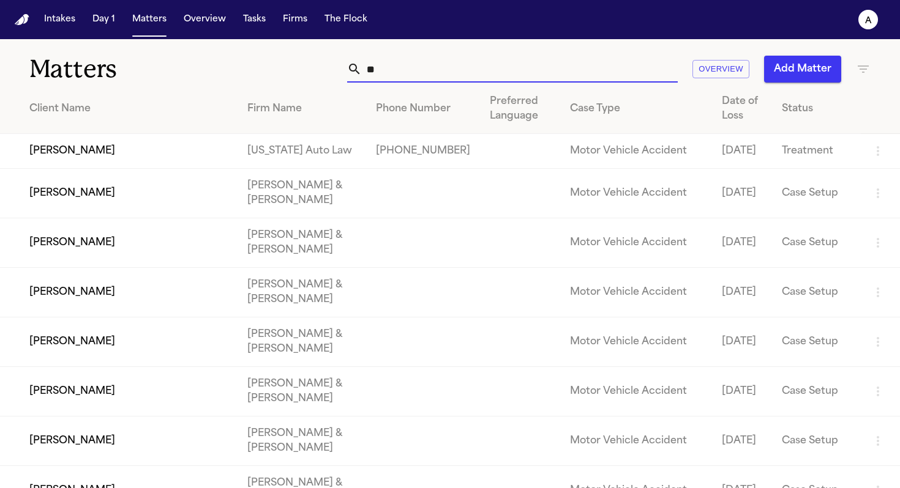
type input "*"
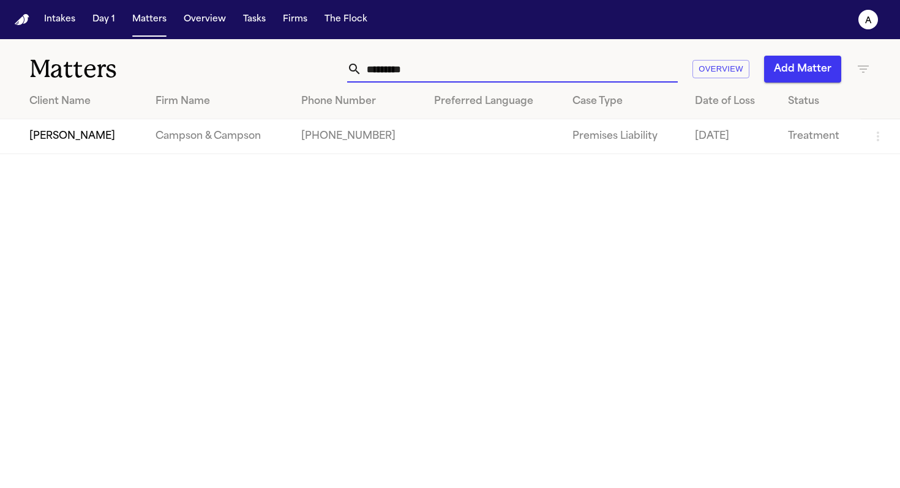
type input "*********"
click at [146, 140] on td "Campson & Campson" at bounding box center [219, 136] width 146 height 35
click at [85, 135] on td "[PERSON_NAME]" at bounding box center [73, 136] width 146 height 35
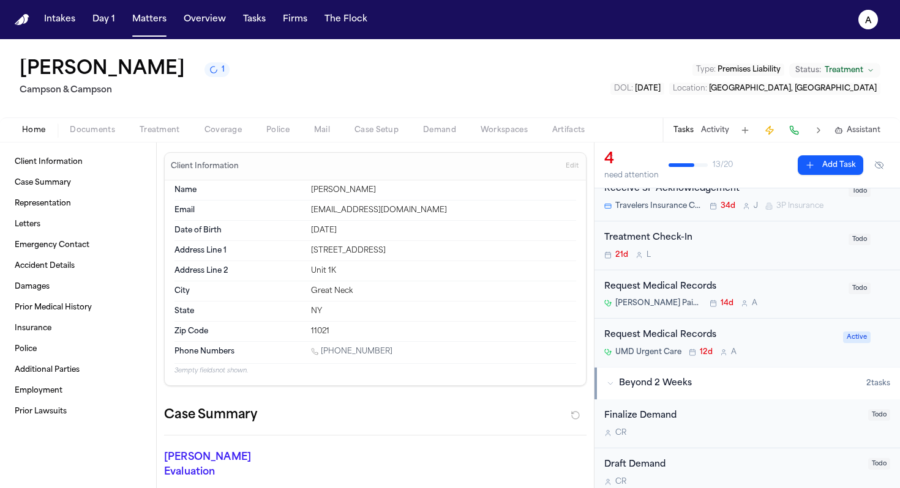
scroll to position [48, 0]
click at [783, 358] on div "Request Medical Records UMD Urgent Care 12d A Active" at bounding box center [746, 342] width 305 height 48
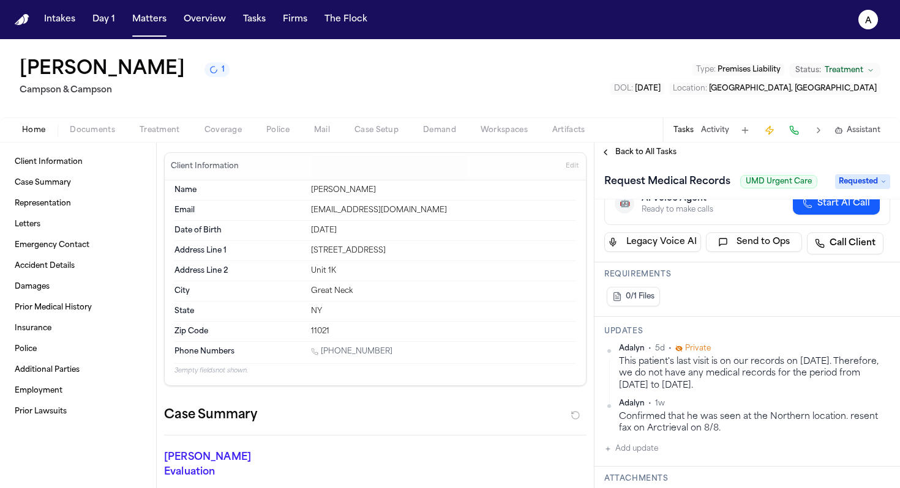
scroll to position [122, 0]
